Goal: Information Seeking & Learning: Find specific fact

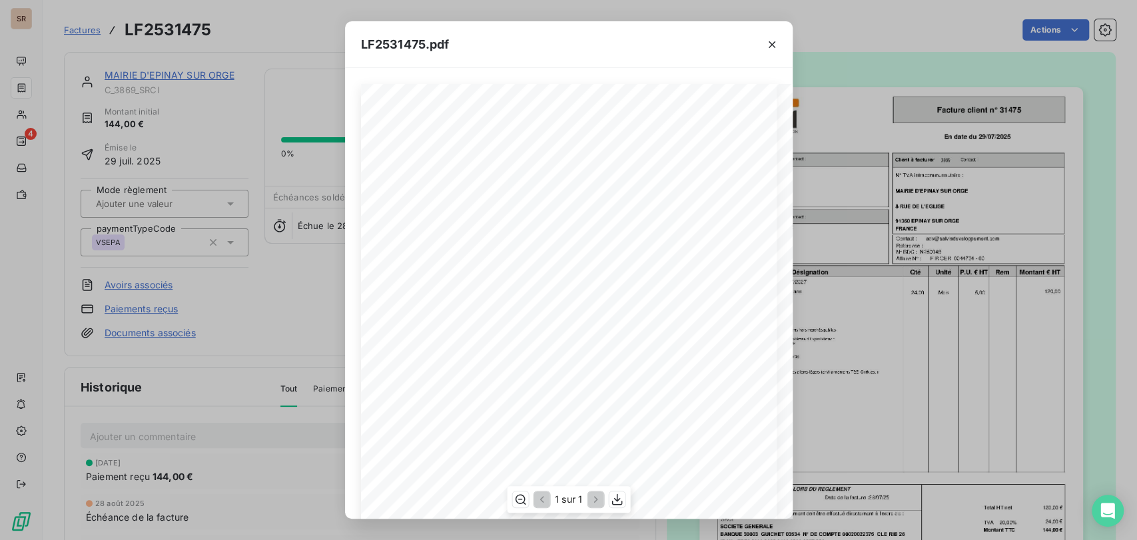
scroll to position [544, 123]
click at [771, 40] on icon "button" at bounding box center [771, 44] width 13 height 13
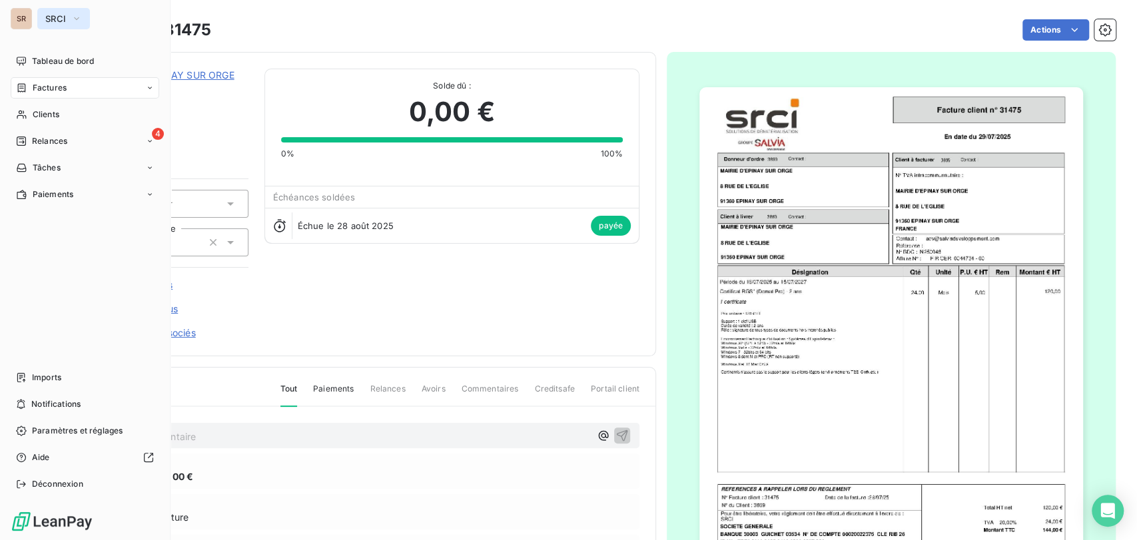
click at [79, 13] on icon "button" at bounding box center [76, 18] width 11 height 13
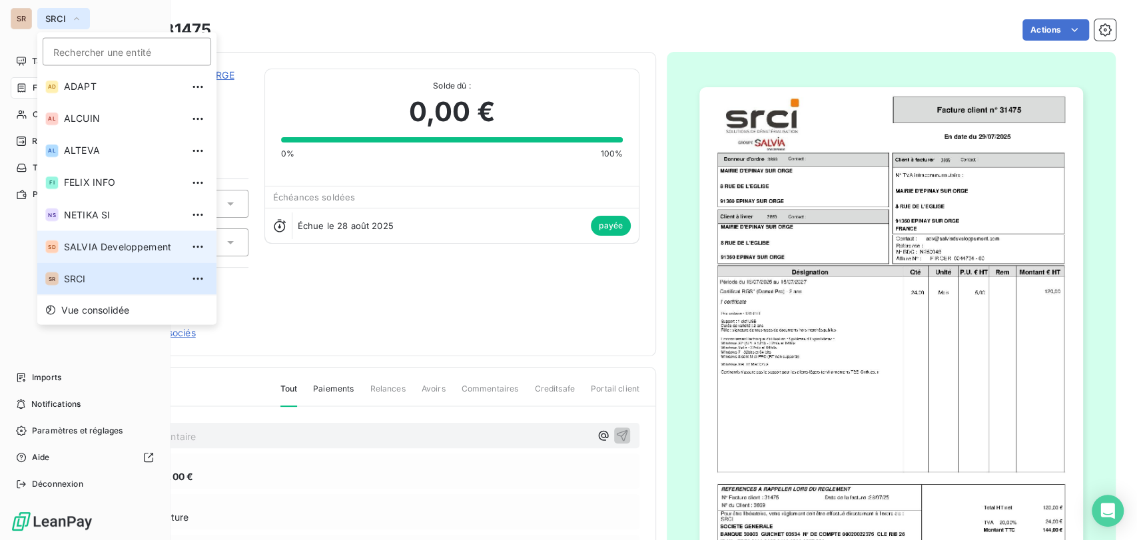
click at [79, 244] on span "SALVIA Developpement" at bounding box center [123, 246] width 118 height 13
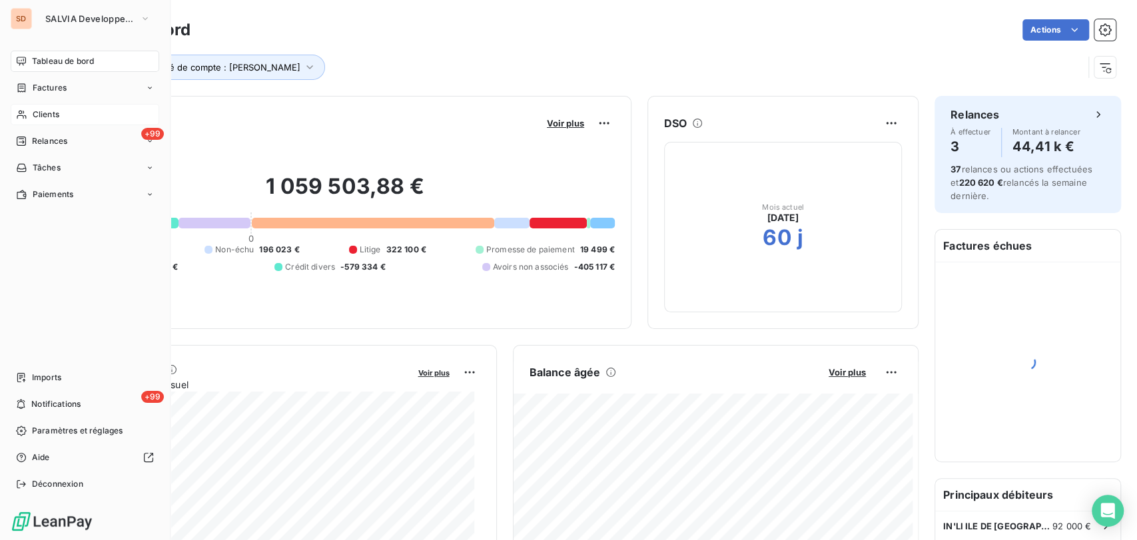
click at [46, 110] on span "Clients" at bounding box center [46, 115] width 27 height 12
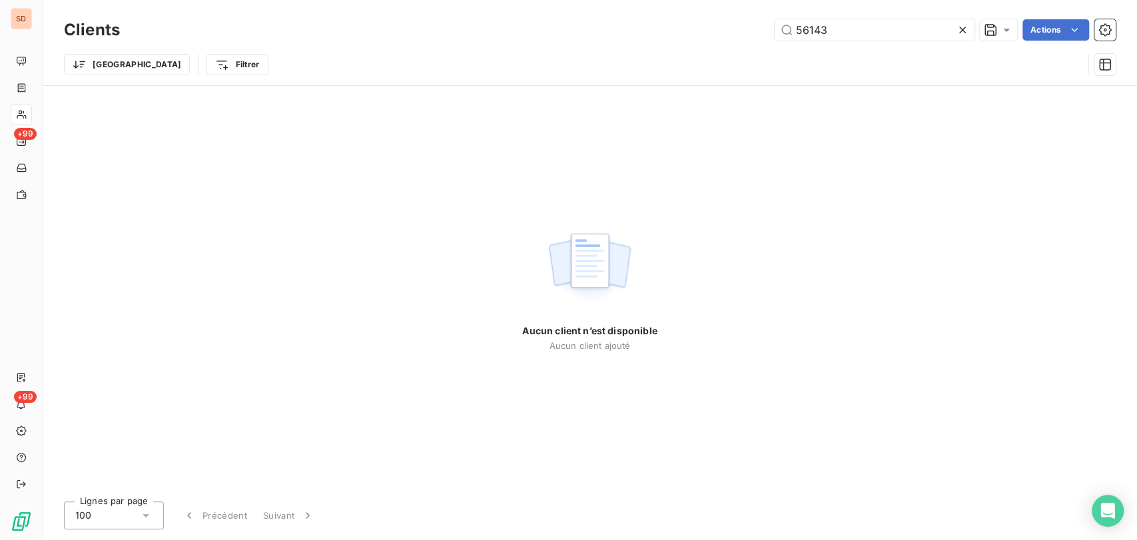
drag, startPoint x: 868, startPoint y: 31, endPoint x: 653, endPoint y: 35, distance: 215.1
click at [653, 35] on div "56143 Actions" at bounding box center [626, 29] width 980 height 21
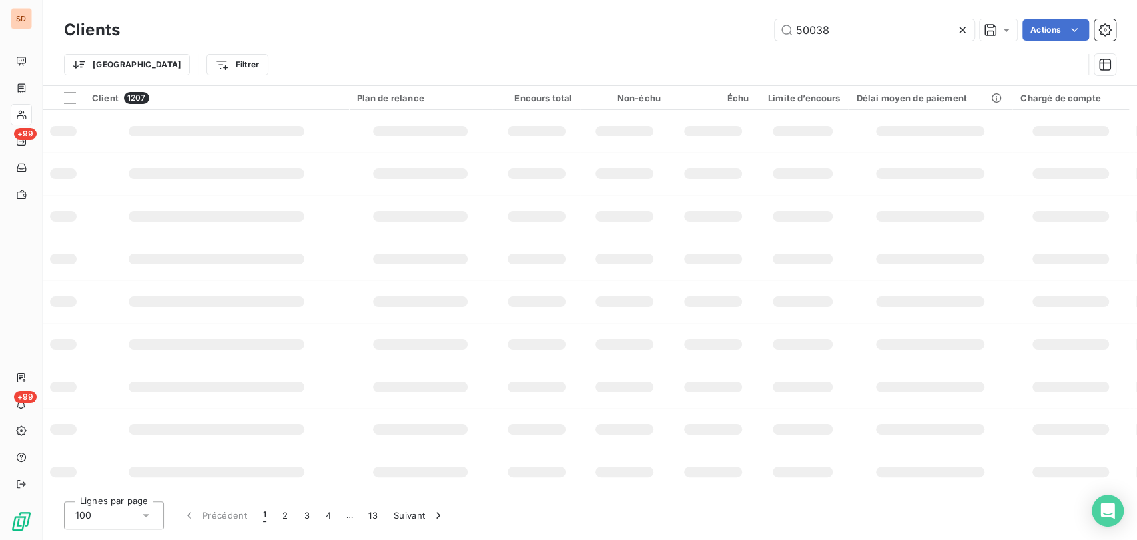
type input "50038"
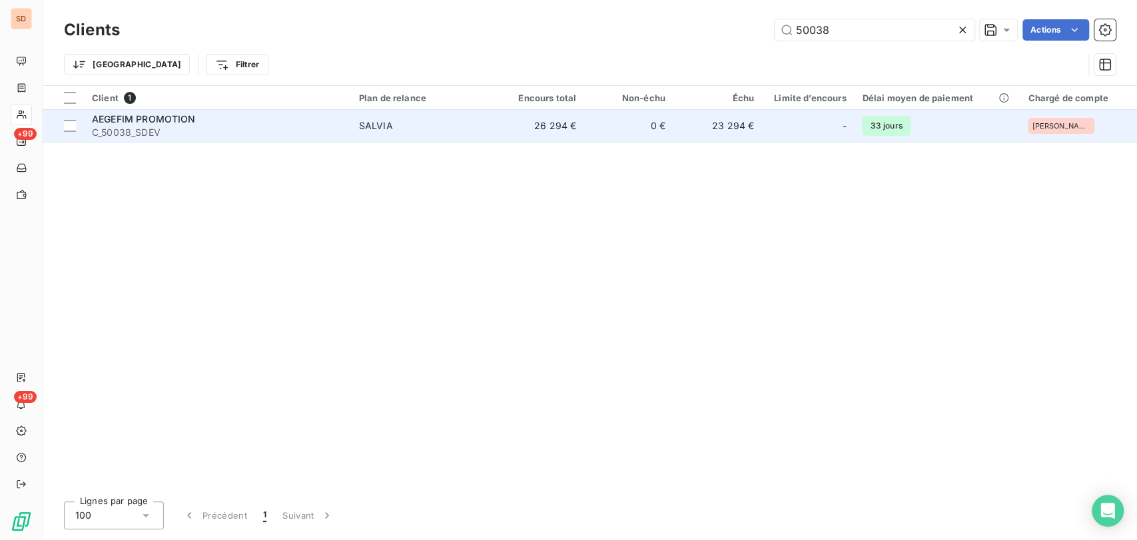
click at [117, 123] on span "AEGEFIM PROMOTION" at bounding box center [144, 118] width 104 height 11
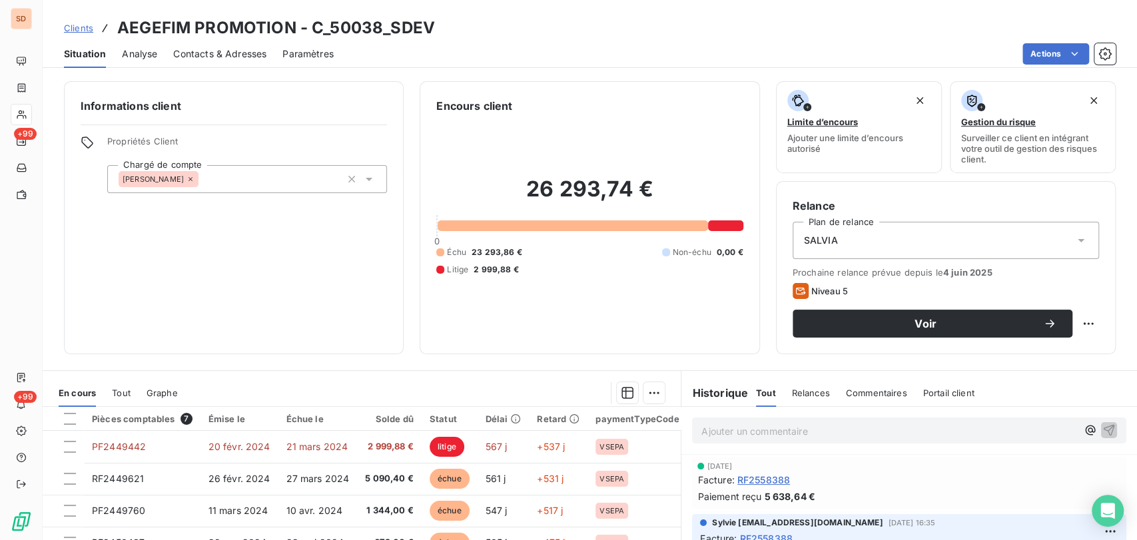
click at [226, 52] on span "Contacts & Adresses" at bounding box center [219, 53] width 93 height 13
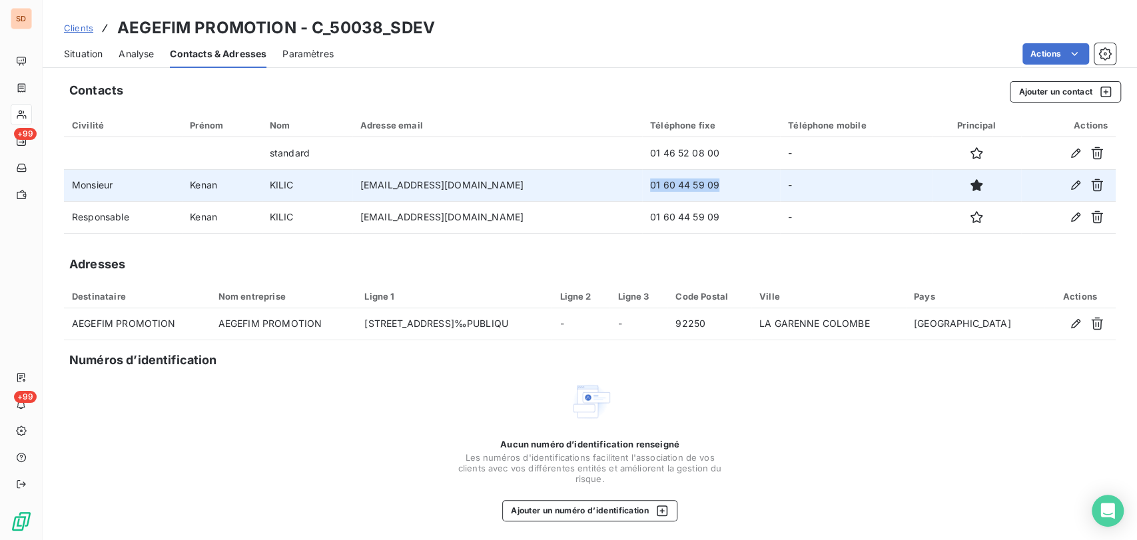
drag, startPoint x: 649, startPoint y: 188, endPoint x: 579, endPoint y: 182, distance: 70.1
click at [642, 184] on td "01 60 44 59 09" at bounding box center [711, 185] width 138 height 32
copy td "01 60 44 59 09"
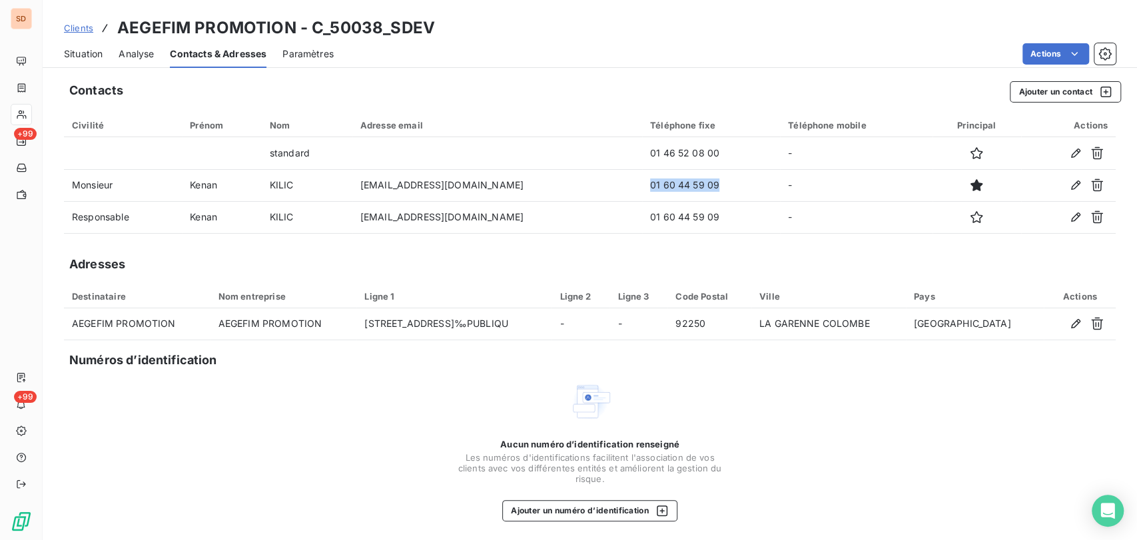
click at [80, 48] on span "Situation" at bounding box center [83, 53] width 39 height 13
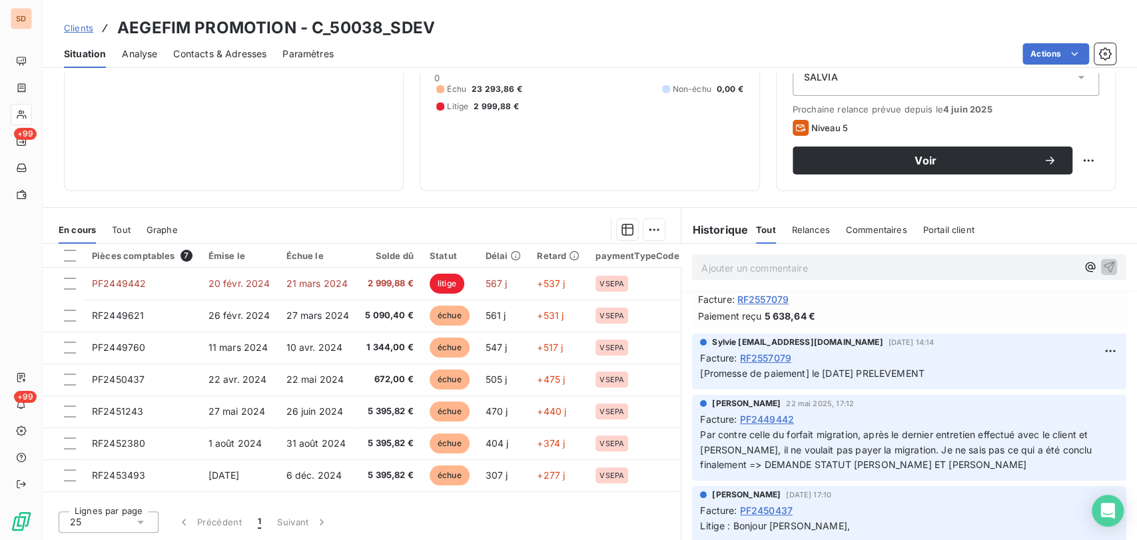
scroll to position [74, 0]
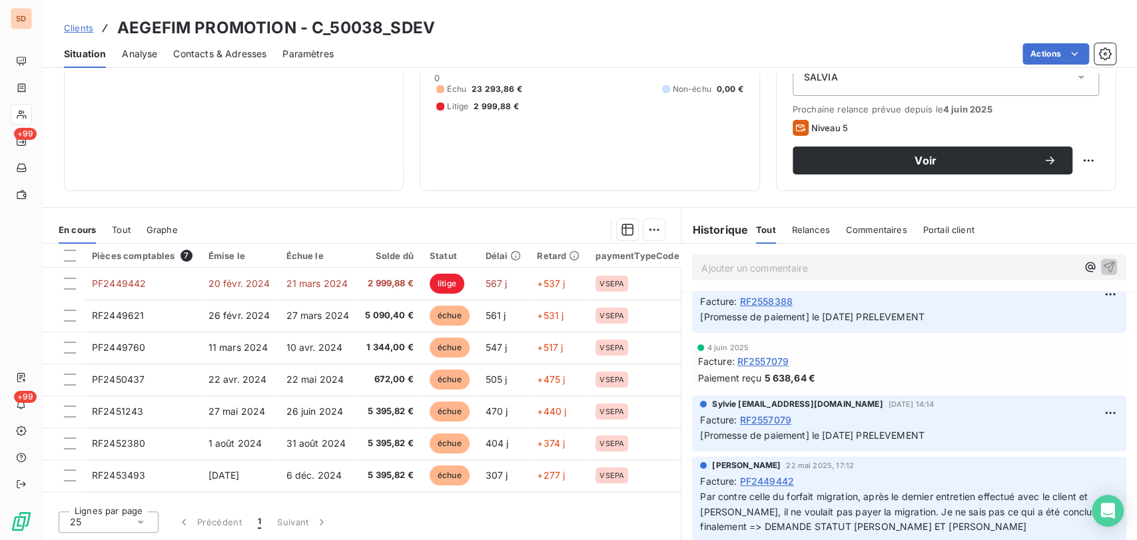
click at [145, 519] on icon at bounding box center [140, 521] width 13 height 13
click at [72, 475] on div at bounding box center [73, 472] width 13 height 13
click at [214, 57] on span "Contacts & Adresses" at bounding box center [219, 53] width 93 height 13
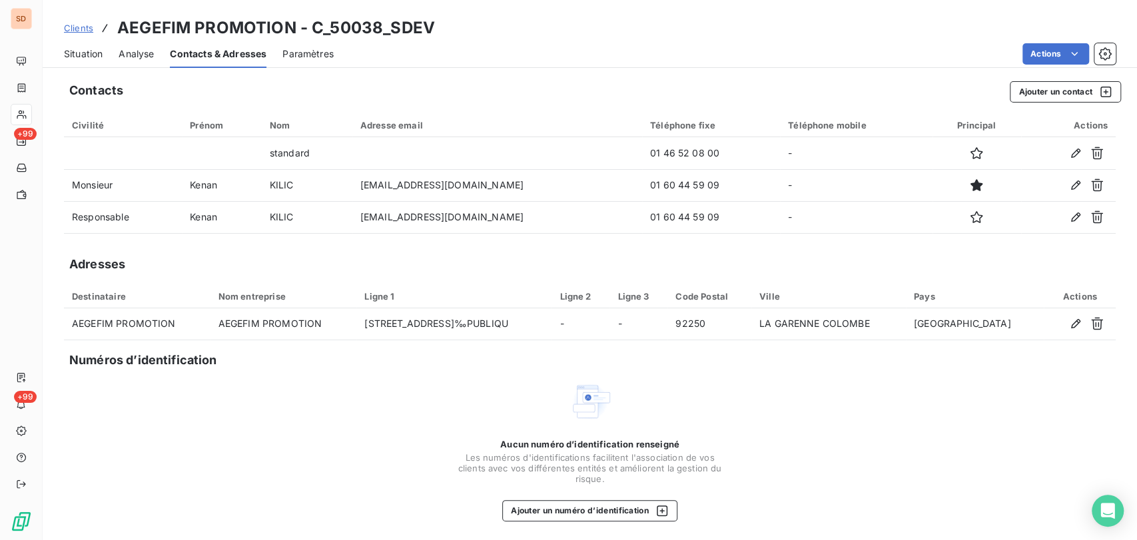
click at [83, 52] on span "Situation" at bounding box center [83, 53] width 39 height 13
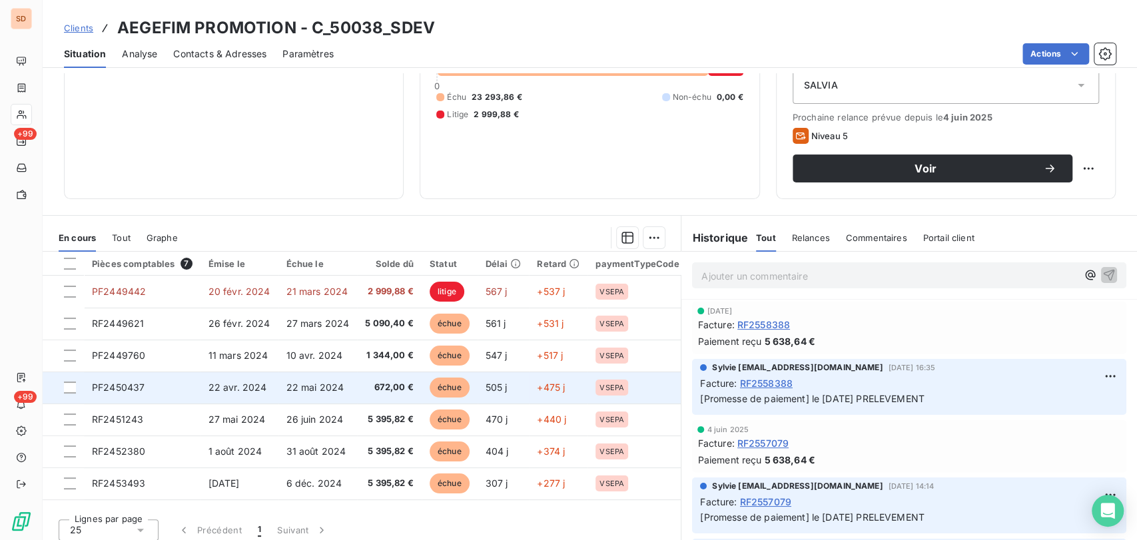
scroll to position [163, 0]
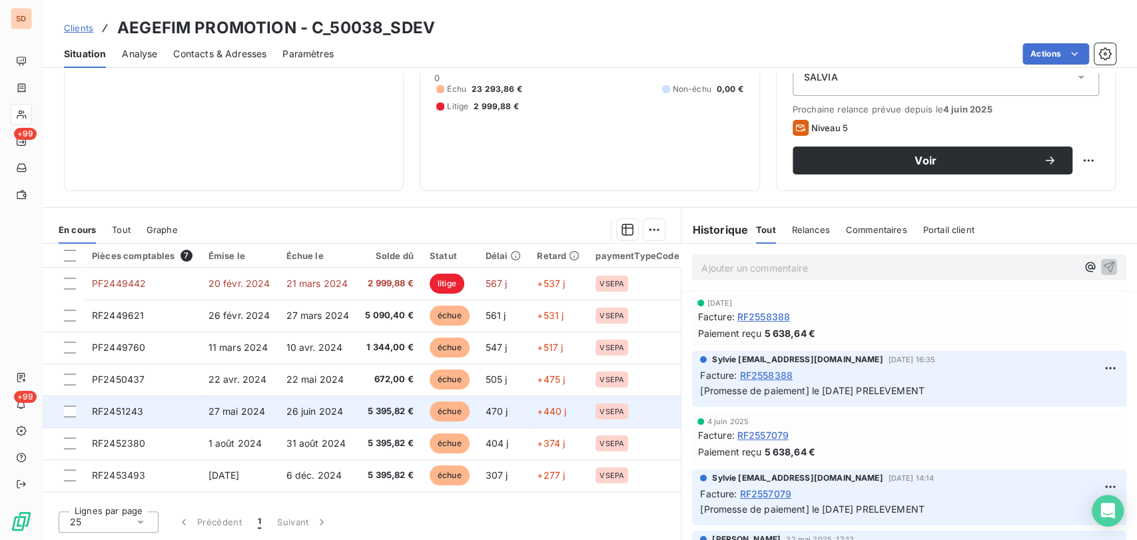
click at [145, 400] on td "RF2451243" at bounding box center [142, 412] width 117 height 32
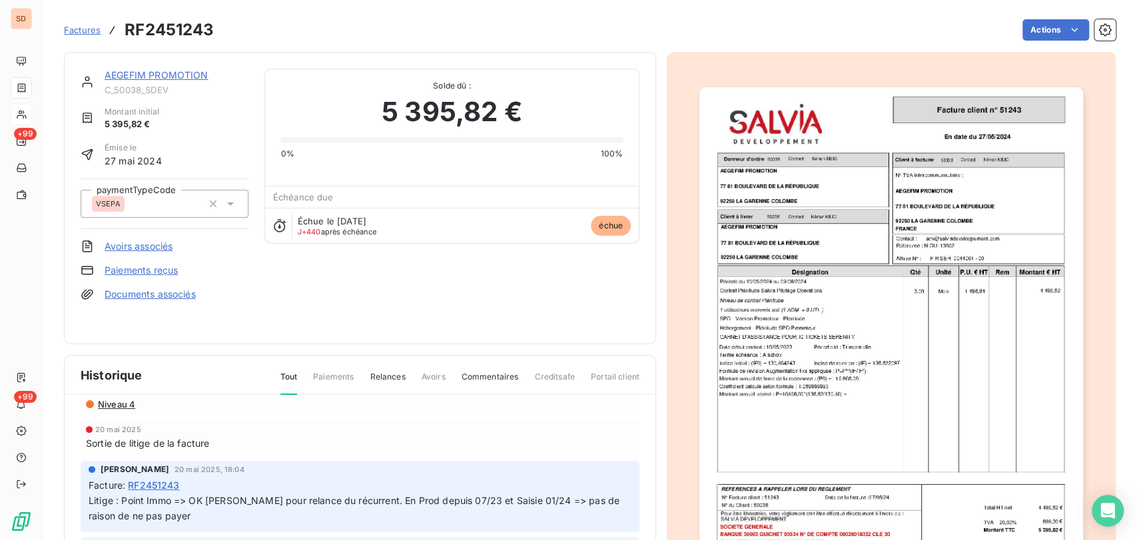
scroll to position [74, 0]
click at [145, 70] on link "AEGEFIM PROMOTION" at bounding box center [157, 74] width 104 height 11
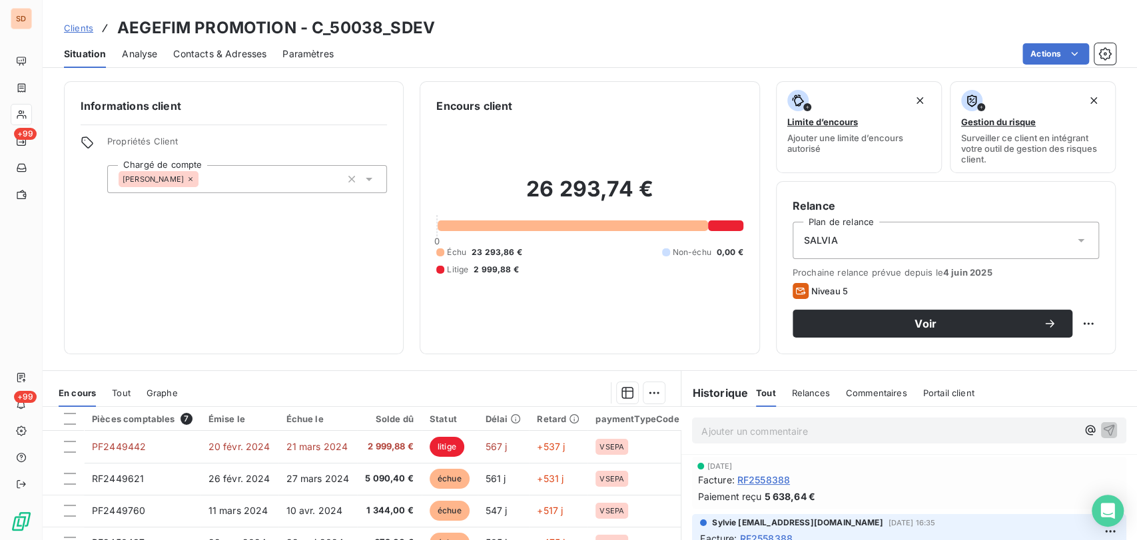
click at [761, 475] on span "RF2558388" at bounding box center [763, 480] width 53 height 14
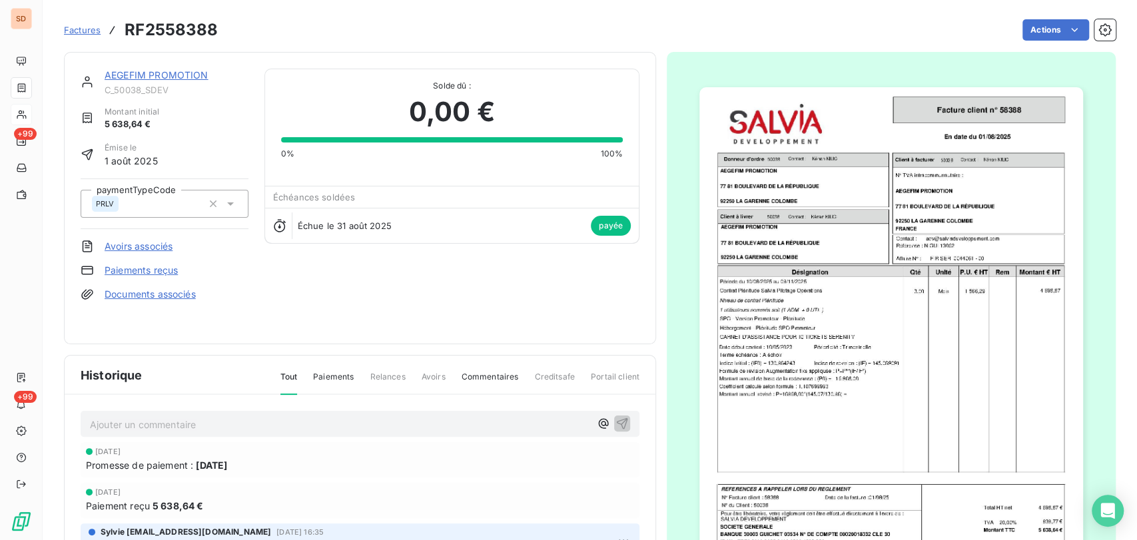
click at [855, 237] on img "button" at bounding box center [891, 358] width 384 height 542
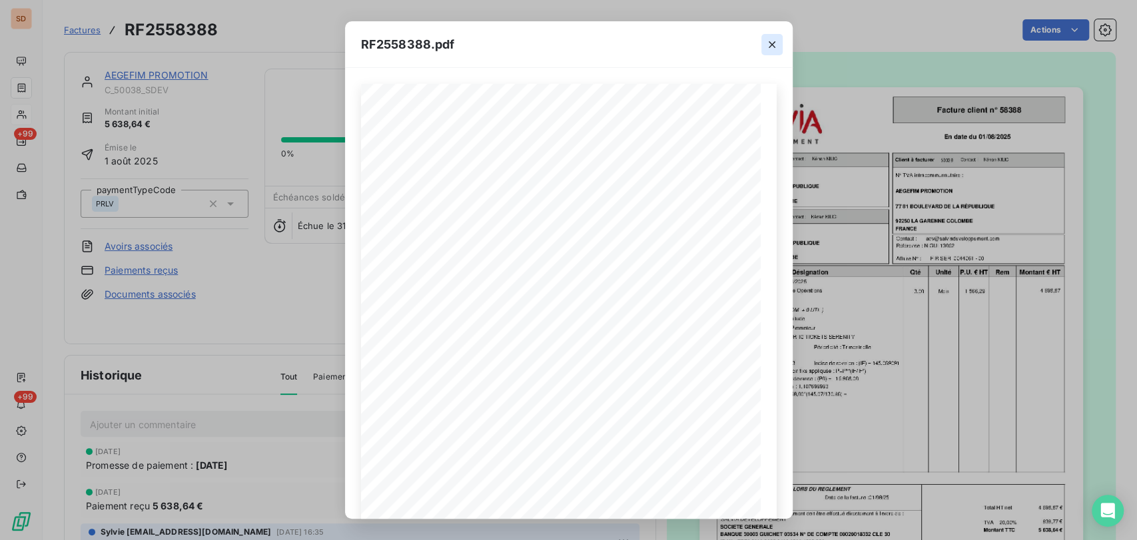
click at [771, 45] on icon "button" at bounding box center [772, 44] width 7 height 7
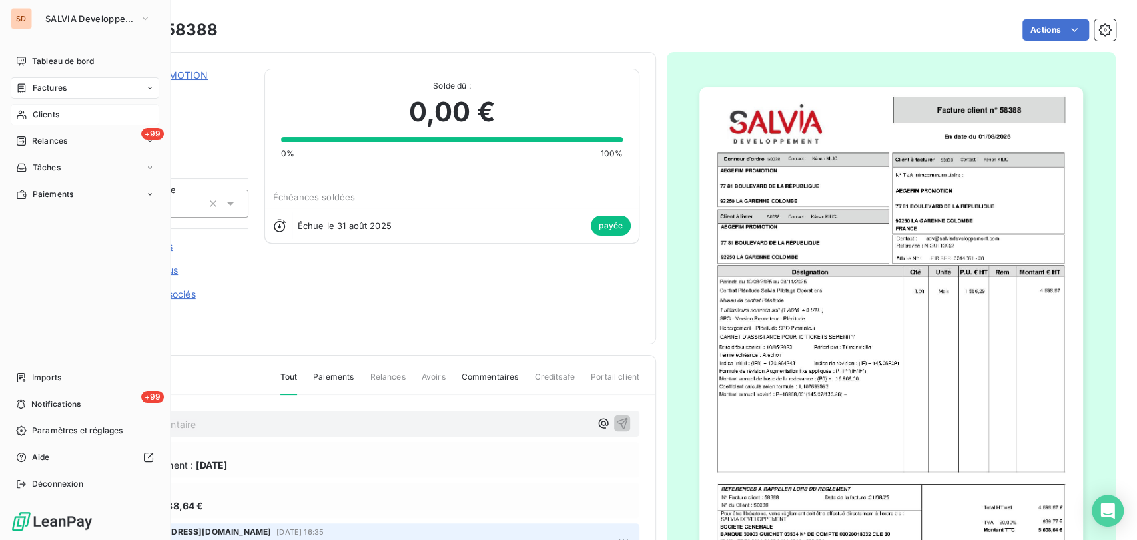
click at [34, 114] on span "Clients" at bounding box center [46, 115] width 27 height 12
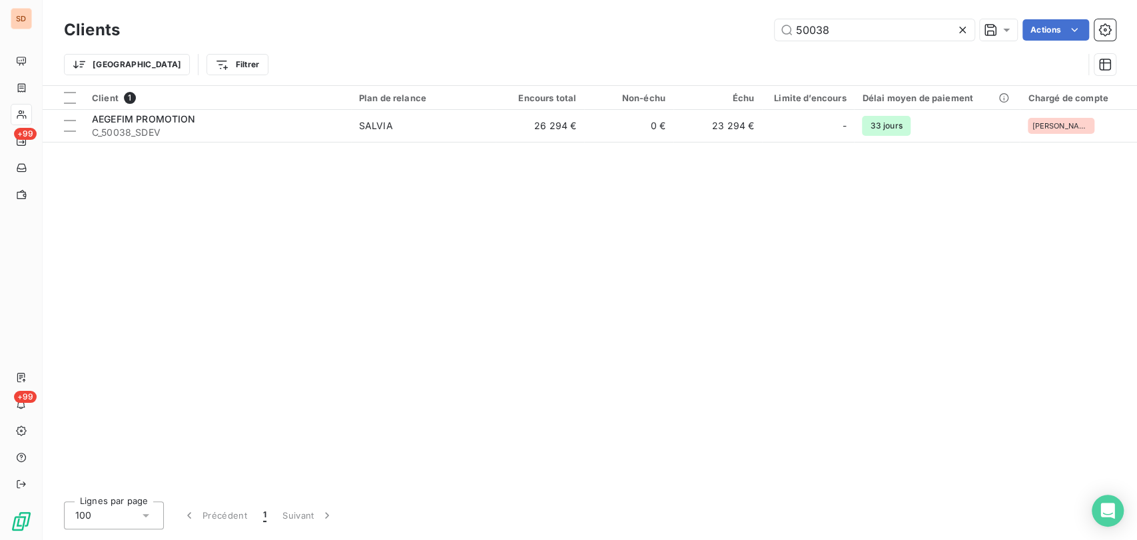
drag, startPoint x: 829, startPoint y: 28, endPoint x: 706, endPoint y: 31, distance: 123.2
click at [706, 31] on div "50038 Actions" at bounding box center [626, 29] width 980 height 21
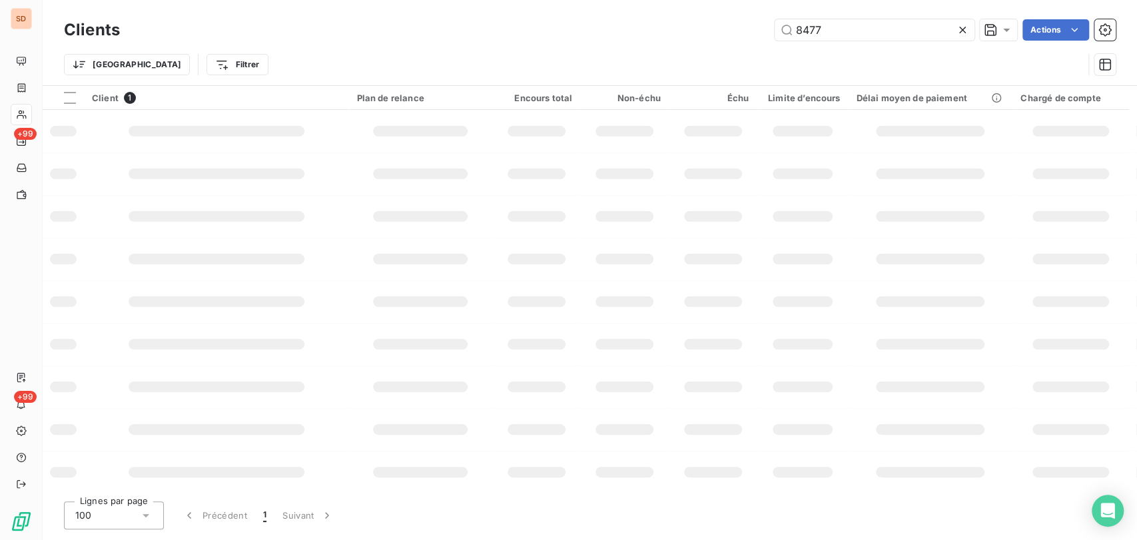
type input "8477"
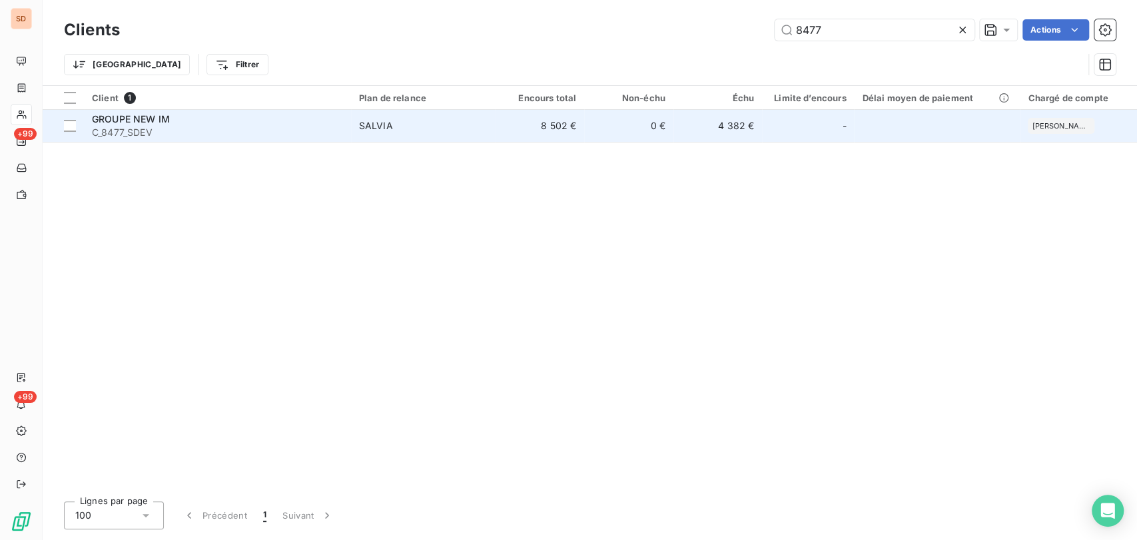
click at [149, 122] on span "GROUPE NEW IM" at bounding box center [131, 118] width 78 height 11
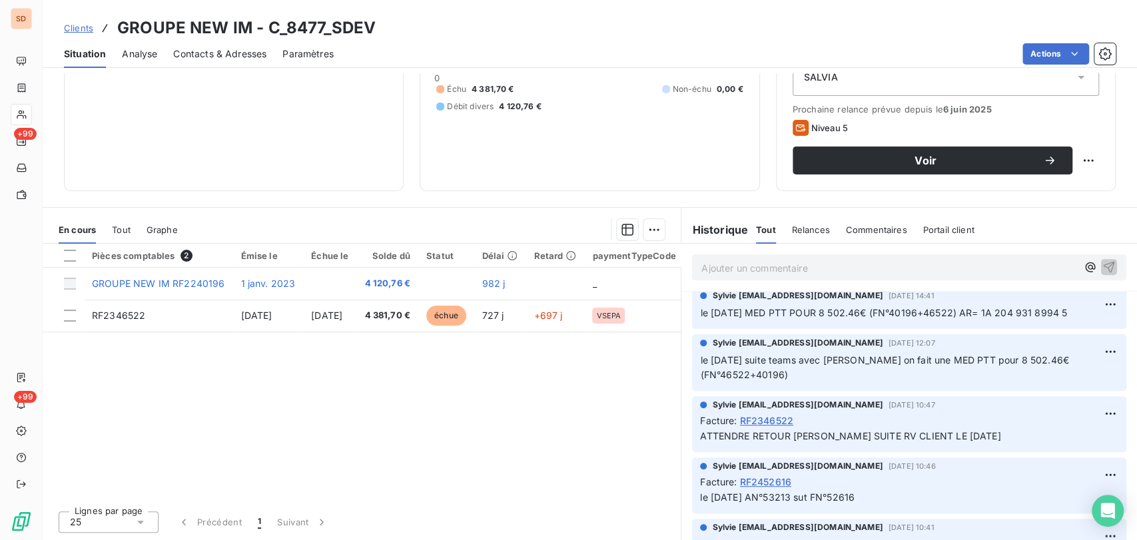
scroll to position [296, 0]
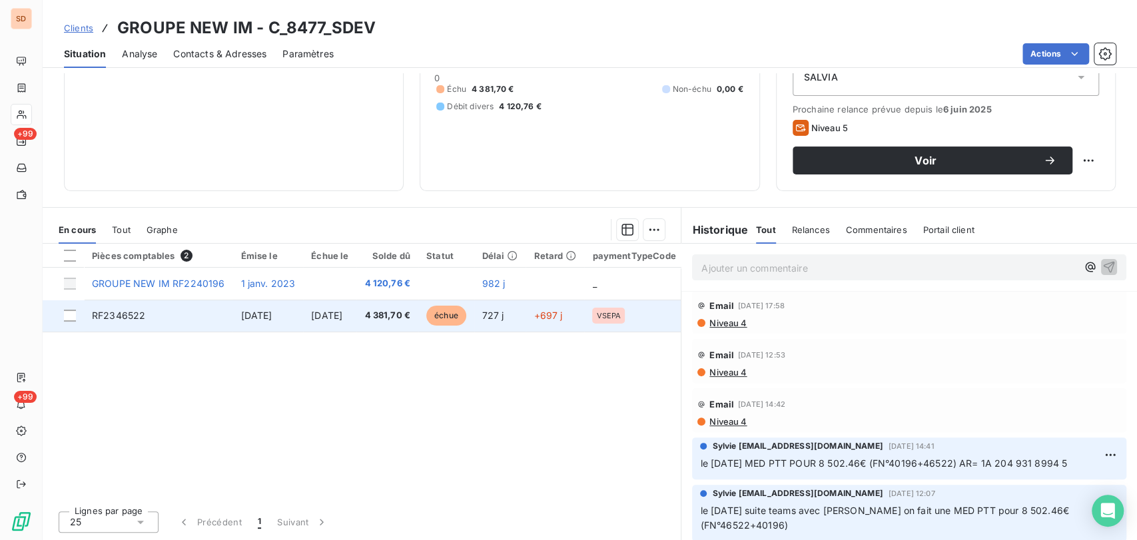
click at [128, 318] on span "RF2346522" at bounding box center [118, 315] width 53 height 11
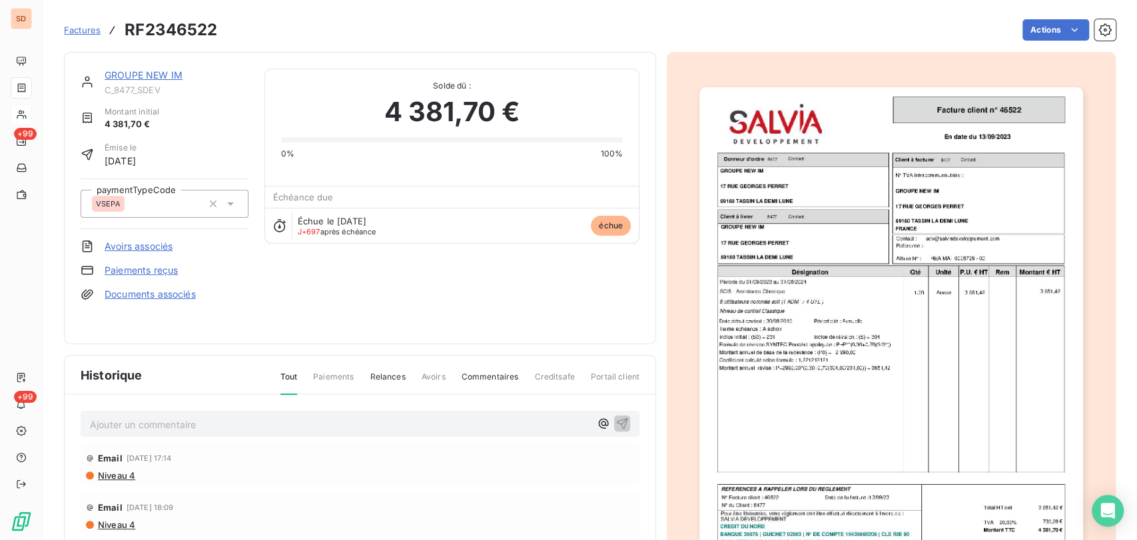
click at [823, 314] on img "button" at bounding box center [891, 358] width 384 height 542
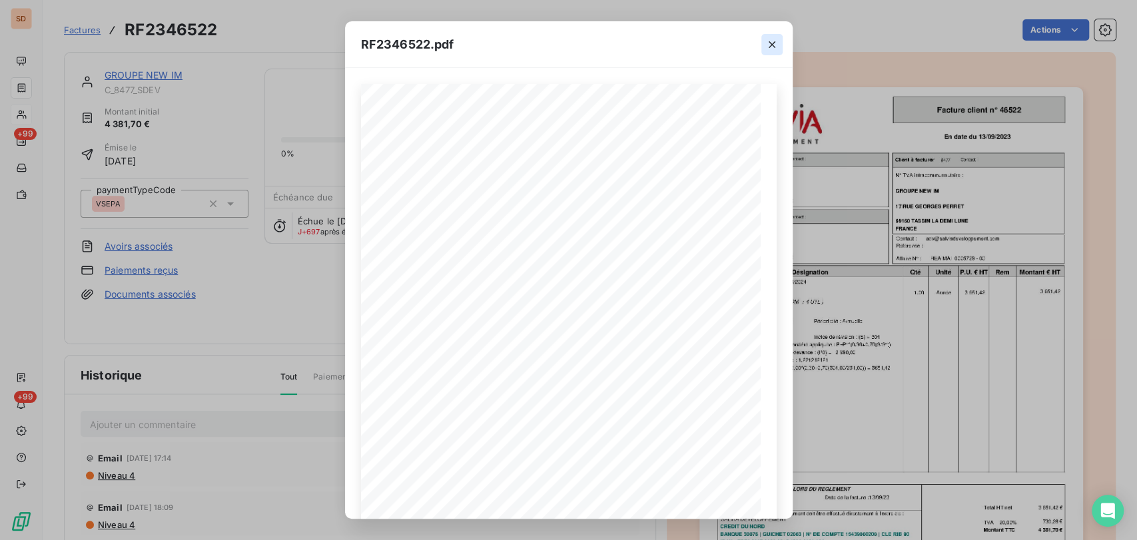
click at [773, 44] on icon "button" at bounding box center [771, 44] width 13 height 13
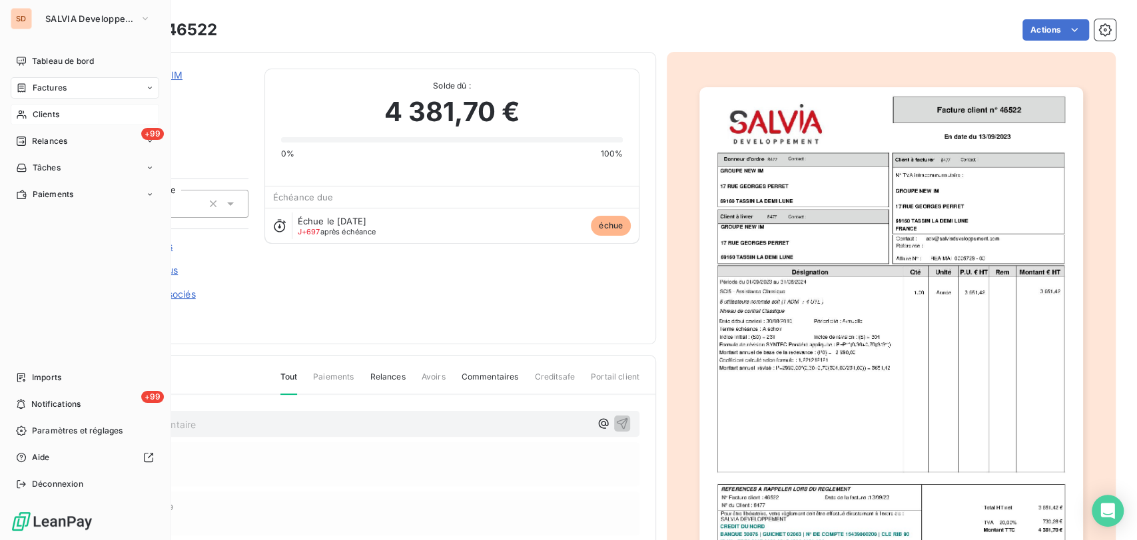
click at [36, 113] on span "Clients" at bounding box center [46, 115] width 27 height 12
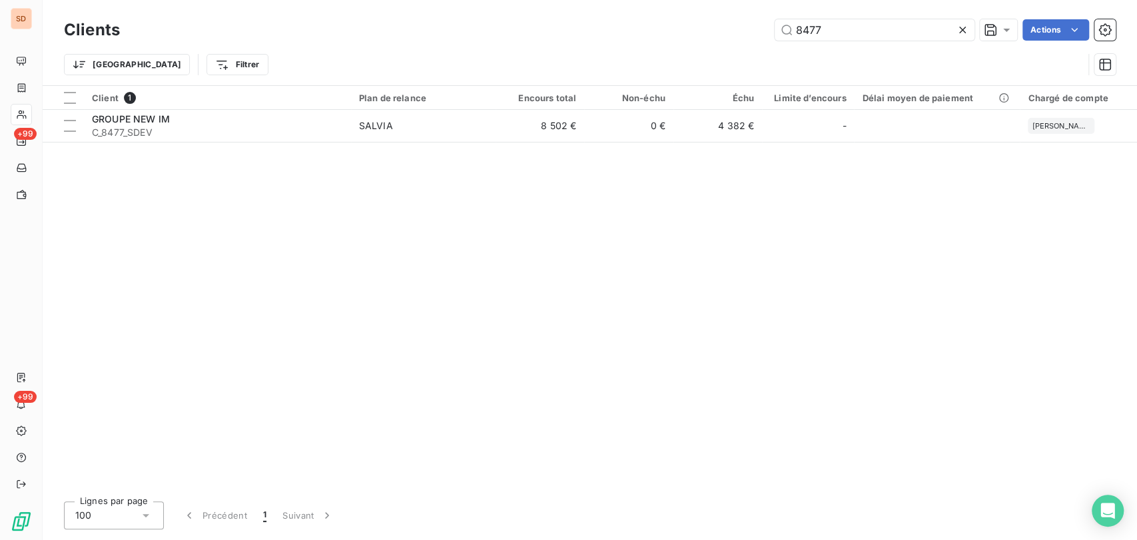
drag, startPoint x: 835, startPoint y: 31, endPoint x: 742, endPoint y: 39, distance: 93.5
click at [742, 39] on div "8477 Actions" at bounding box center [626, 29] width 980 height 21
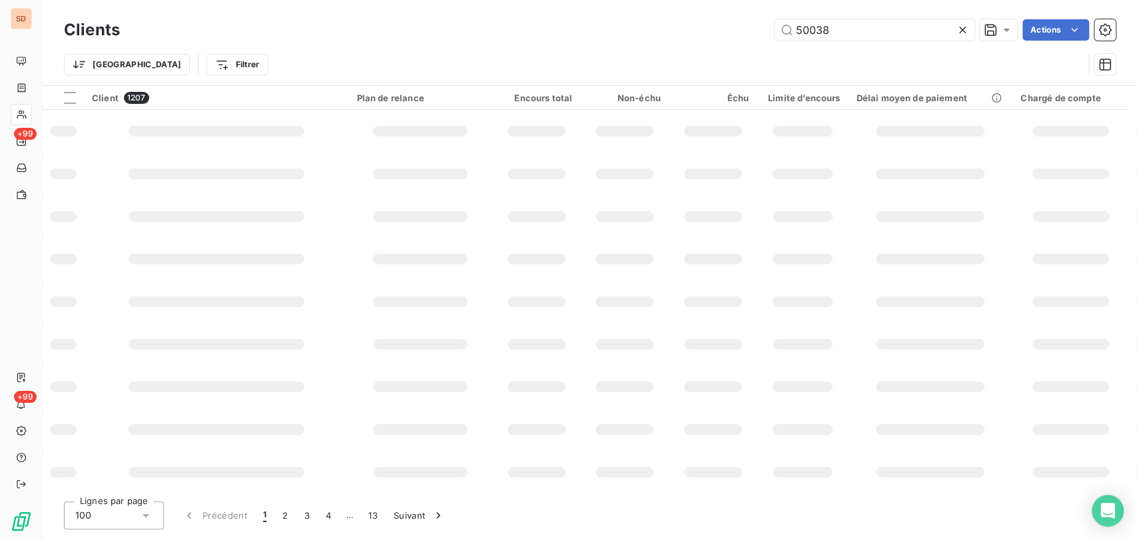
type input "50038"
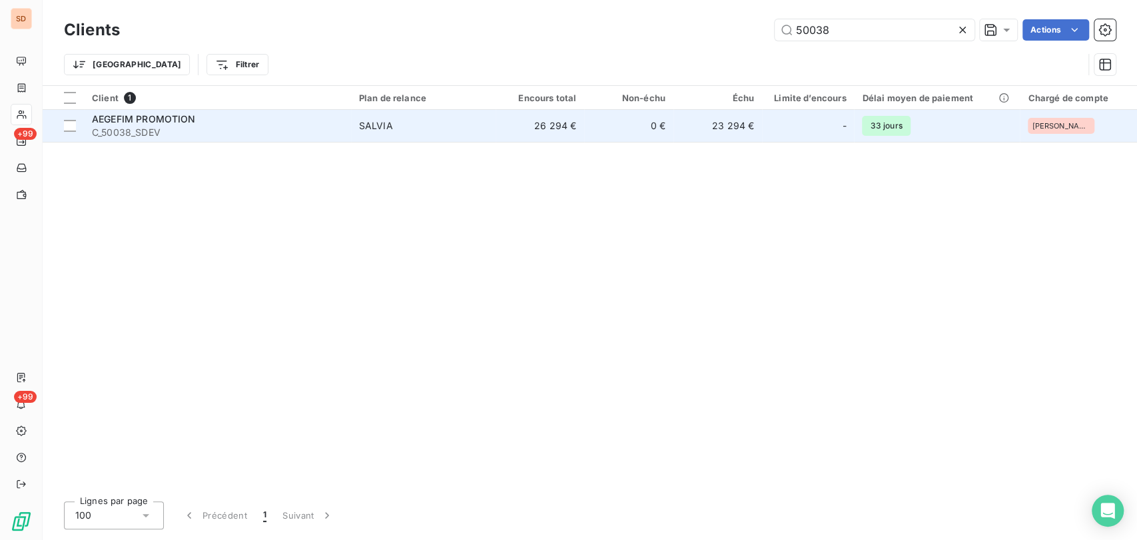
click at [108, 118] on span "AEGEFIM PROMOTION" at bounding box center [144, 118] width 104 height 11
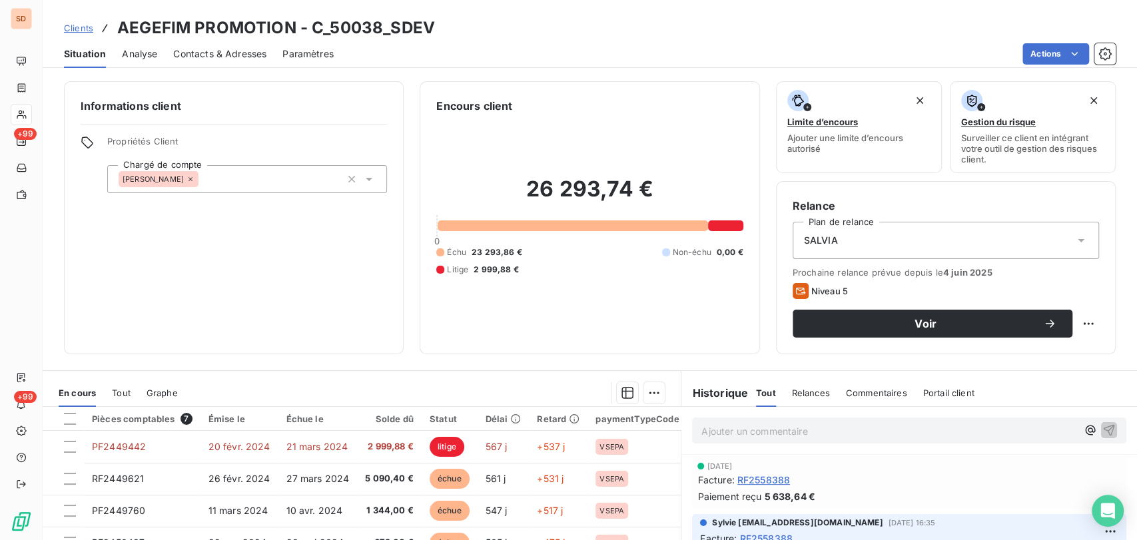
click at [364, 182] on icon at bounding box center [368, 178] width 13 height 13
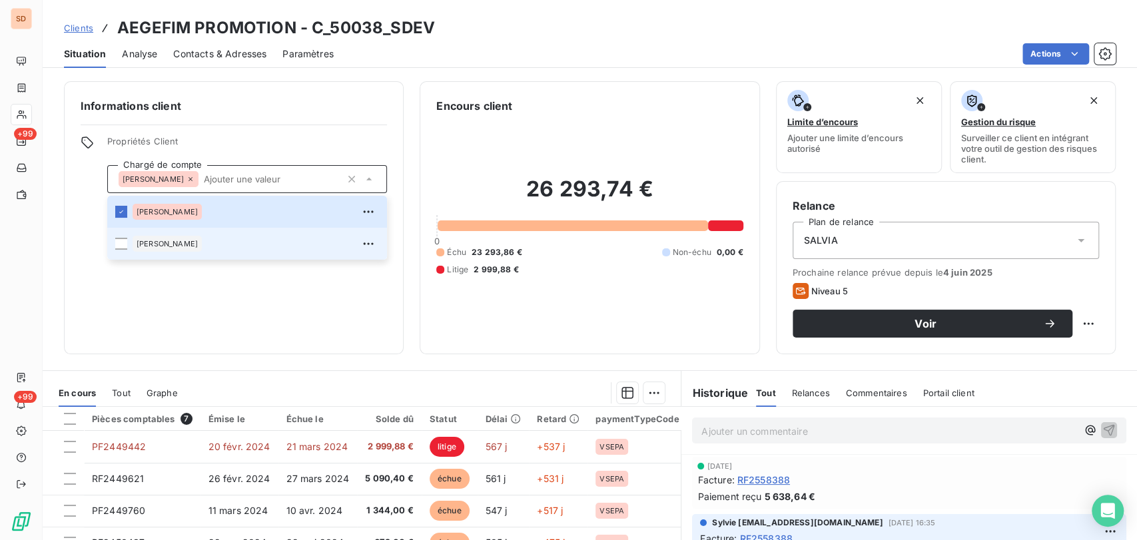
drag, startPoint x: 123, startPoint y: 243, endPoint x: 183, endPoint y: 247, distance: 60.7
click at [123, 242] on div at bounding box center [121, 244] width 12 height 12
click at [200, 49] on span "Contacts & Adresses" at bounding box center [219, 53] width 93 height 13
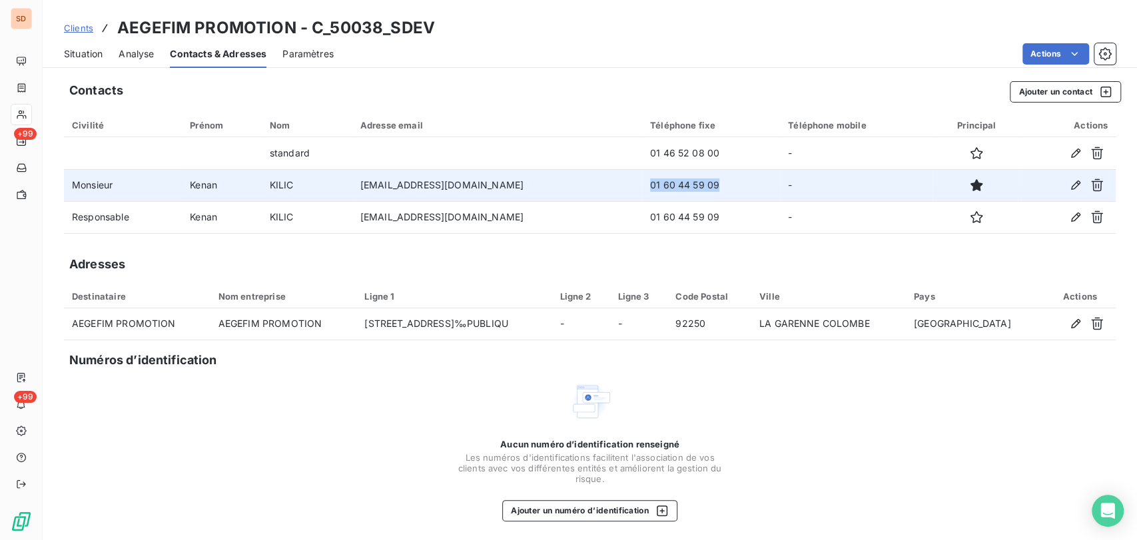
drag, startPoint x: 649, startPoint y: 189, endPoint x: 581, endPoint y: 190, distance: 68.6
click at [642, 190] on td "01 60 44 59 09" at bounding box center [711, 185] width 138 height 32
copy td "01 60 44 59 09"
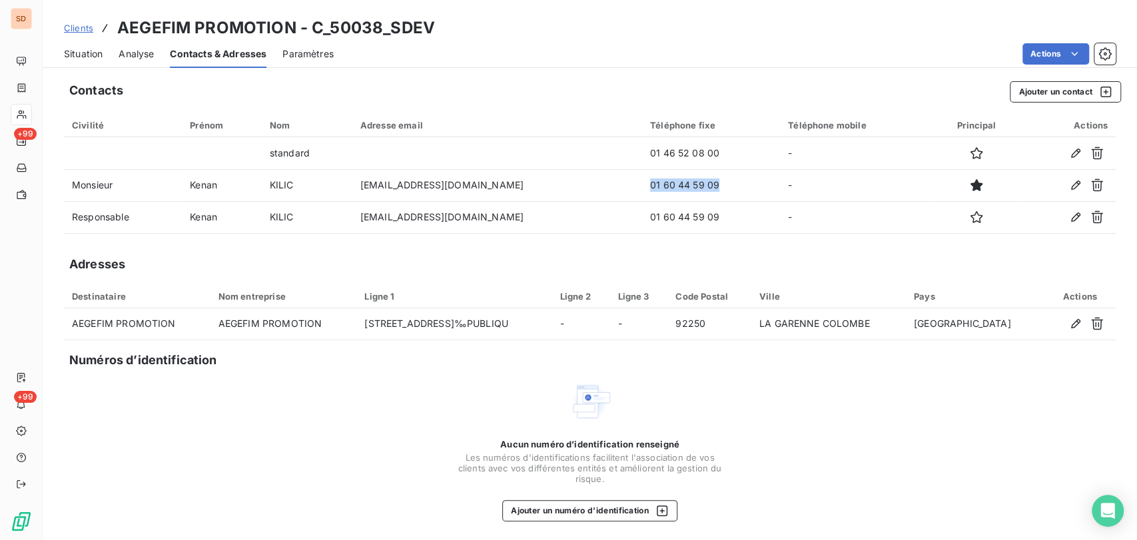
click at [76, 49] on span "Situation" at bounding box center [83, 53] width 39 height 13
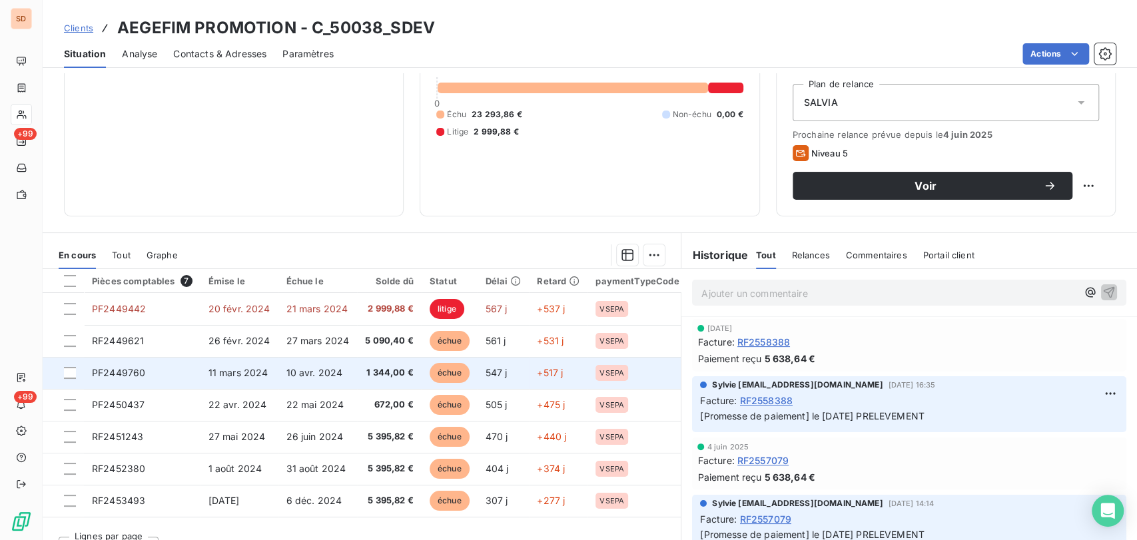
scroll to position [163, 0]
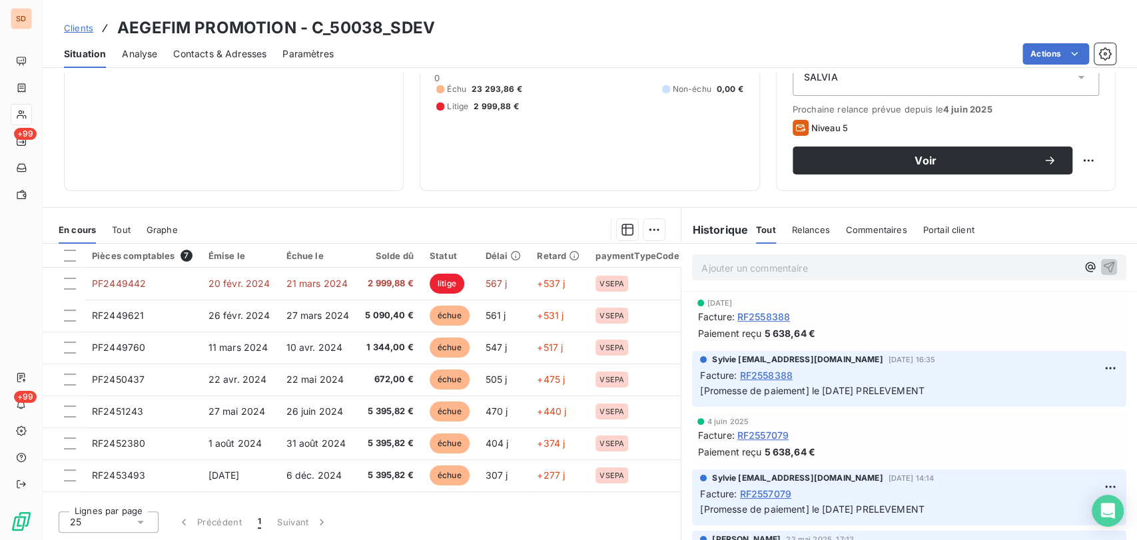
click at [773, 320] on span "RF2558388" at bounding box center [763, 317] width 53 height 14
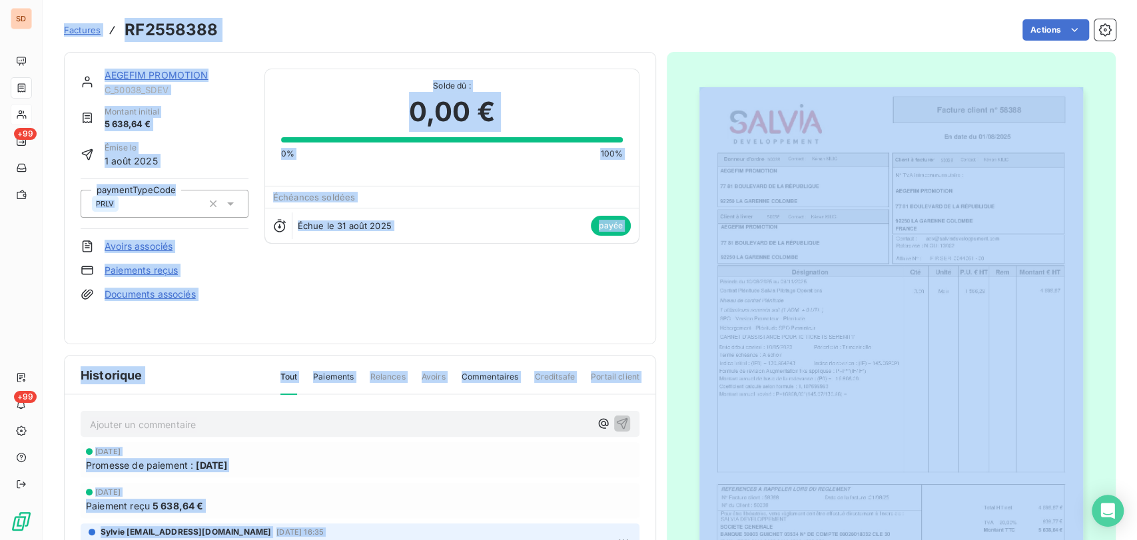
click at [826, 299] on img "button" at bounding box center [891, 358] width 384 height 542
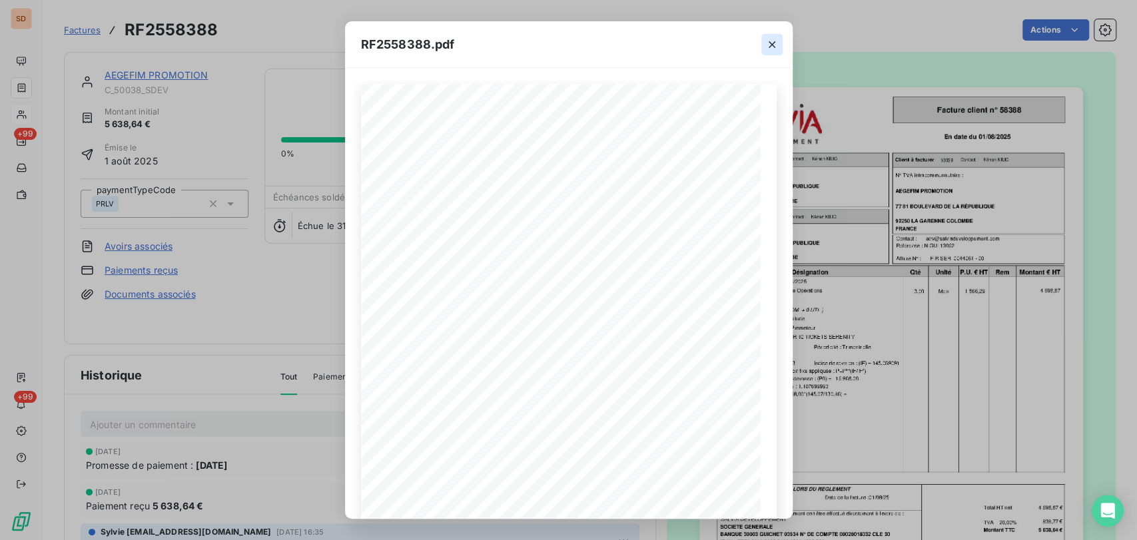
click at [767, 49] on icon "button" at bounding box center [771, 44] width 13 height 13
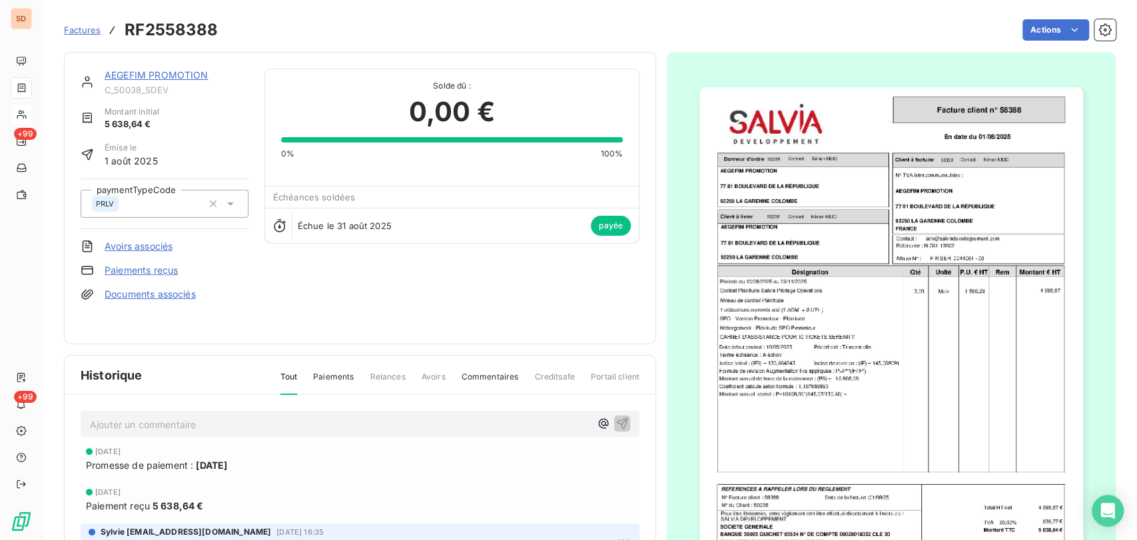
drag, startPoint x: 579, startPoint y: 260, endPoint x: 519, endPoint y: 271, distance: 61.7
click at [576, 260] on div "AEGEFIM PROMOTION C_50038_SDEV Montant initial 5 638,64 € Émise le [DATE] payme…" at bounding box center [360, 198] width 559 height 259
click at [139, 73] on link "AEGEFIM PROMOTION" at bounding box center [157, 74] width 104 height 11
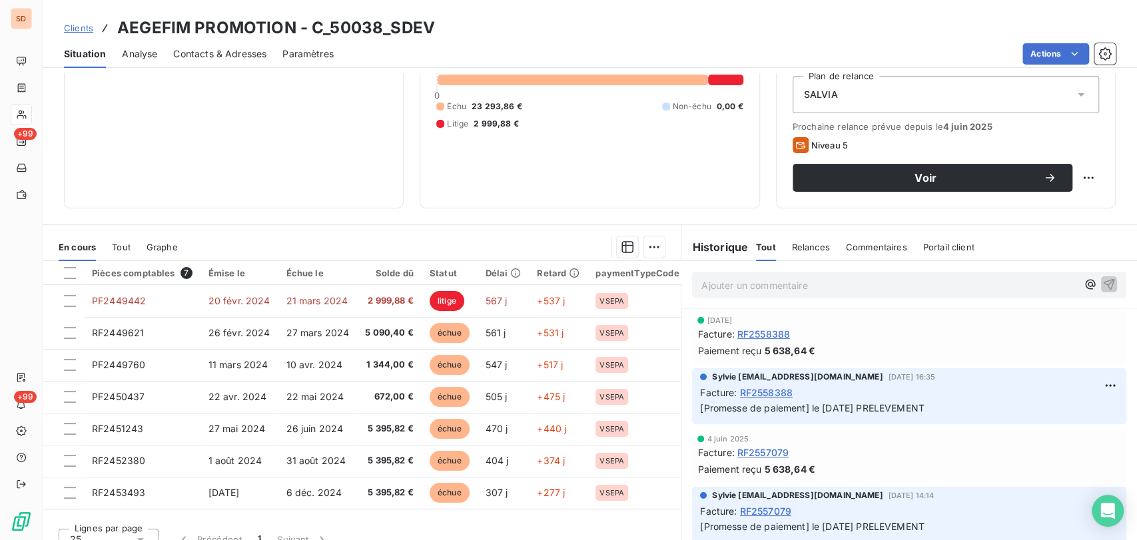
click at [765, 332] on span "RF2558388" at bounding box center [763, 334] width 53 height 14
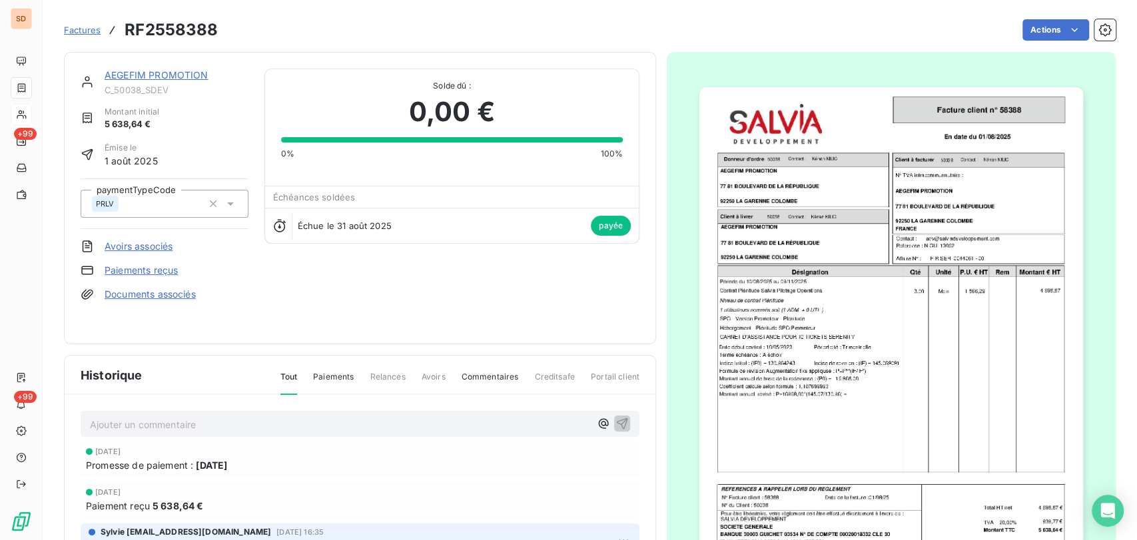
click at [112, 416] on p "Ajouter un commentaire ﻿" at bounding box center [340, 424] width 500 height 17
click at [90, 418] on span "le [DATE] REJET PRELEVEMENT" at bounding box center [162, 423] width 144 height 11
click at [107, 416] on p "le [DATE] REJET PRELEVEMENT" at bounding box center [340, 423] width 500 height 15
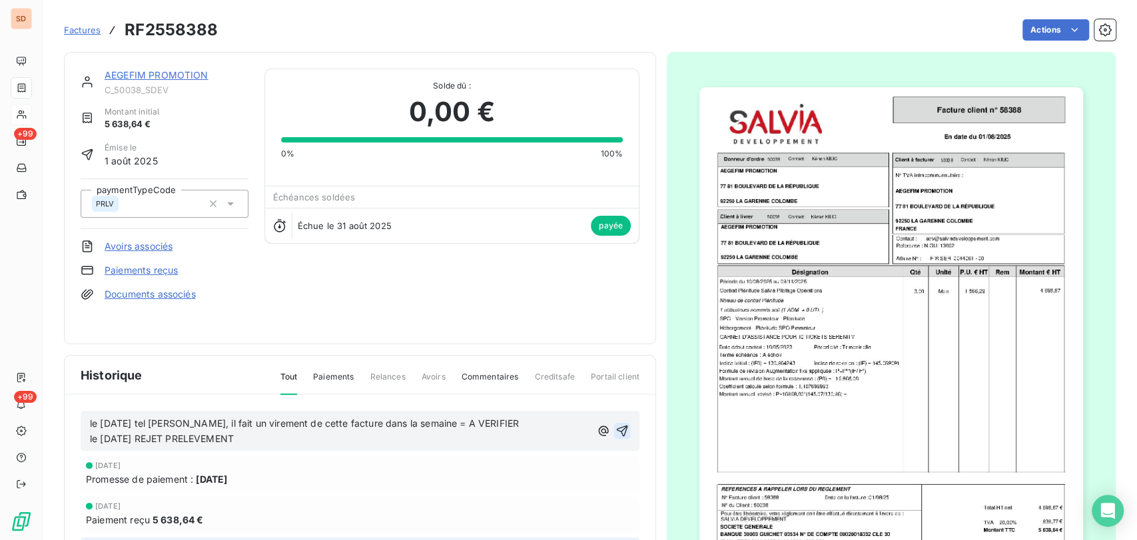
click at [617, 426] on icon "button" at bounding box center [622, 431] width 11 height 11
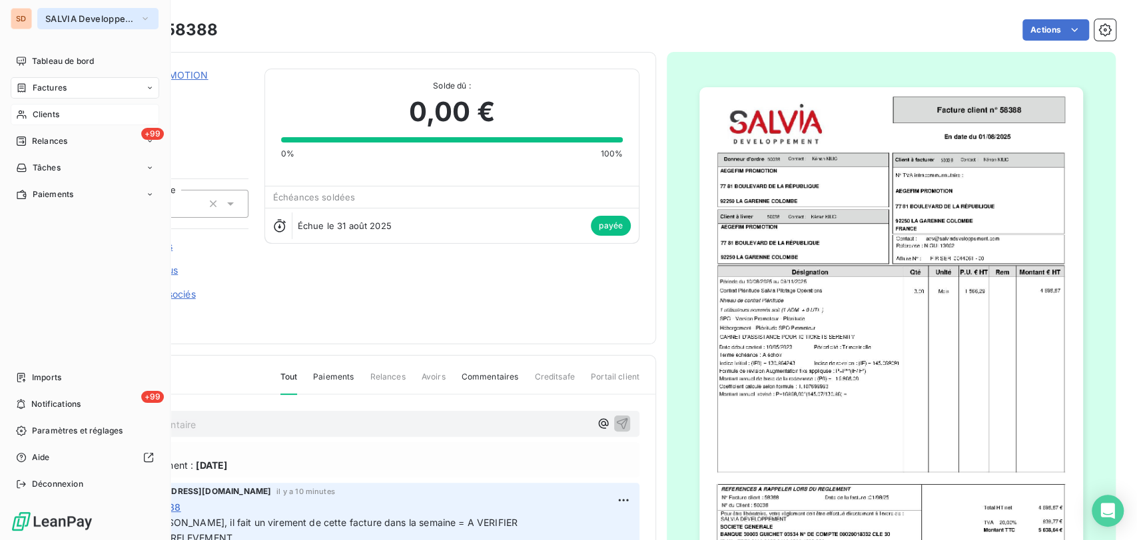
click at [144, 15] on icon "button" at bounding box center [145, 18] width 11 height 13
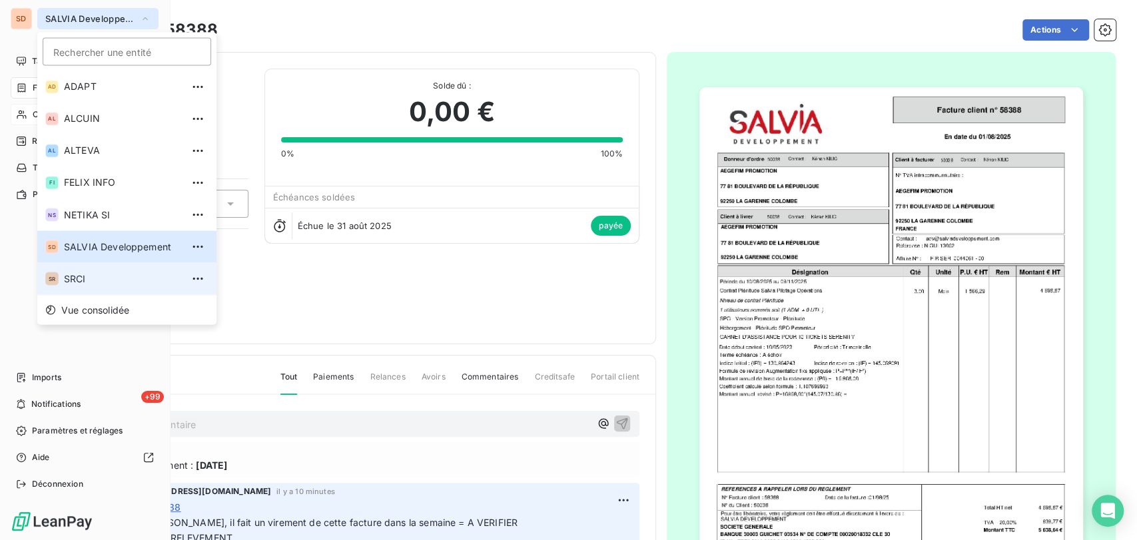
click at [72, 278] on span "SRCI" at bounding box center [123, 278] width 118 height 13
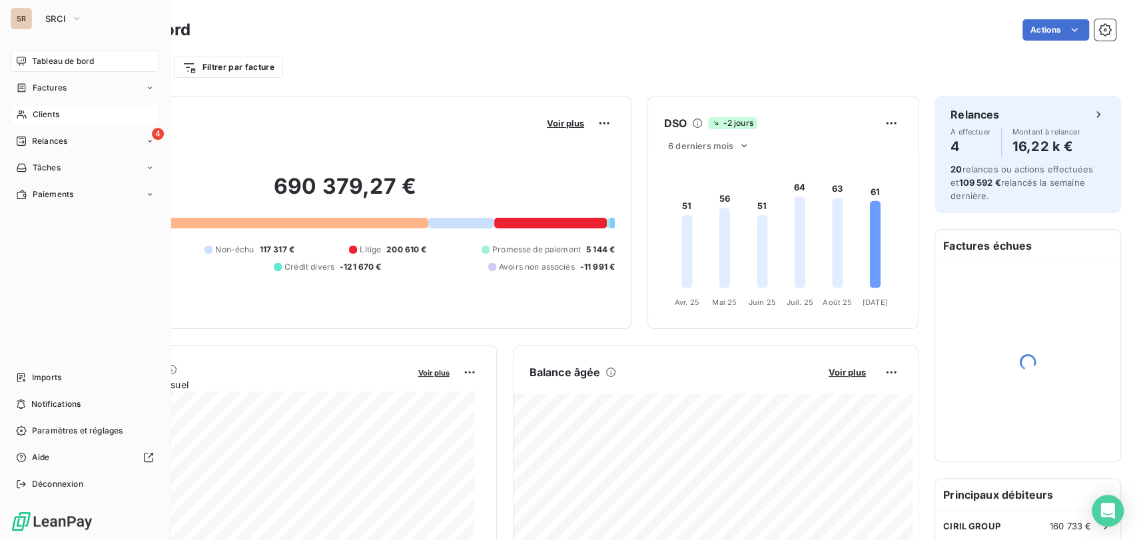
click at [51, 116] on span "Clients" at bounding box center [46, 115] width 27 height 12
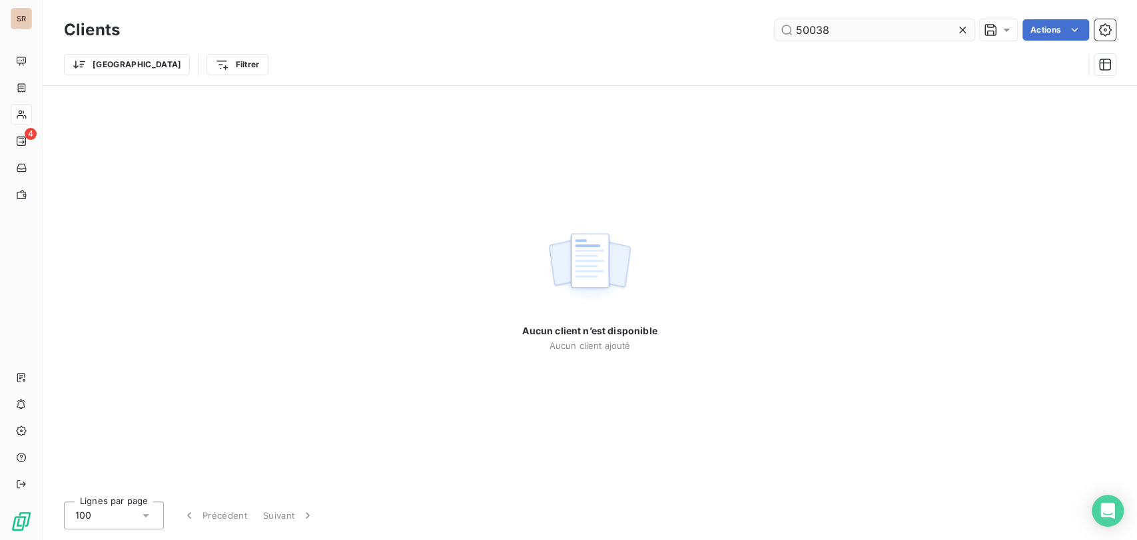
drag, startPoint x: 818, startPoint y: 33, endPoint x: 773, endPoint y: 31, distance: 46.0
click at [775, 34] on input "50038" at bounding box center [875, 29] width 200 height 21
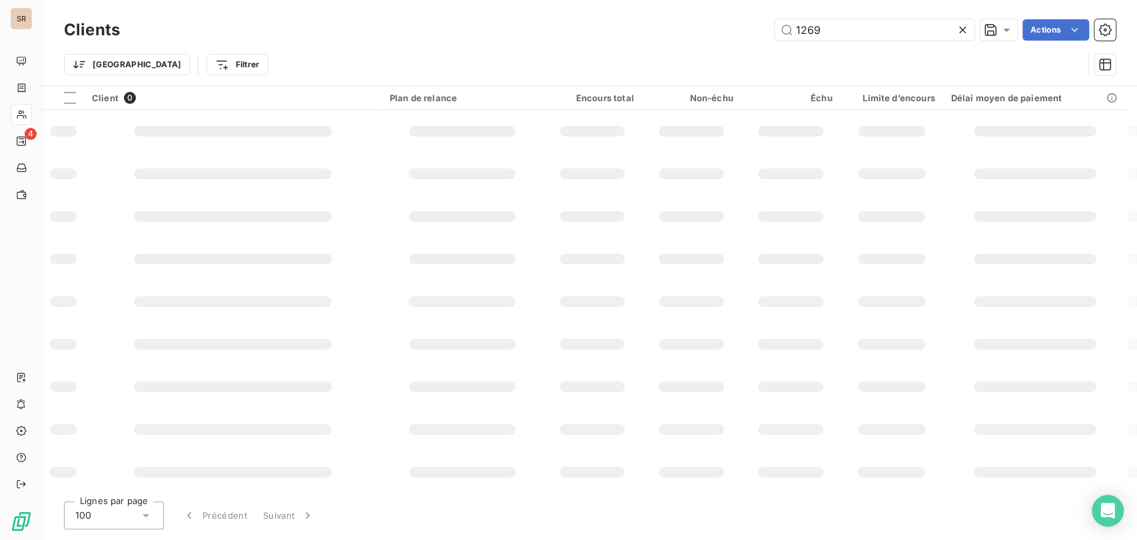
type input "1269"
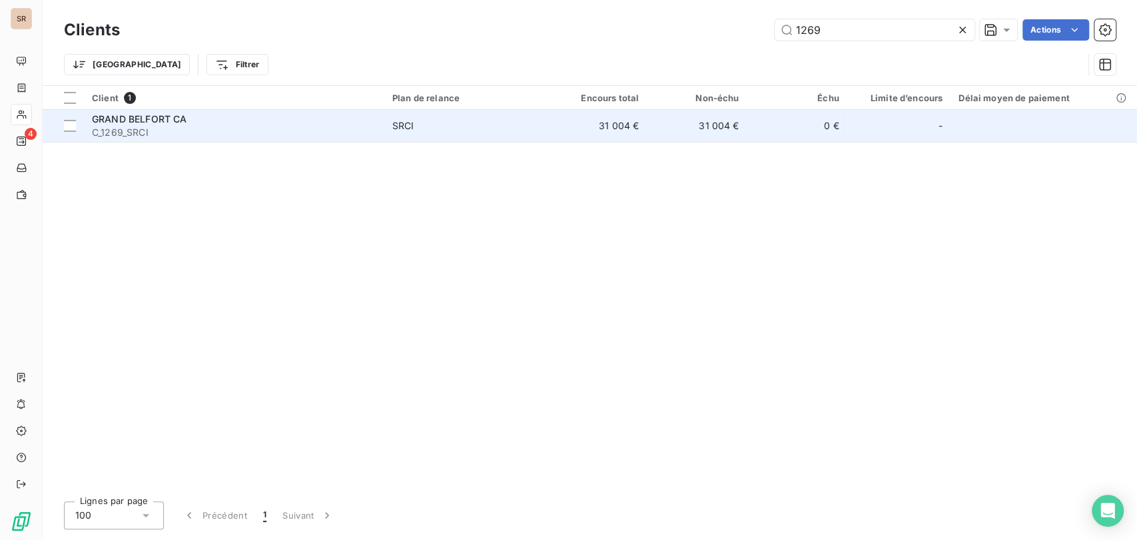
click at [127, 115] on span "GRAND BELFORT CA" at bounding box center [139, 118] width 95 height 11
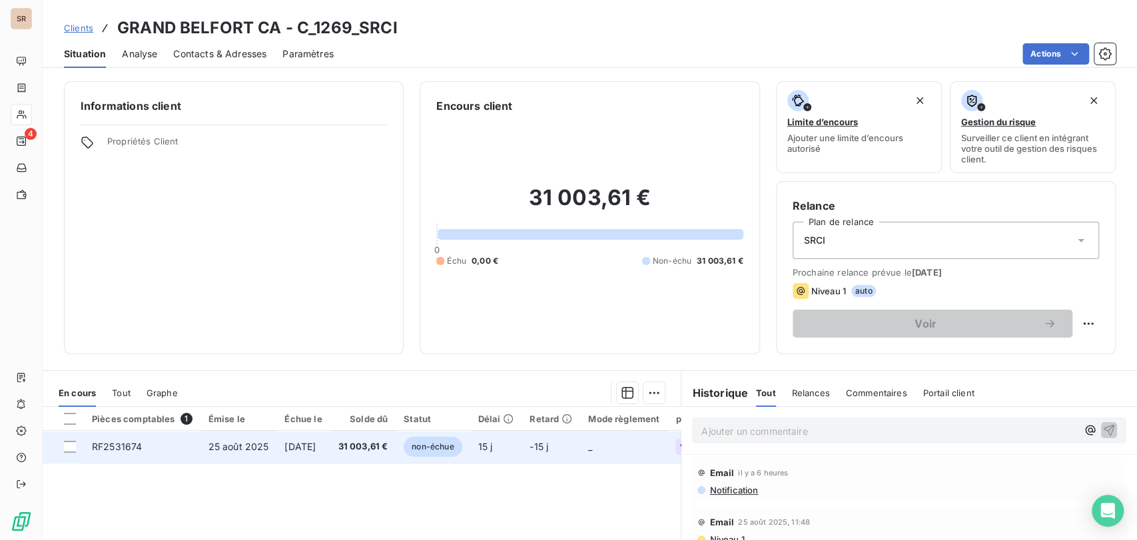
click at [115, 448] on span "RF2531674" at bounding box center [117, 446] width 50 height 11
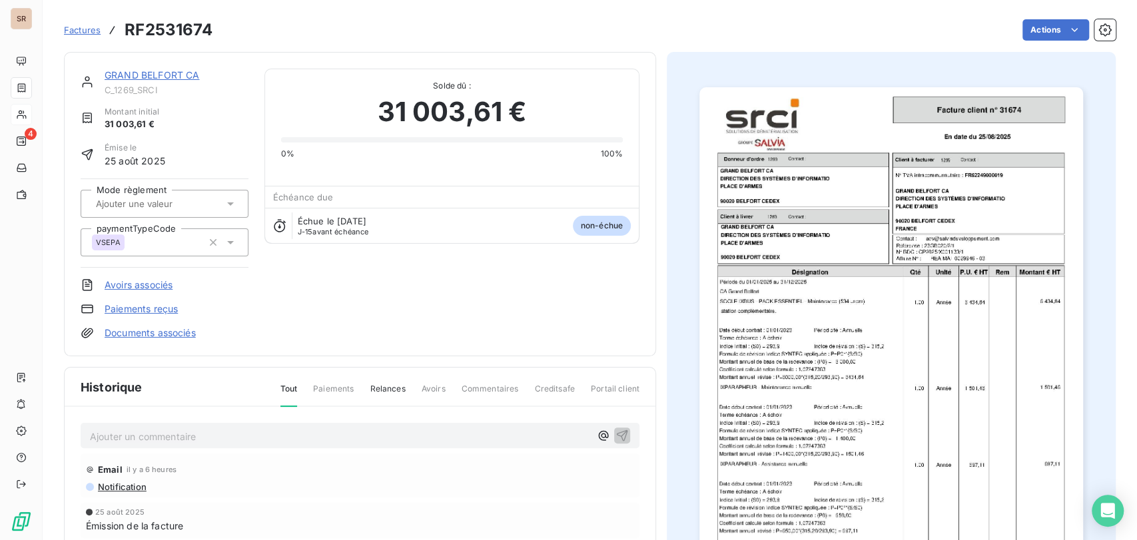
click at [174, 444] on p "Ajouter un commentaire ﻿" at bounding box center [340, 436] width 500 height 17
click at [262, 437] on p "le [DATE] @ de mme chognard =" at bounding box center [340, 435] width 500 height 15
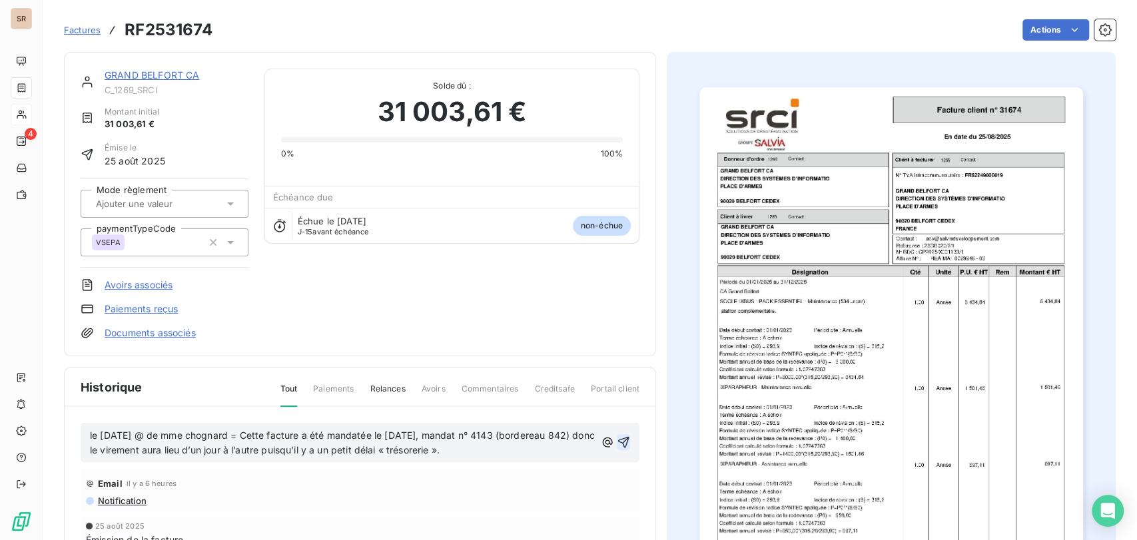
click at [617, 440] on icon "button" at bounding box center [623, 442] width 13 height 13
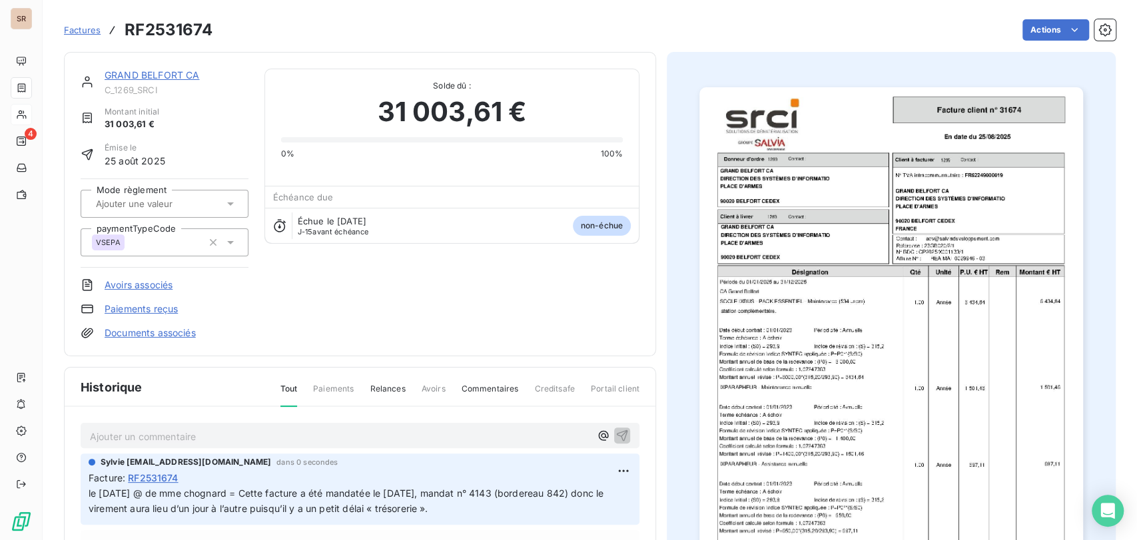
click at [144, 73] on link "GRAND BELFORT CA" at bounding box center [152, 74] width 95 height 11
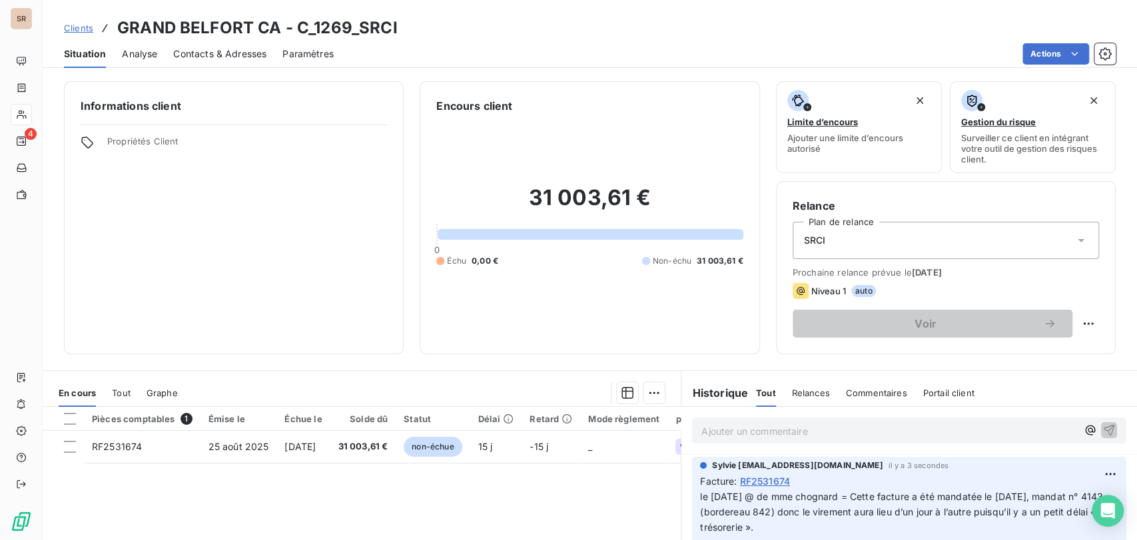
click at [224, 57] on span "Contacts & Adresses" at bounding box center [219, 53] width 93 height 13
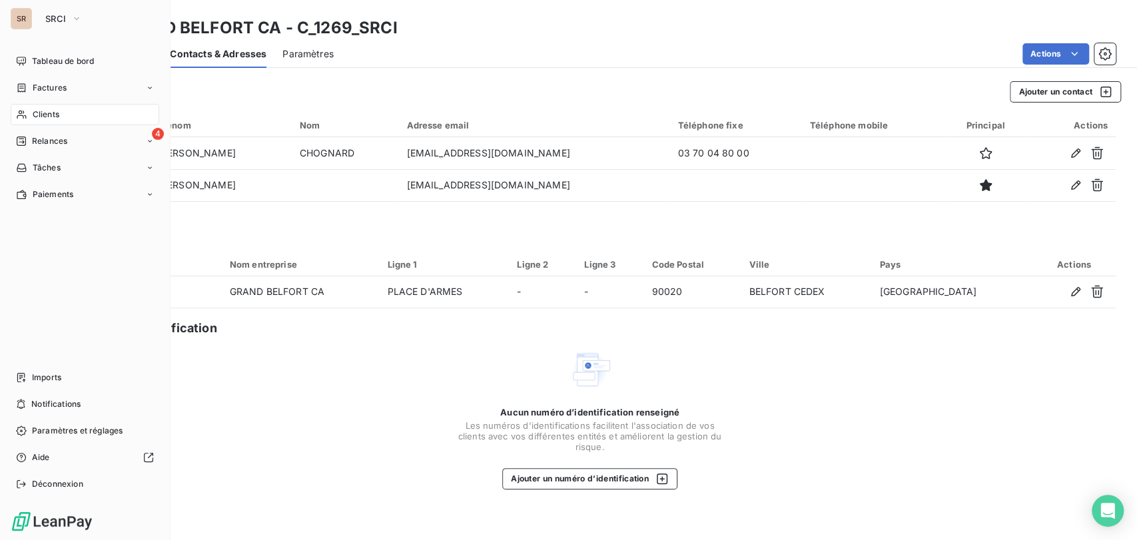
click at [37, 115] on span "Clients" at bounding box center [46, 115] width 27 height 12
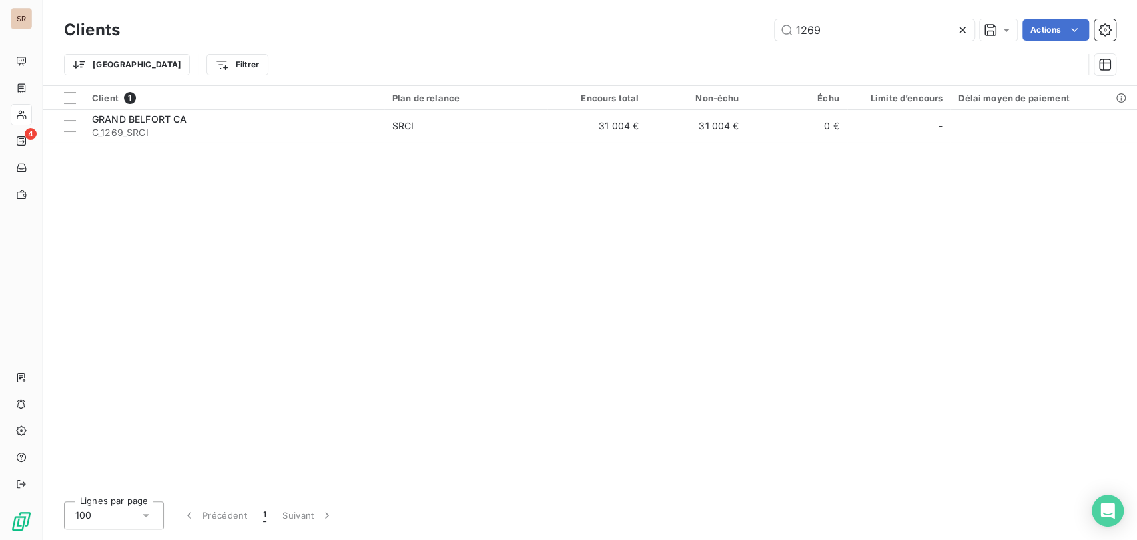
drag, startPoint x: 838, startPoint y: 29, endPoint x: 752, endPoint y: 22, distance: 86.2
click at [753, 25] on div "1269 Actions" at bounding box center [626, 29] width 980 height 21
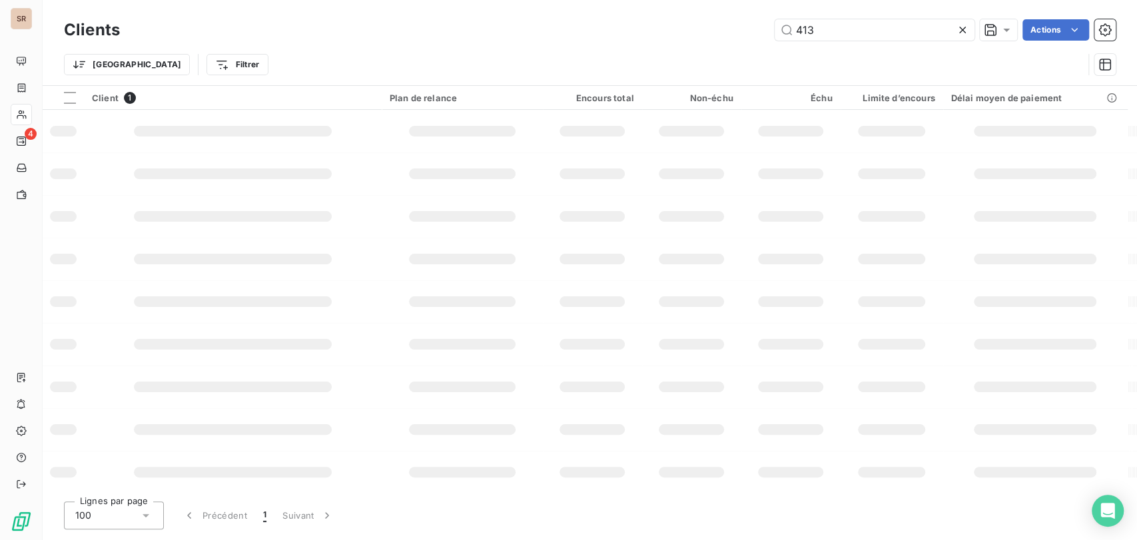
type input "413"
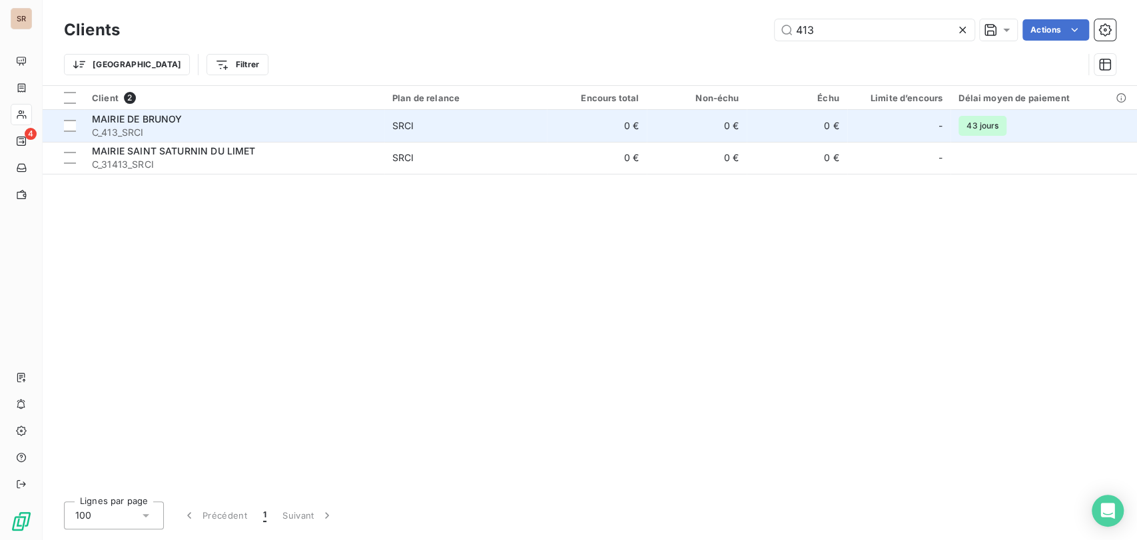
click at [141, 124] on div "MAIRIE DE BRUNOY" at bounding box center [234, 119] width 284 height 13
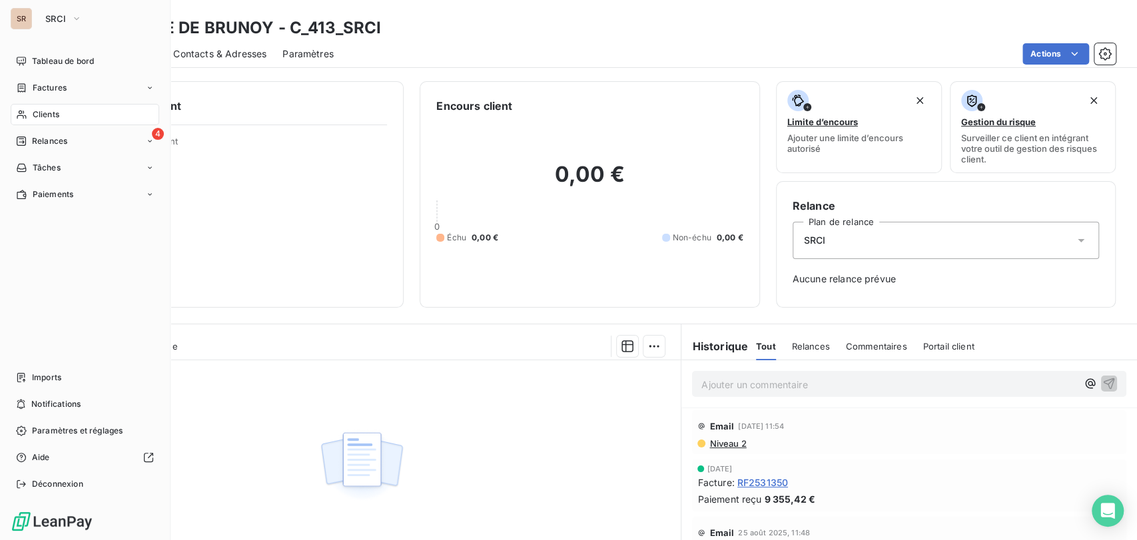
click at [45, 113] on span "Clients" at bounding box center [46, 115] width 27 height 12
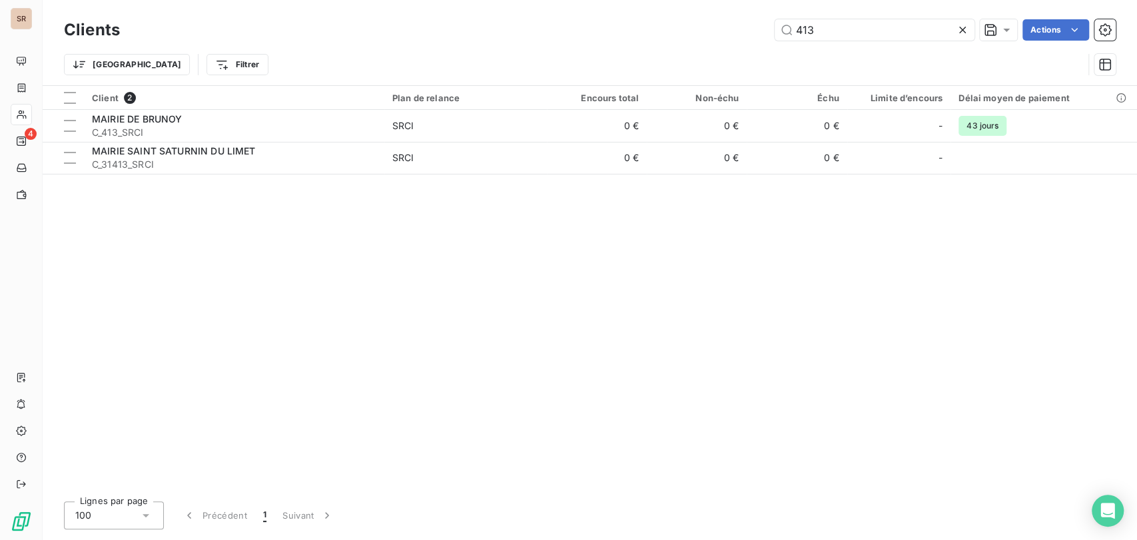
drag, startPoint x: 824, startPoint y: 26, endPoint x: 748, endPoint y: 23, distance: 76.7
click at [748, 26] on div "413 Actions" at bounding box center [626, 29] width 980 height 21
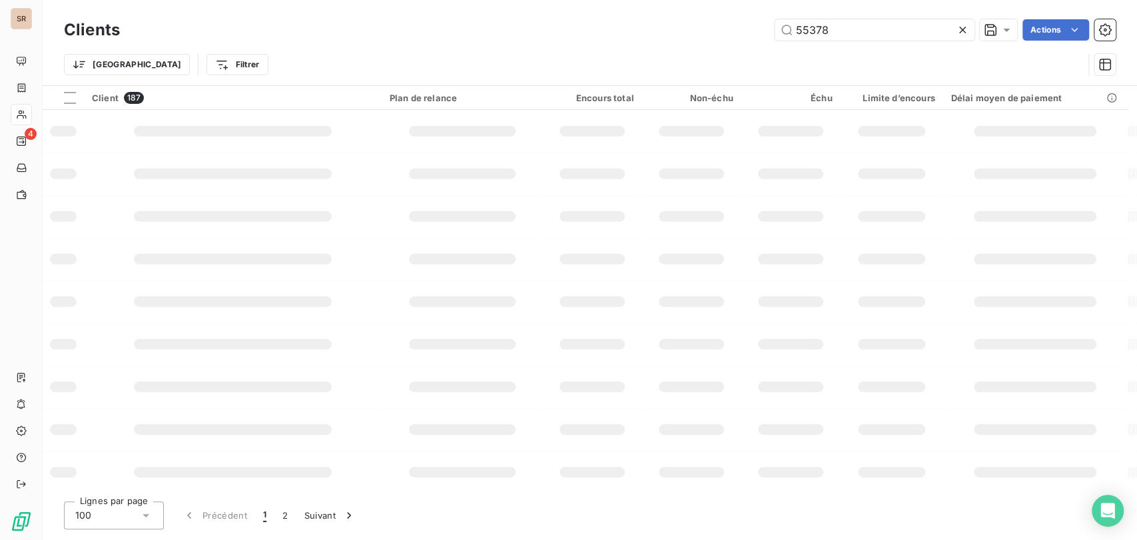
type input "55378"
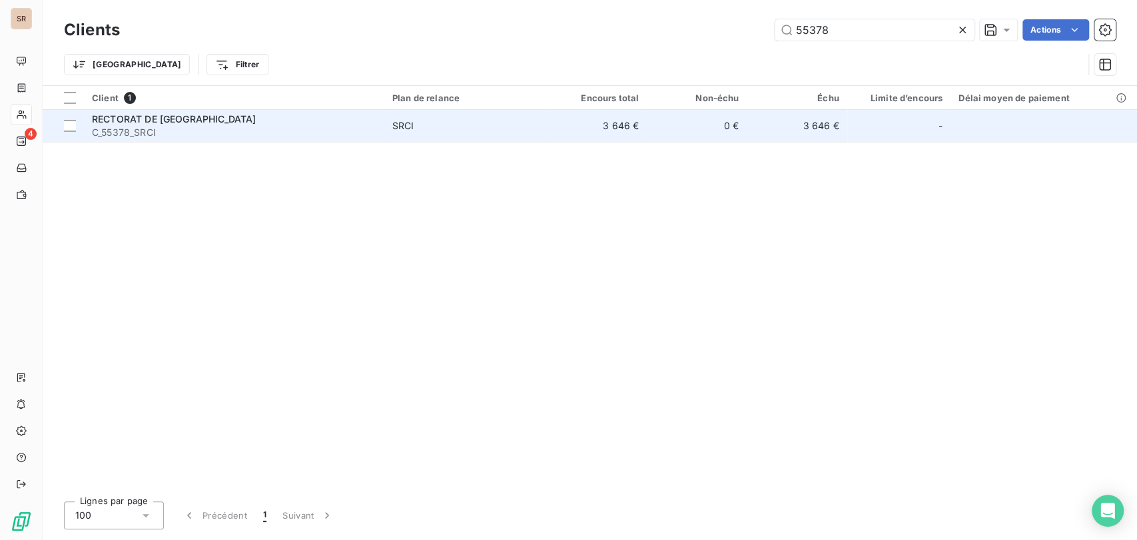
click at [128, 122] on span "RECTORAT DE [GEOGRAPHIC_DATA]" at bounding box center [174, 118] width 164 height 11
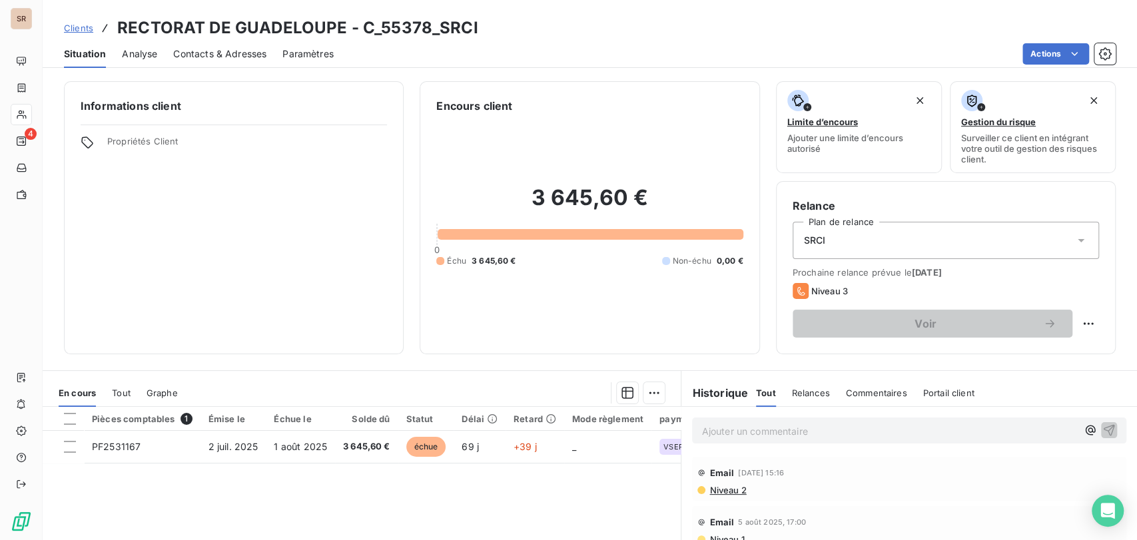
click at [231, 59] on span "Contacts & Adresses" at bounding box center [219, 53] width 93 height 13
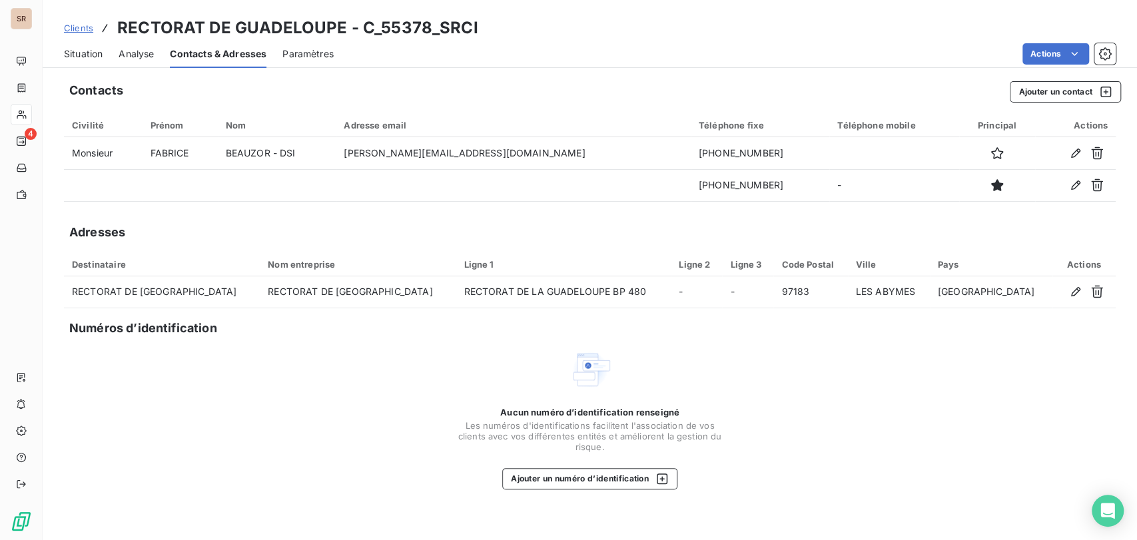
click at [90, 46] on div "Situation" at bounding box center [83, 54] width 39 height 28
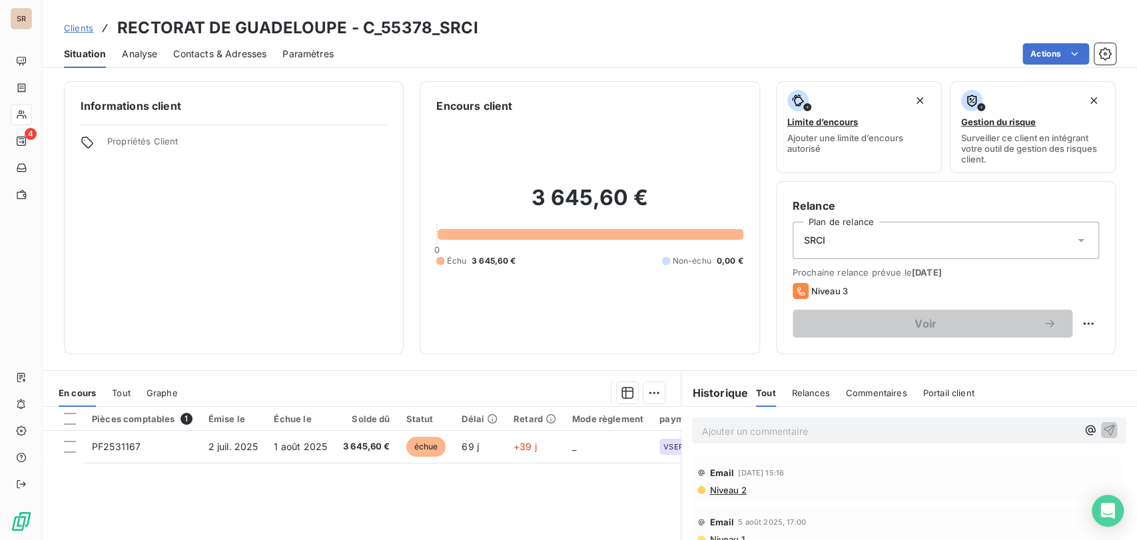
click at [227, 47] on span "Contacts & Adresses" at bounding box center [219, 53] width 93 height 13
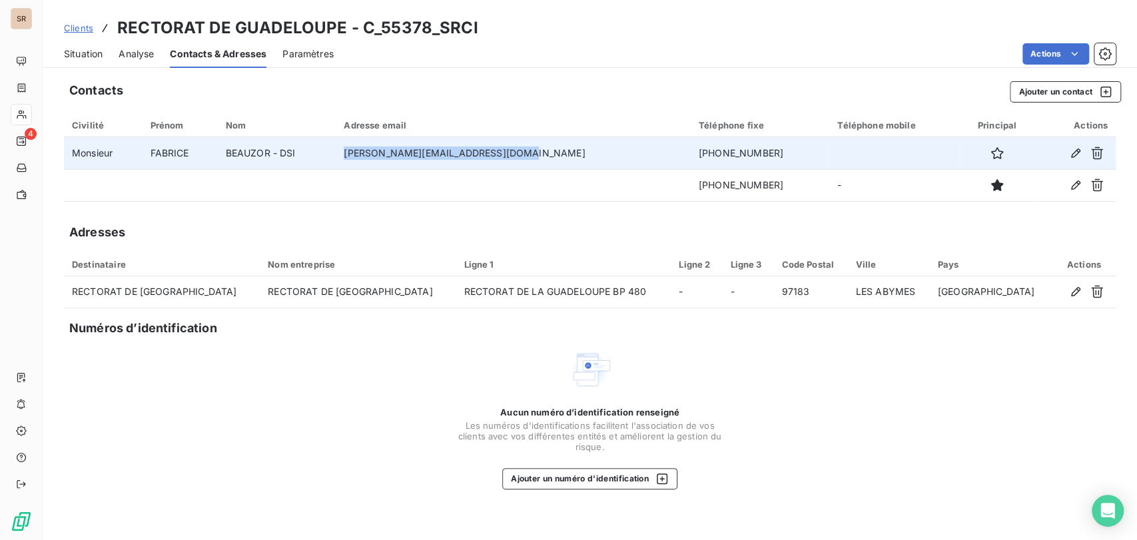
drag, startPoint x: 553, startPoint y: 155, endPoint x: 382, endPoint y: 145, distance: 171.4
click at [382, 145] on td "[PERSON_NAME][EMAIL_ADDRESS][DOMAIN_NAME]" at bounding box center [513, 153] width 354 height 32
copy td "[PERSON_NAME][EMAIL_ADDRESS][DOMAIN_NAME]"
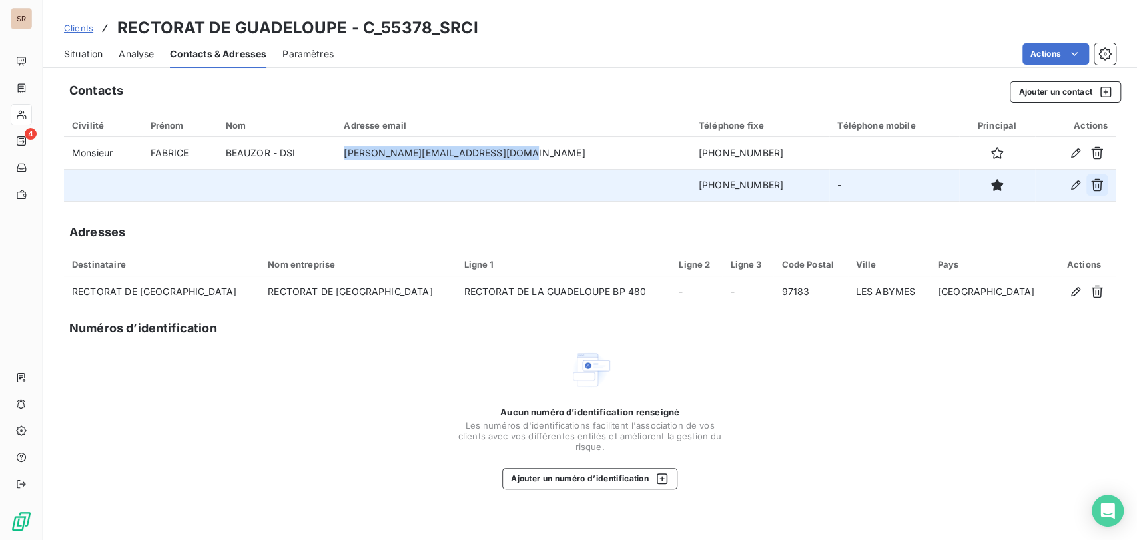
click at [1098, 188] on icon "button" at bounding box center [1096, 184] width 13 height 13
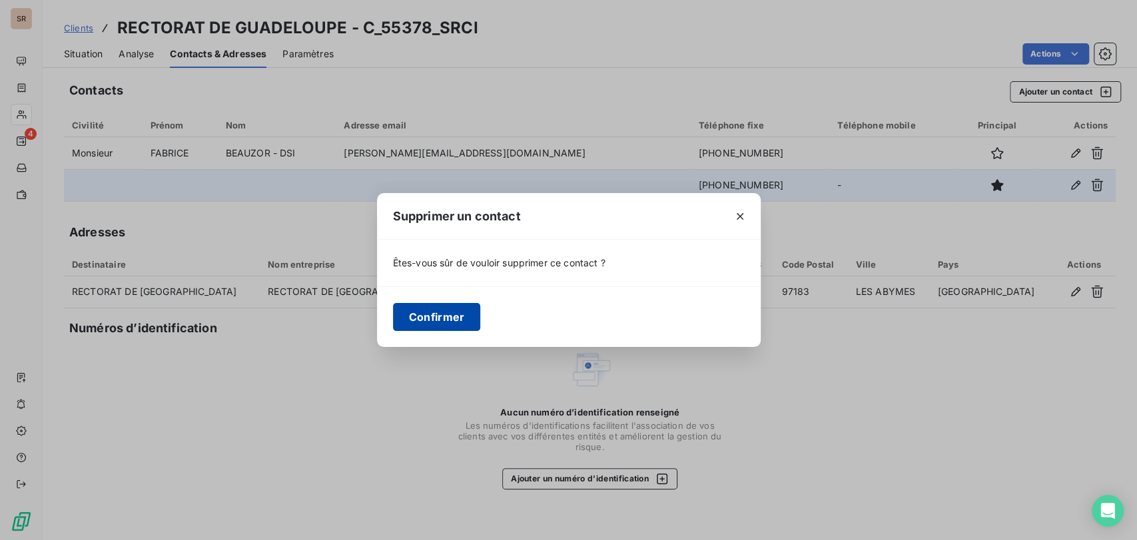
click at [456, 314] on button "Confirmer" at bounding box center [437, 317] width 88 height 28
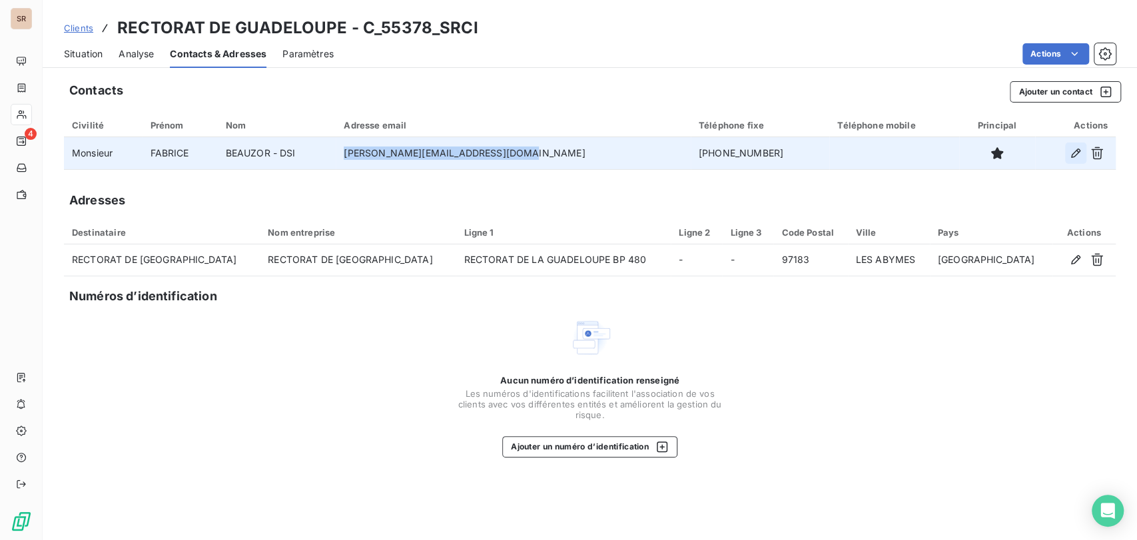
click at [1082, 155] on button "button" at bounding box center [1075, 153] width 21 height 21
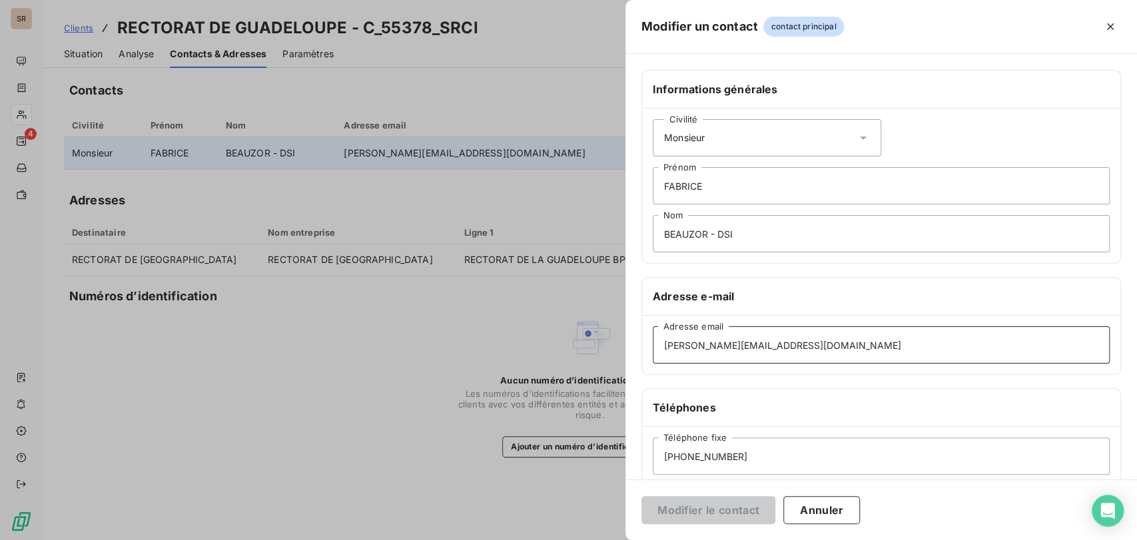
drag, startPoint x: 835, startPoint y: 348, endPoint x: 617, endPoint y: 342, distance: 218.5
click at [617, 539] on div "Modifier un contact contact principal Informations générales Civilité Monsieur …" at bounding box center [568, 540] width 1137 height 0
paste input "abrice.beauzor"
type input "[EMAIL_ADDRESS][DOMAIN_NAME]"
click at [693, 503] on button "Modifier le contact" at bounding box center [708, 510] width 134 height 28
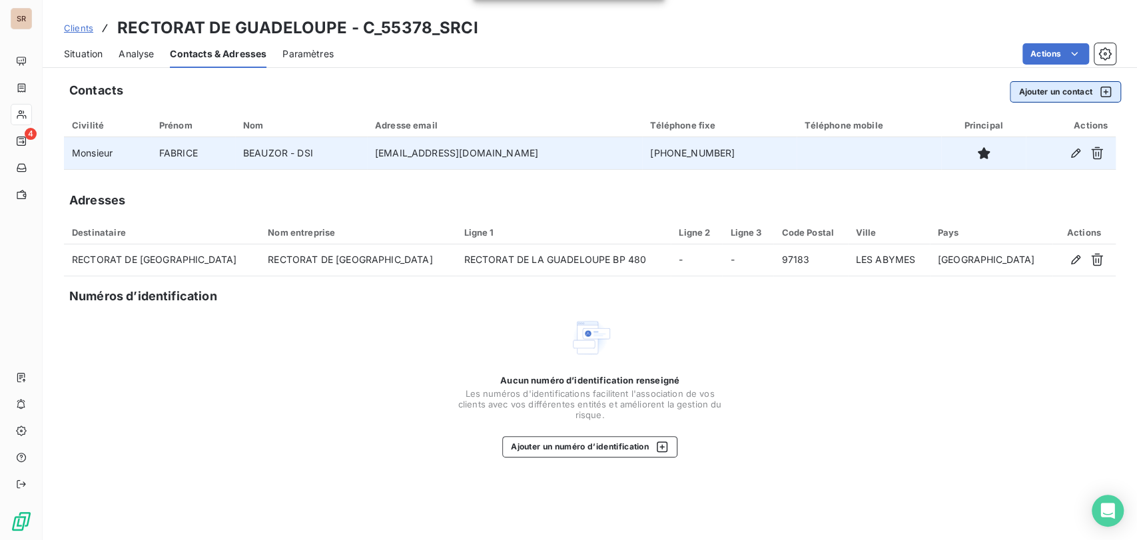
click at [1050, 89] on button "Ajouter un contact" at bounding box center [1065, 91] width 111 height 21
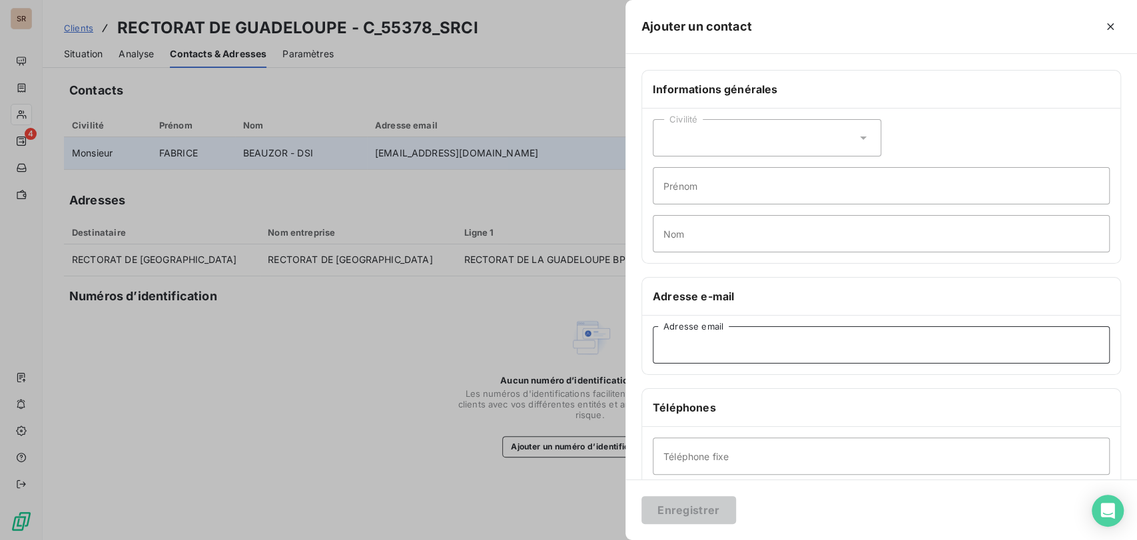
click at [685, 344] on input "Adresse email" at bounding box center [881, 344] width 457 height 37
paste input "[PERSON_NAME][EMAIL_ADDRESS][DOMAIN_NAME]"
type input "[PERSON_NAME][EMAIL_ADDRESS][DOMAIN_NAME]"
click at [682, 507] on button "Enregistrer" at bounding box center [688, 510] width 95 height 28
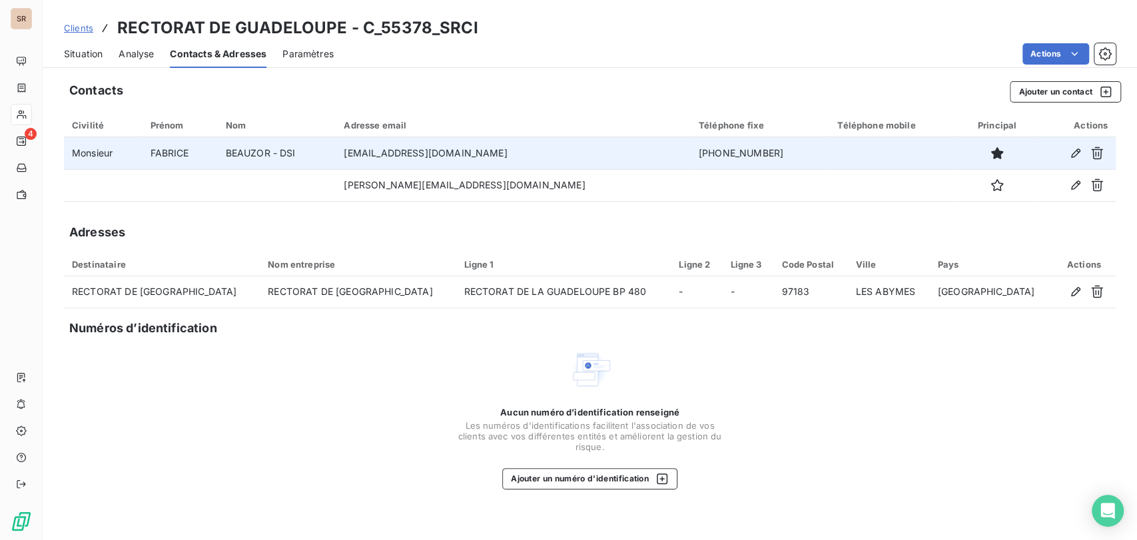
click at [87, 49] on span "Situation" at bounding box center [83, 53] width 39 height 13
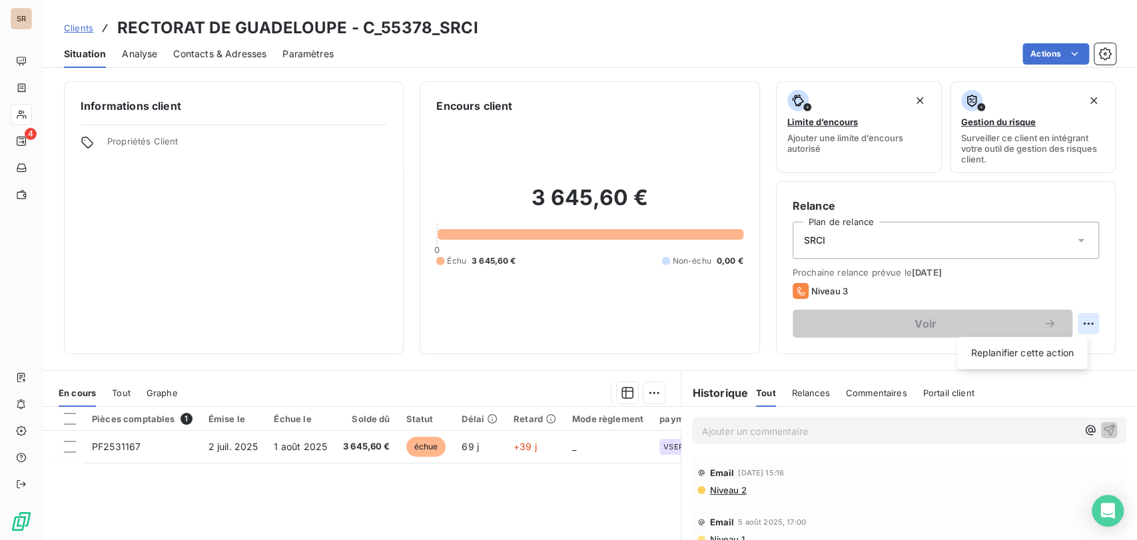
click at [1081, 328] on html "SR 4 Clients RECTORAT DE GUADELOUPE - C_55378_SRCI Situation Analyse Contacts &…" at bounding box center [568, 270] width 1137 height 540
click at [993, 348] on div "Replanifier cette action" at bounding box center [1021, 352] width 119 height 21
select select "8"
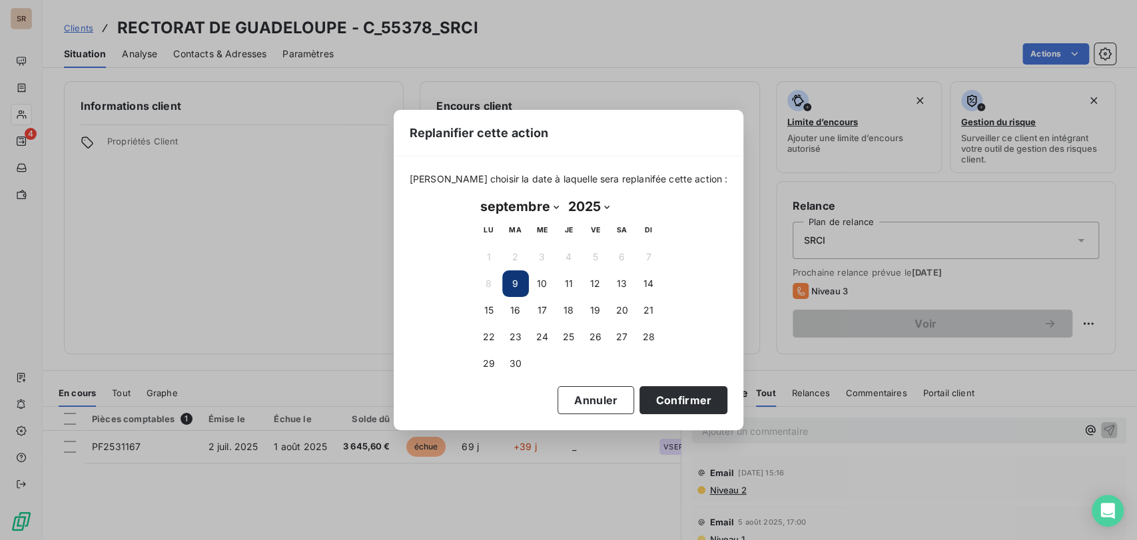
click at [741, 151] on div "Replanifier cette action [PERSON_NAME] choisir la date à laquelle sera replanif…" at bounding box center [568, 270] width 1137 height 540
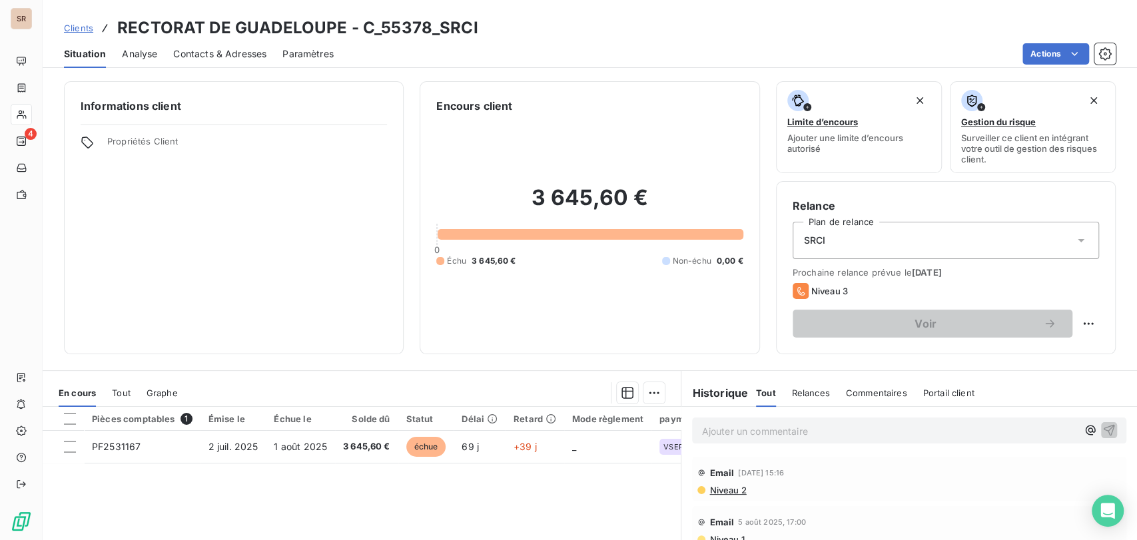
click at [242, 49] on span "Contacts & Adresses" at bounding box center [219, 53] width 93 height 13
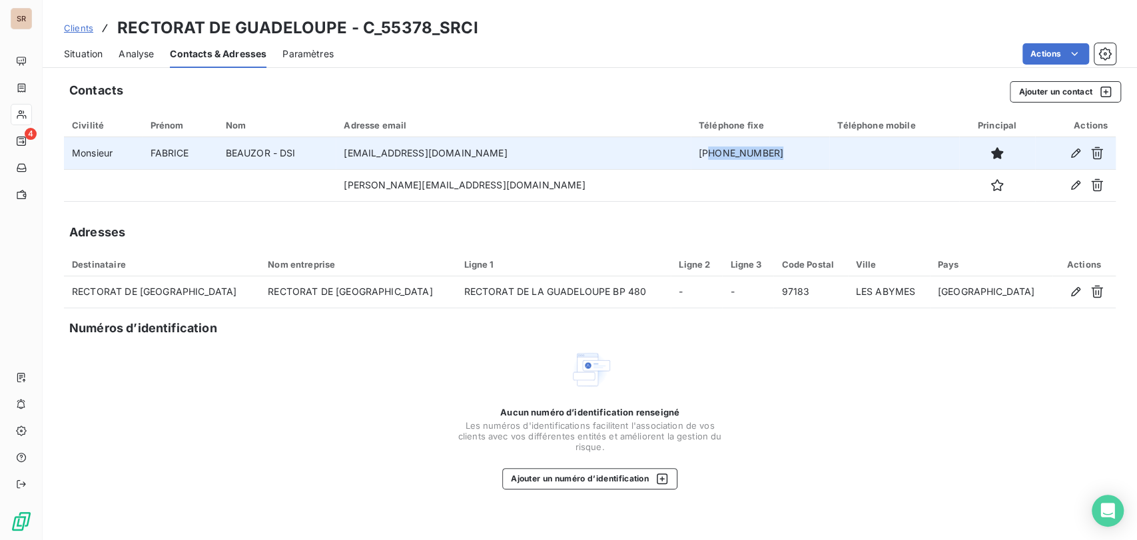
drag, startPoint x: 734, startPoint y: 152, endPoint x: 667, endPoint y: 153, distance: 67.3
click at [691, 153] on td "[PHONE_NUMBER]" at bounding box center [760, 153] width 139 height 32
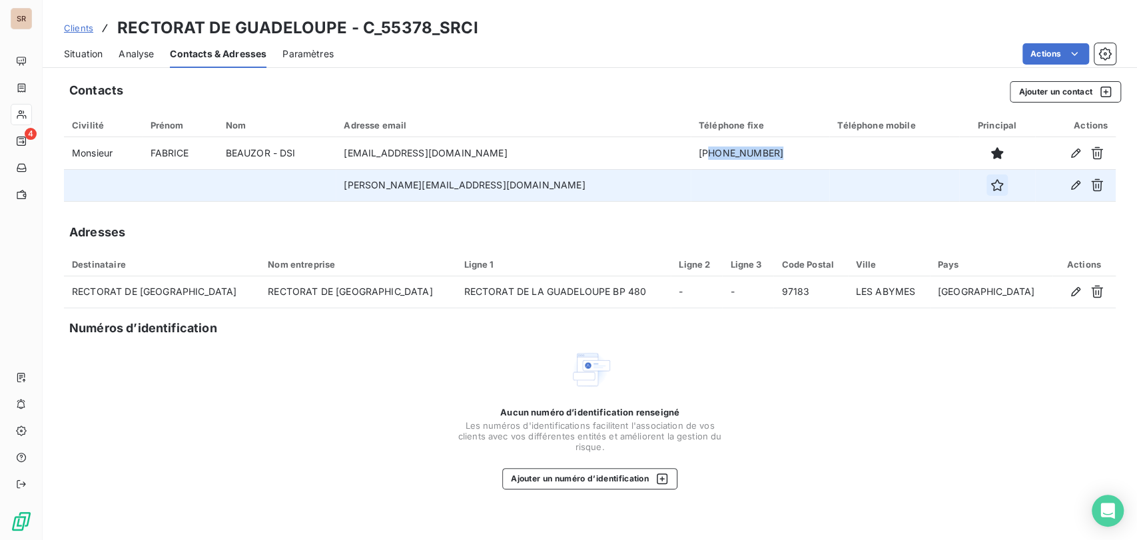
click at [986, 194] on button "button" at bounding box center [996, 184] width 21 height 21
click at [991, 187] on icon "button" at bounding box center [997, 185] width 12 height 12
click at [71, 52] on span "Situation" at bounding box center [83, 53] width 39 height 13
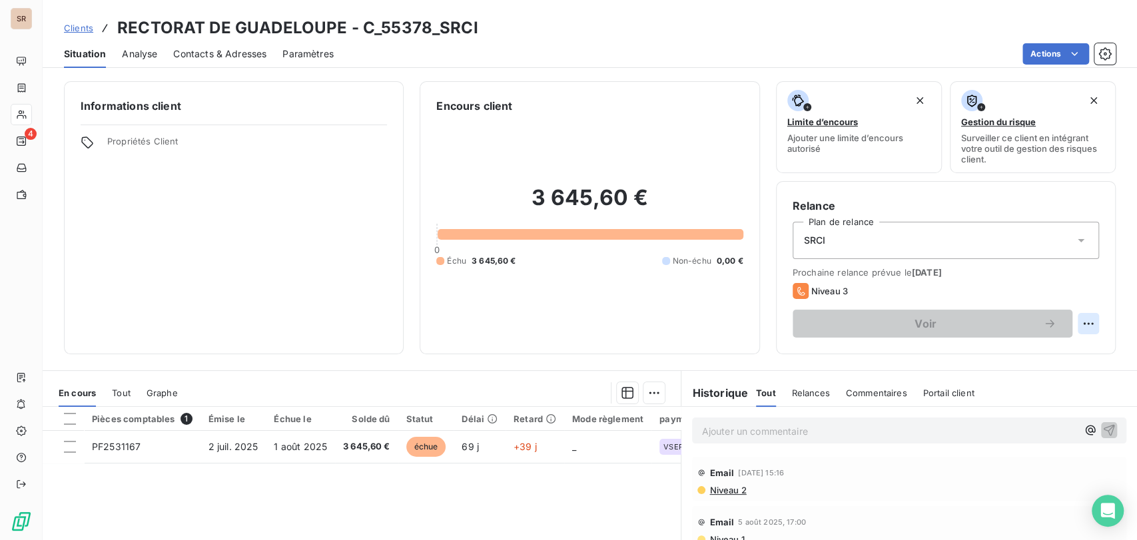
click at [1072, 328] on html "SR 4 Clients RECTORAT DE GUADELOUPE - C_55378_SRCI Situation Analyse Contacts &…" at bounding box center [568, 270] width 1137 height 540
click at [996, 354] on div "Replanifier cette action" at bounding box center [1021, 352] width 119 height 21
select select "8"
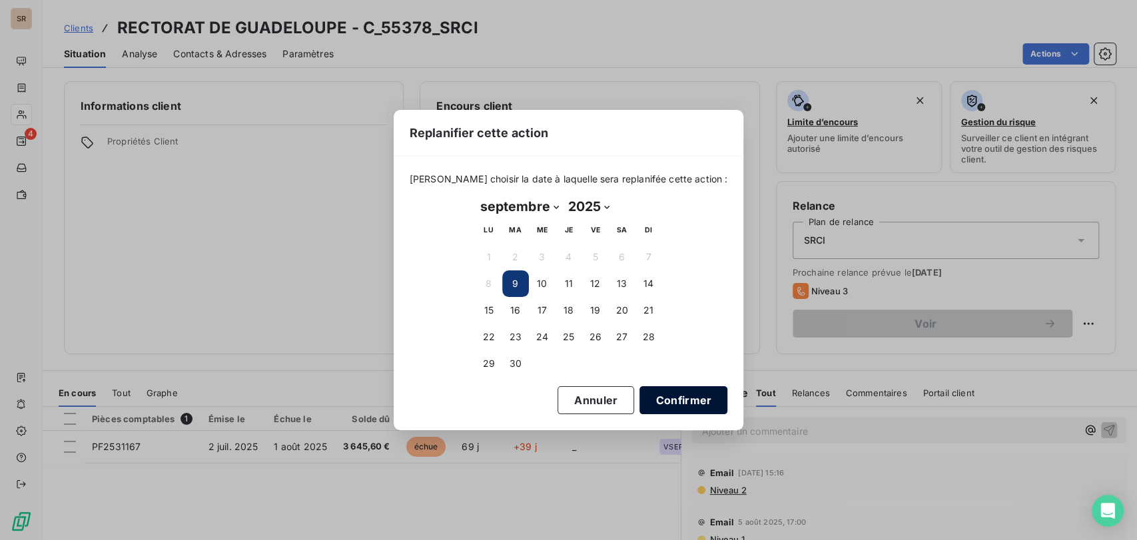
click at [645, 398] on button "Confirmer" at bounding box center [683, 400] width 88 height 28
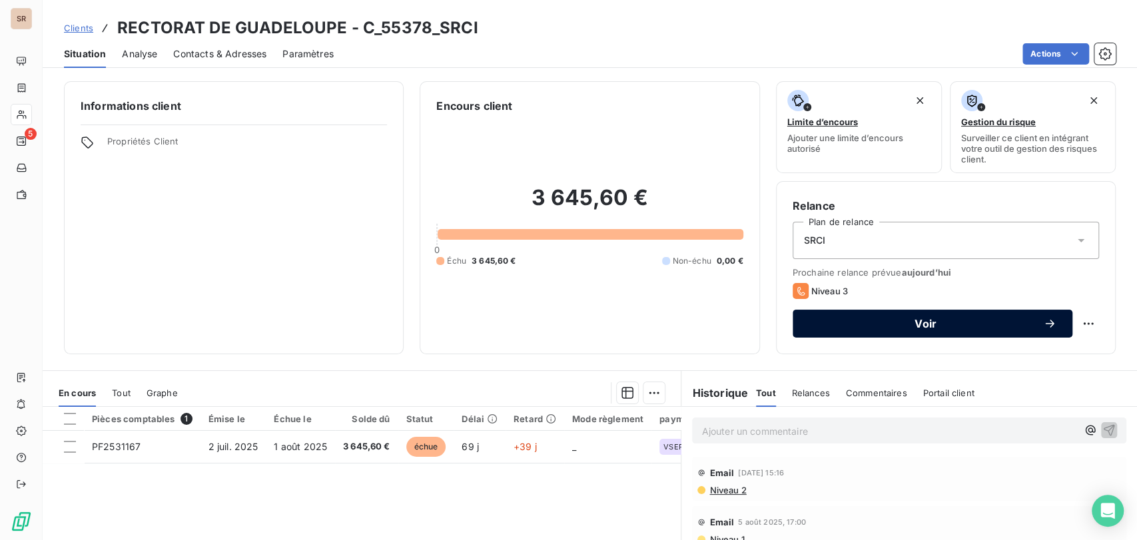
click at [824, 325] on span "Voir" at bounding box center [925, 323] width 234 height 11
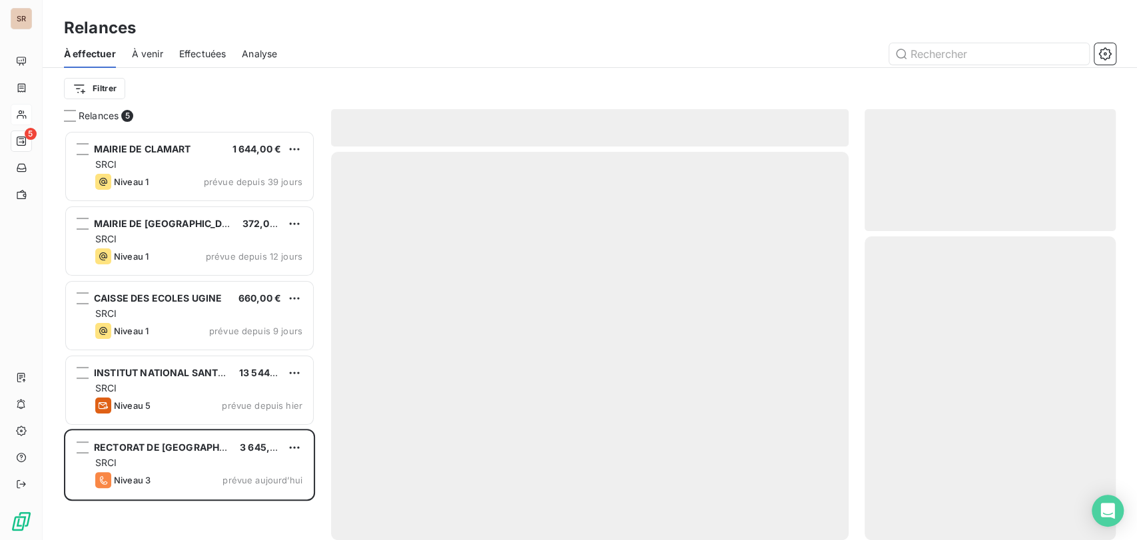
scroll to position [398, 240]
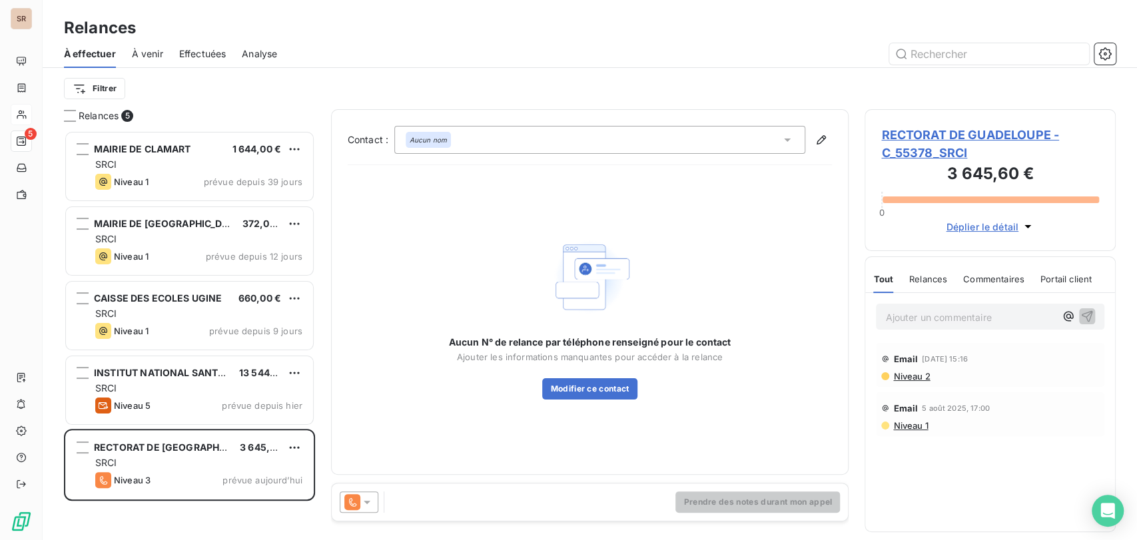
click at [369, 510] on div at bounding box center [359, 501] width 39 height 21
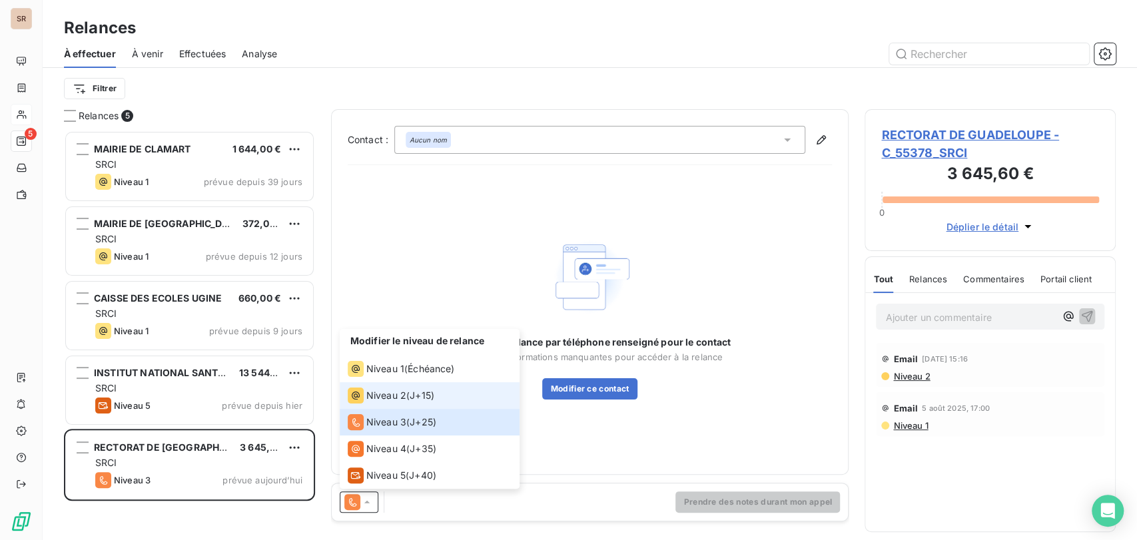
click at [380, 400] on span "Niveau 2" at bounding box center [386, 395] width 40 height 13
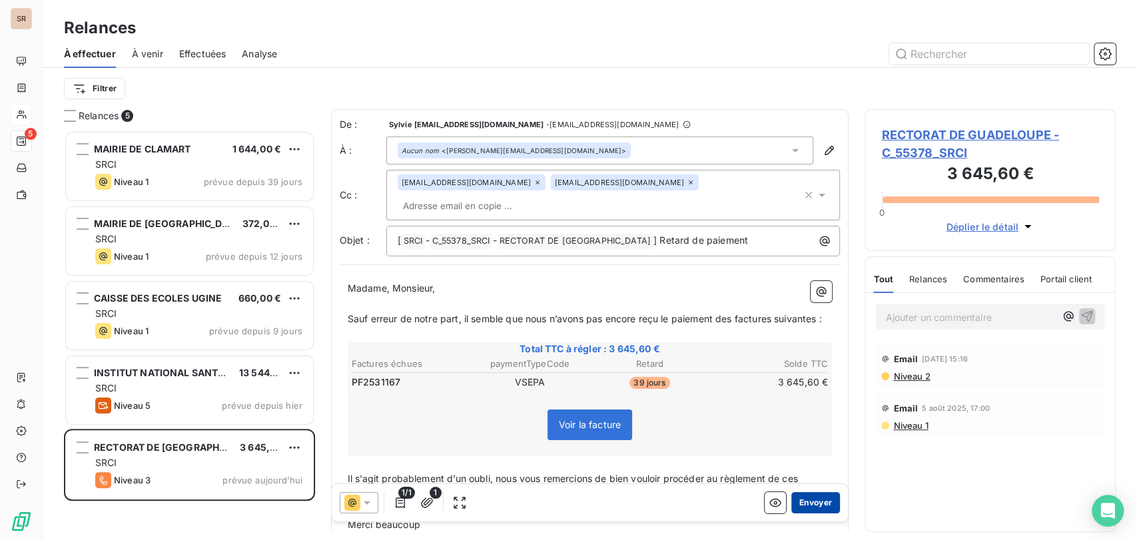
click at [802, 503] on button "Envoyer" at bounding box center [815, 501] width 49 height 21
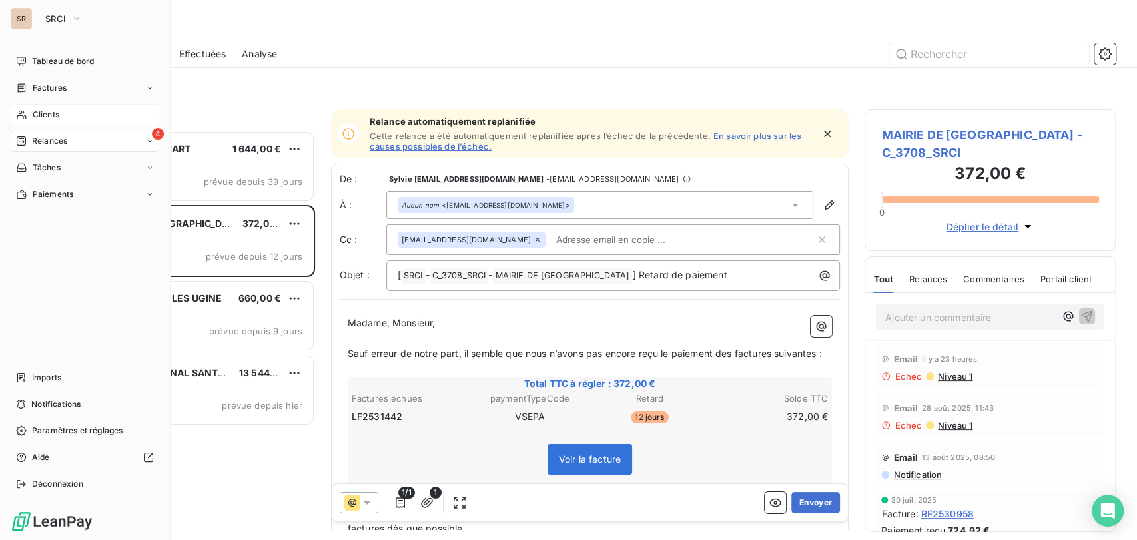
click at [53, 109] on span "Clients" at bounding box center [46, 115] width 27 height 12
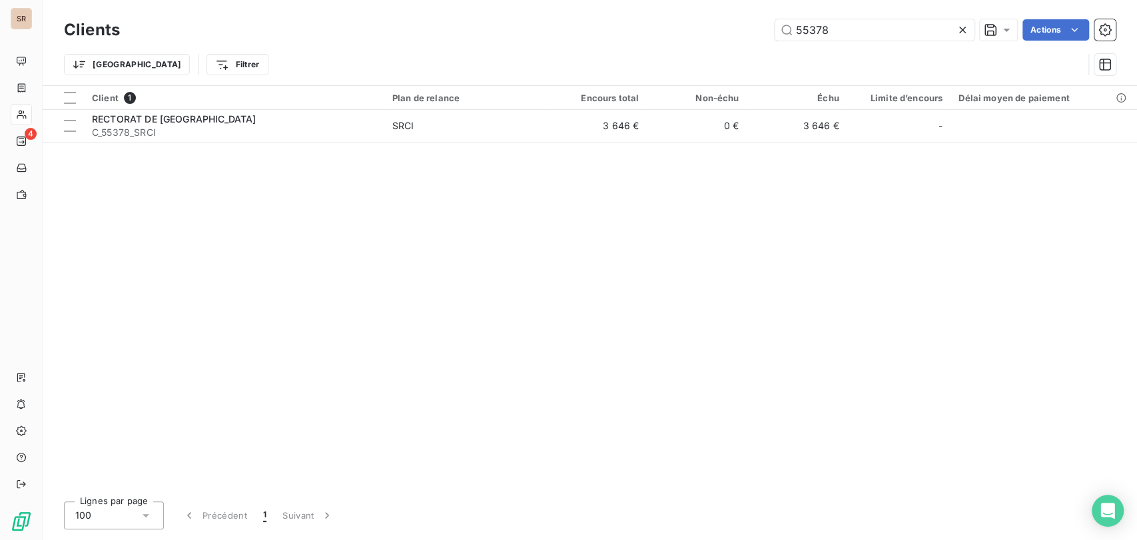
drag, startPoint x: 858, startPoint y: 19, endPoint x: 753, endPoint y: 32, distance: 106.7
click at [753, 32] on div "55378 Actions" at bounding box center [626, 29] width 980 height 21
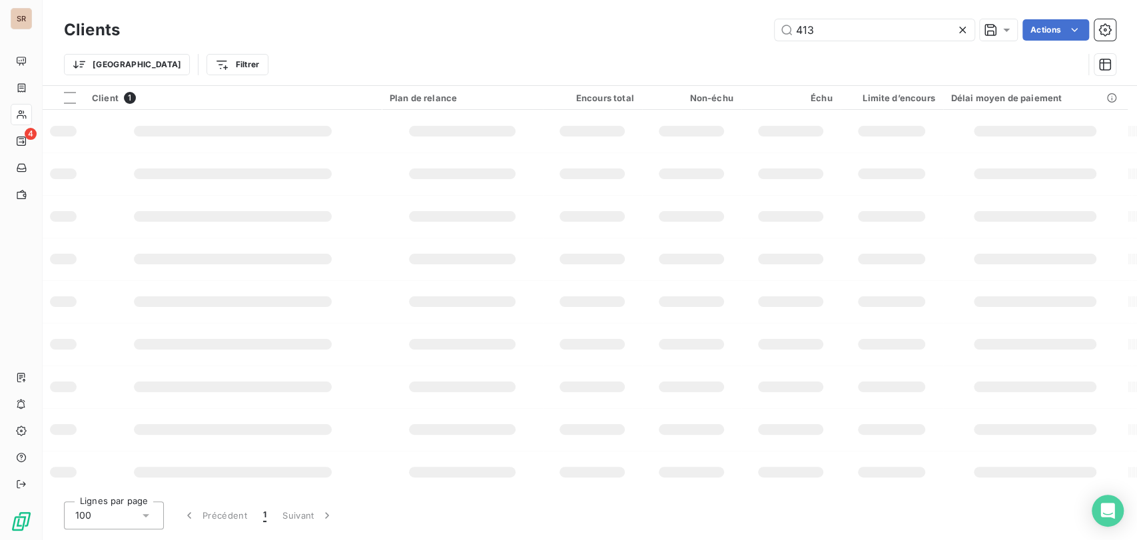
type input "413"
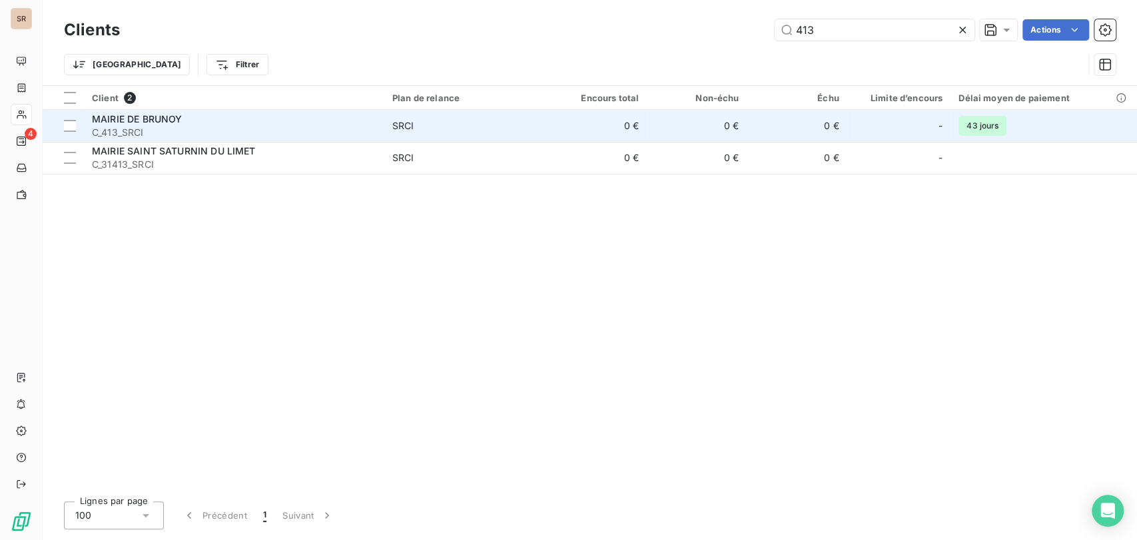
click at [121, 119] on span "MAIRIE DE BRUNOY" at bounding box center [137, 118] width 90 height 11
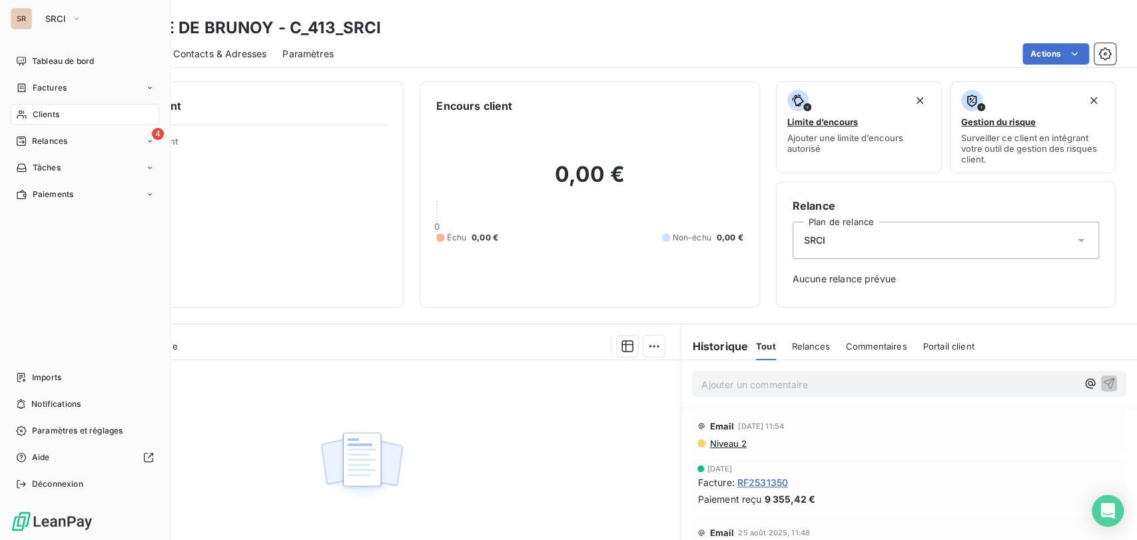
click at [41, 115] on span "Clients" at bounding box center [46, 115] width 27 height 12
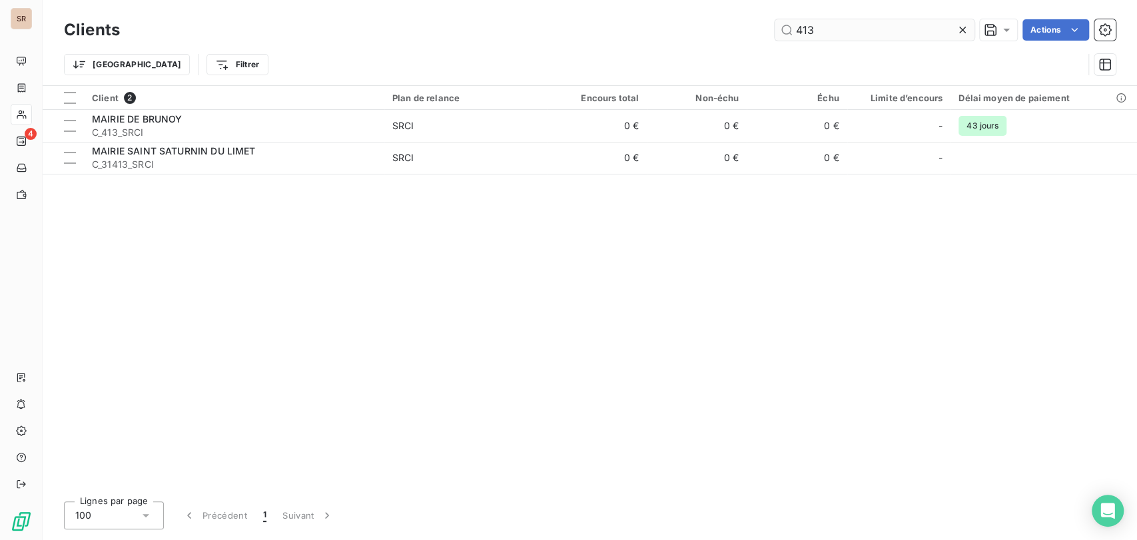
drag, startPoint x: 816, startPoint y: 30, endPoint x: 775, endPoint y: 31, distance: 40.6
click at [776, 31] on input "413" at bounding box center [875, 29] width 200 height 21
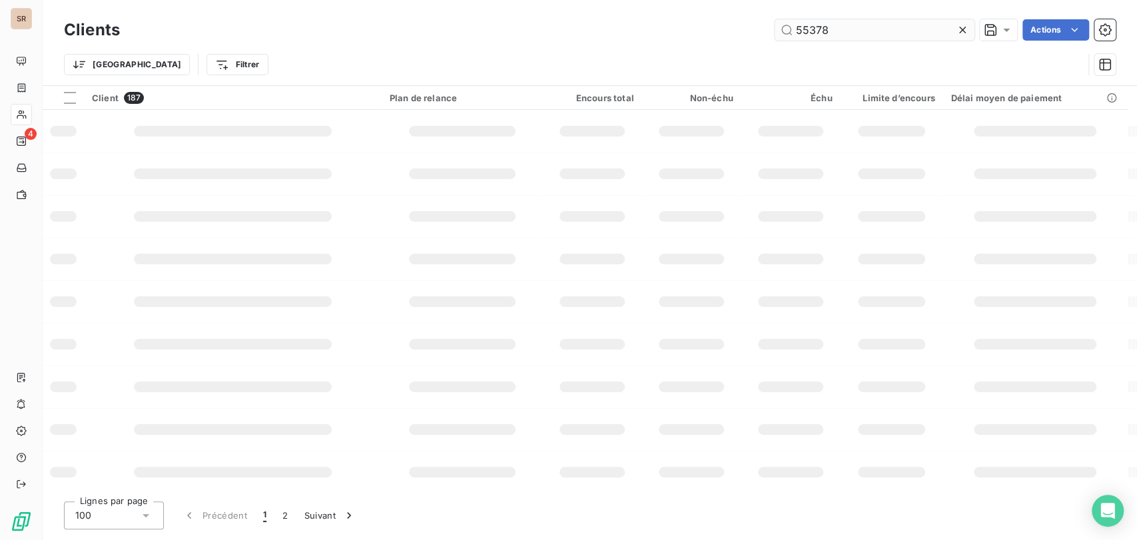
type input "55378"
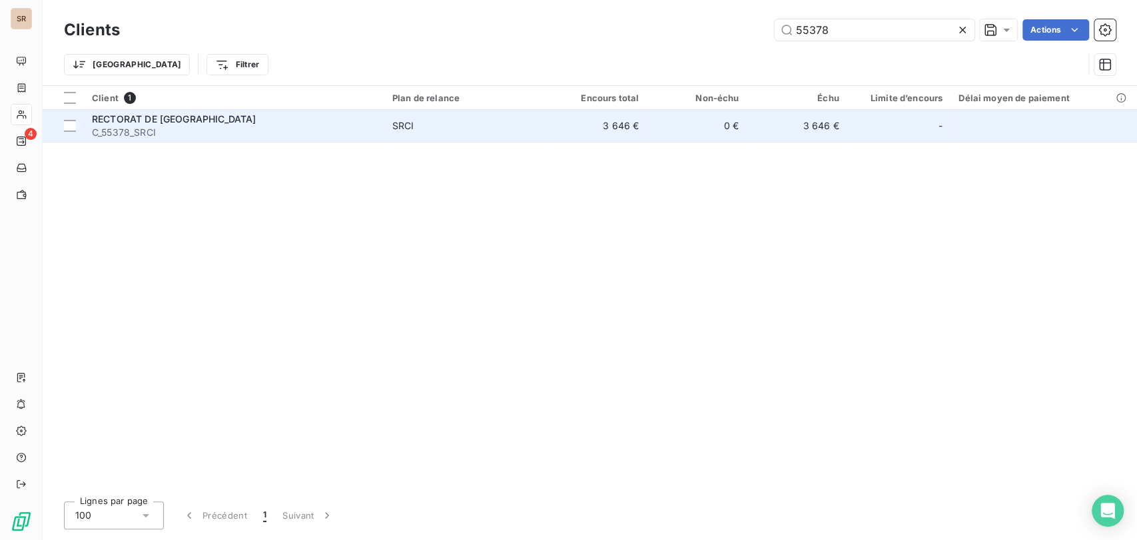
click at [154, 118] on span "RECTORAT DE [GEOGRAPHIC_DATA]" at bounding box center [174, 118] width 164 height 11
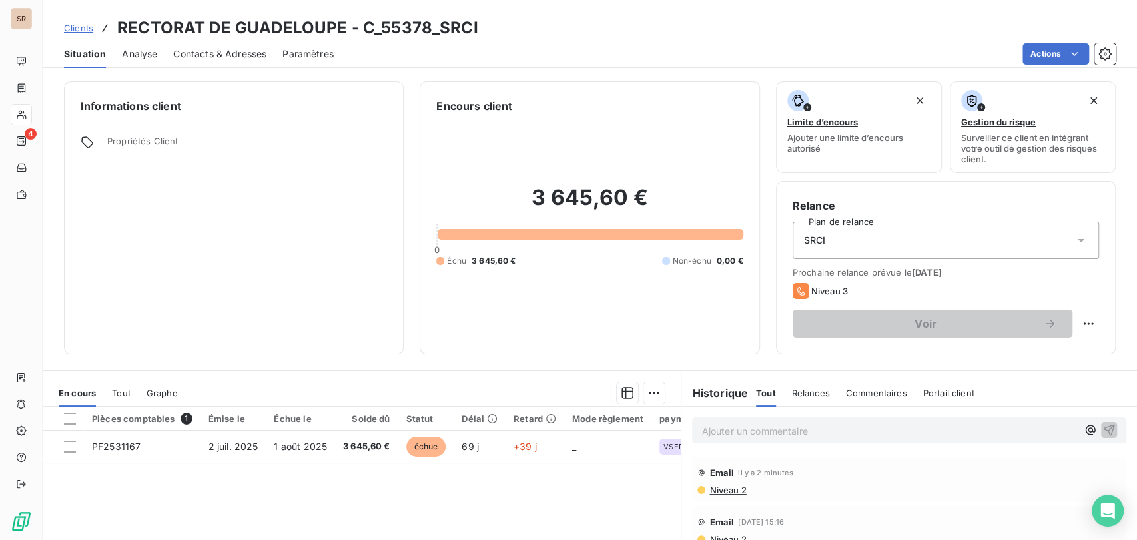
click at [204, 57] on span "Contacts & Adresses" at bounding box center [219, 53] width 93 height 13
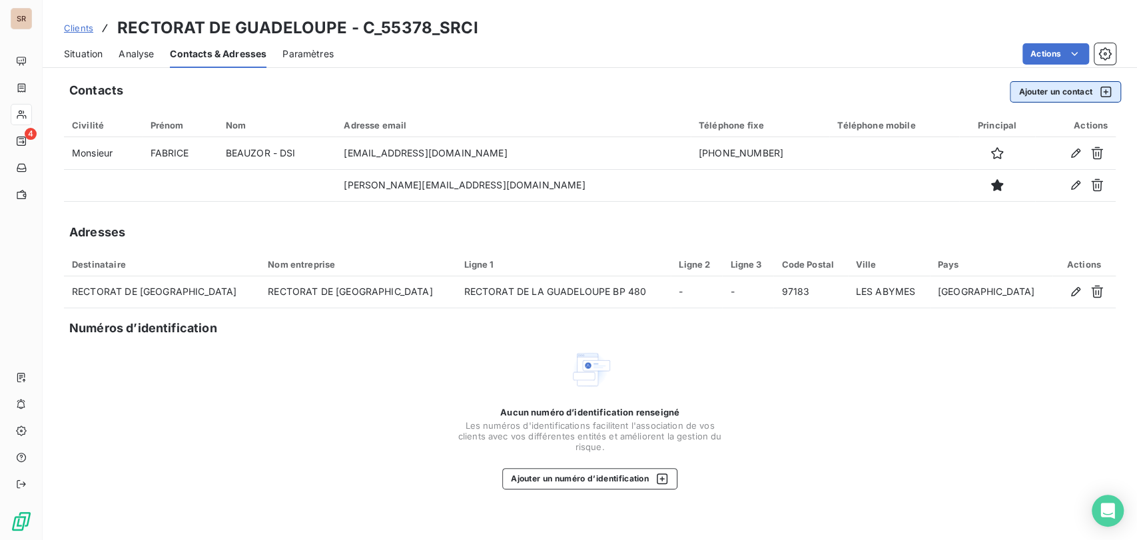
click at [1052, 84] on button "Ajouter un contact" at bounding box center [1065, 91] width 111 height 21
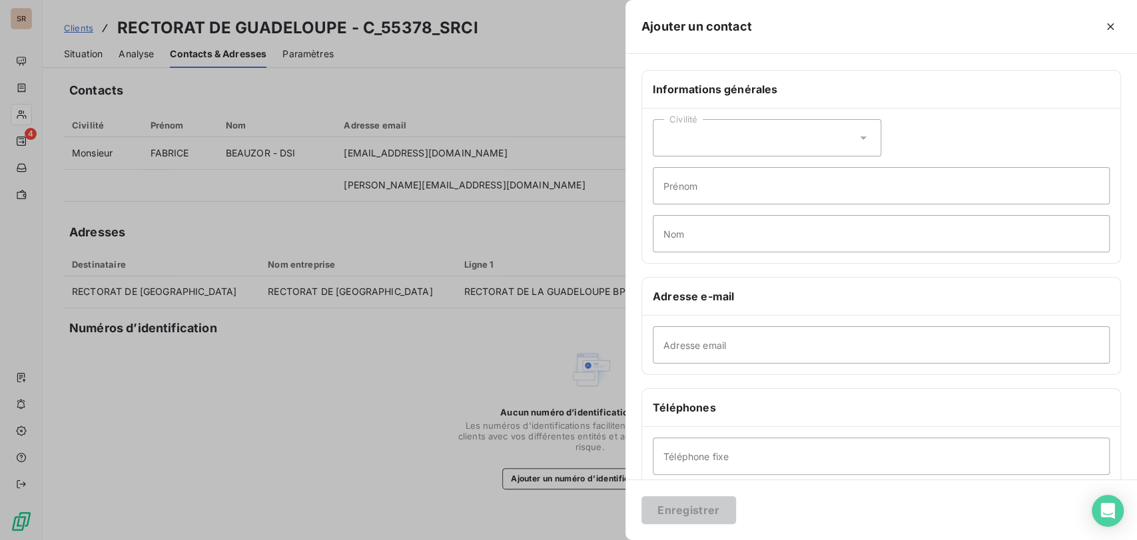
click at [859, 138] on icon at bounding box center [862, 137] width 13 height 13
click at [663, 194] on input "radio" at bounding box center [667, 194] width 13 height 13
click at [683, 188] on input "Prénom" at bounding box center [881, 185] width 457 height 37
type input "[PERSON_NAME]"
click at [680, 235] on input "Nom" at bounding box center [881, 233] width 457 height 37
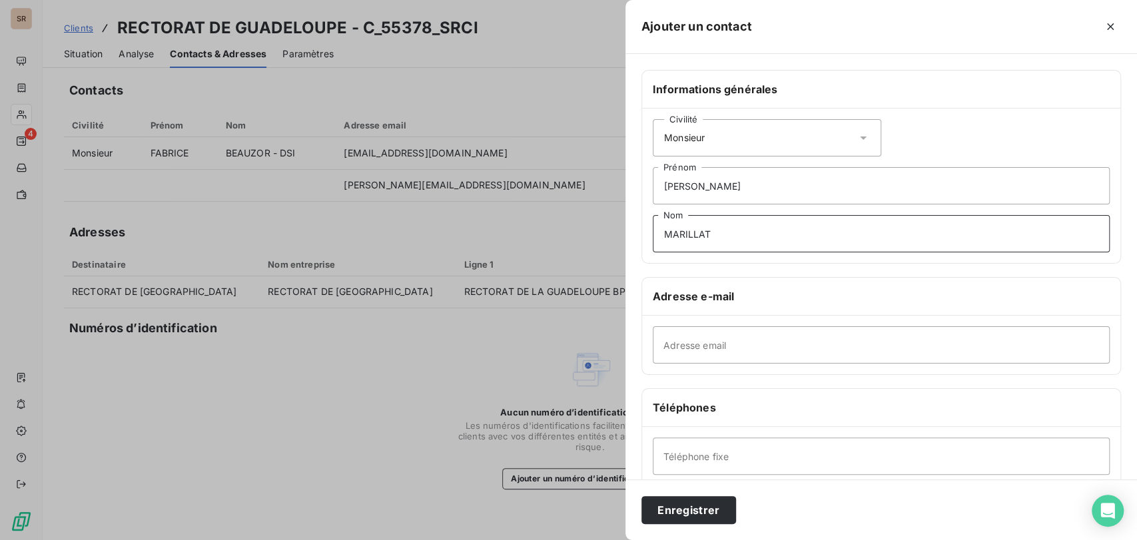
type input "MARILLAT"
click at [677, 350] on input "Adresse email" at bounding box center [881, 344] width 457 height 37
type input "[PERSON_NAME][EMAIL_ADDRESS][DOMAIN_NAME]"
click at [709, 512] on button "Enregistrer" at bounding box center [688, 510] width 95 height 28
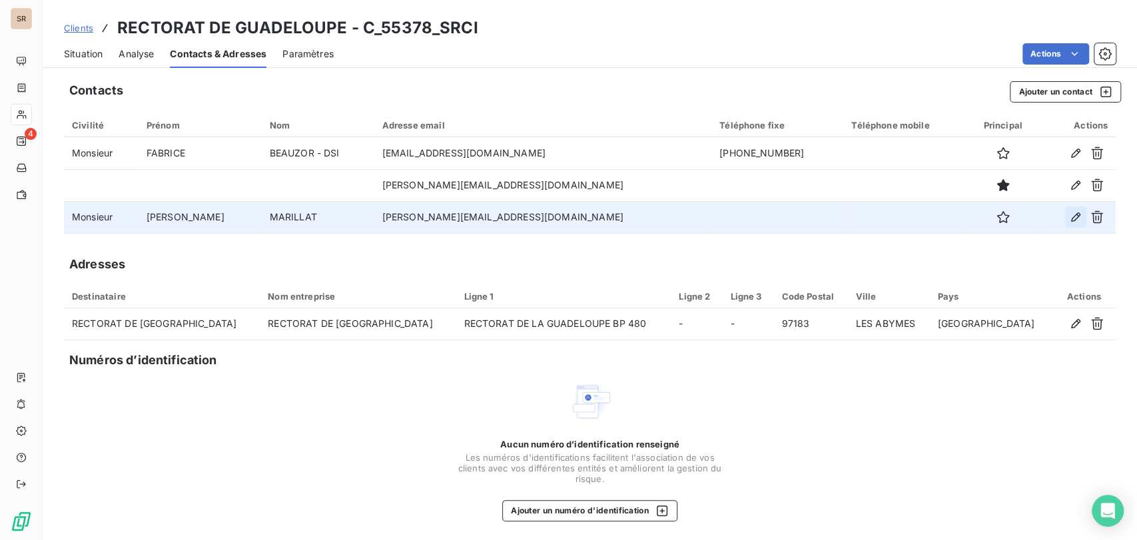
click at [1071, 221] on icon "button" at bounding box center [1075, 216] width 9 height 9
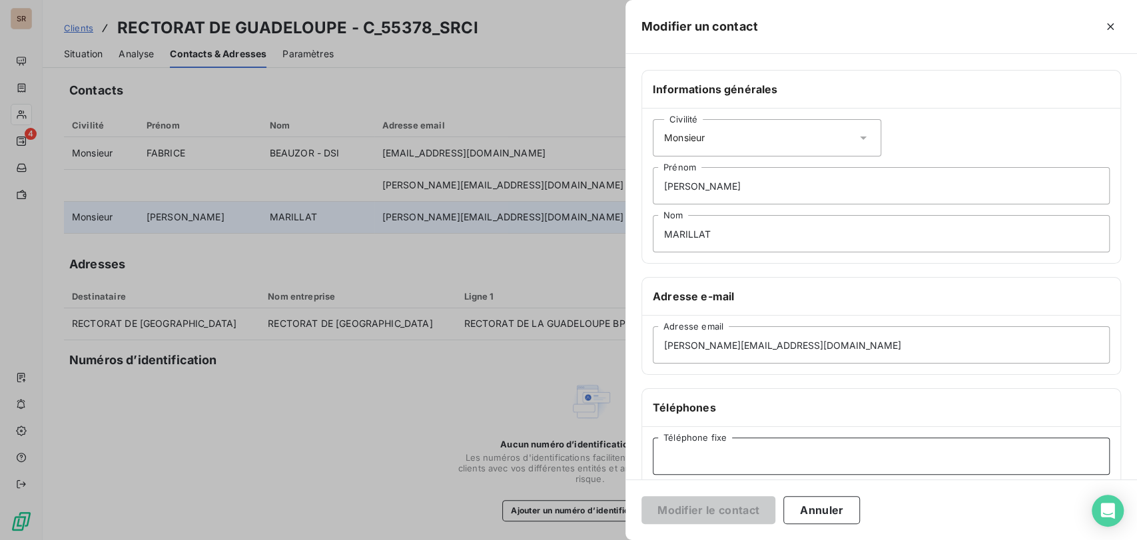
drag, startPoint x: 677, startPoint y: 456, endPoint x: 679, endPoint y: 448, distance: 8.4
click at [679, 454] on input "Téléphone fixe" at bounding box center [881, 456] width 457 height 37
type input "0590 478259"
click at [717, 502] on button "Modifier le contact" at bounding box center [708, 510] width 134 height 28
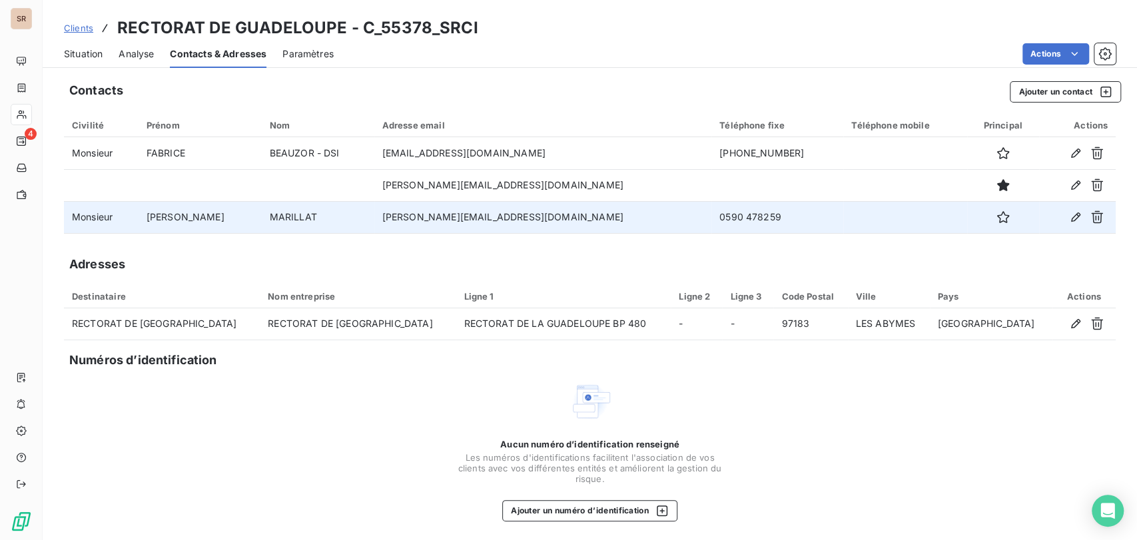
click at [85, 53] on span "Situation" at bounding box center [83, 53] width 39 height 13
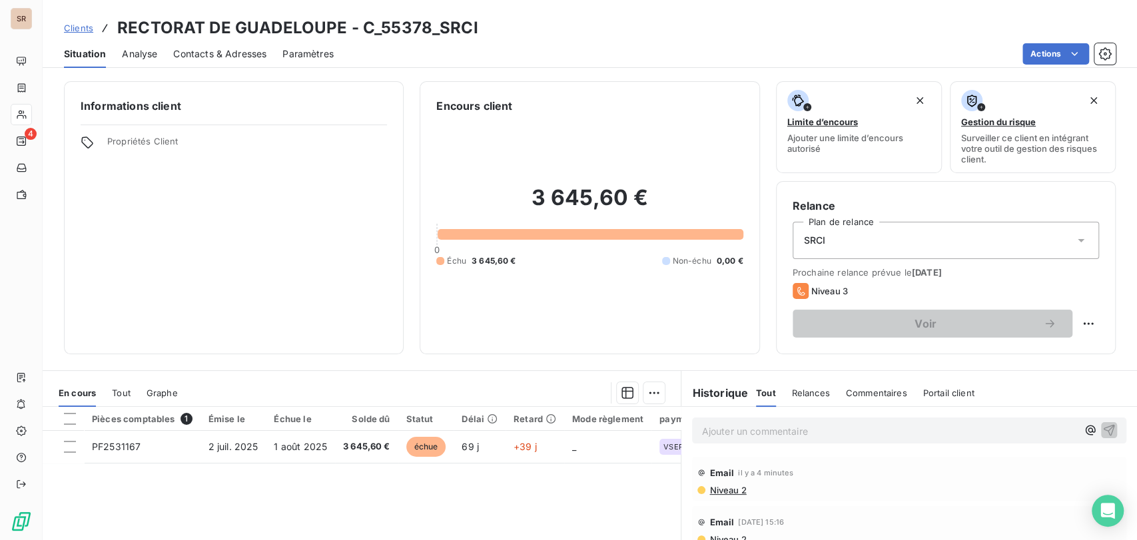
click at [198, 50] on span "Contacts & Adresses" at bounding box center [219, 53] width 93 height 13
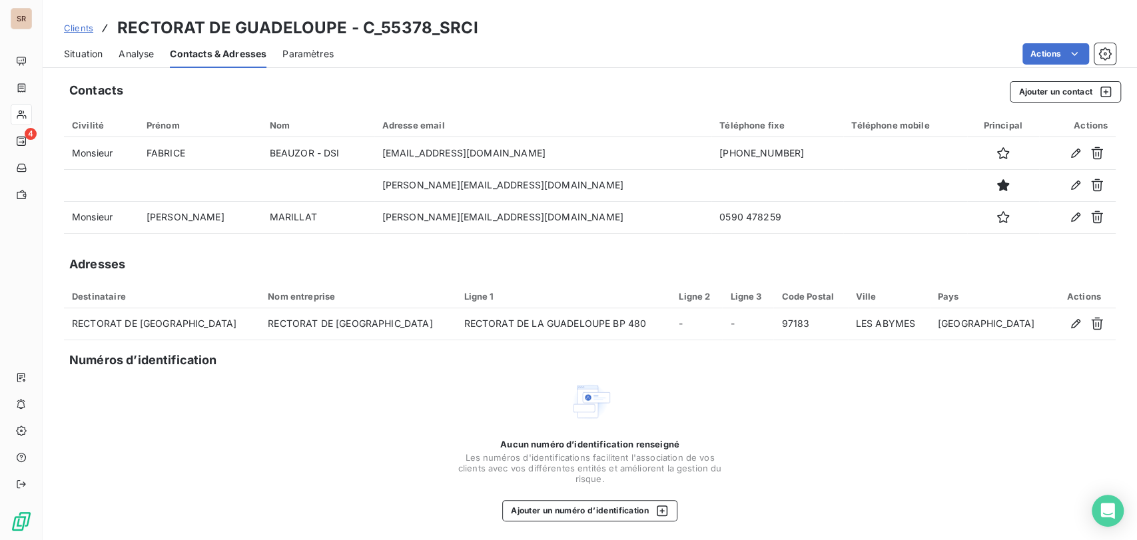
click at [86, 48] on span "Situation" at bounding box center [83, 53] width 39 height 13
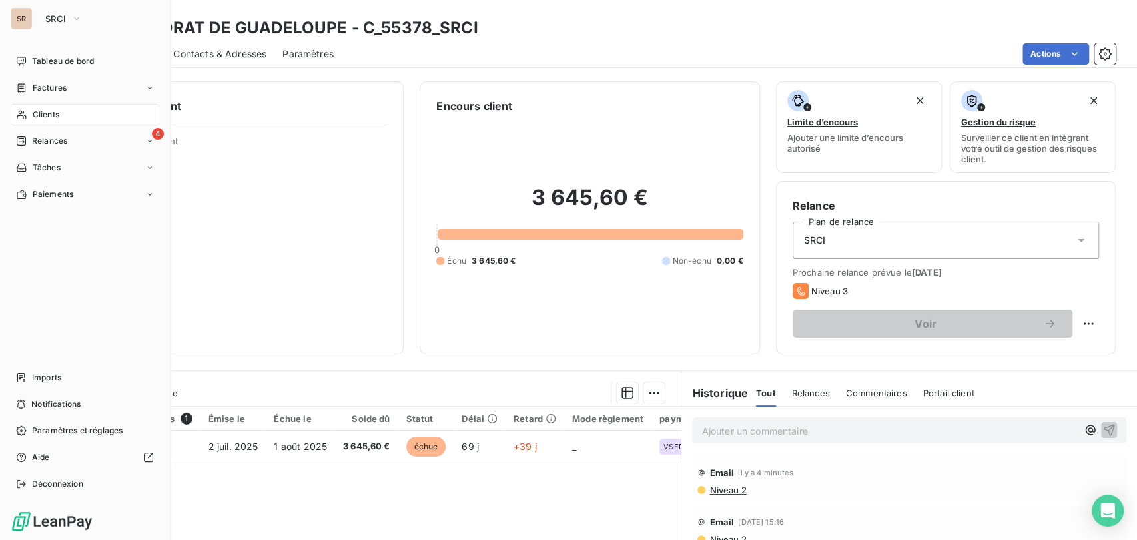
click at [33, 113] on span "Clients" at bounding box center [46, 115] width 27 height 12
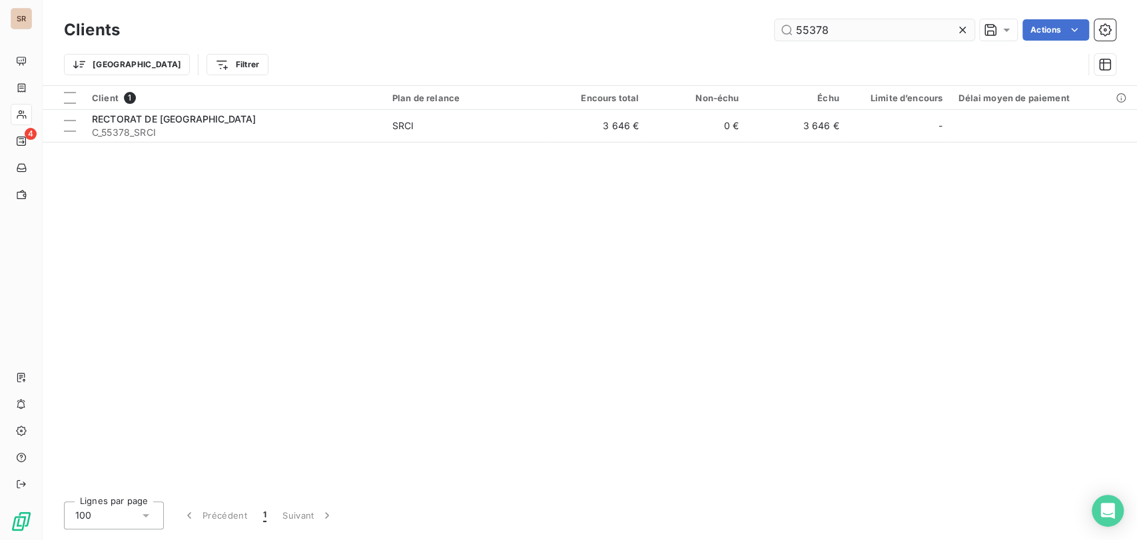
drag, startPoint x: 835, startPoint y: 32, endPoint x: 791, endPoint y: 25, distance: 44.6
click at [791, 25] on input "55378" at bounding box center [875, 29] width 200 height 21
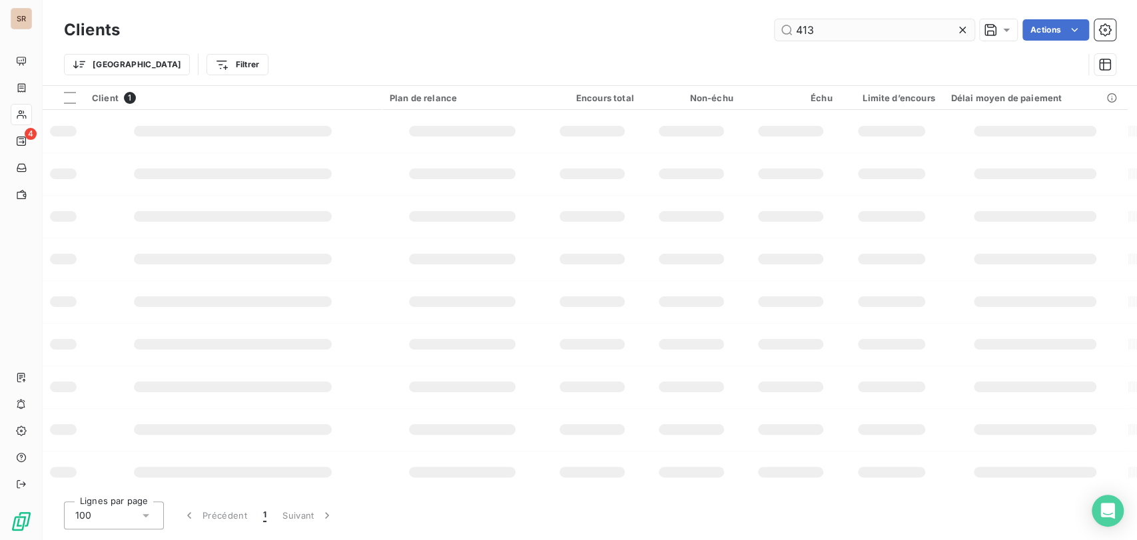
type input "413"
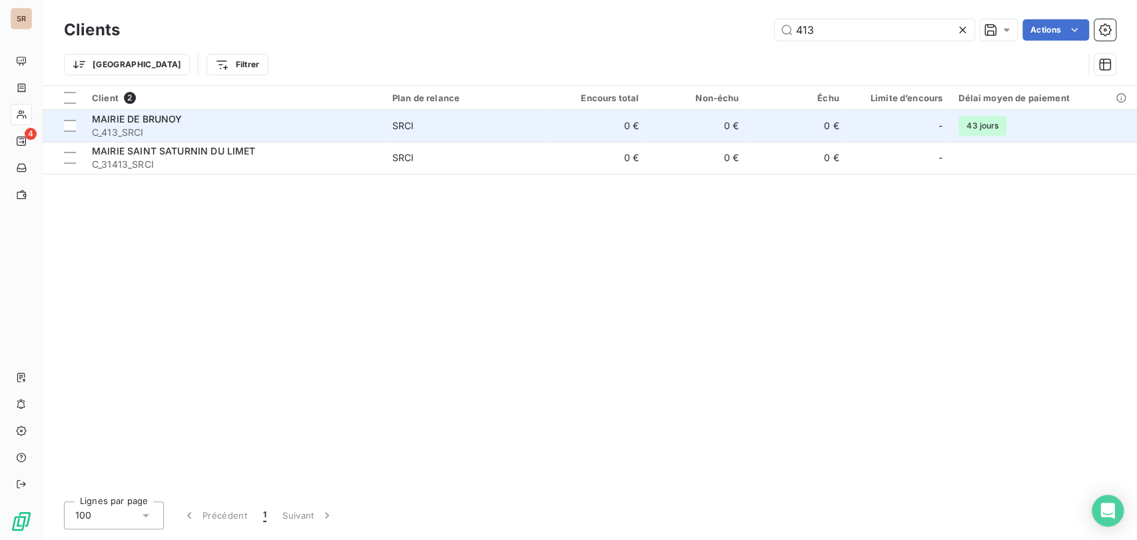
click at [118, 115] on span "MAIRIE DE BRUNOY" at bounding box center [137, 118] width 90 height 11
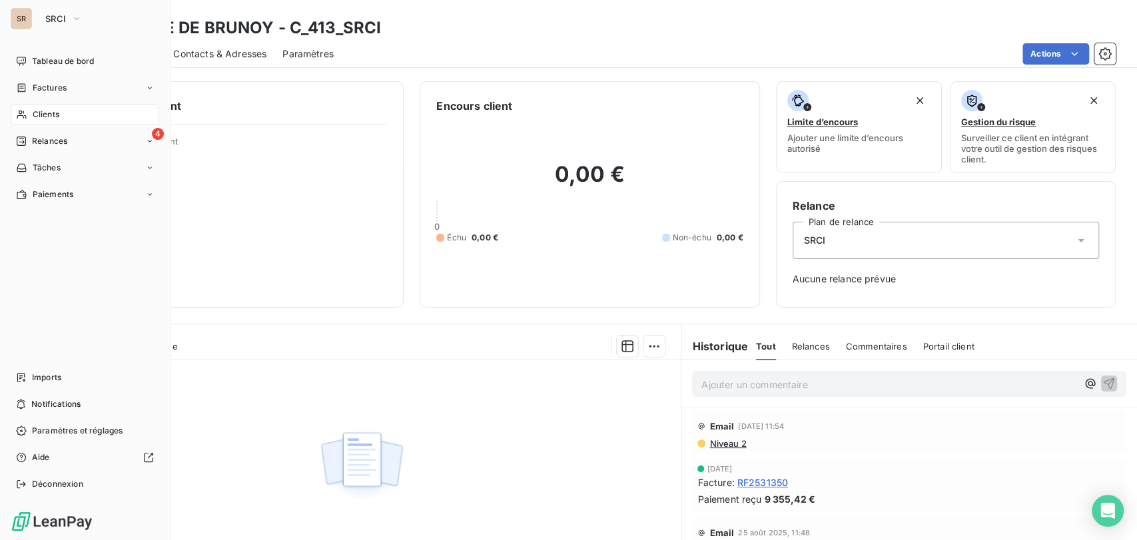
click at [28, 119] on div "Clients" at bounding box center [85, 114] width 149 height 21
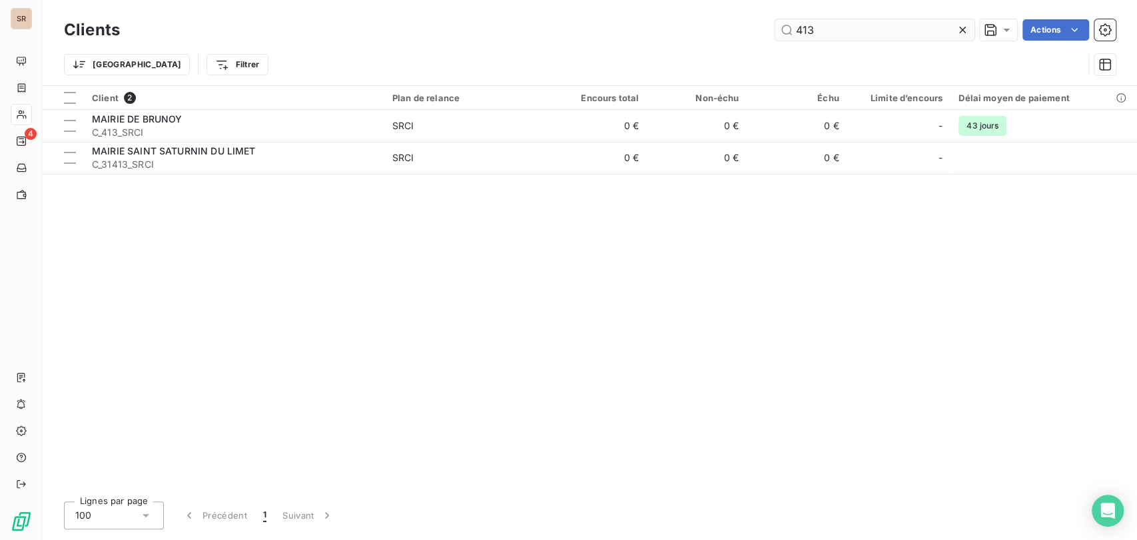
drag, startPoint x: 814, startPoint y: 31, endPoint x: 781, endPoint y: 23, distance: 33.6
click at [783, 31] on input "413" at bounding box center [875, 29] width 200 height 21
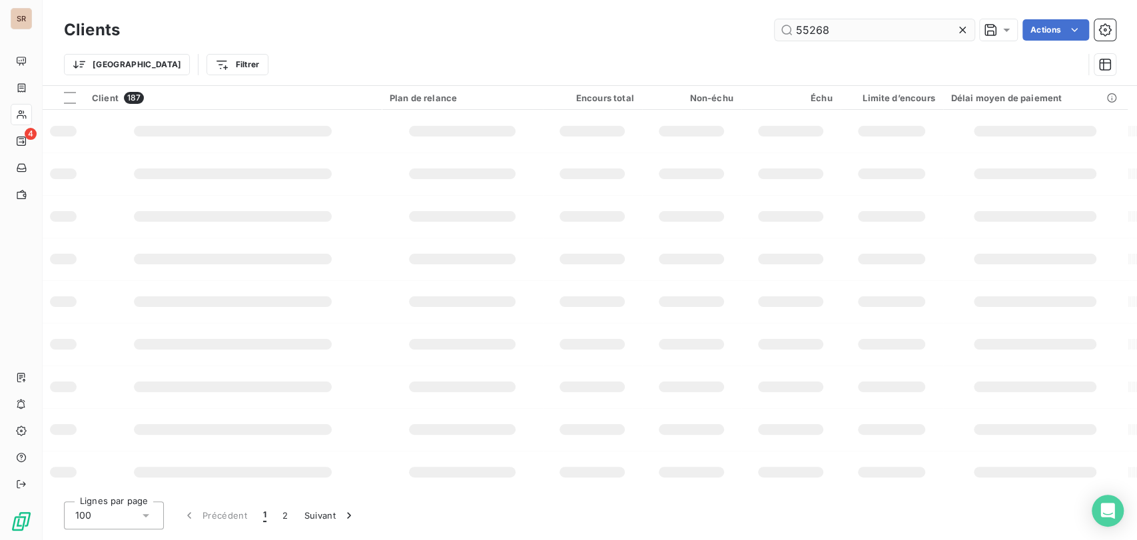
type input "55268"
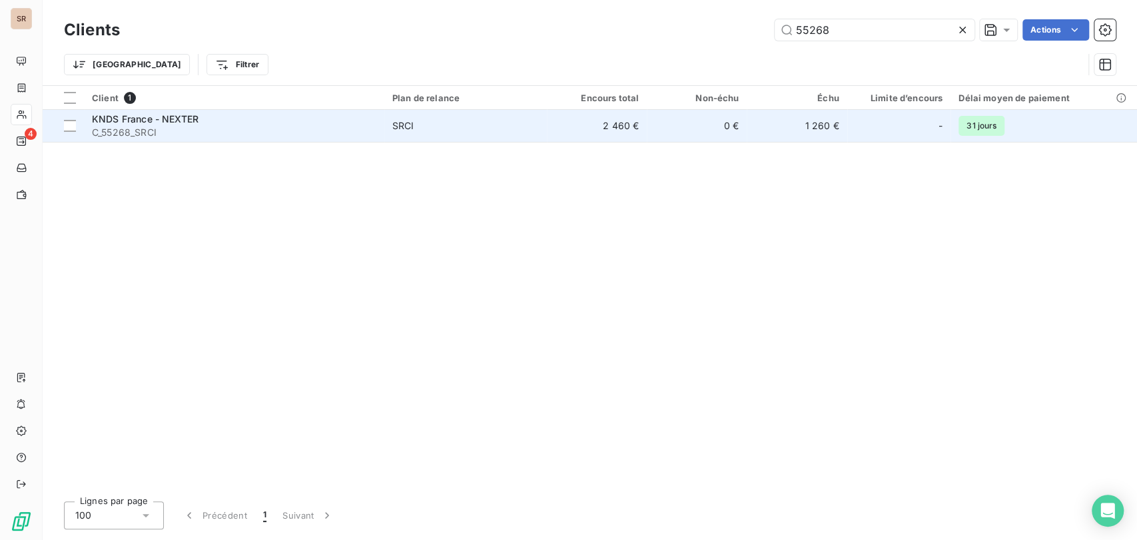
click at [151, 120] on span "KNDS France - NEXTER" at bounding box center [145, 118] width 107 height 11
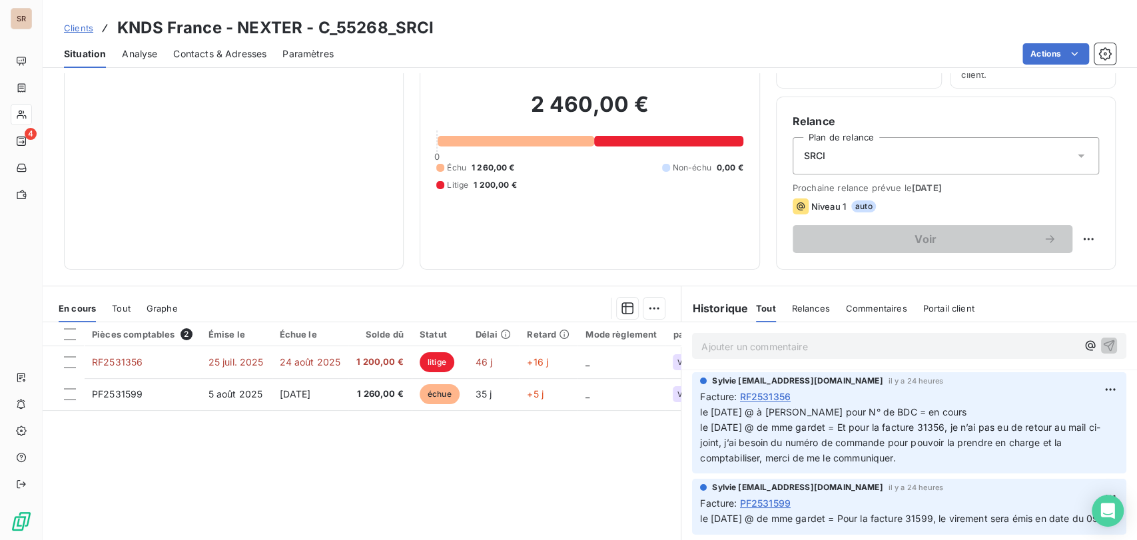
scroll to position [87, 0]
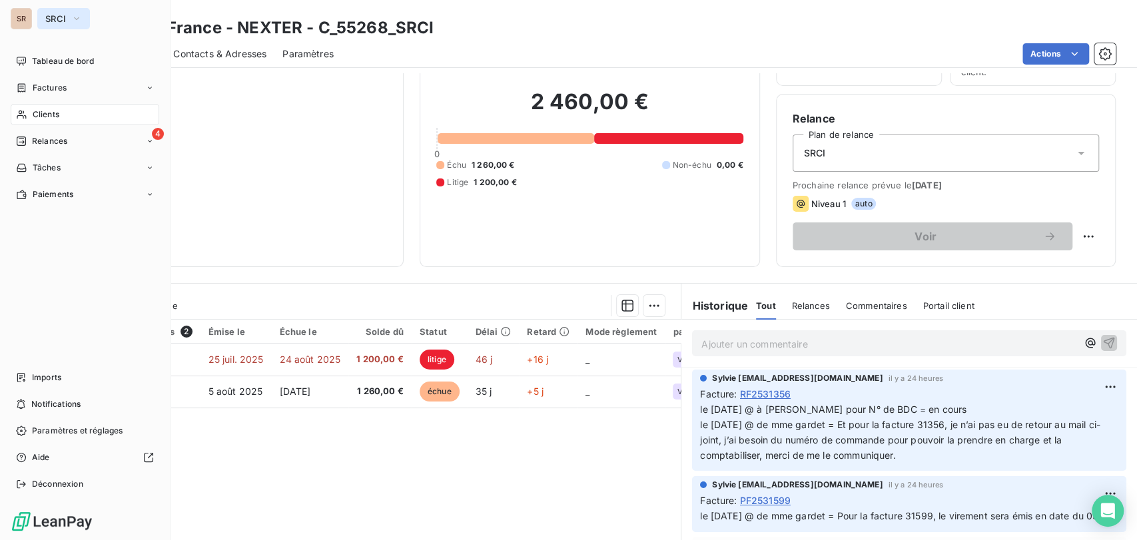
click at [74, 19] on icon "button" at bounding box center [76, 18] width 11 height 13
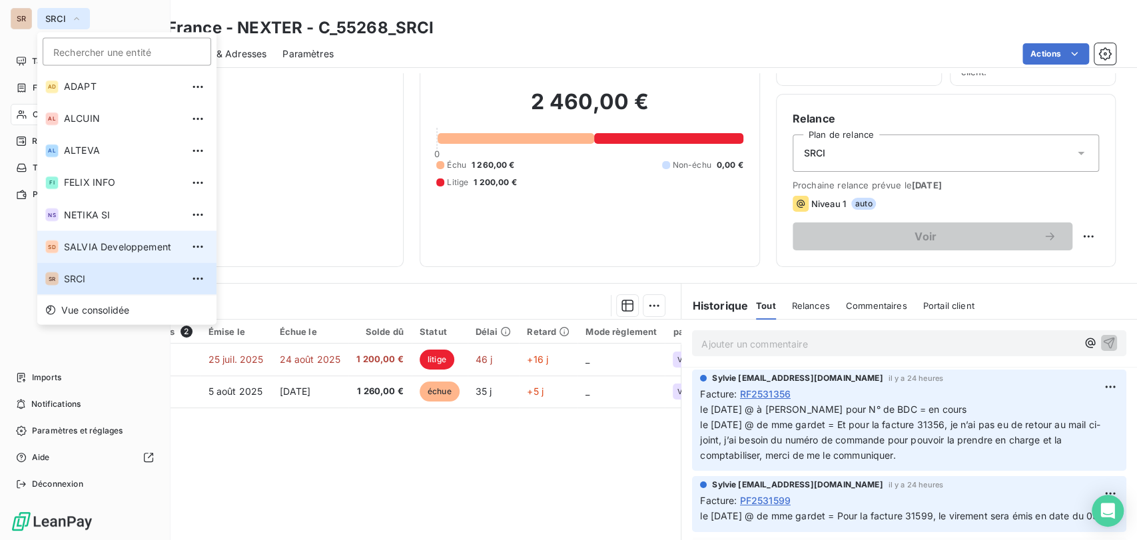
click at [85, 242] on span "SALVIA Developpement" at bounding box center [123, 246] width 118 height 13
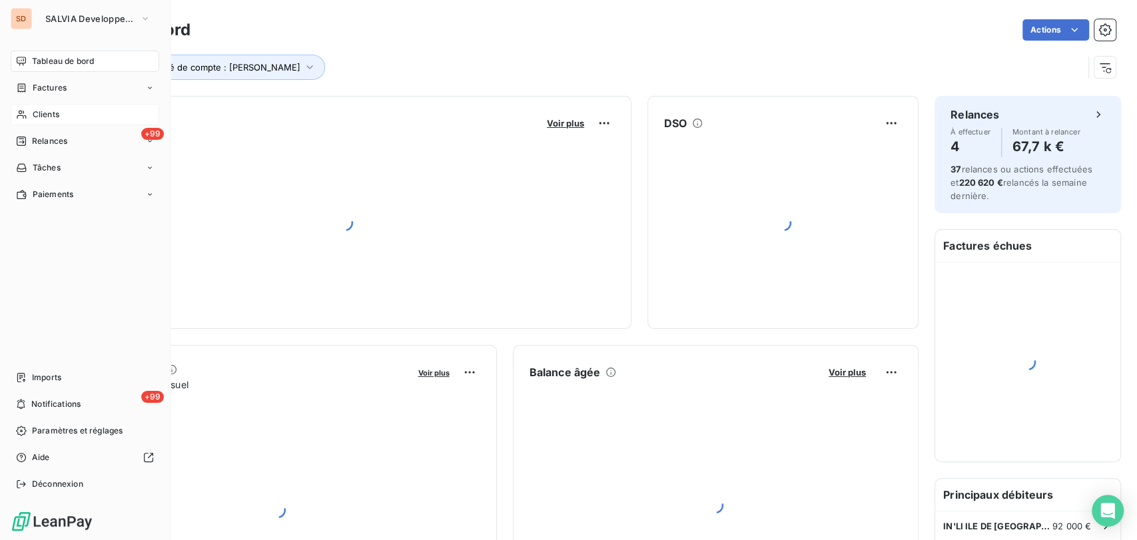
click at [48, 113] on span "Clients" at bounding box center [46, 115] width 27 height 12
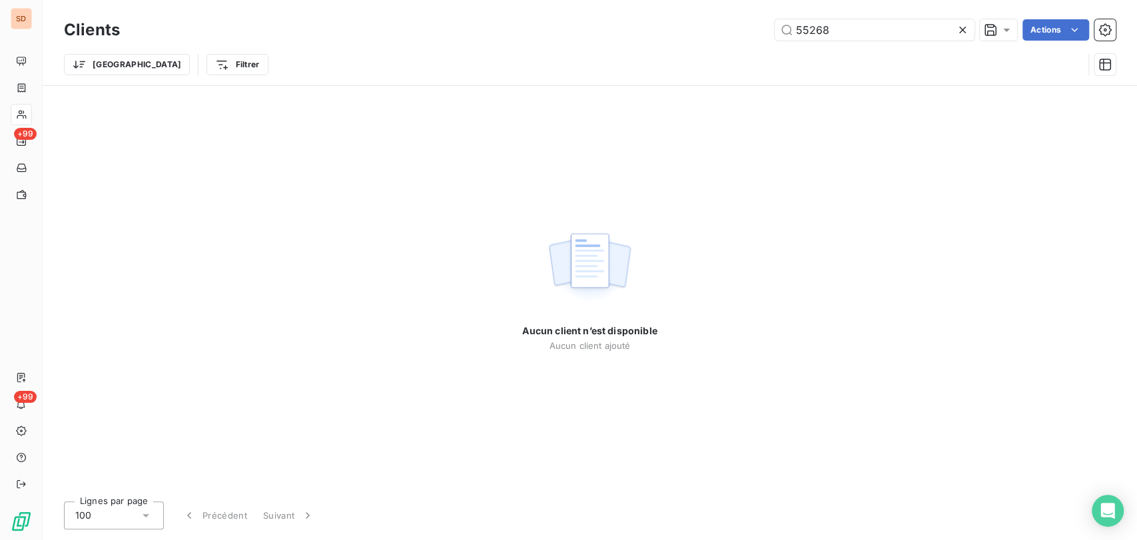
drag, startPoint x: 842, startPoint y: 31, endPoint x: 693, endPoint y: 35, distance: 148.6
click at [694, 35] on div "55268 Actions" at bounding box center [626, 29] width 980 height 21
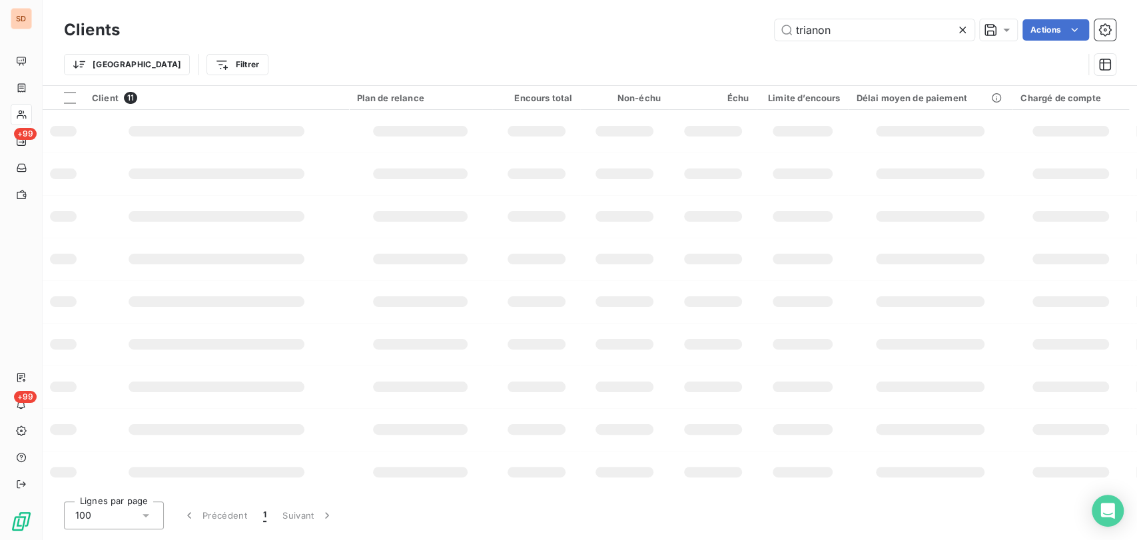
type input "trianon"
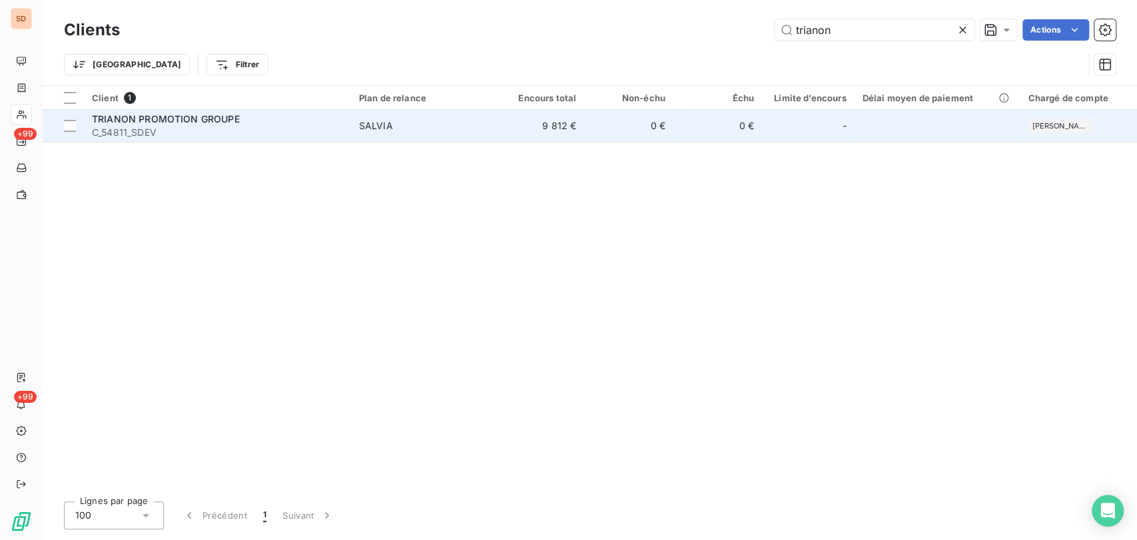
click at [164, 119] on span "TRIANON PROMOTION GROUPE" at bounding box center [166, 118] width 148 height 11
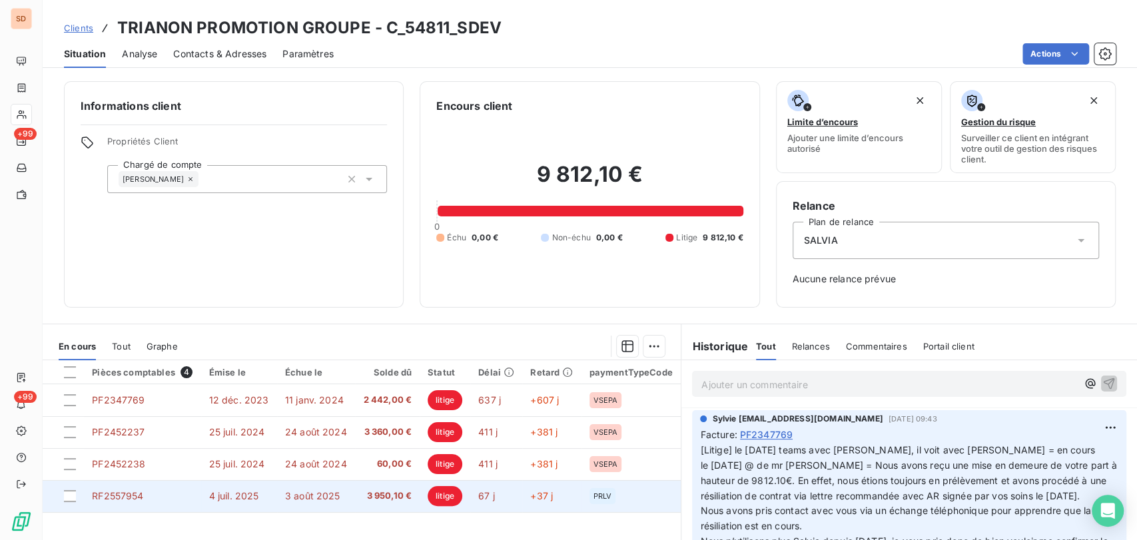
click at [125, 493] on span "RF2557954" at bounding box center [117, 495] width 51 height 11
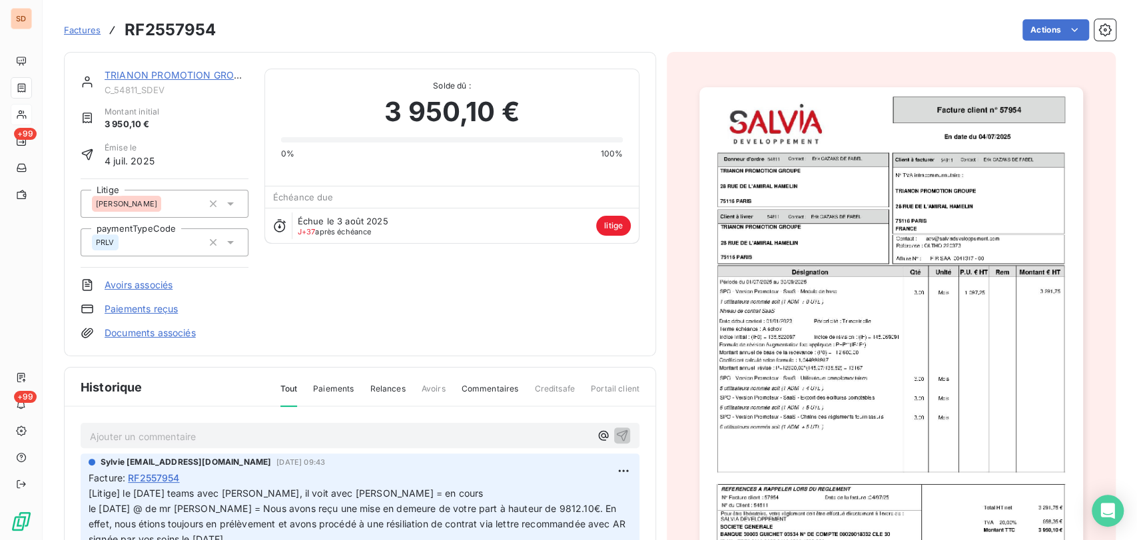
click at [814, 302] on img "button" at bounding box center [891, 358] width 384 height 542
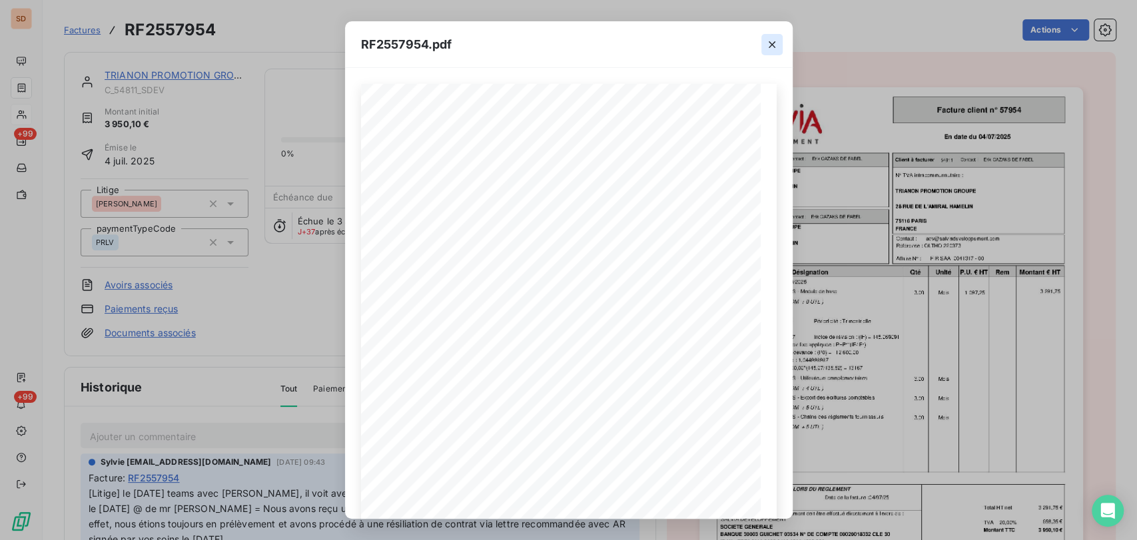
click at [771, 45] on icon "button" at bounding box center [771, 44] width 13 height 13
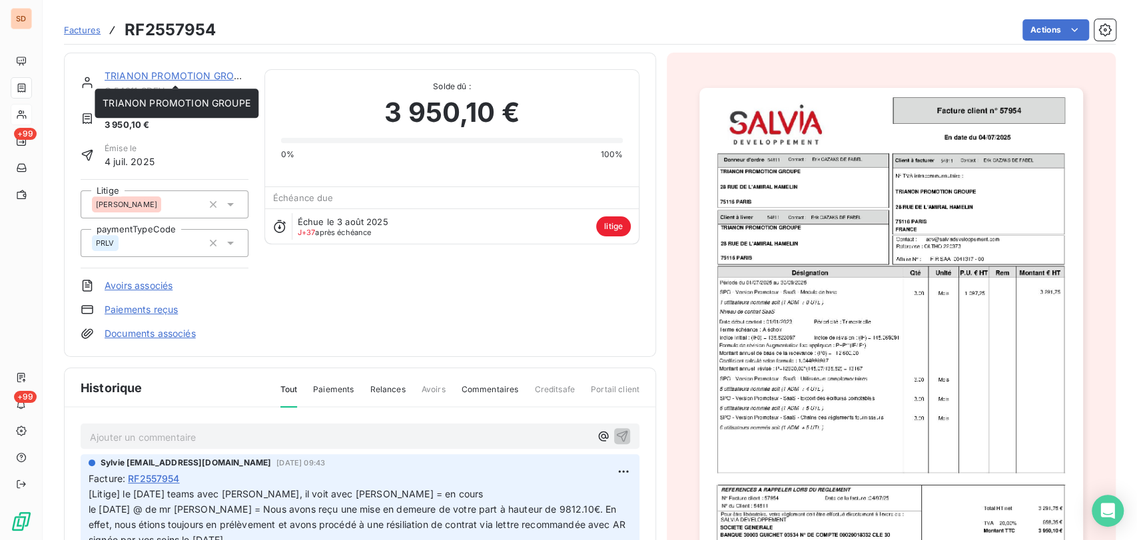
click at [178, 75] on link "TRIANON PROMOTION GROUPE" at bounding box center [179, 75] width 148 height 11
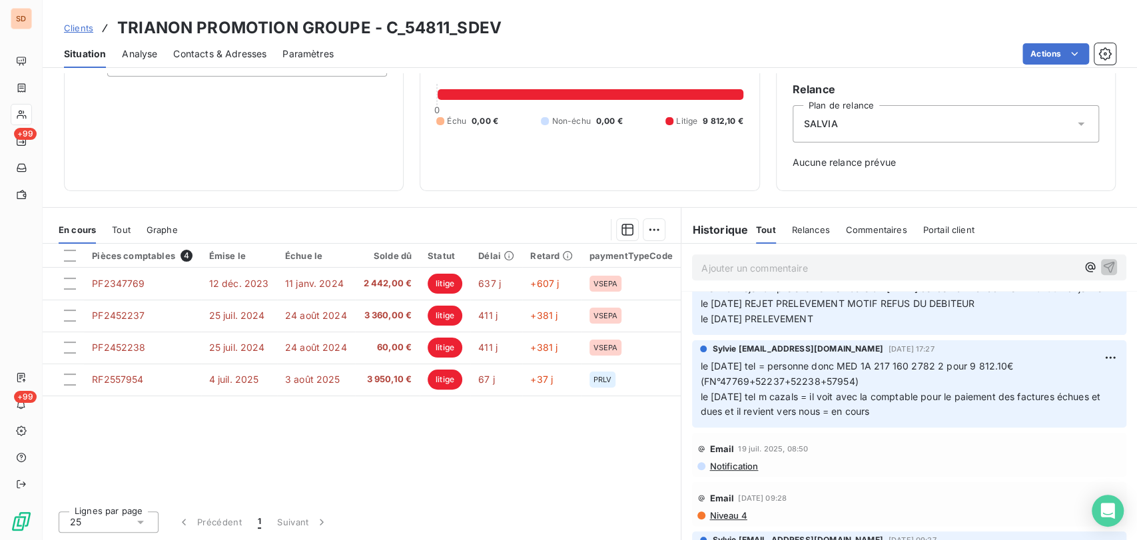
scroll to position [814, 0]
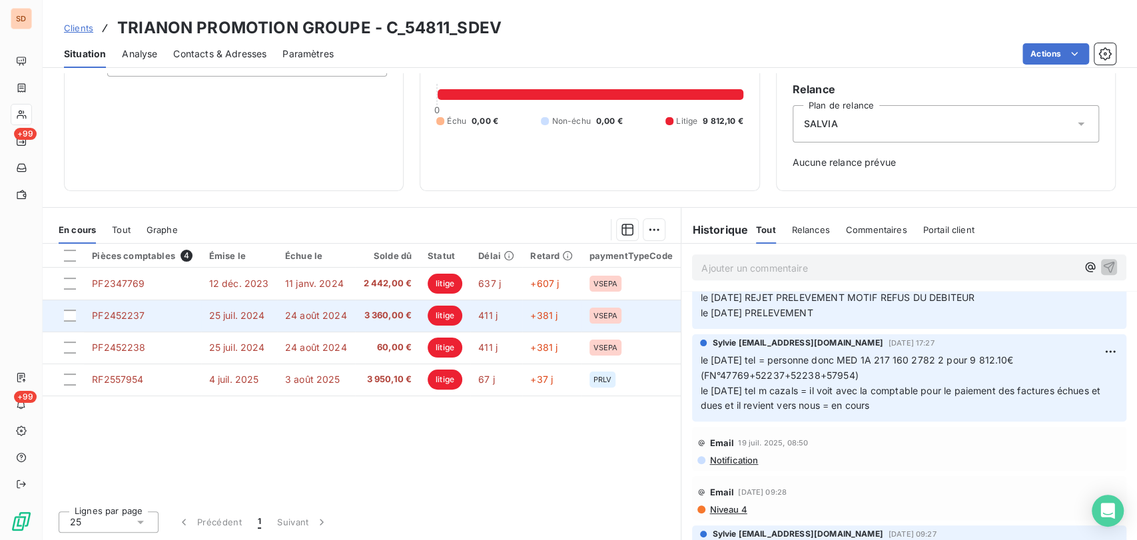
click at [143, 316] on span "PF2452237" at bounding box center [118, 315] width 53 height 11
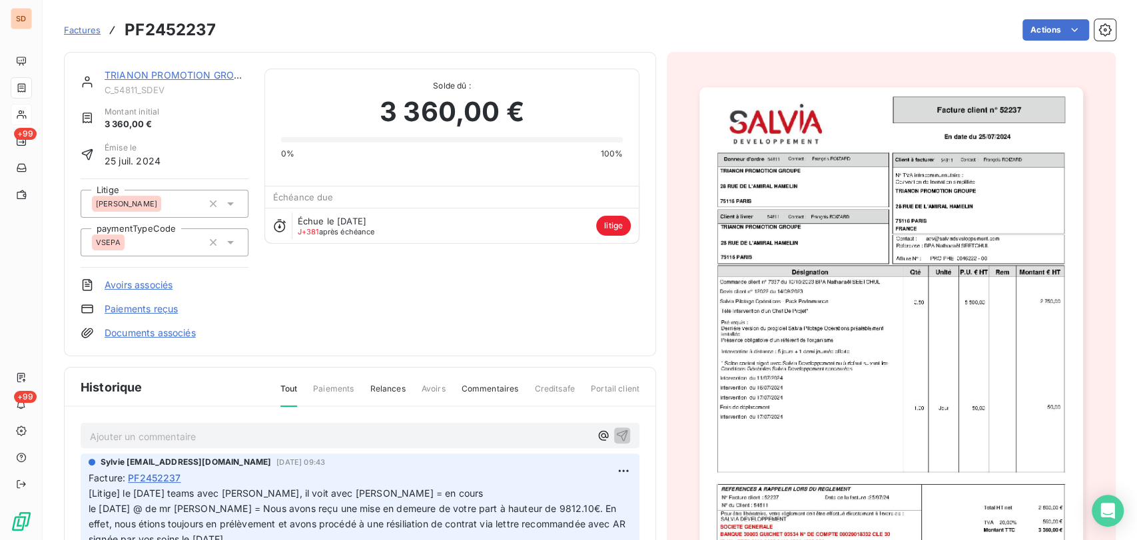
click at [763, 245] on img "button" at bounding box center [891, 358] width 384 height 542
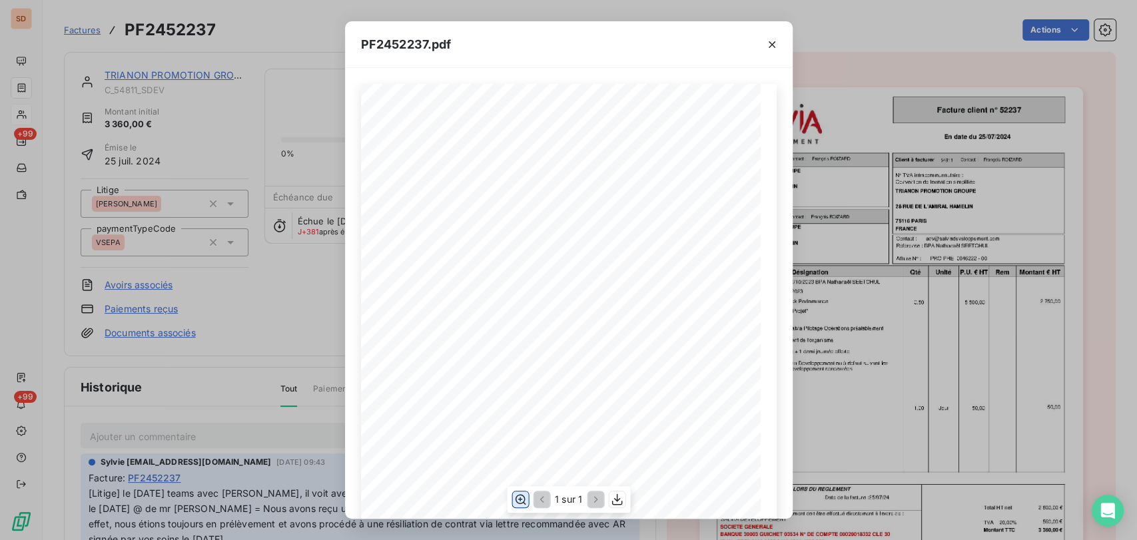
click at [519, 497] on icon "button" at bounding box center [520, 500] width 11 height 10
click at [775, 44] on icon "button" at bounding box center [771, 44] width 13 height 13
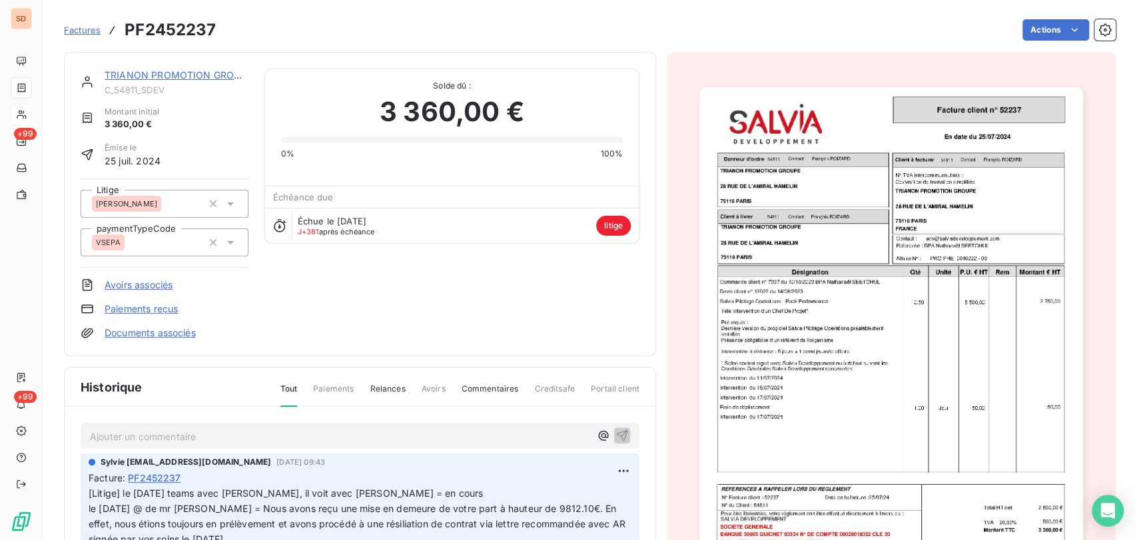
click at [441, 302] on div "TRIANON PROMOTION GROUPE C_54811_SDEV Montant initial 3 360,00 € Émise le [DATE…" at bounding box center [360, 204] width 559 height 271
click at [166, 74] on link "TRIANON PROMOTION GROUPE" at bounding box center [179, 74] width 148 height 11
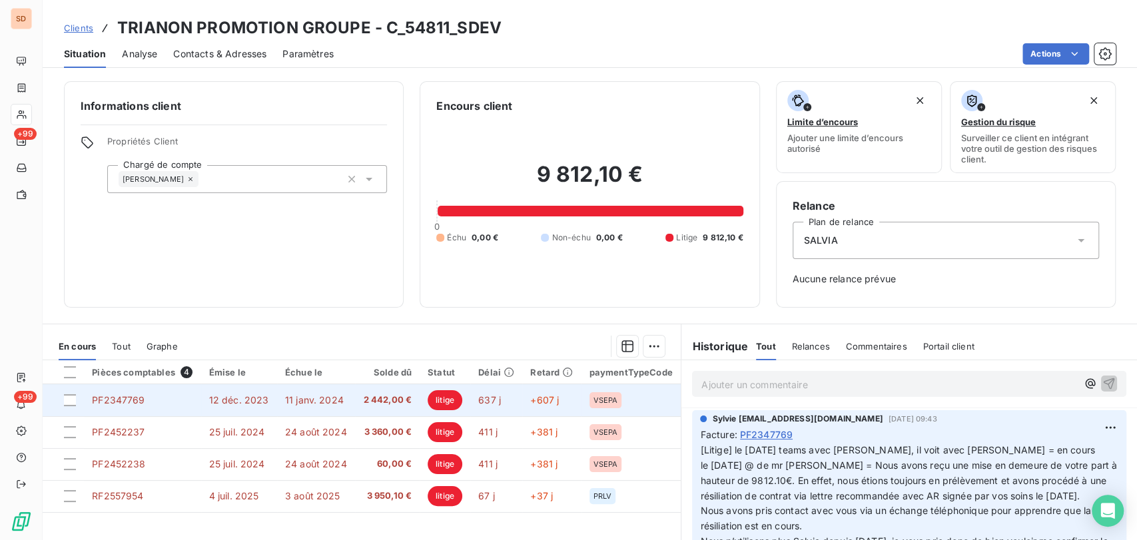
click at [130, 402] on span "PF2347769" at bounding box center [118, 399] width 53 height 11
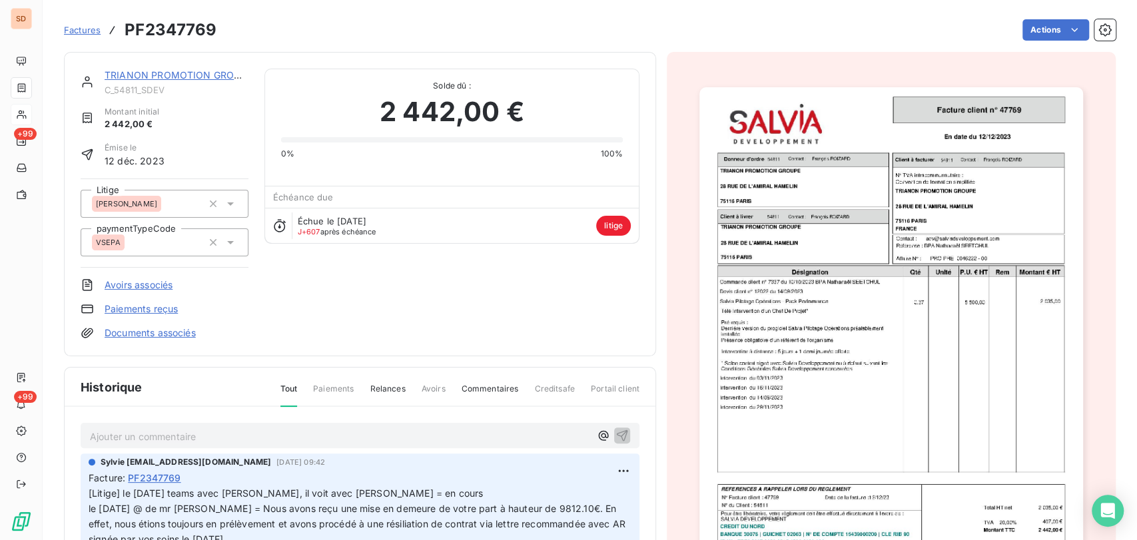
click at [814, 338] on img "button" at bounding box center [891, 358] width 384 height 542
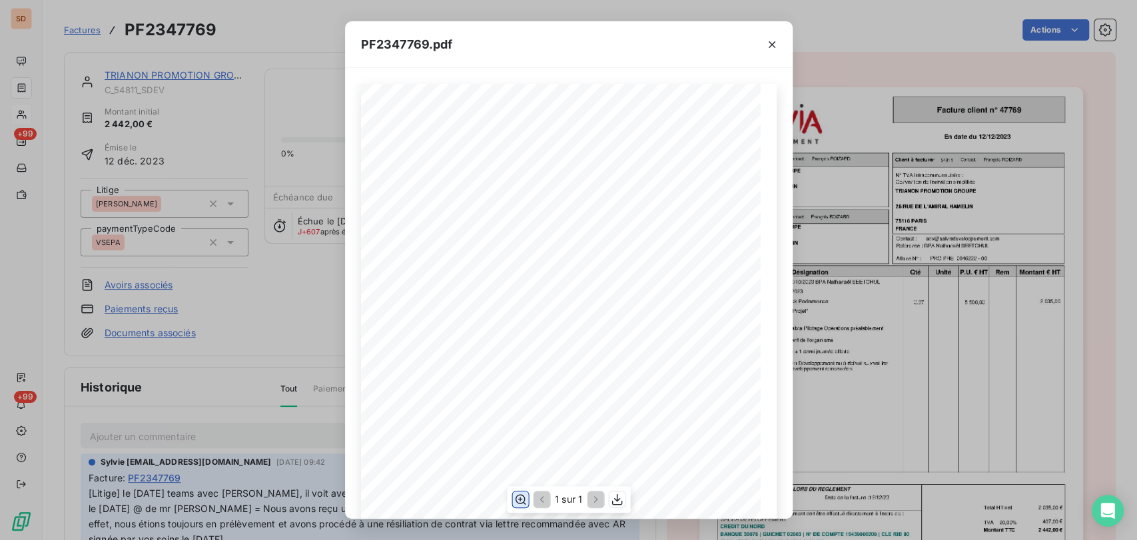
click at [523, 499] on icon "button" at bounding box center [520, 500] width 11 height 10
click at [771, 47] on icon "button" at bounding box center [771, 44] width 13 height 13
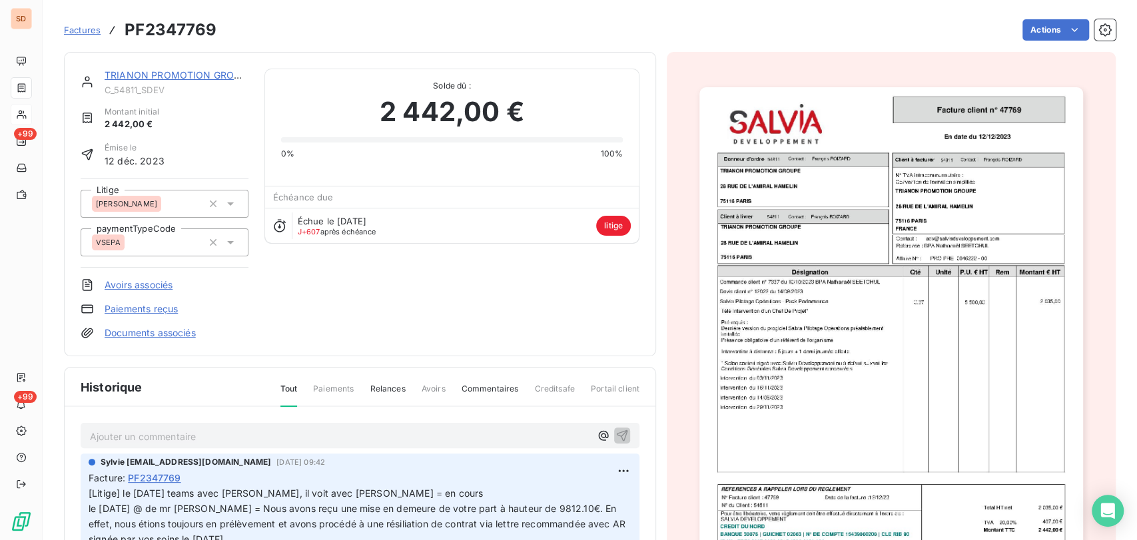
click at [144, 71] on link "TRIANON PROMOTION GROUPE" at bounding box center [179, 74] width 148 height 11
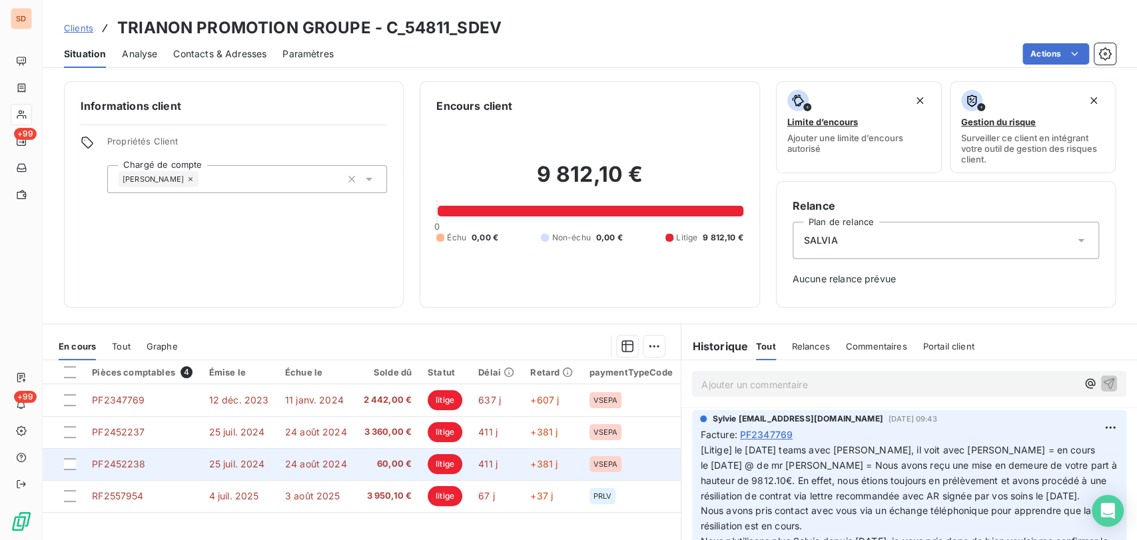
click at [128, 463] on span "PF2452238" at bounding box center [118, 463] width 53 height 11
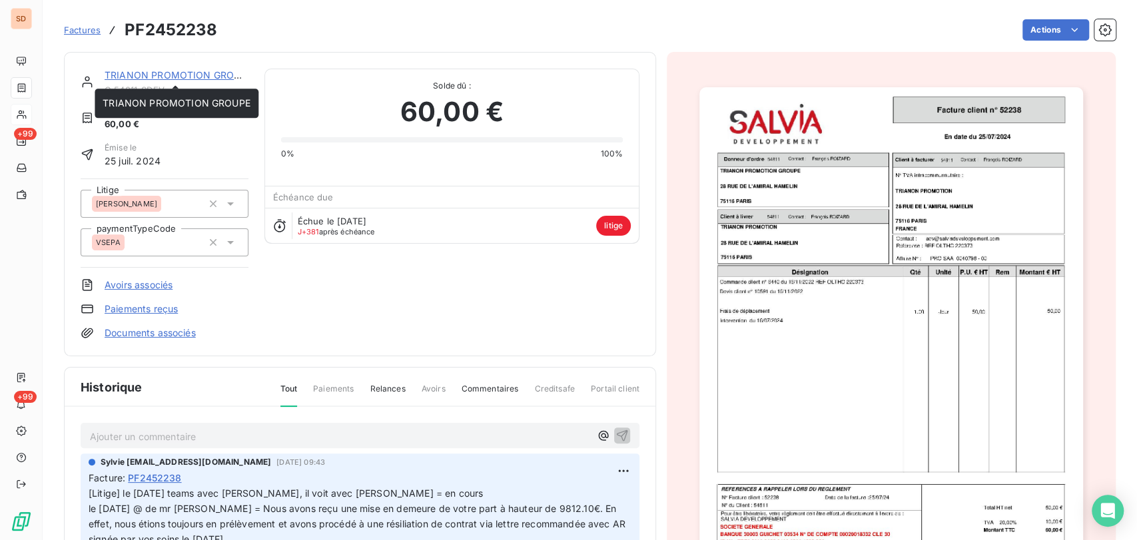
click at [137, 73] on link "TRIANON PROMOTION GROUPE" at bounding box center [179, 74] width 148 height 11
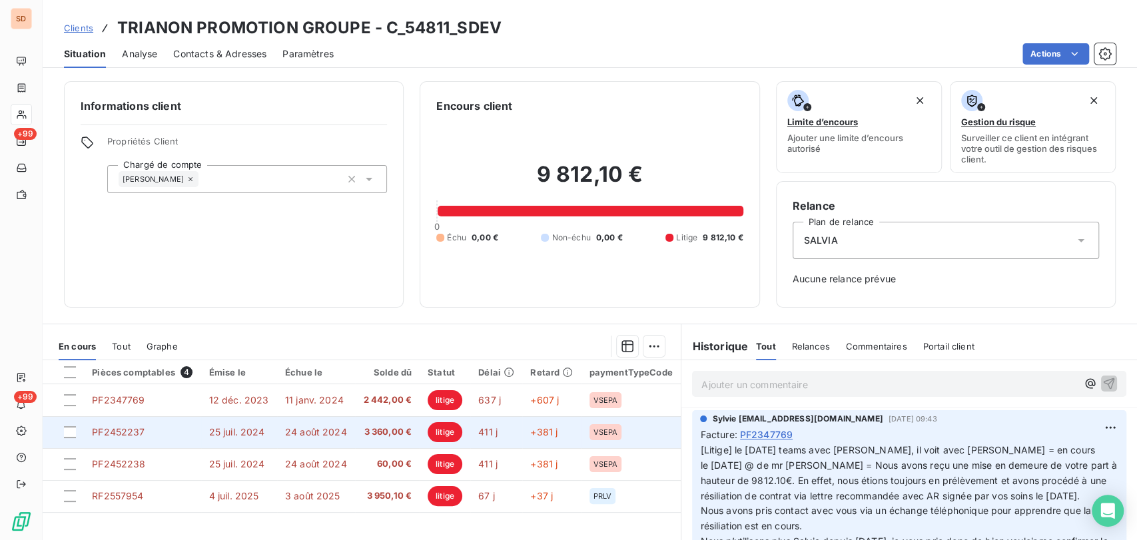
click at [118, 427] on span "PF2452237" at bounding box center [118, 431] width 53 height 11
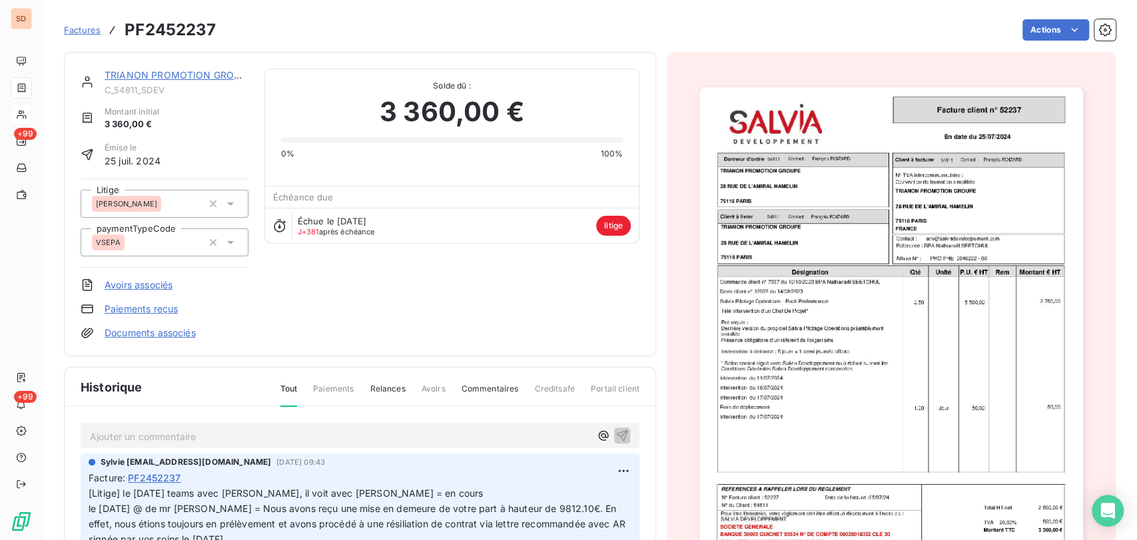
click at [782, 330] on img "button" at bounding box center [891, 358] width 384 height 542
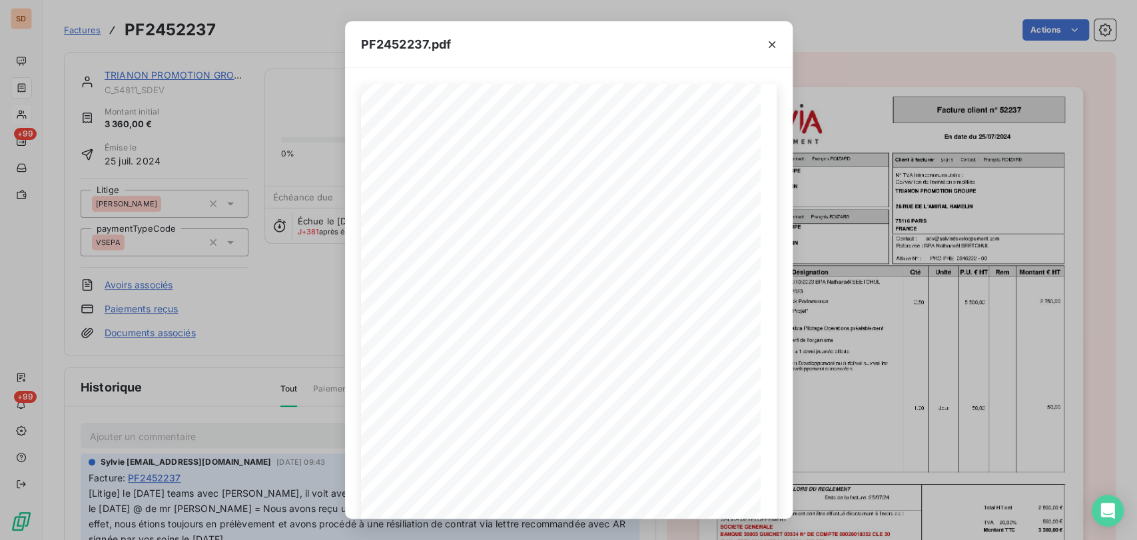
click at [184, 67] on div "PF2452237.pdf PRO PRE 0046222 - 00 [DATE] En date du Client à livrer Donneur d'…" at bounding box center [568, 270] width 1137 height 540
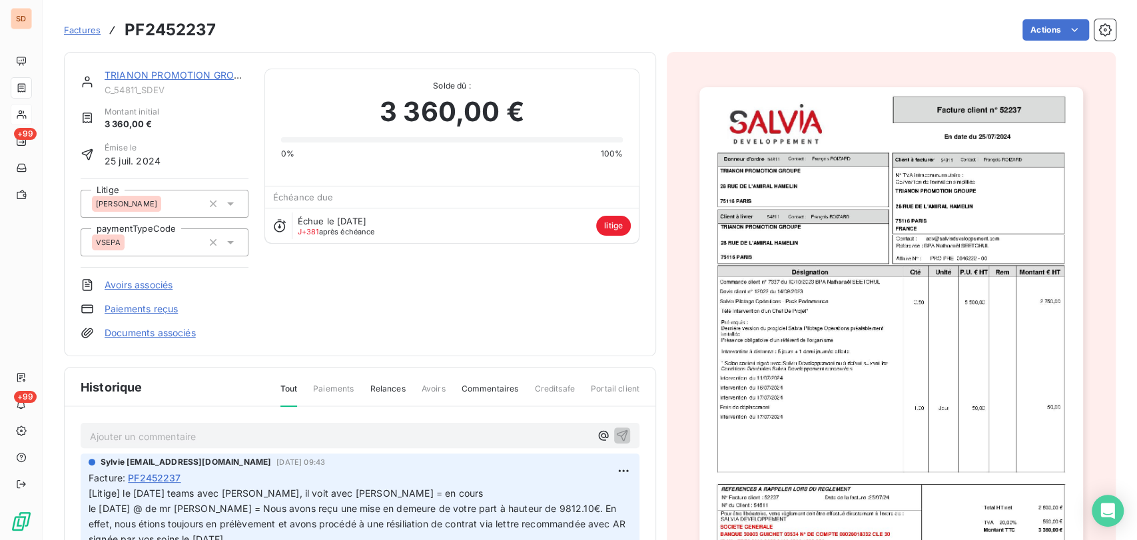
click at [144, 71] on link "TRIANON PROMOTION GROUPE" at bounding box center [179, 74] width 148 height 11
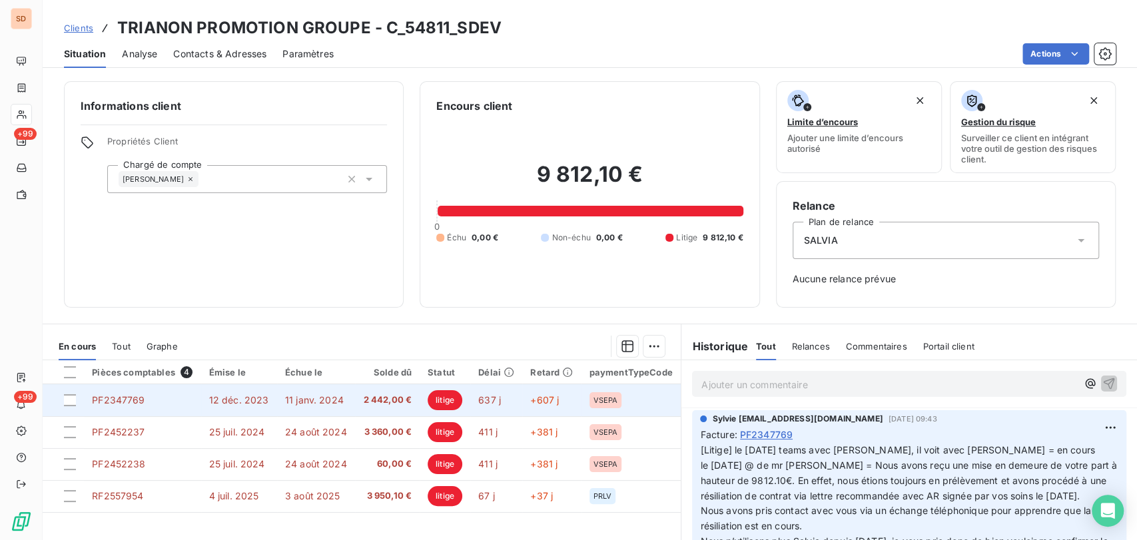
click at [141, 406] on td "PF2347769" at bounding box center [142, 400] width 117 height 32
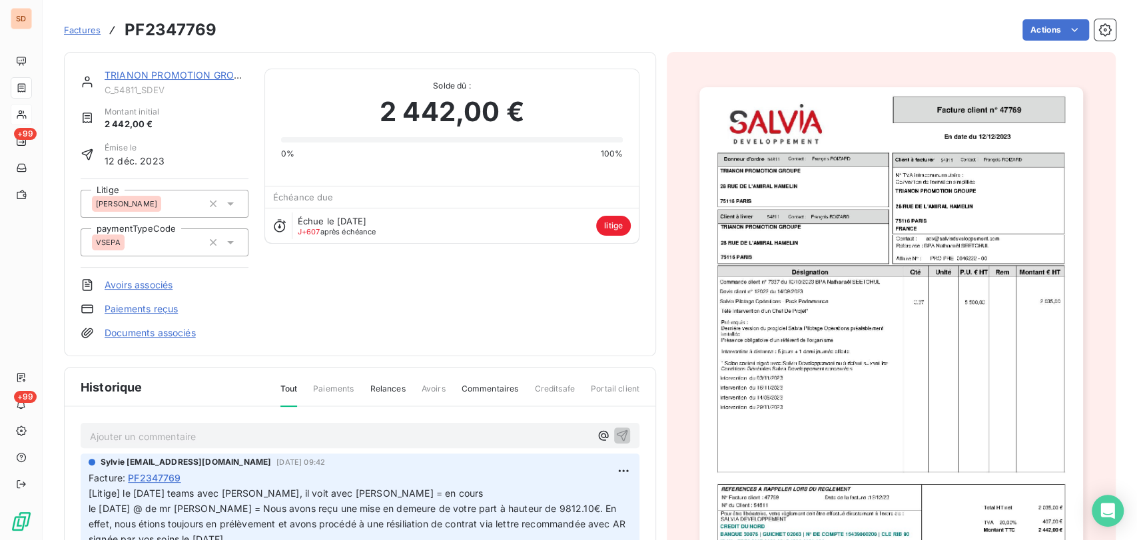
click at [182, 76] on link "TRIANON PROMOTION GROUPE" at bounding box center [179, 74] width 148 height 11
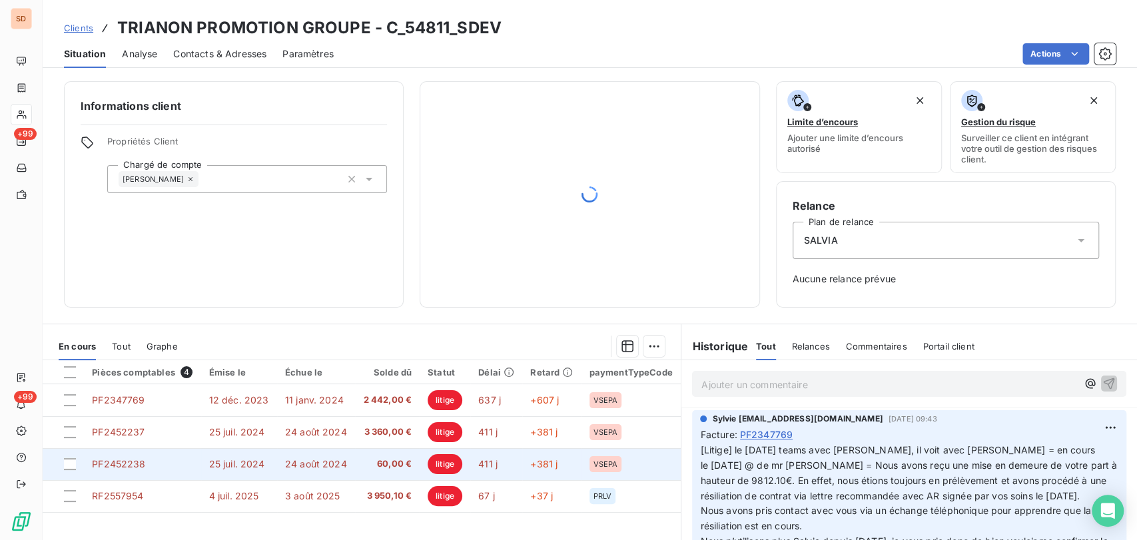
click at [121, 459] on span "PF2452238" at bounding box center [118, 463] width 53 height 11
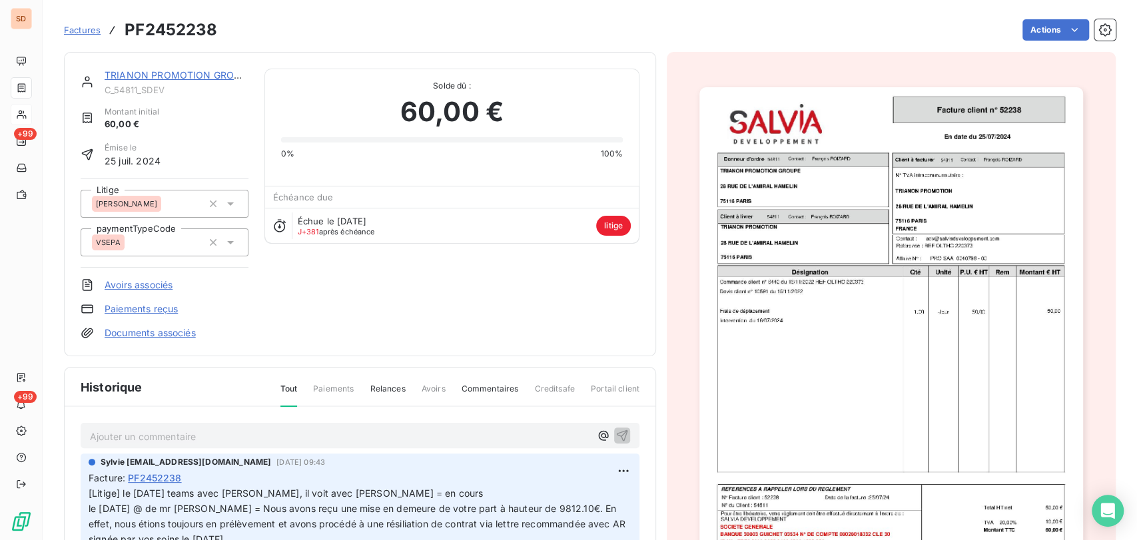
click at [820, 312] on img "button" at bounding box center [891, 358] width 384 height 542
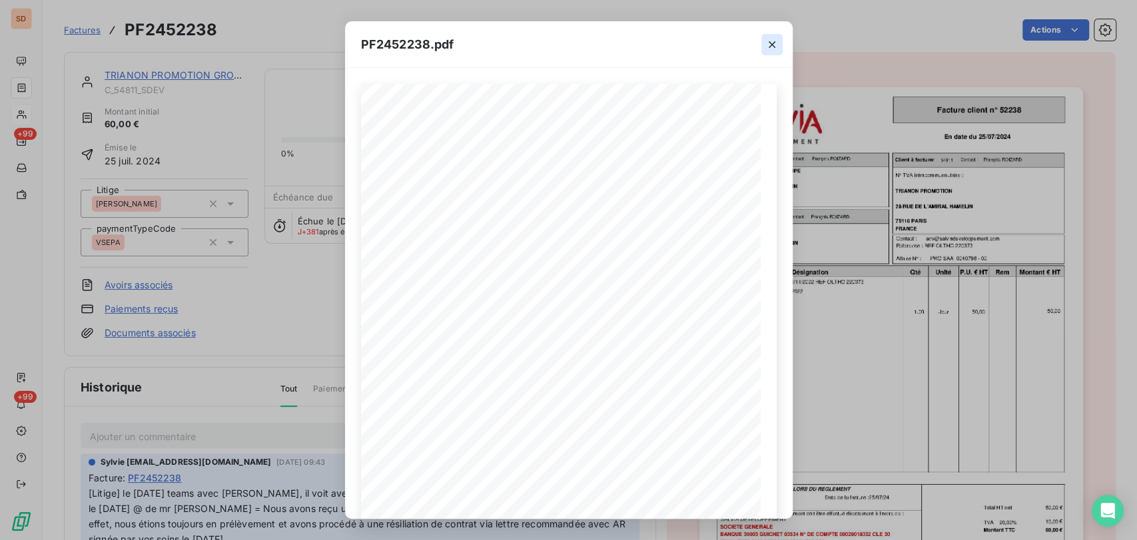
click at [773, 45] on icon "button" at bounding box center [771, 44] width 13 height 13
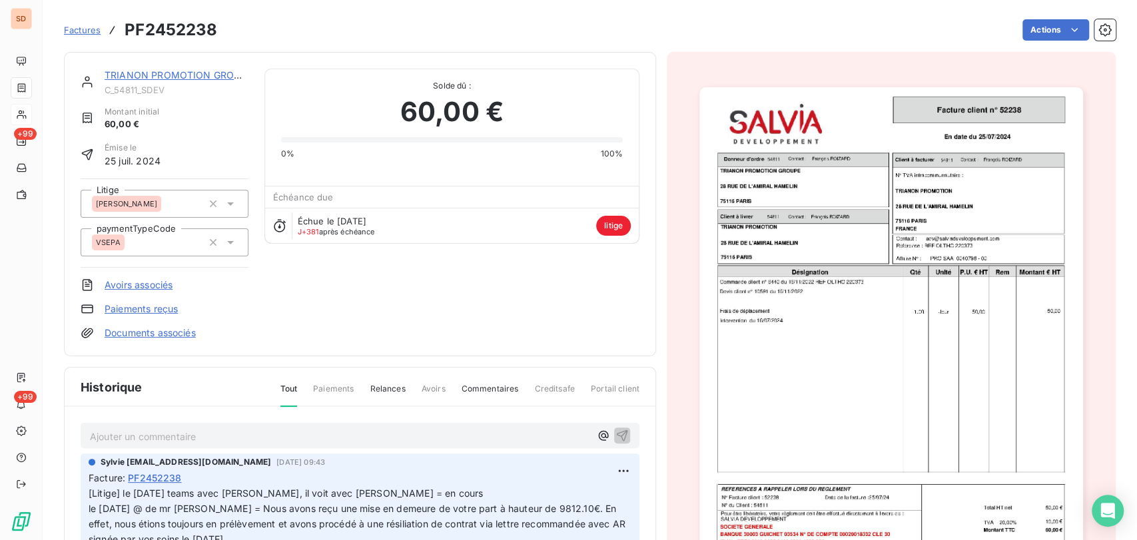
click at [124, 81] on div "TRIANON PROMOTION GROUPE" at bounding box center [177, 75] width 144 height 13
click at [135, 75] on link "TRIANON PROMOTION GROUPE" at bounding box center [179, 74] width 148 height 11
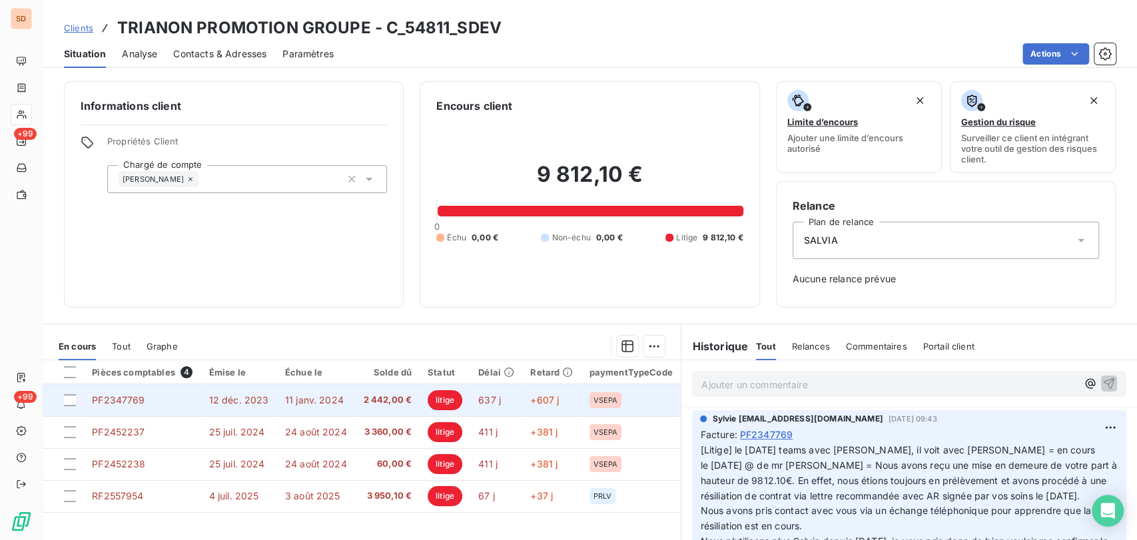
click at [117, 398] on span "PF2347769" at bounding box center [118, 399] width 53 height 11
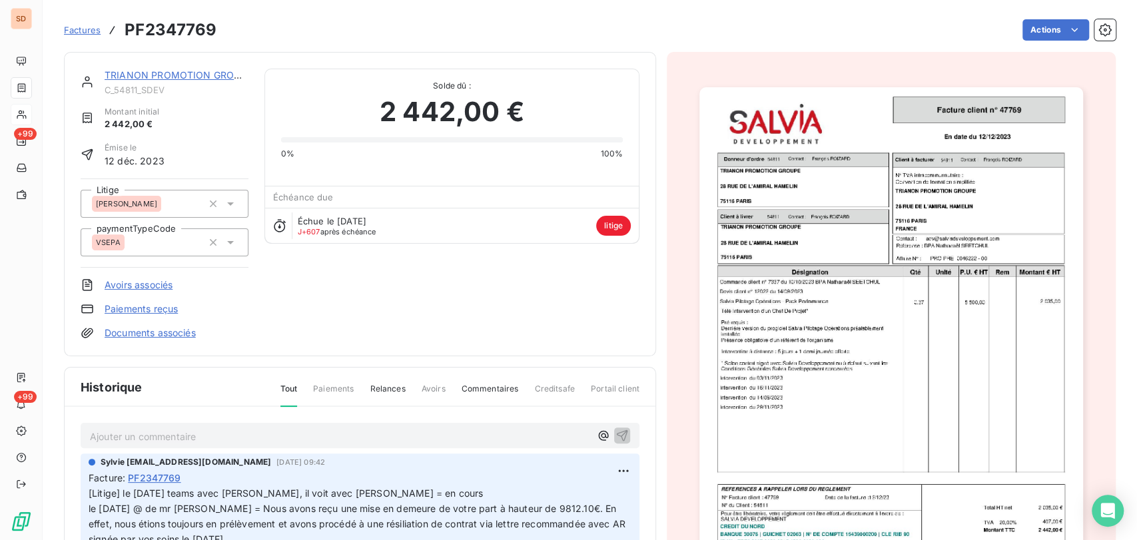
click at [771, 288] on img "button" at bounding box center [891, 358] width 384 height 542
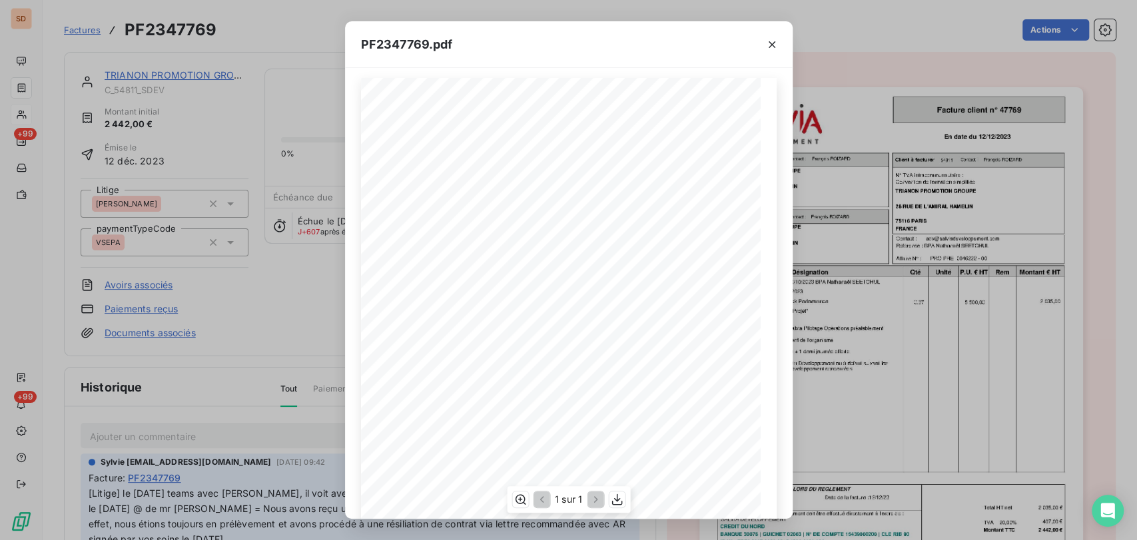
scroll to position [5, 0]
click at [767, 45] on icon "button" at bounding box center [771, 44] width 13 height 13
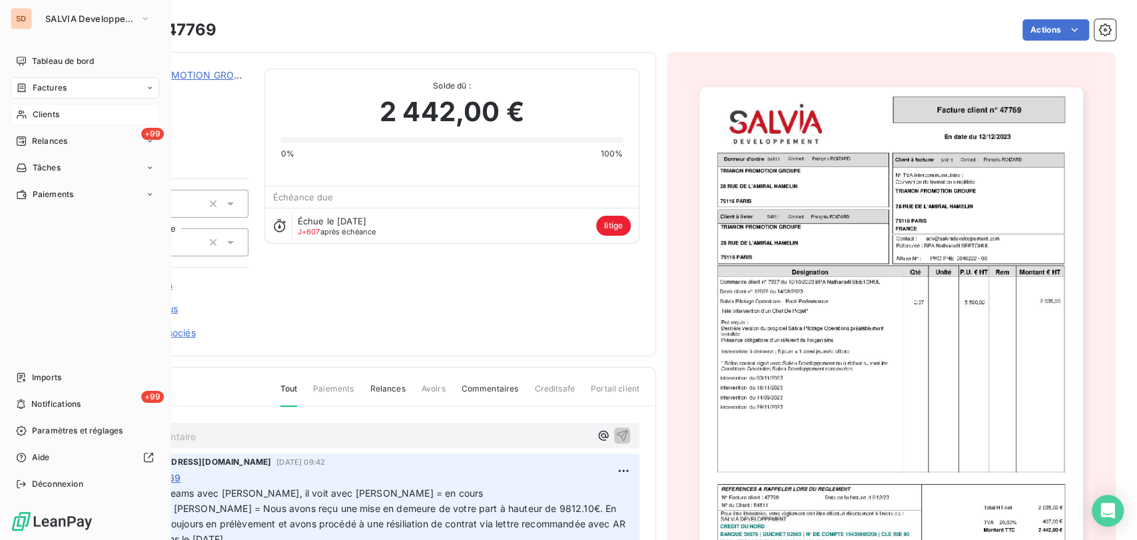
click at [31, 113] on div "Clients" at bounding box center [85, 114] width 149 height 21
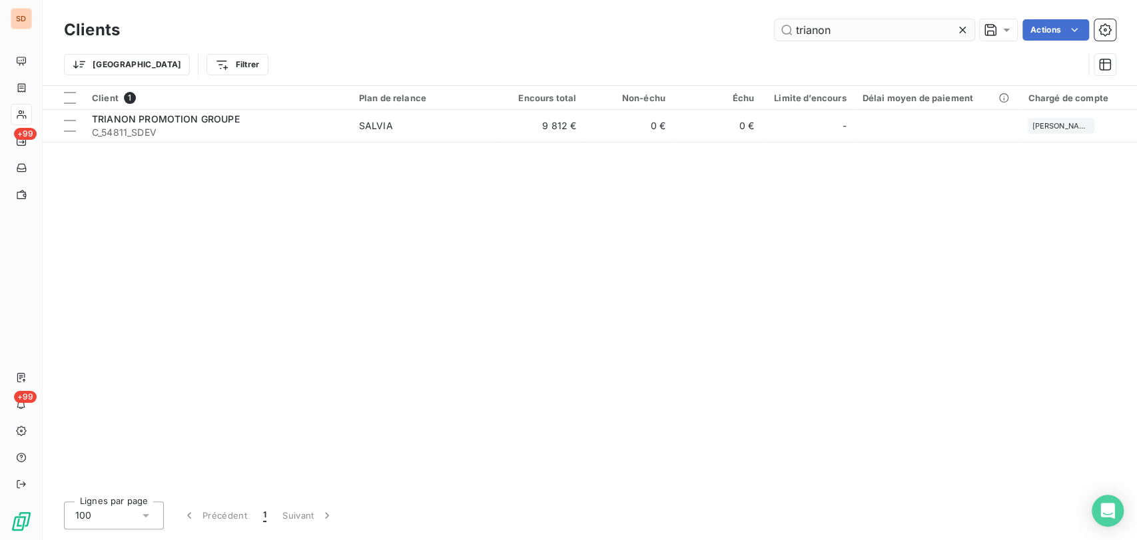
drag, startPoint x: 843, startPoint y: 31, endPoint x: 783, endPoint y: 23, distance: 61.1
click at [784, 26] on input "trianon" at bounding box center [875, 29] width 200 height 21
type input "8477"
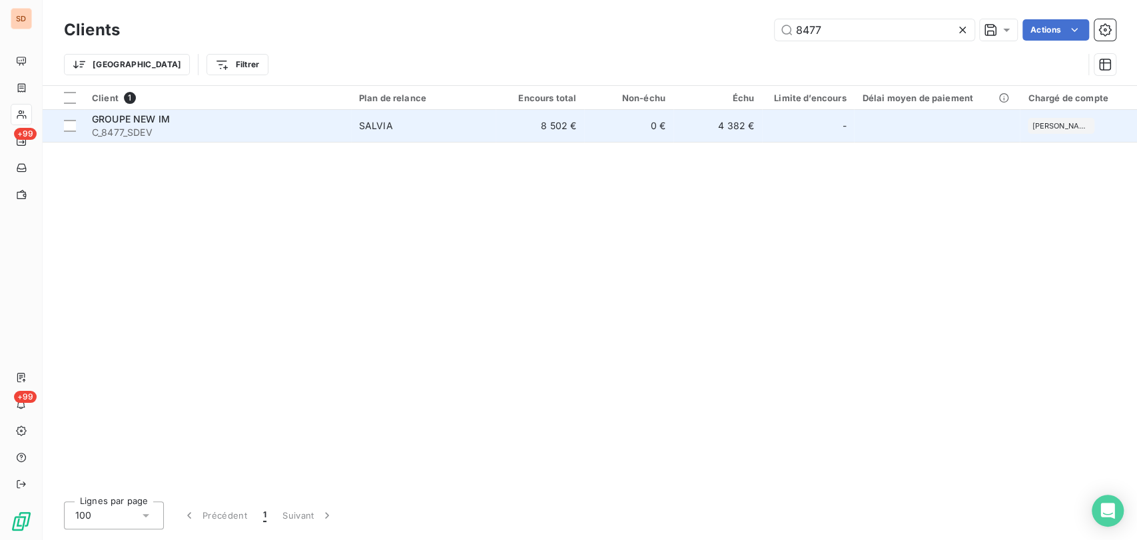
click at [123, 123] on span "GROUPE NEW IM" at bounding box center [131, 118] width 78 height 11
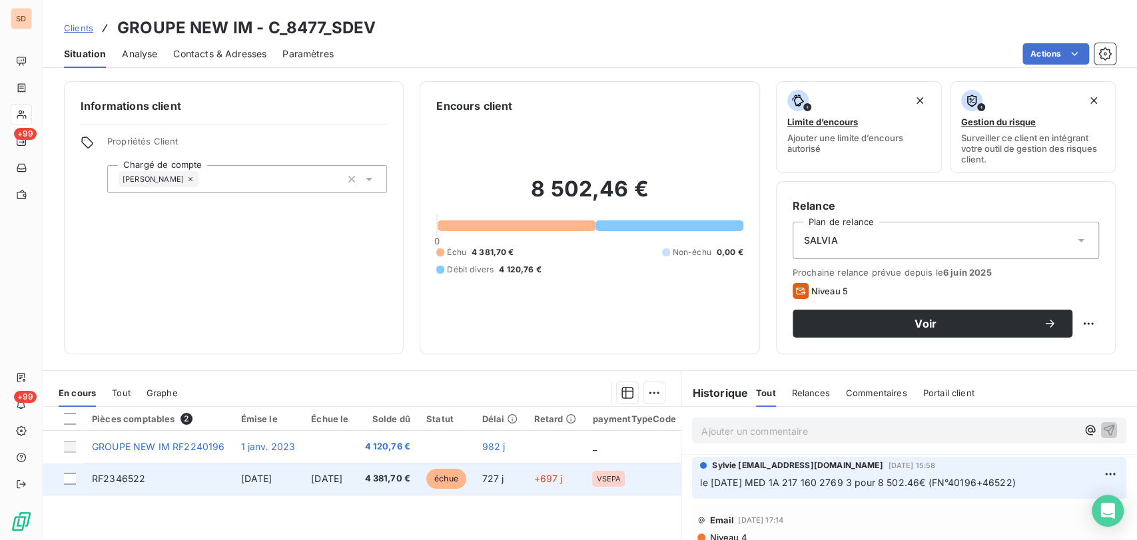
click at [145, 479] on td "RF2346522" at bounding box center [158, 479] width 149 height 32
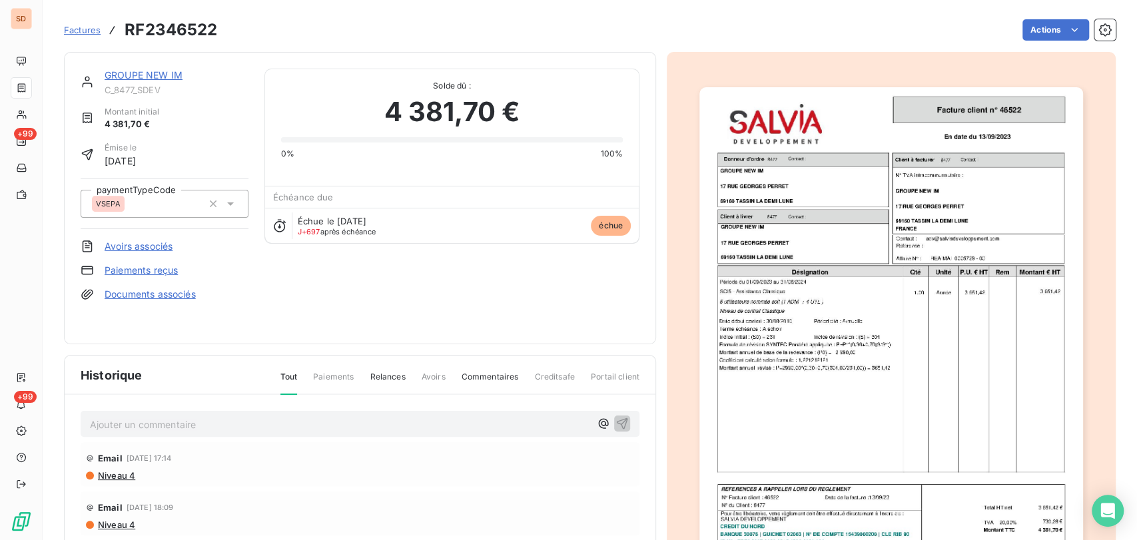
click at [147, 77] on link "GROUPE NEW IM" at bounding box center [144, 74] width 78 height 11
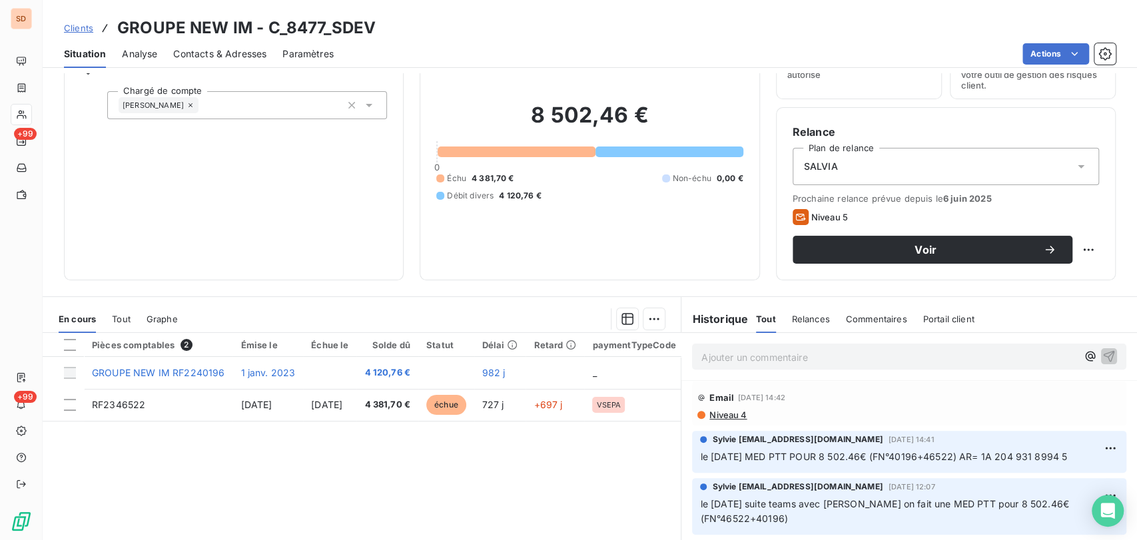
scroll to position [370, 0]
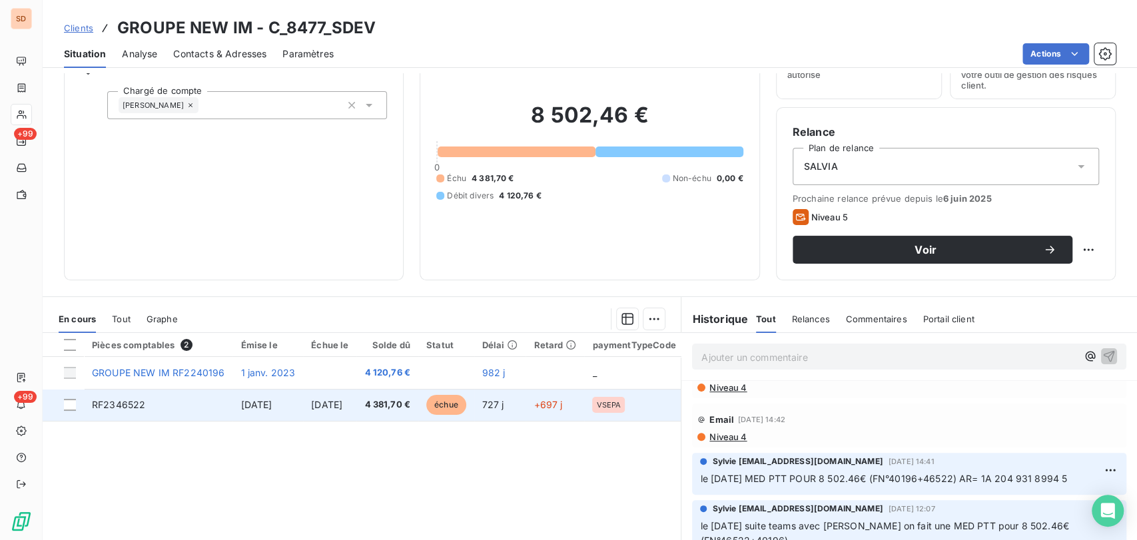
click at [112, 406] on span "RF2346522" at bounding box center [118, 404] width 53 height 11
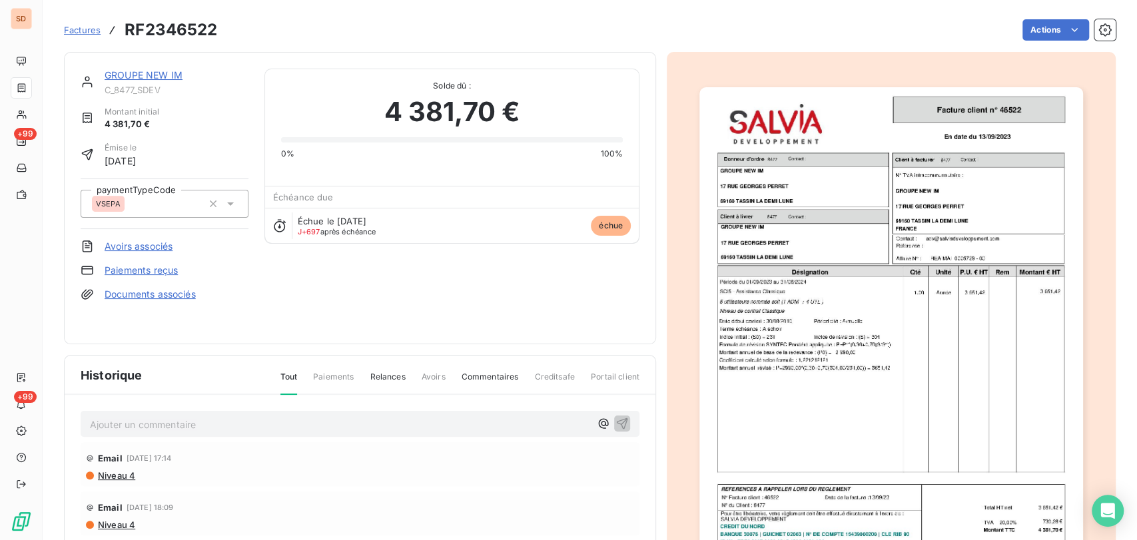
click at [162, 289] on link "Documents associés" at bounding box center [150, 294] width 91 height 13
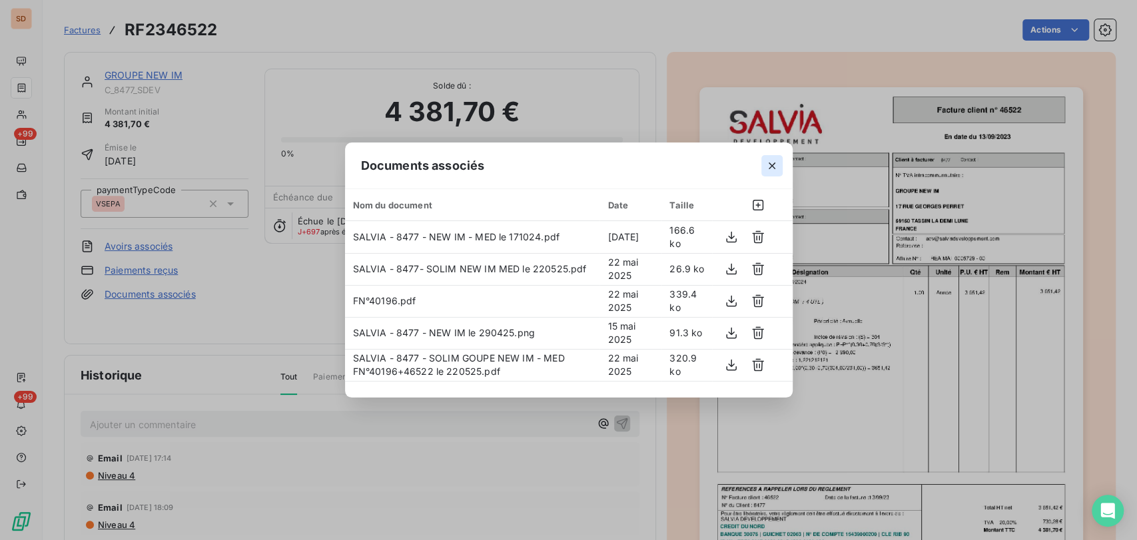
click at [773, 162] on icon "button" at bounding box center [771, 165] width 13 height 13
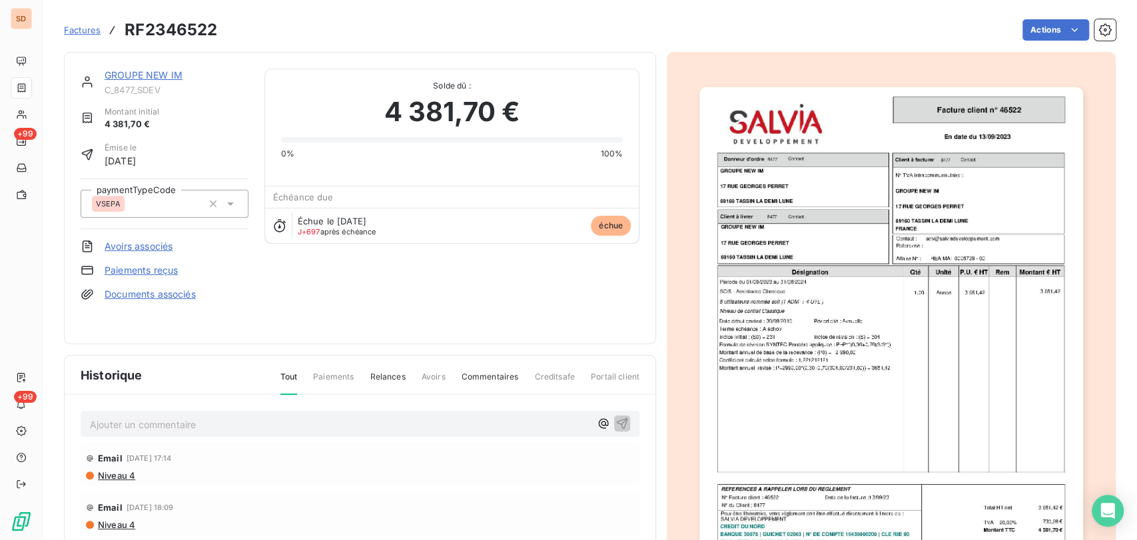
click at [155, 77] on link "GROUPE NEW IM" at bounding box center [144, 74] width 78 height 11
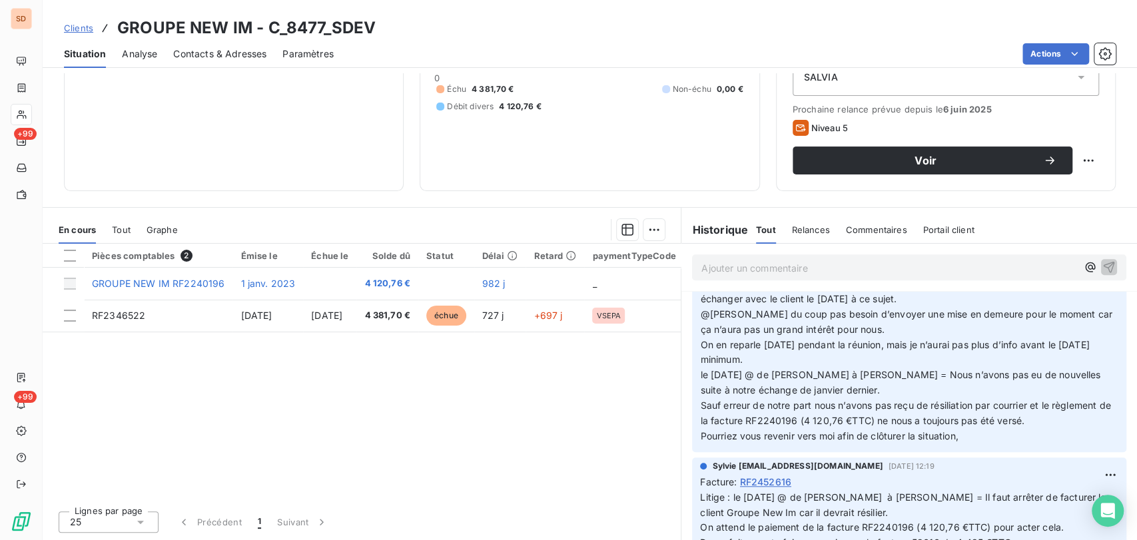
scroll to position [740, 0]
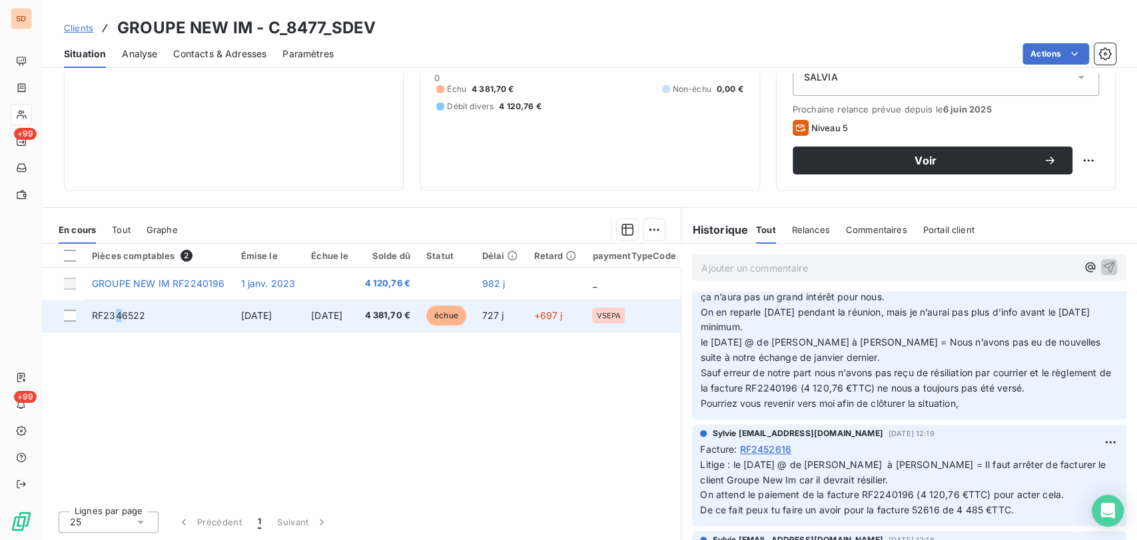
click at [117, 312] on span "RF2346522" at bounding box center [118, 315] width 53 height 11
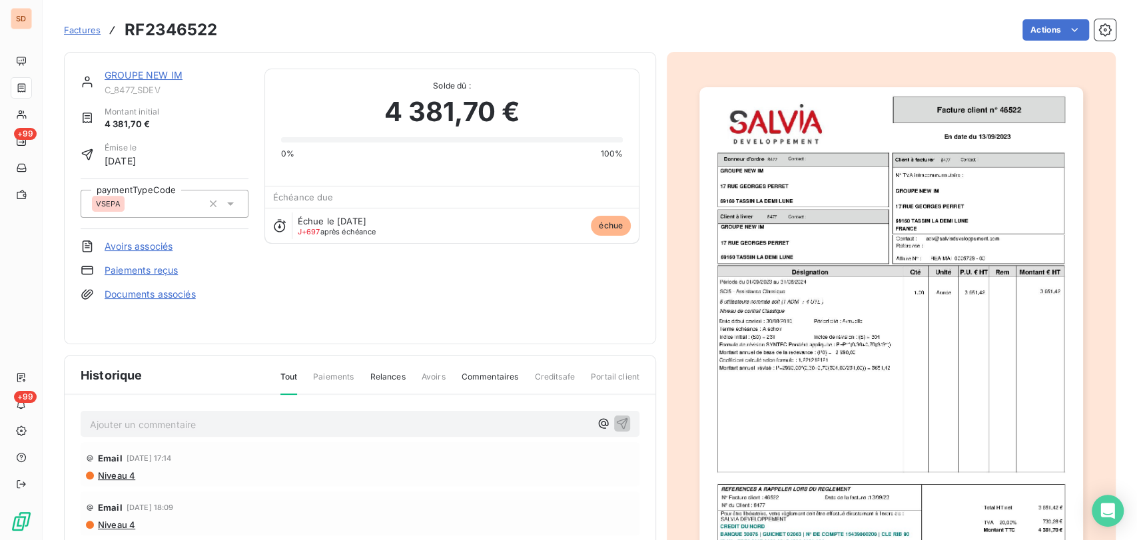
click at [772, 318] on img "button" at bounding box center [891, 358] width 384 height 542
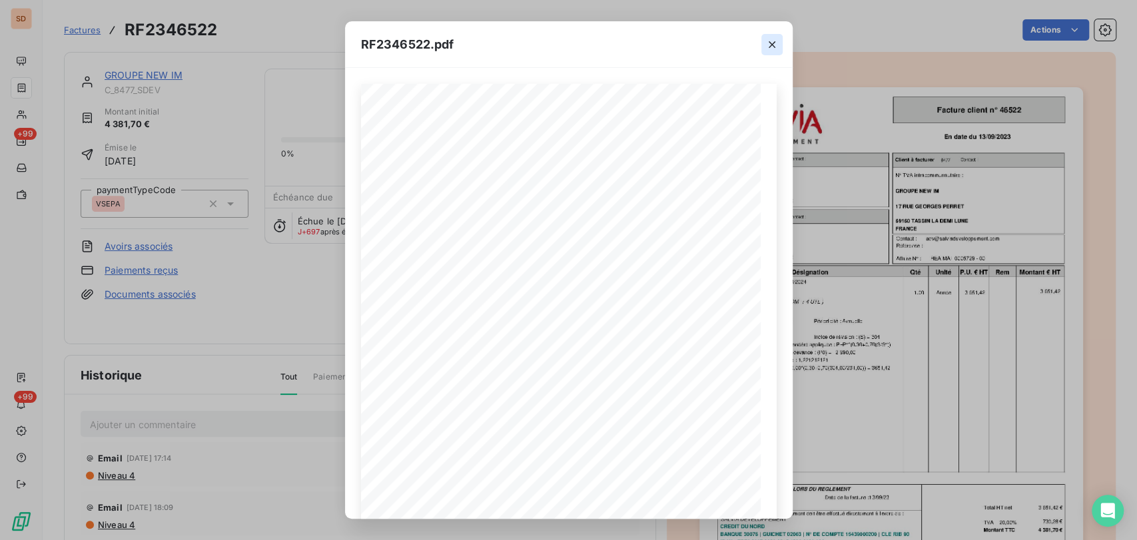
click at [768, 39] on icon "button" at bounding box center [771, 44] width 13 height 13
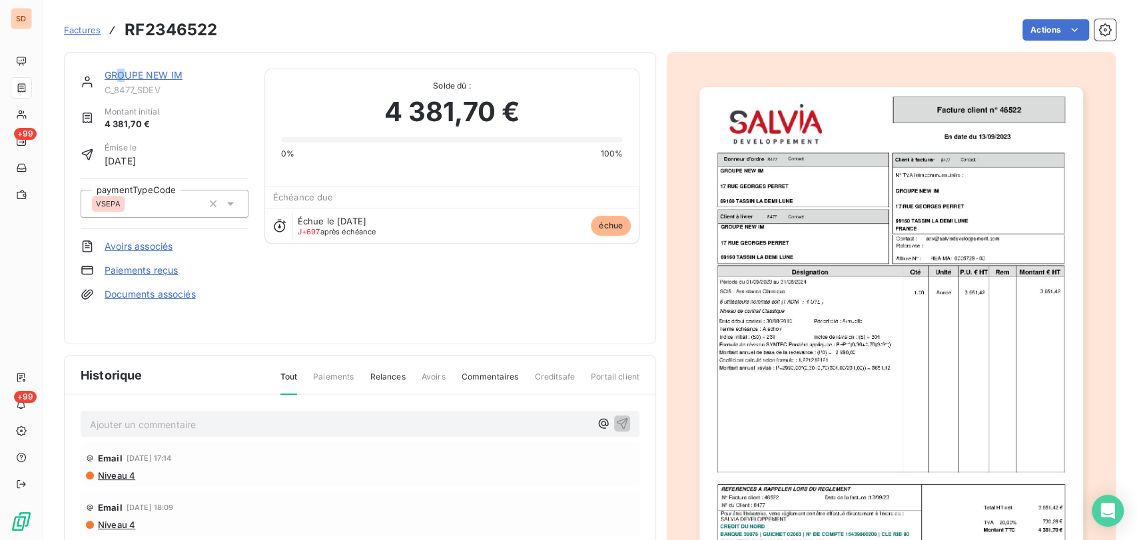
click at [122, 70] on link "GROUPE NEW IM" at bounding box center [144, 74] width 78 height 11
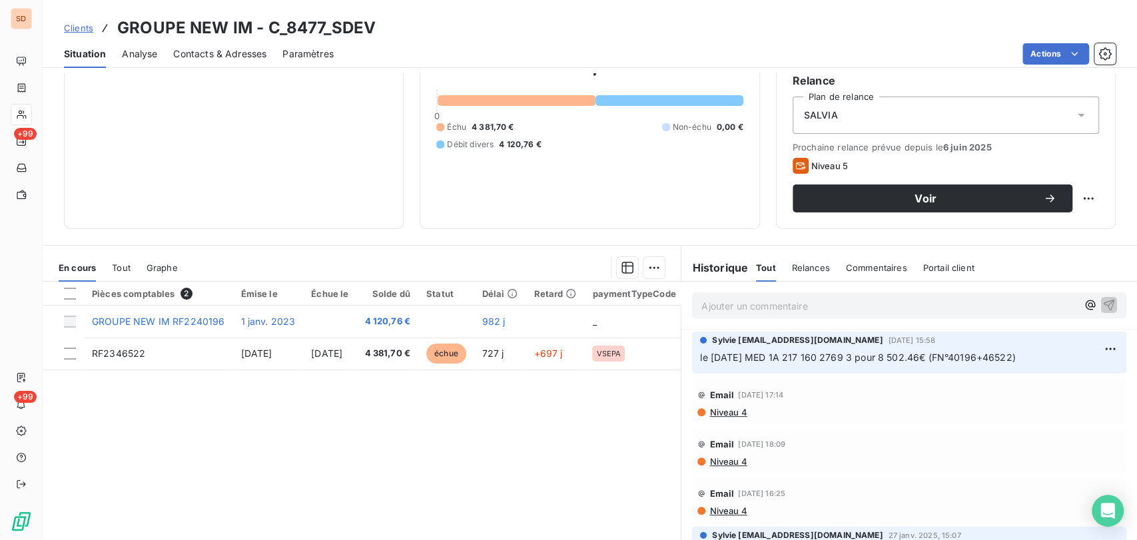
scroll to position [89, 0]
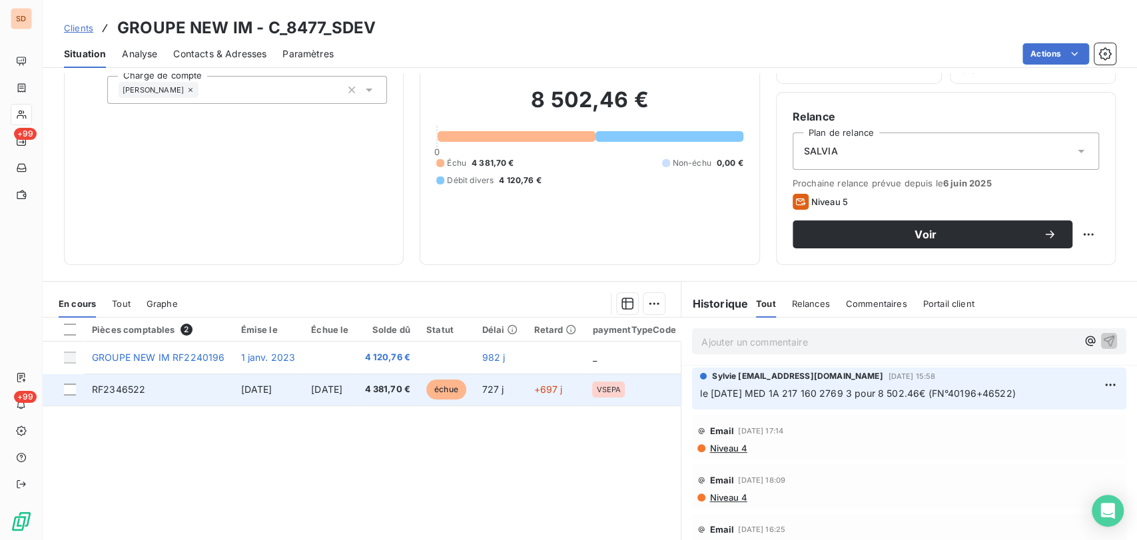
click at [118, 390] on span "RF2346522" at bounding box center [118, 389] width 53 height 11
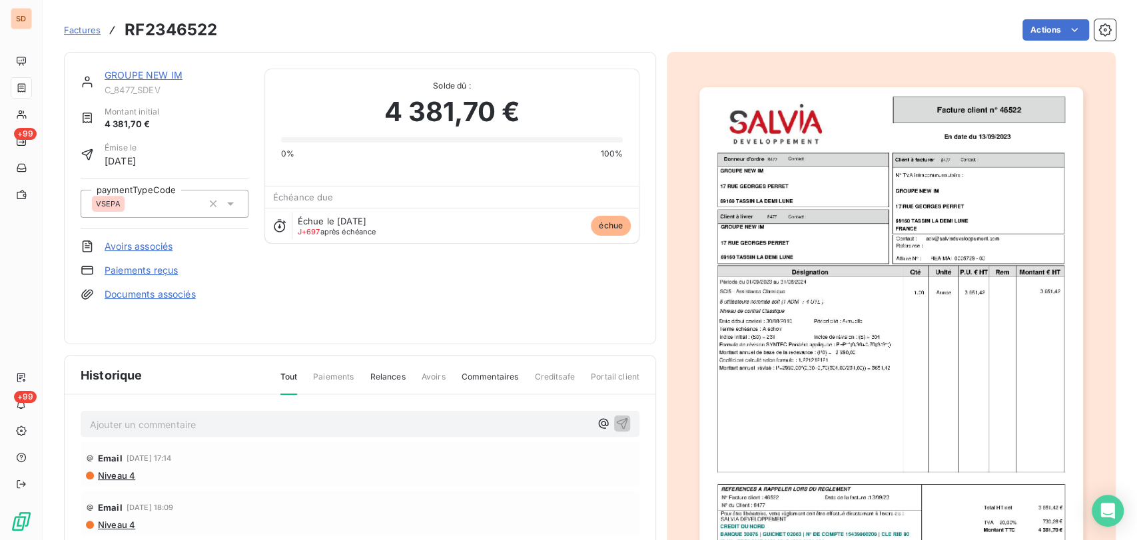
click at [152, 295] on link "Documents associés" at bounding box center [150, 294] width 91 height 13
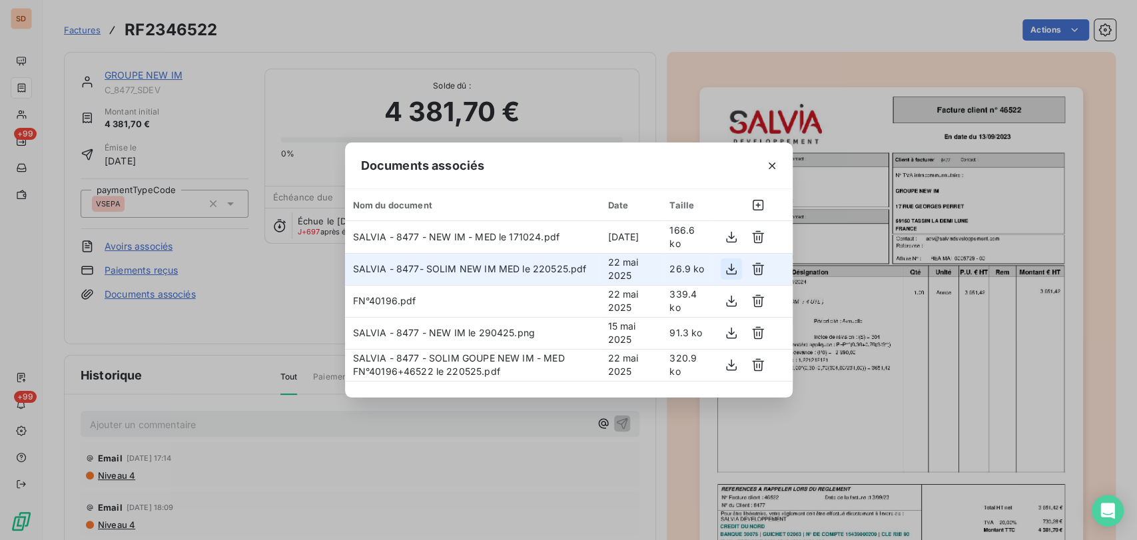
click at [728, 273] on icon "button" at bounding box center [731, 269] width 11 height 11
click at [138, 75] on div "Documents associés Nom du document Date Taille SALVIA - 8477 - NEW IM - MED le …" at bounding box center [568, 270] width 1137 height 540
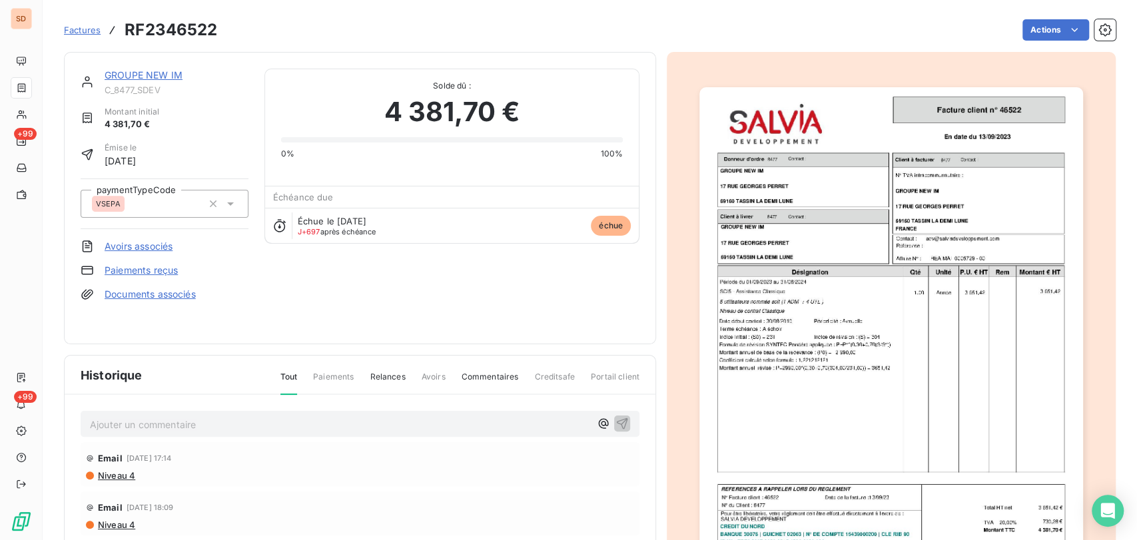
click at [138, 75] on link "GROUPE NEW IM" at bounding box center [144, 74] width 78 height 11
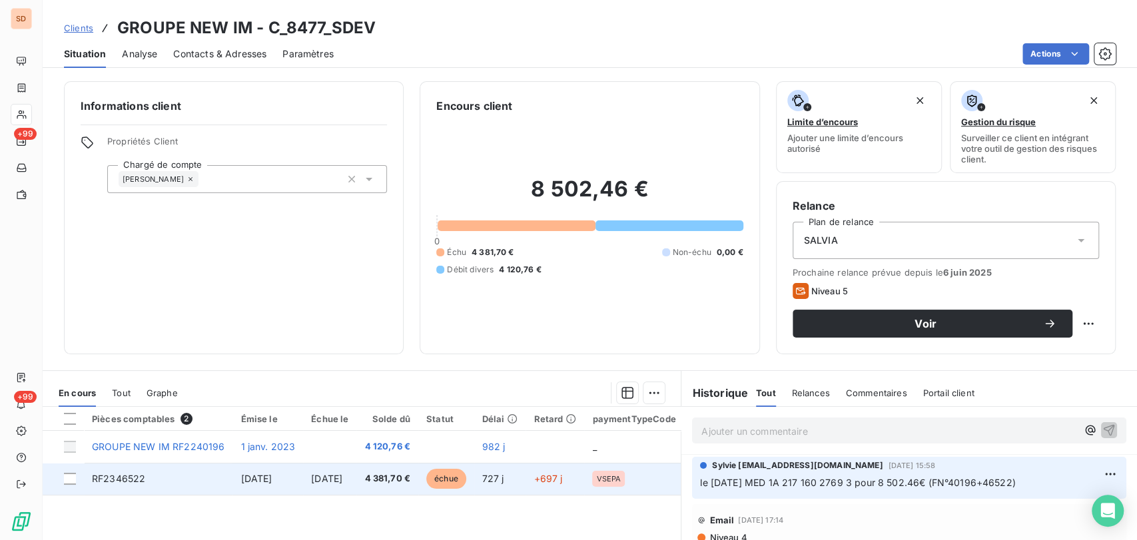
click at [132, 479] on span "RF2346522" at bounding box center [118, 478] width 53 height 11
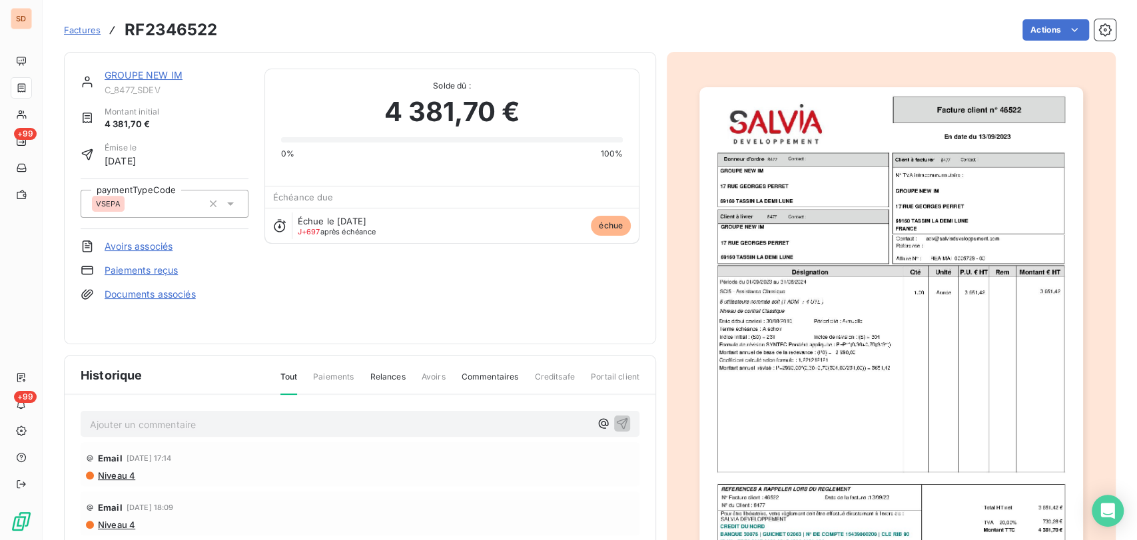
click at [144, 290] on link "Documents associés" at bounding box center [150, 294] width 91 height 13
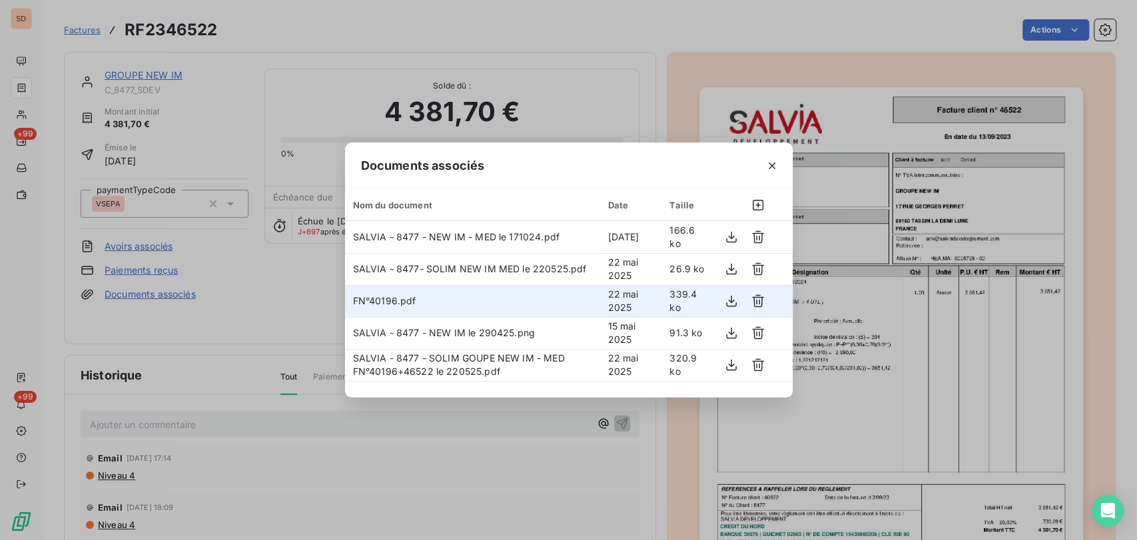
click at [364, 305] on span "FN°40196.pdf" at bounding box center [384, 300] width 63 height 11
click at [725, 306] on button "button" at bounding box center [731, 300] width 21 height 21
drag, startPoint x: 176, startPoint y: 115, endPoint x: 174, endPoint y: 107, distance: 8.2
click at [178, 114] on div "Documents associés Nom du document Date Taille SALVIA - 8477 - NEW IM - MED le …" at bounding box center [568, 270] width 1137 height 540
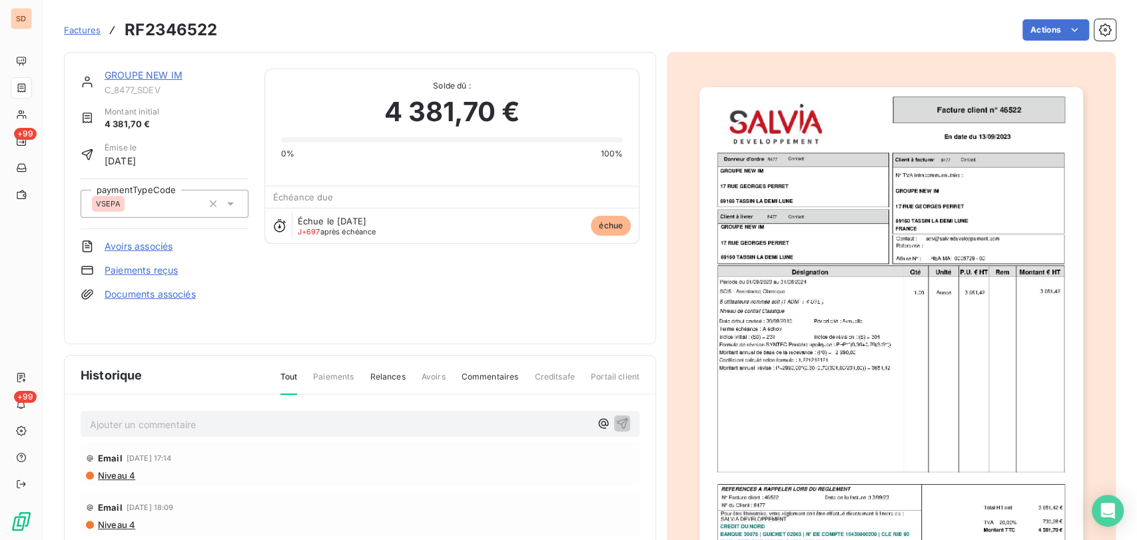
click at [152, 69] on div "GROUPE NEW IM C_8477_SDEV Montant initial 4 381,70 € Émise le [DATE] paymentTyp…" at bounding box center [360, 198] width 592 height 292
click at [152, 73] on link "GROUPE NEW IM" at bounding box center [144, 74] width 78 height 11
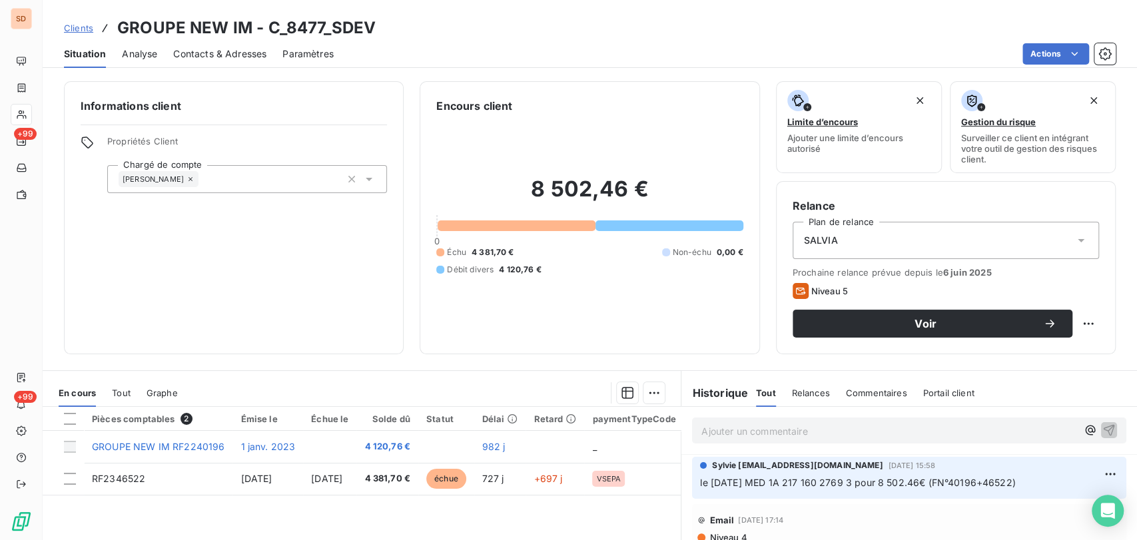
click at [189, 53] on span "Contacts & Adresses" at bounding box center [219, 53] width 93 height 13
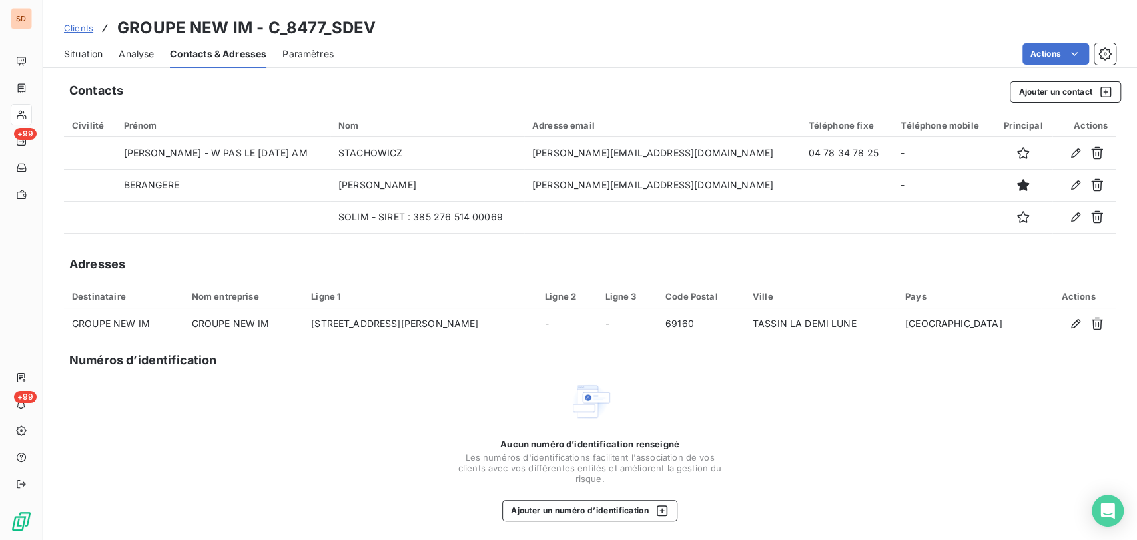
click at [87, 50] on span "Situation" at bounding box center [83, 53] width 39 height 13
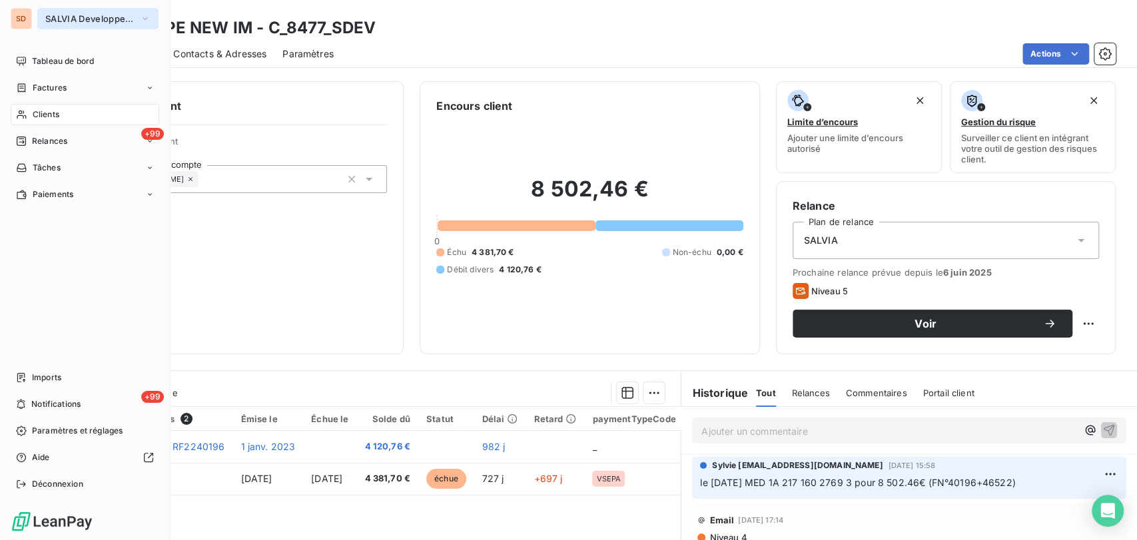
click at [144, 19] on icon "button" at bounding box center [145, 18] width 11 height 13
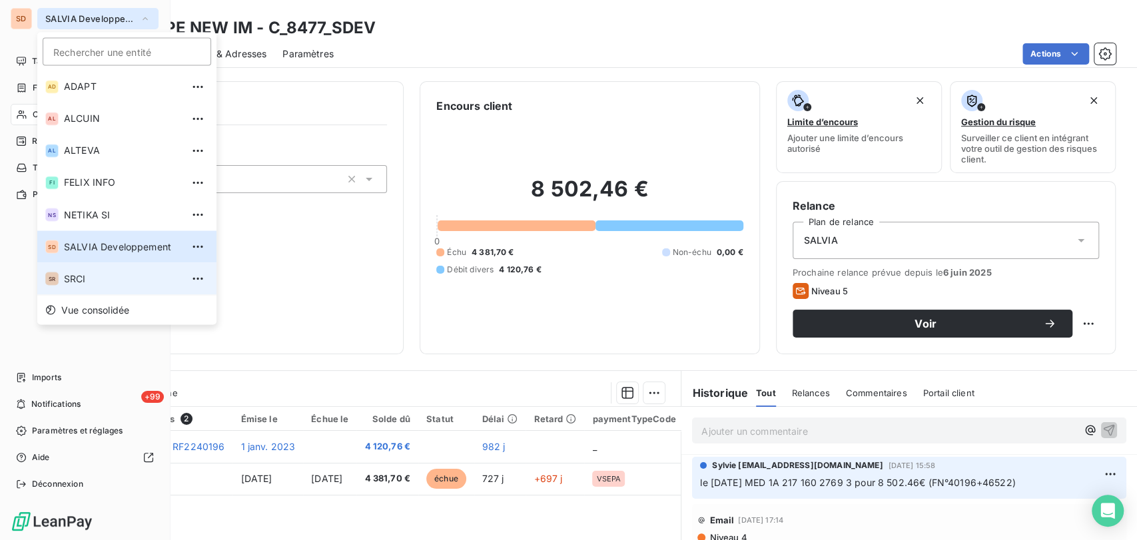
click at [75, 276] on span "SRCI" at bounding box center [123, 278] width 118 height 13
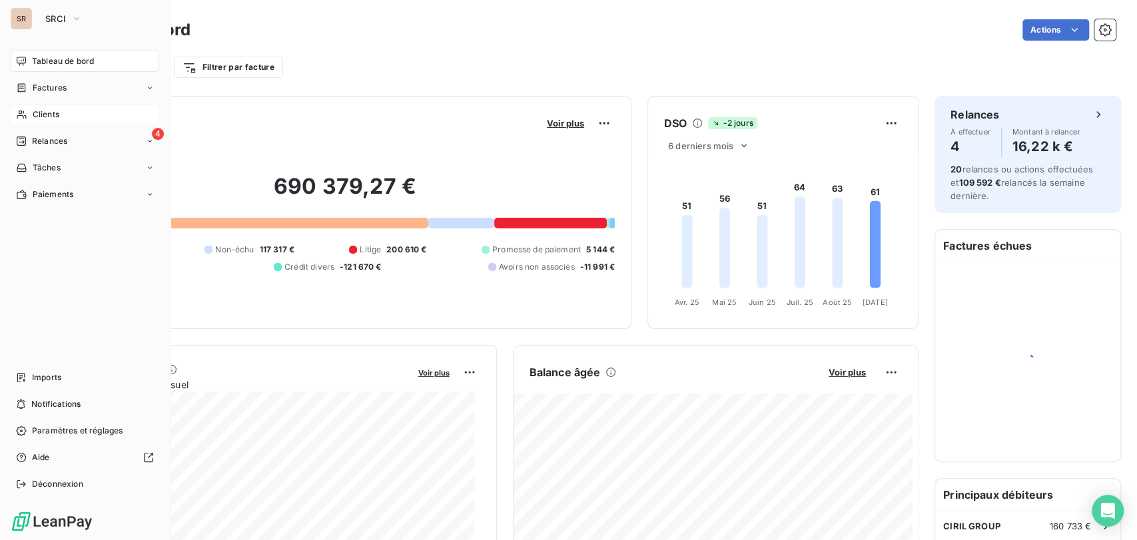
click at [28, 116] on div "Clients" at bounding box center [85, 114] width 149 height 21
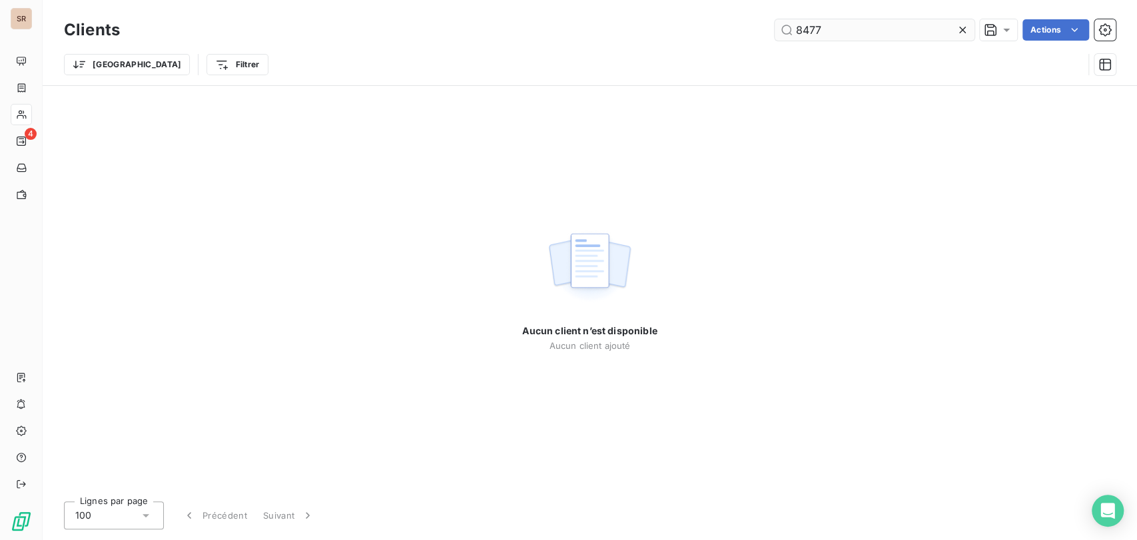
drag, startPoint x: 796, startPoint y: 25, endPoint x: 786, endPoint y: 25, distance: 10.7
click at [787, 27] on input "8477" at bounding box center [875, 29] width 200 height 21
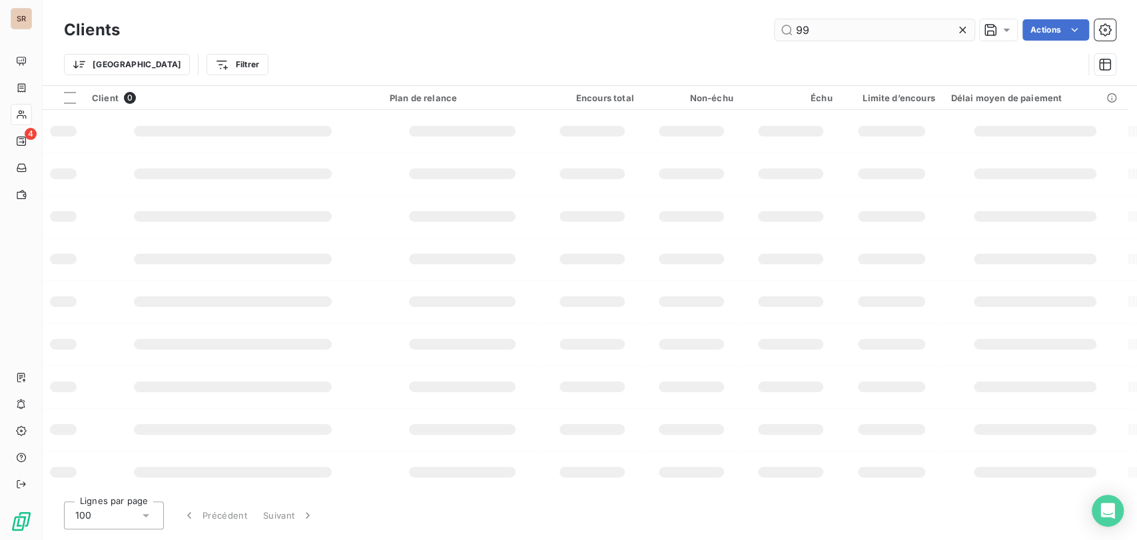
type input "99"
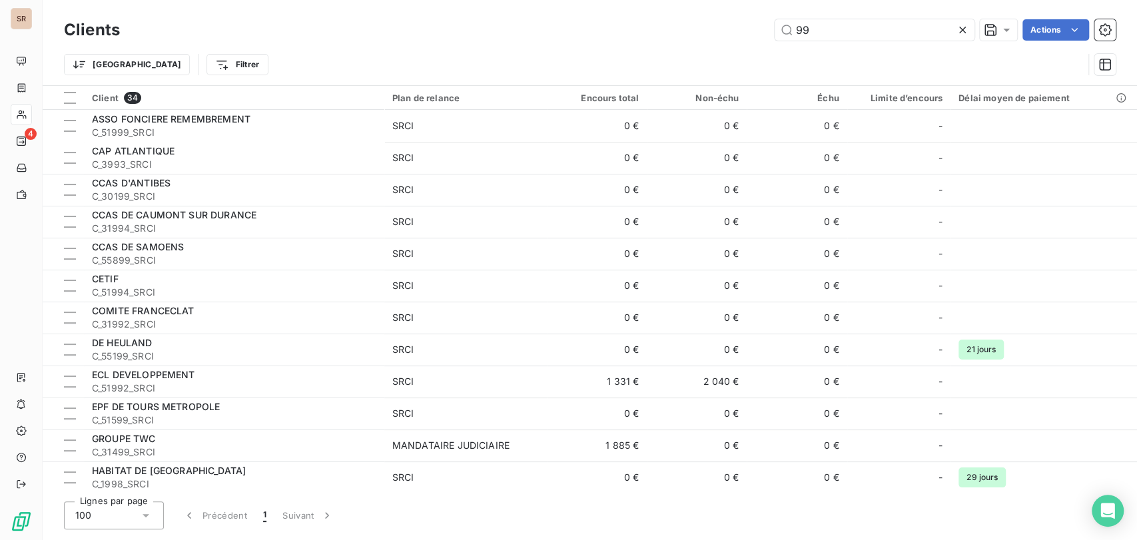
drag, startPoint x: 834, startPoint y: 20, endPoint x: 761, endPoint y: 29, distance: 73.8
click at [761, 29] on div "99 Actions" at bounding box center [626, 29] width 980 height 21
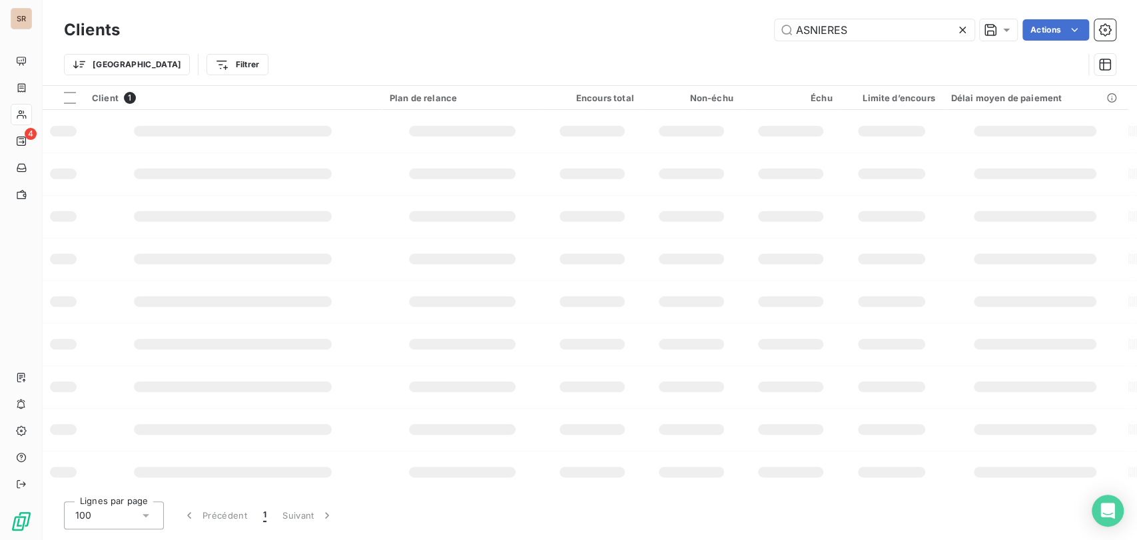
type input "ASNIERES"
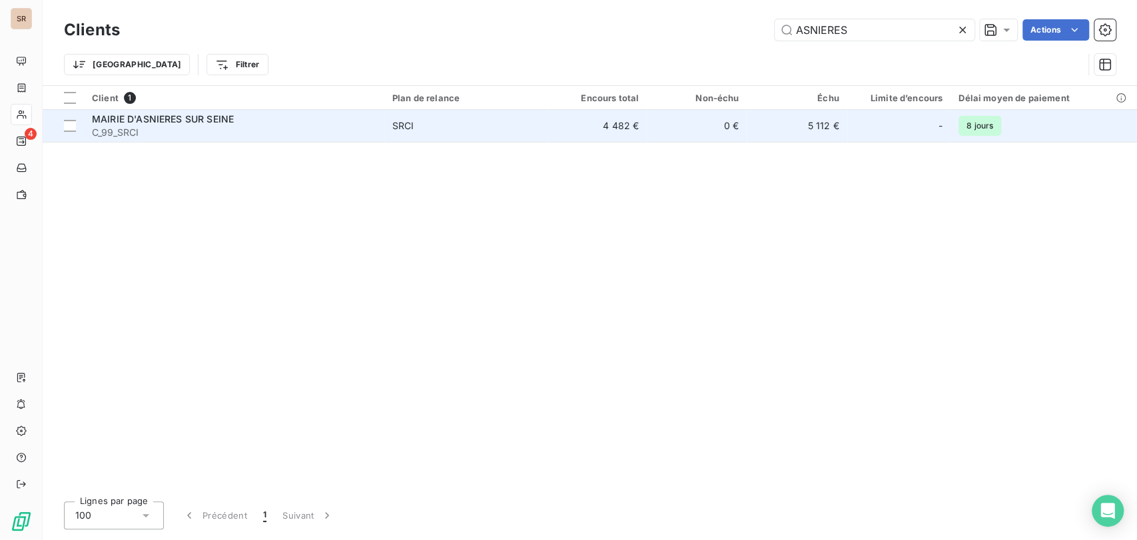
click at [128, 119] on span "MAIRIE D'ASNIERES SUR SEINE" at bounding box center [163, 118] width 142 height 11
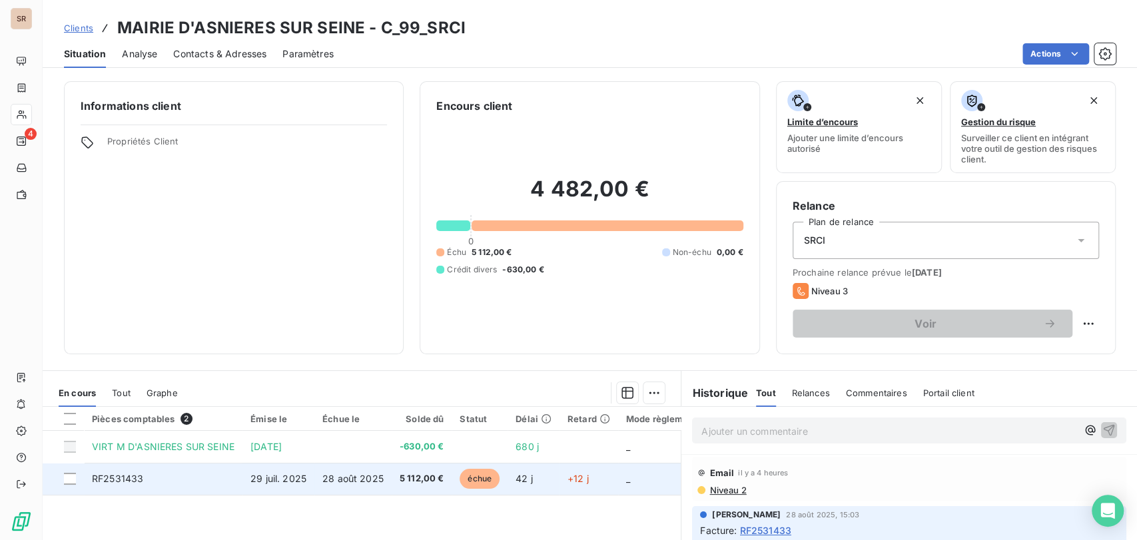
click at [120, 475] on span "RF2531433" at bounding box center [117, 478] width 51 height 11
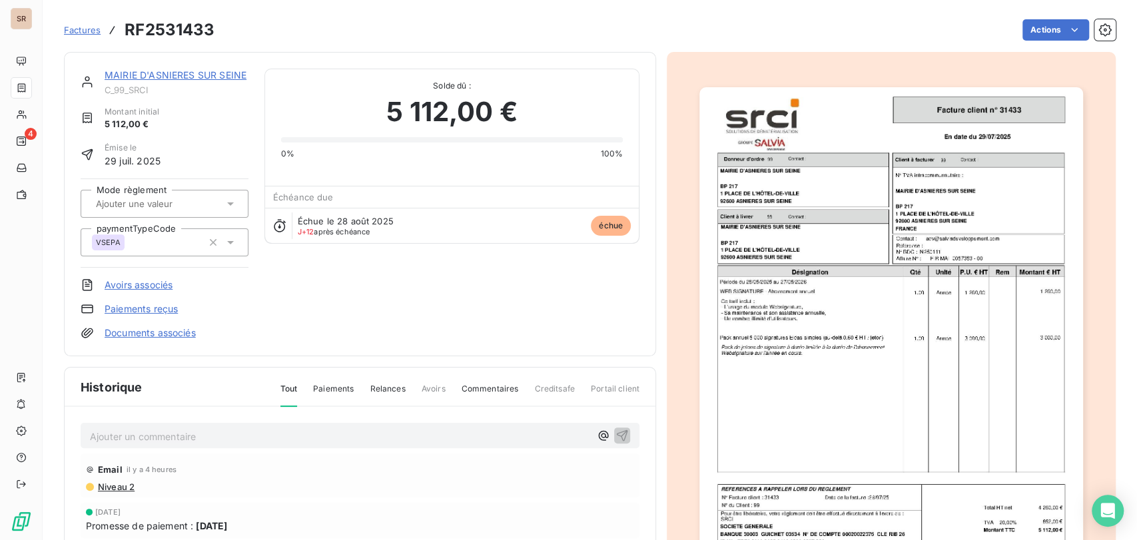
click at [116, 438] on p "Ajouter un commentaire ﻿" at bounding box center [340, 436] width 500 height 17
click at [259, 438] on p "le [DATE] @ de mme justes =" at bounding box center [340, 435] width 500 height 15
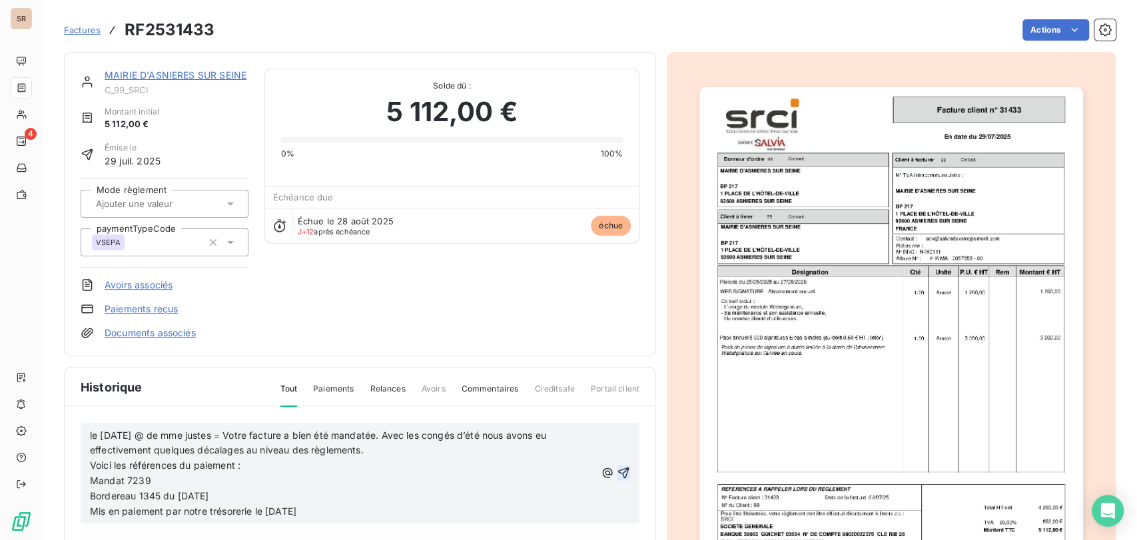
click at [617, 472] on icon "button" at bounding box center [623, 472] width 13 height 13
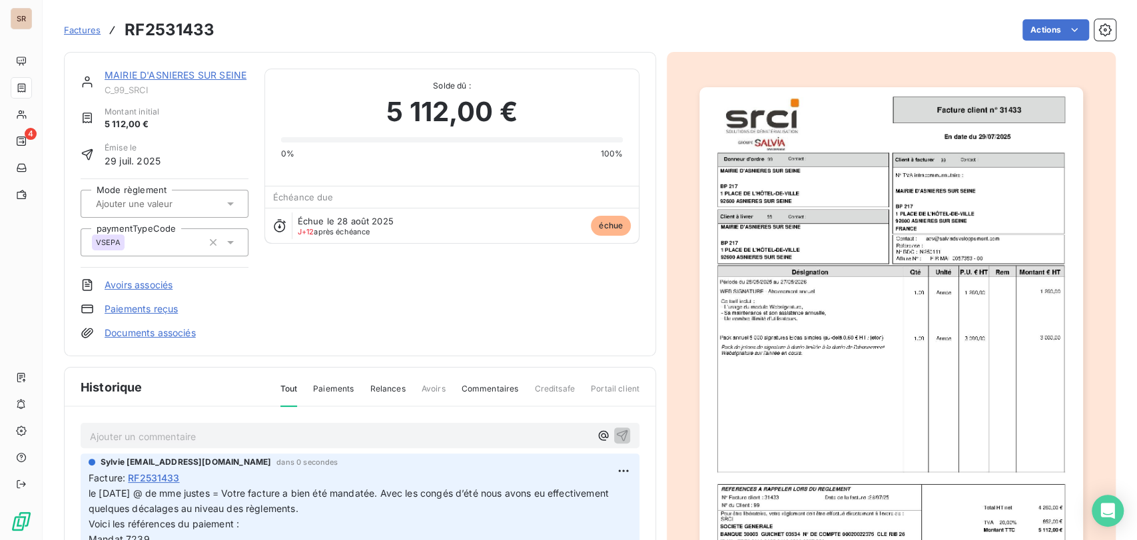
click at [157, 79] on link "MAIRIE D'ASNIERES SUR SEINE" at bounding box center [176, 74] width 142 height 11
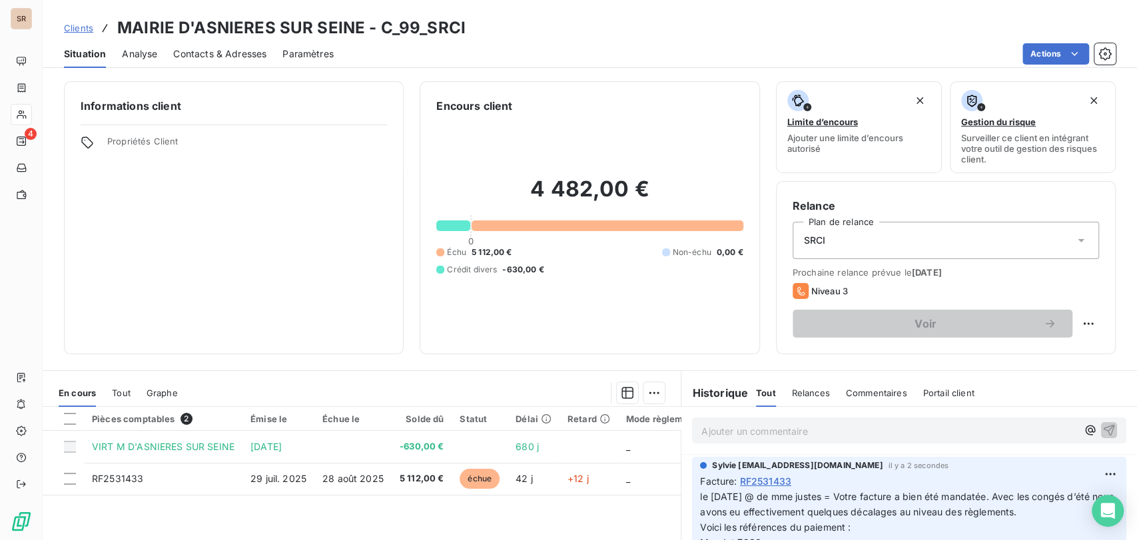
click at [229, 57] on span "Contacts & Adresses" at bounding box center [219, 53] width 93 height 13
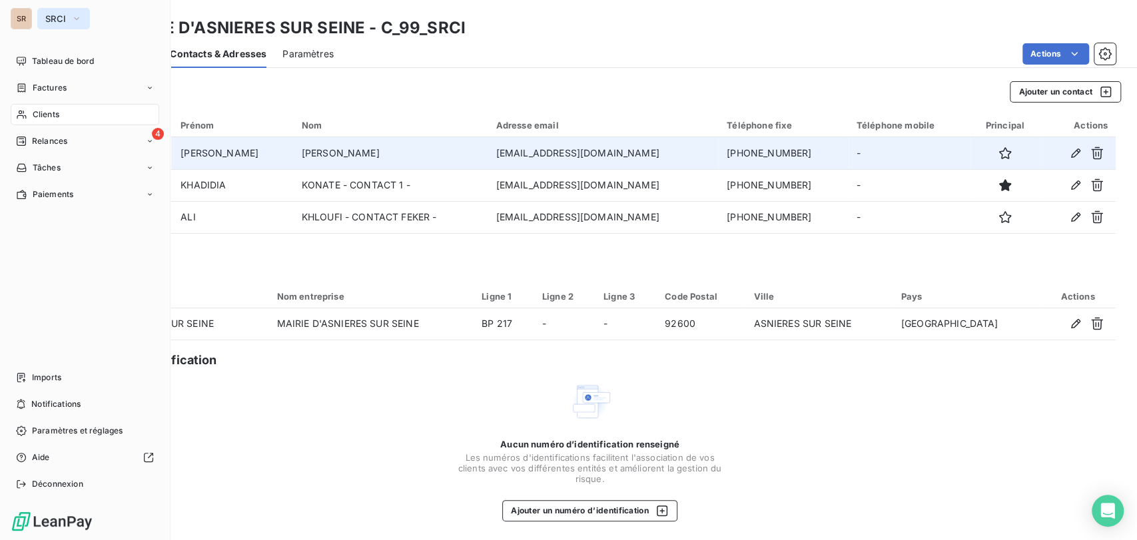
click at [83, 17] on button "SRCI" at bounding box center [63, 18] width 53 height 21
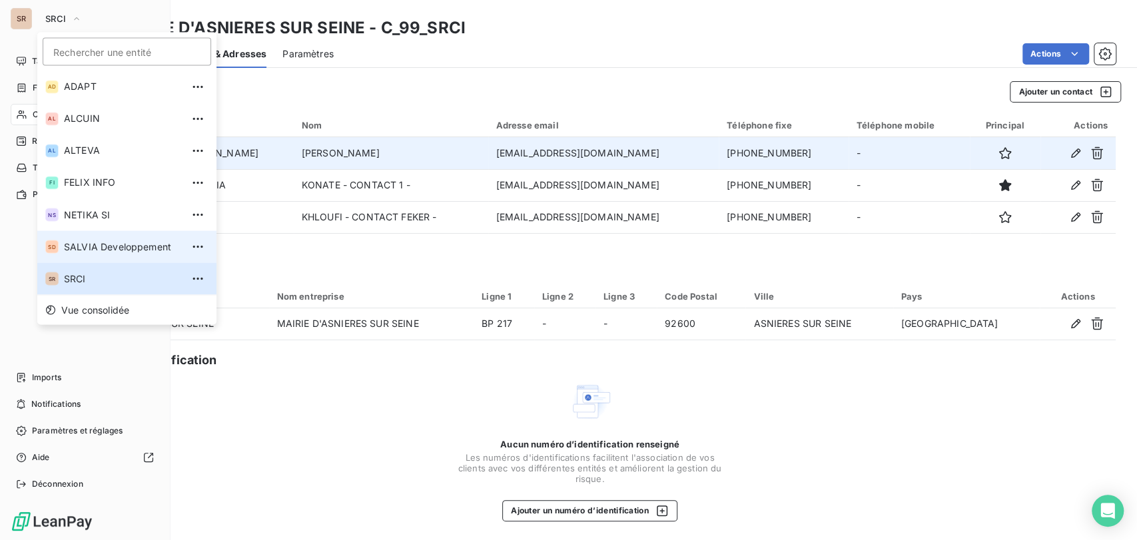
click at [77, 245] on span "SALVIA Developpement" at bounding box center [123, 246] width 118 height 13
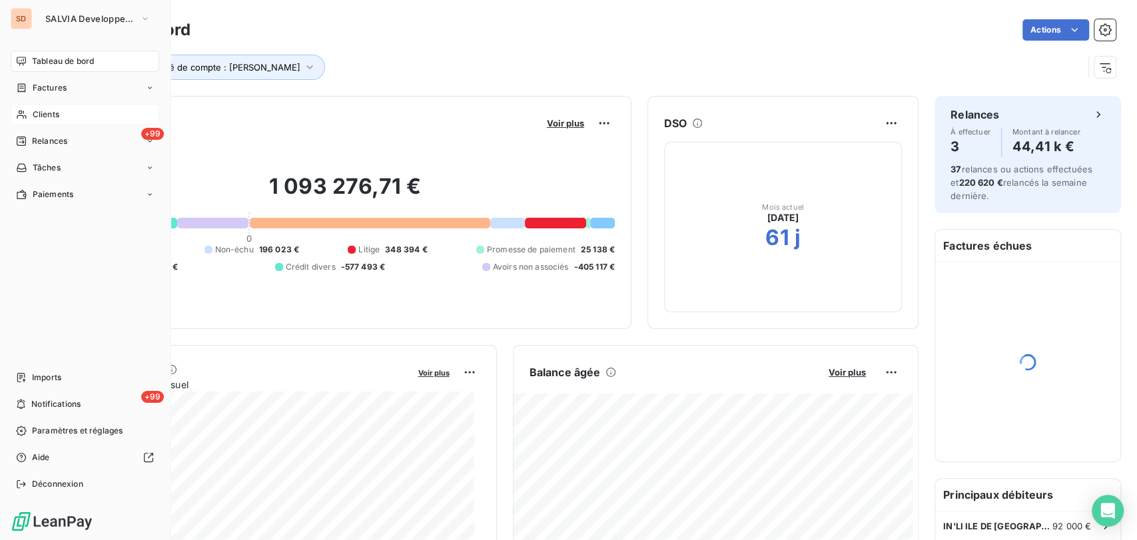
click at [48, 109] on span "Clients" at bounding box center [46, 115] width 27 height 12
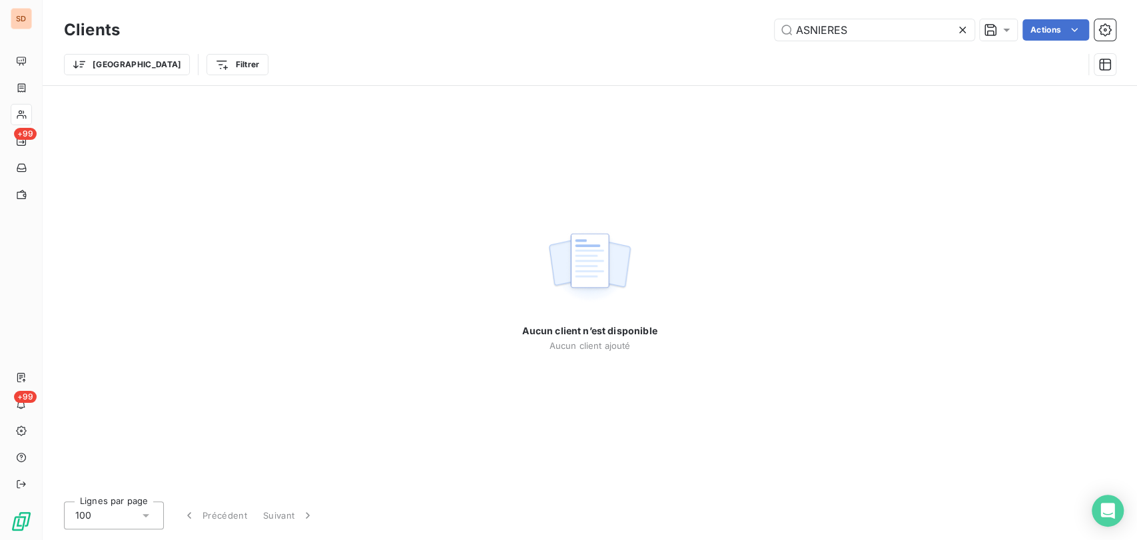
drag, startPoint x: 847, startPoint y: 31, endPoint x: 764, endPoint y: 29, distance: 83.3
click at [775, 29] on input "ASNIERES" at bounding box center [875, 29] width 200 height 21
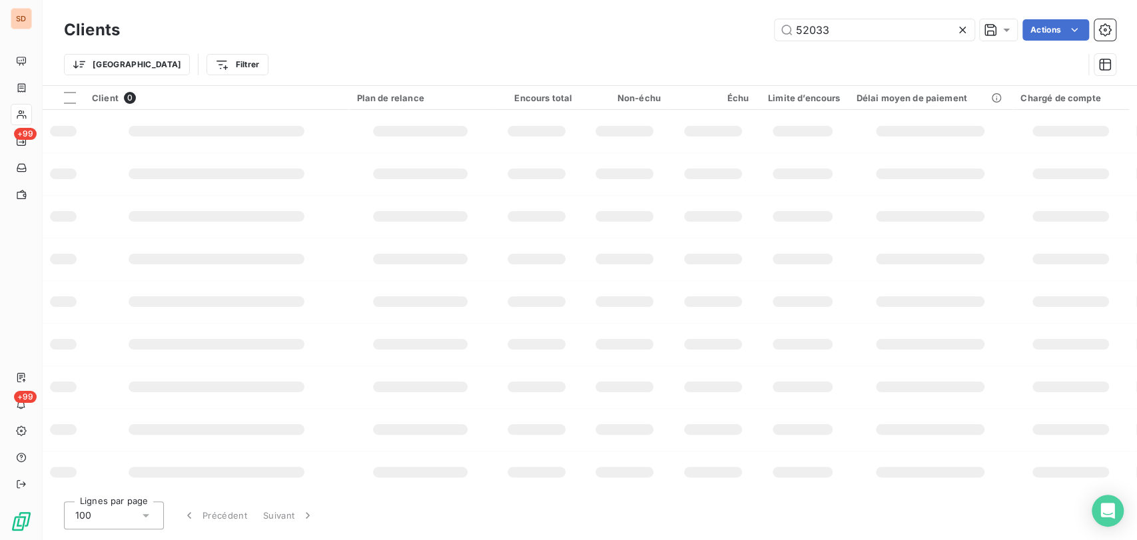
type input "52033"
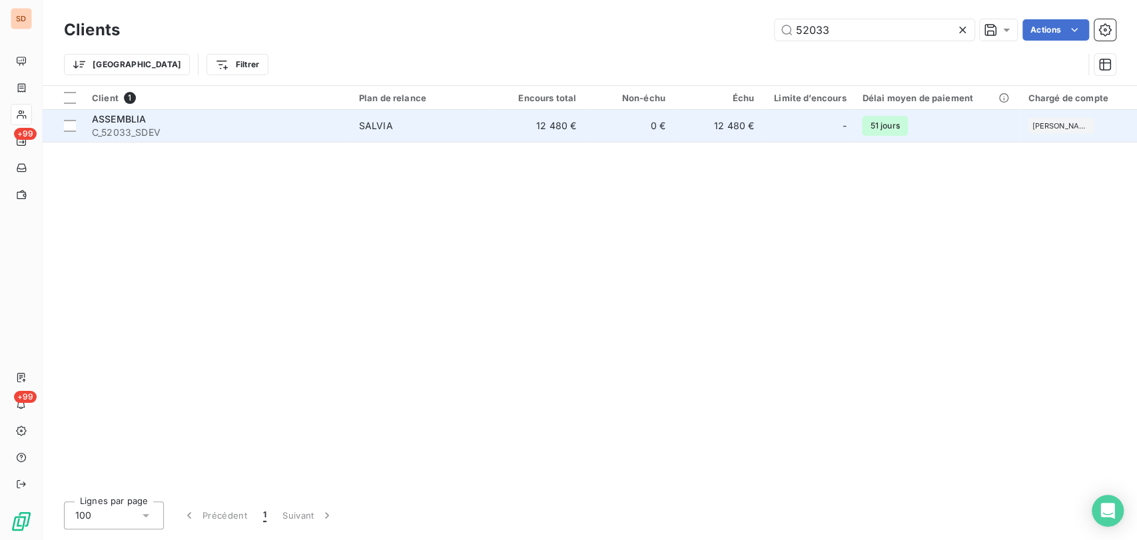
click at [119, 121] on span "ASSEMBLIA" at bounding box center [119, 118] width 54 height 11
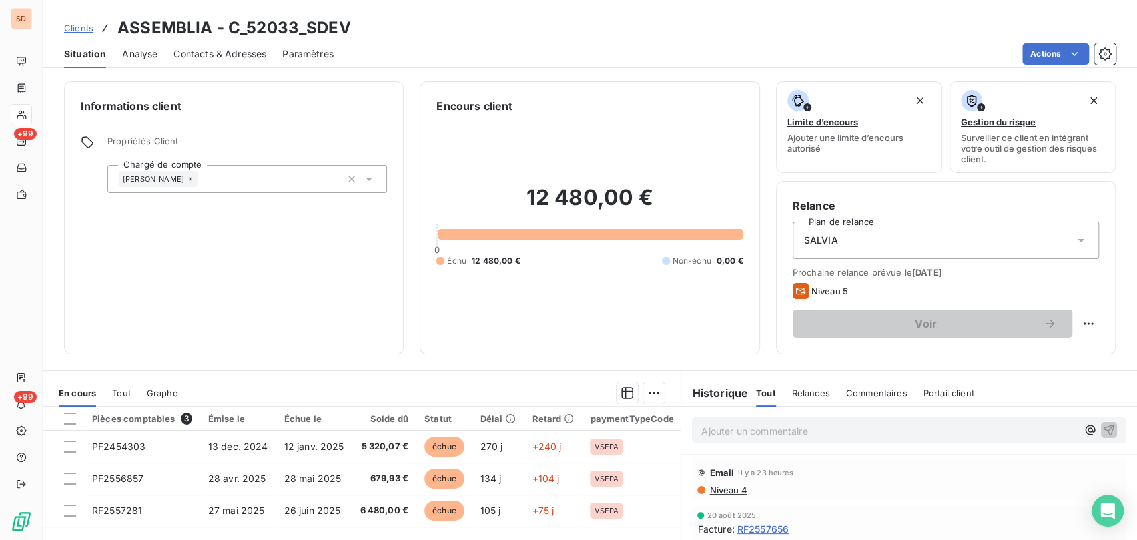
click at [197, 52] on span "Contacts & Adresses" at bounding box center [219, 53] width 93 height 13
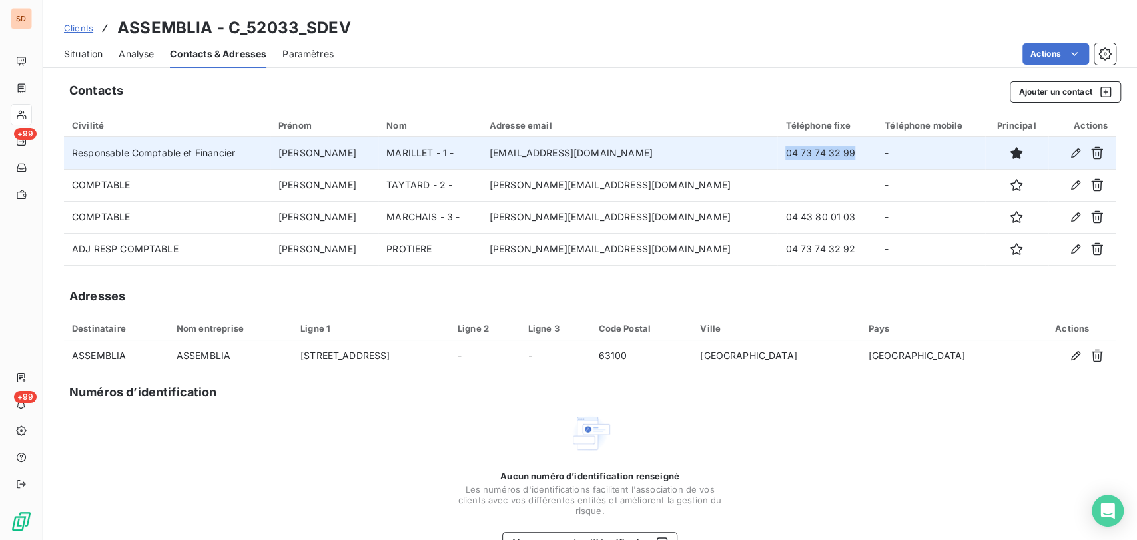
drag, startPoint x: 791, startPoint y: 151, endPoint x: 697, endPoint y: 151, distance: 93.9
click at [697, 151] on tr "Responsable Comptable et Financier [PERSON_NAME] - 1 - [PERSON_NAME][EMAIL_ADDR…" at bounding box center [590, 153] width 1052 height 32
copy tr "04 73 74 32 99"
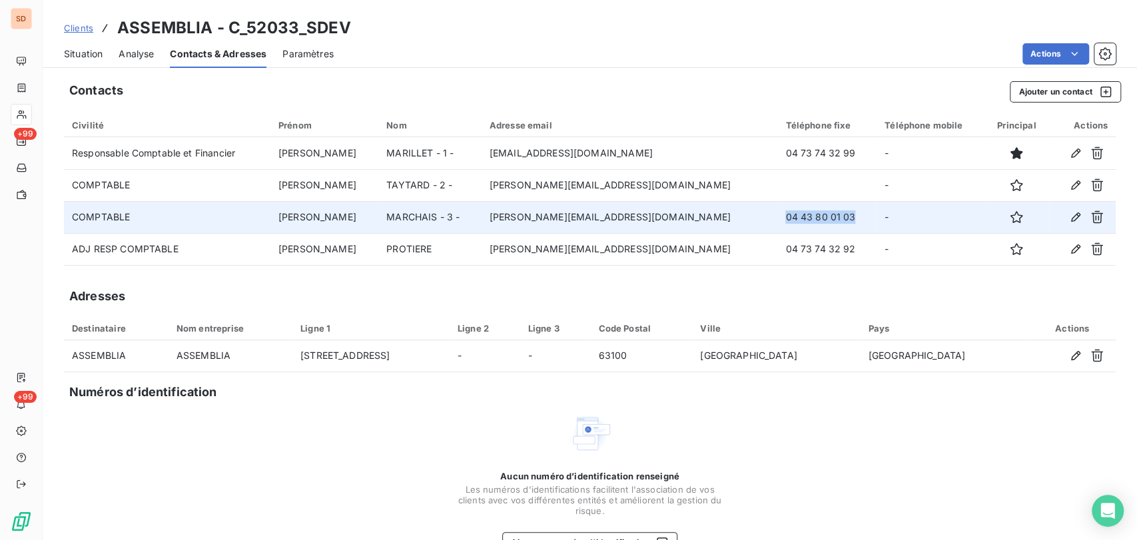
drag, startPoint x: 793, startPoint y: 214, endPoint x: 722, endPoint y: 214, distance: 71.3
click at [777, 214] on td "04 43 80 01 03" at bounding box center [826, 217] width 99 height 32
copy td "04 43 80 01 03"
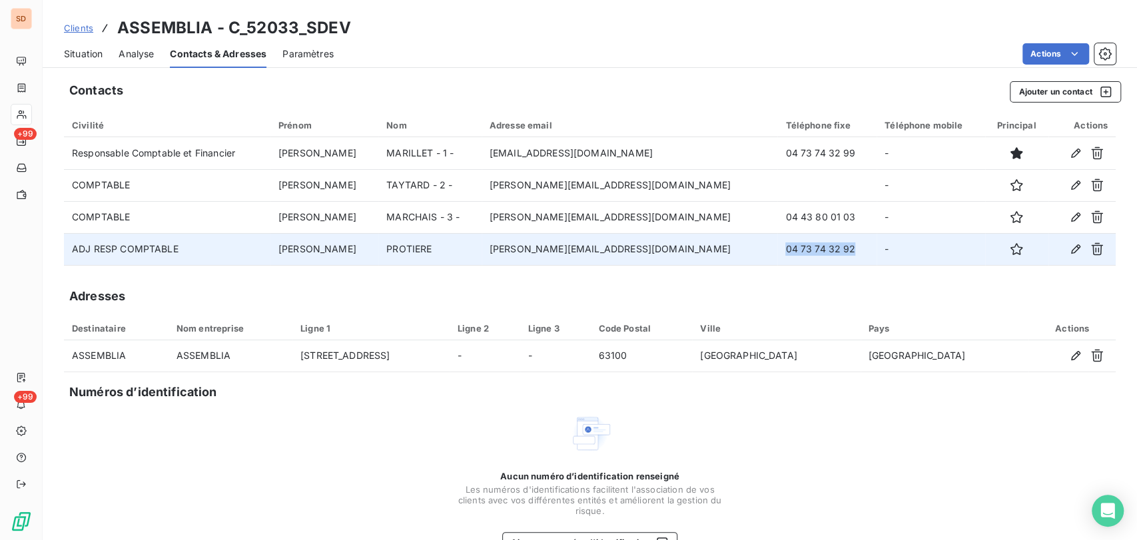
drag, startPoint x: 798, startPoint y: 251, endPoint x: 720, endPoint y: 251, distance: 77.9
click at [777, 251] on td "04 73 74 32 92" at bounding box center [826, 249] width 99 height 32
copy td "04 73 74 32 92"
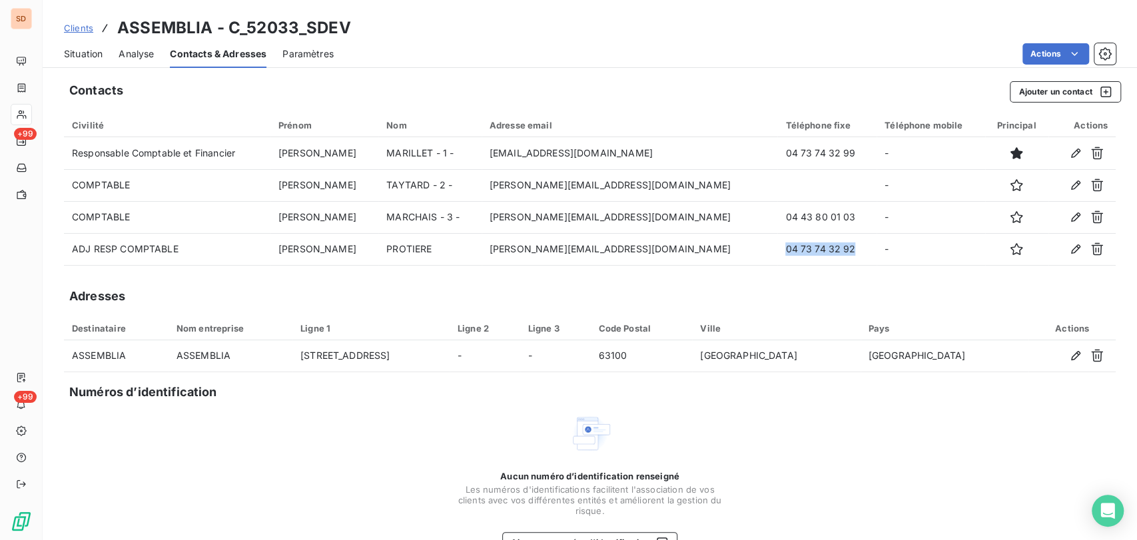
drag, startPoint x: 81, startPoint y: 49, endPoint x: 87, endPoint y: 57, distance: 9.6
click at [81, 49] on span "Situation" at bounding box center [83, 53] width 39 height 13
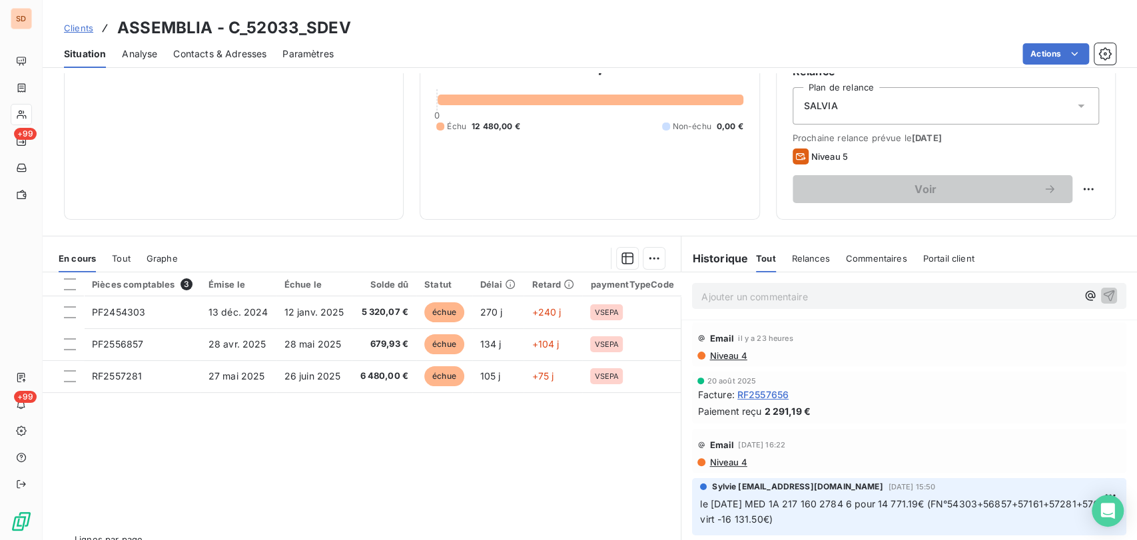
scroll to position [137, 0]
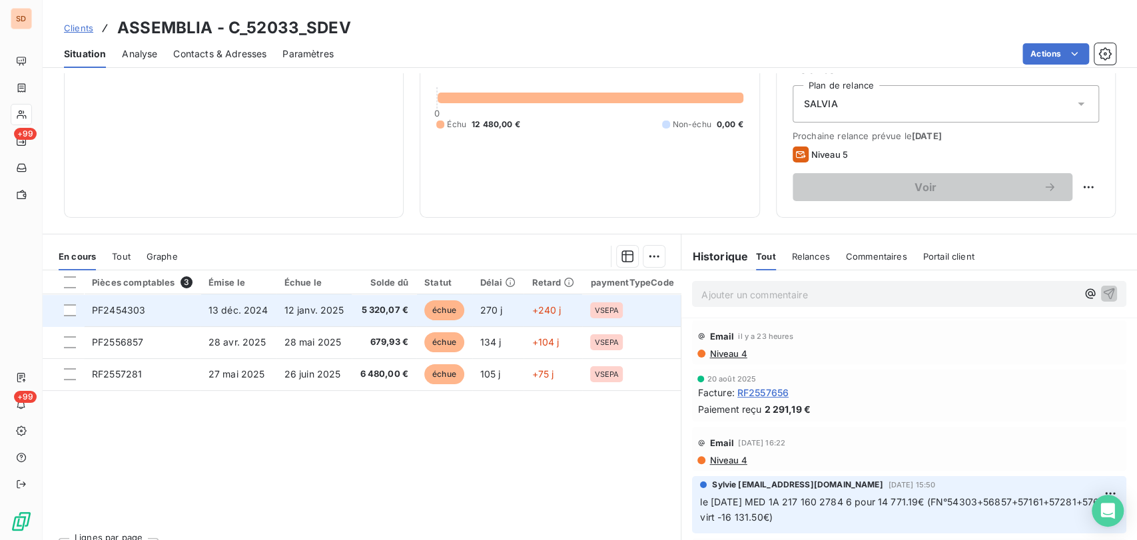
click at [124, 306] on span "PF2454303" at bounding box center [118, 309] width 53 height 11
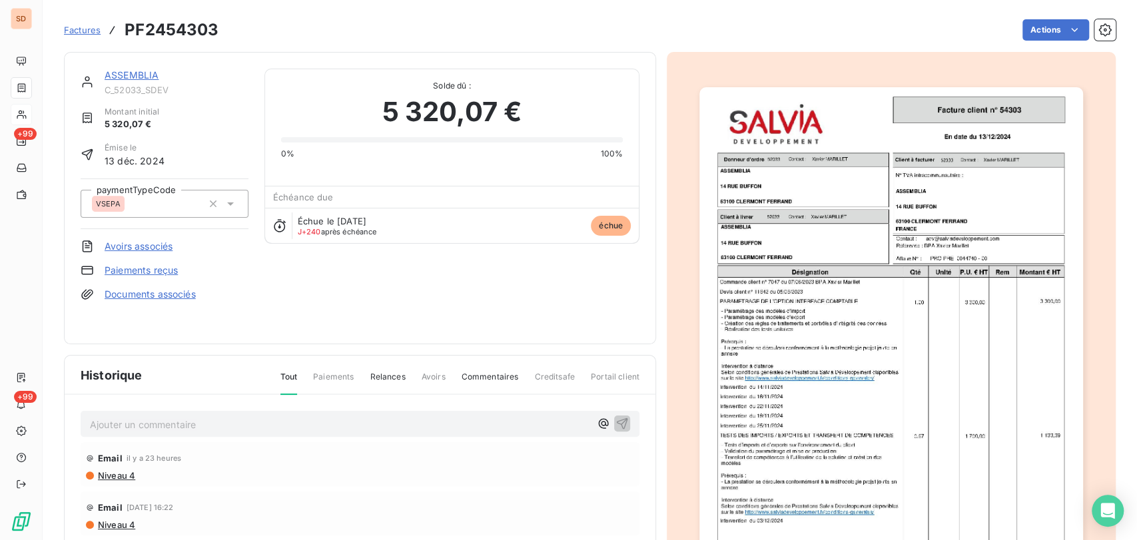
click at [122, 74] on link "ASSEMBLIA" at bounding box center [132, 74] width 54 height 11
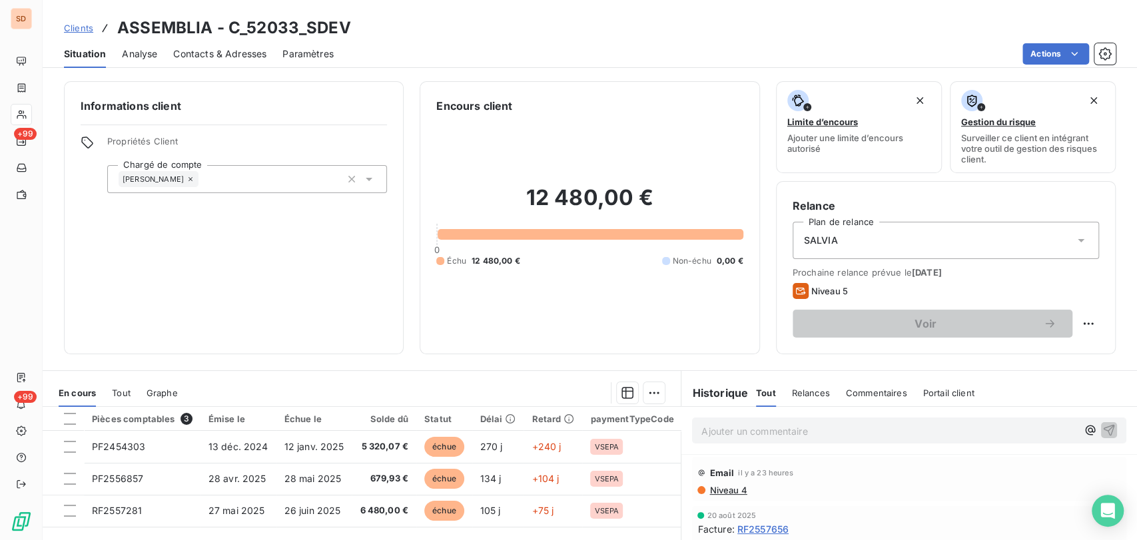
click at [216, 53] on span "Contacts & Adresses" at bounding box center [219, 53] width 93 height 13
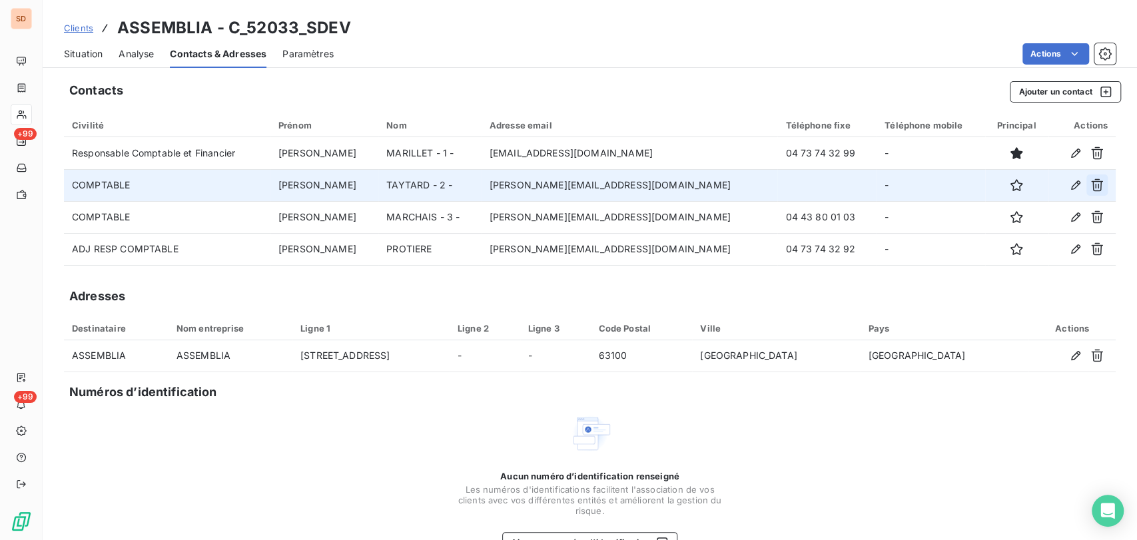
click at [1091, 185] on icon "button" at bounding box center [1097, 185] width 12 height 13
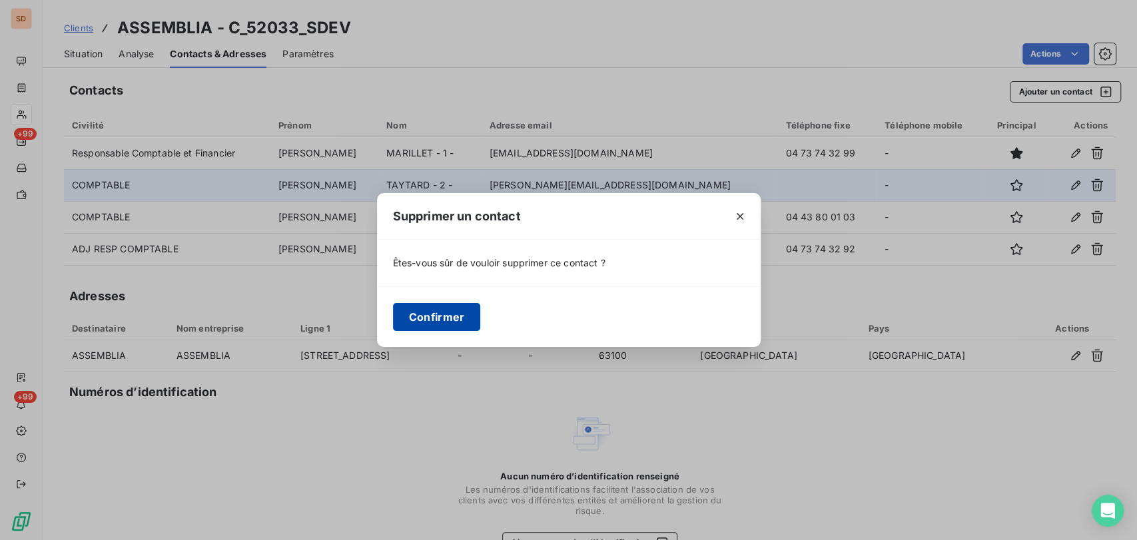
click at [454, 317] on button "Confirmer" at bounding box center [437, 317] width 88 height 28
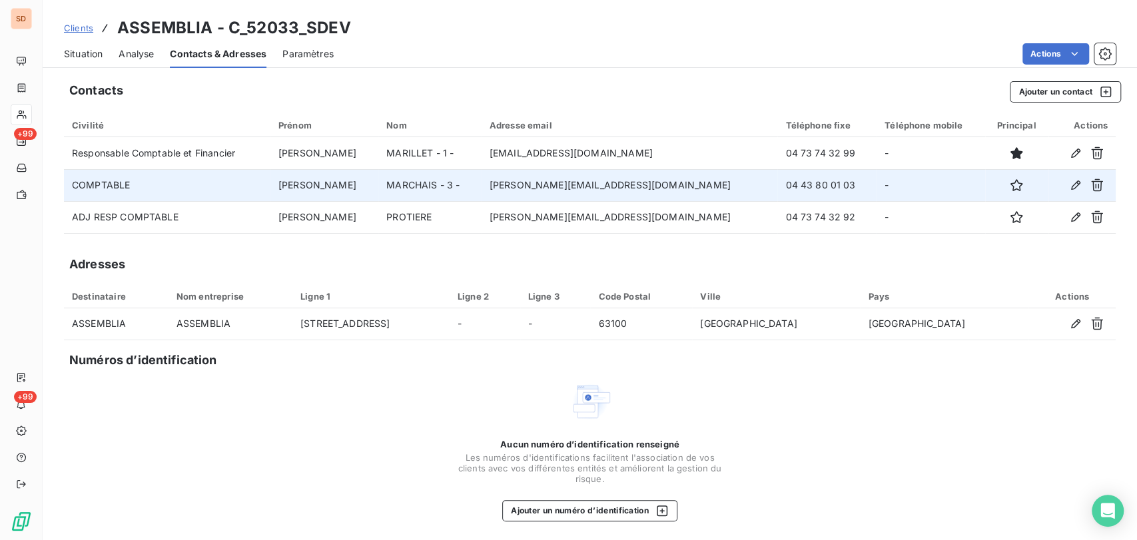
click at [76, 53] on span "Situation" at bounding box center [83, 53] width 39 height 13
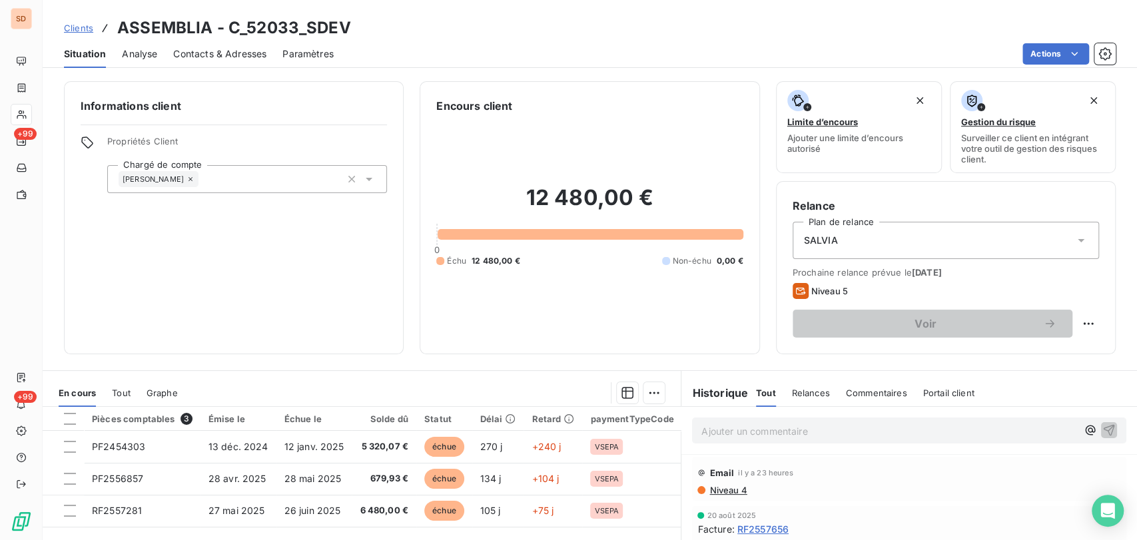
click at [714, 434] on p "Ajouter un commentaire ﻿" at bounding box center [889, 431] width 376 height 17
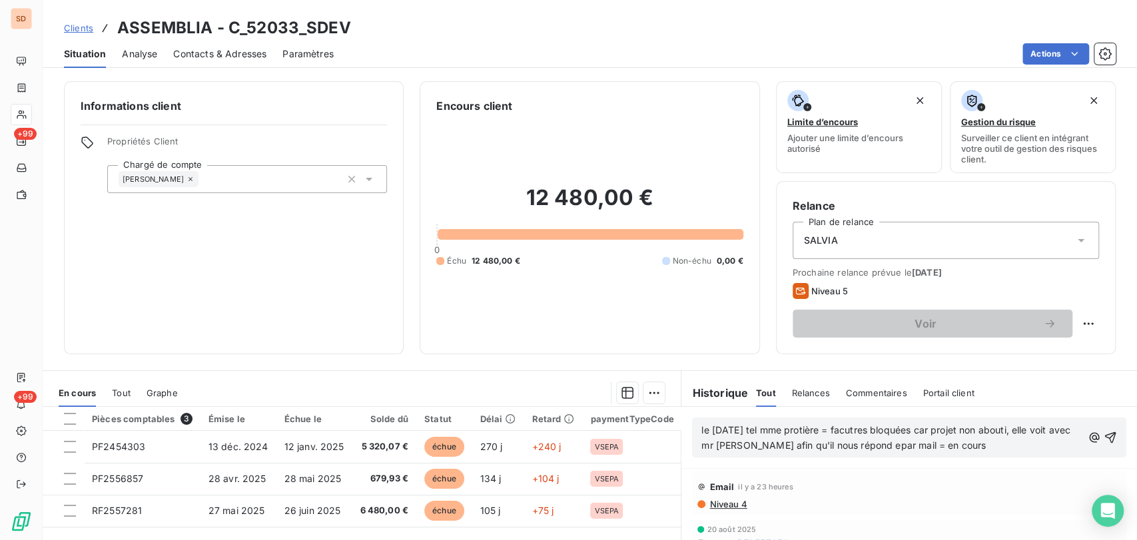
click at [876, 442] on span "le [DATE] tel mme protière = facutres bloquées car projet non abouti, elle voit…" at bounding box center [887, 437] width 372 height 27
click at [1103, 436] on icon "button" at bounding box center [1109, 437] width 13 height 13
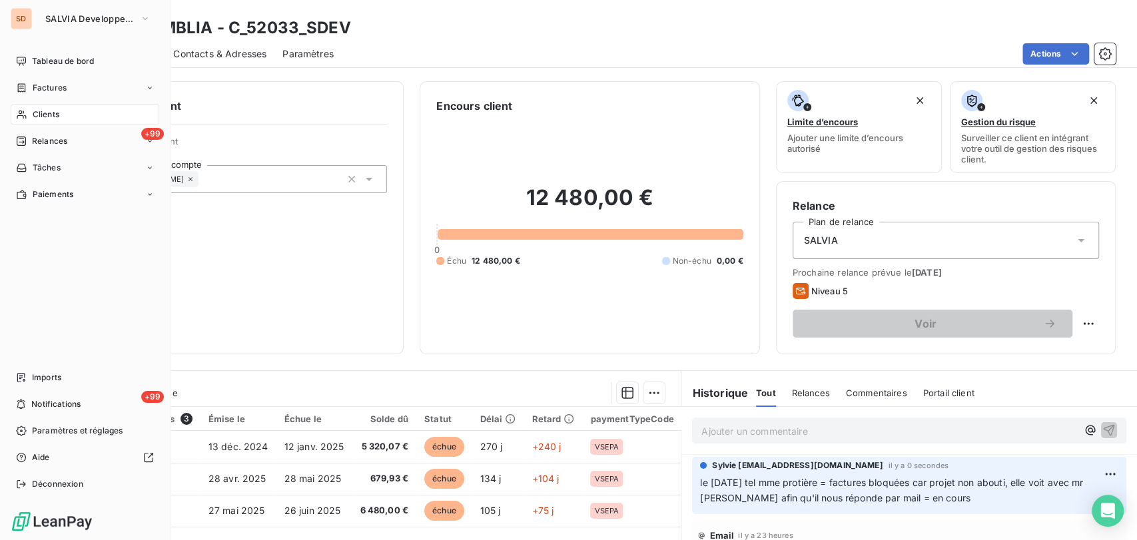
click at [35, 113] on span "Clients" at bounding box center [46, 115] width 27 height 12
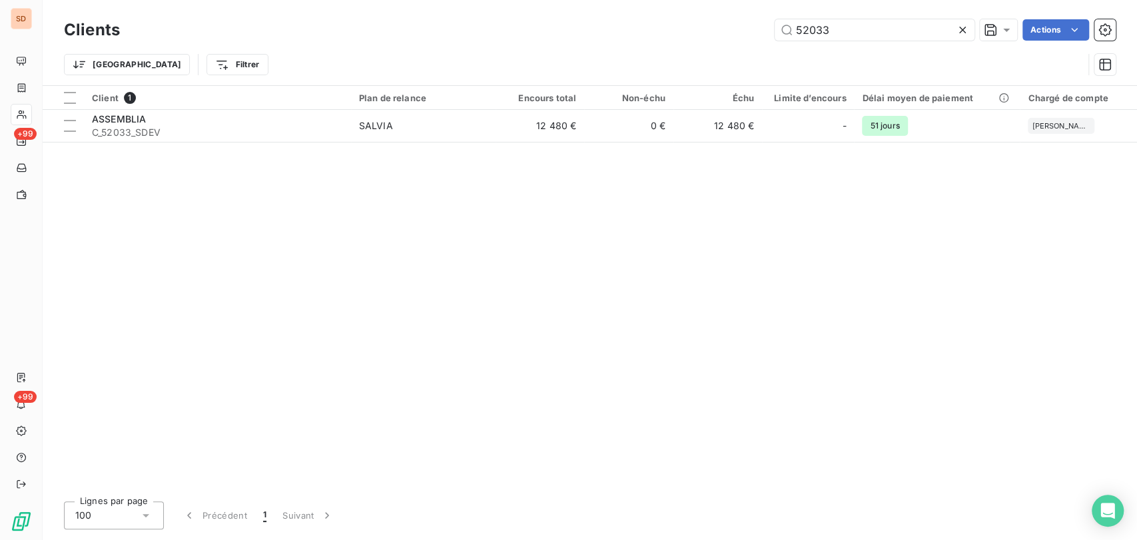
drag, startPoint x: 831, startPoint y: 30, endPoint x: 745, endPoint y: 29, distance: 86.6
click at [751, 31] on div "52033 Actions" at bounding box center [626, 29] width 980 height 21
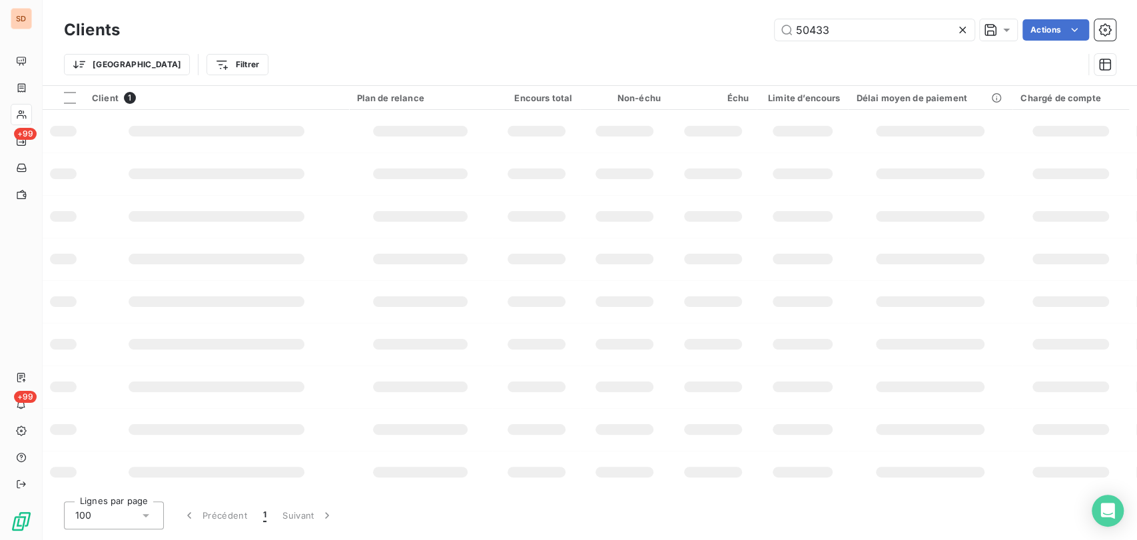
type input "50433"
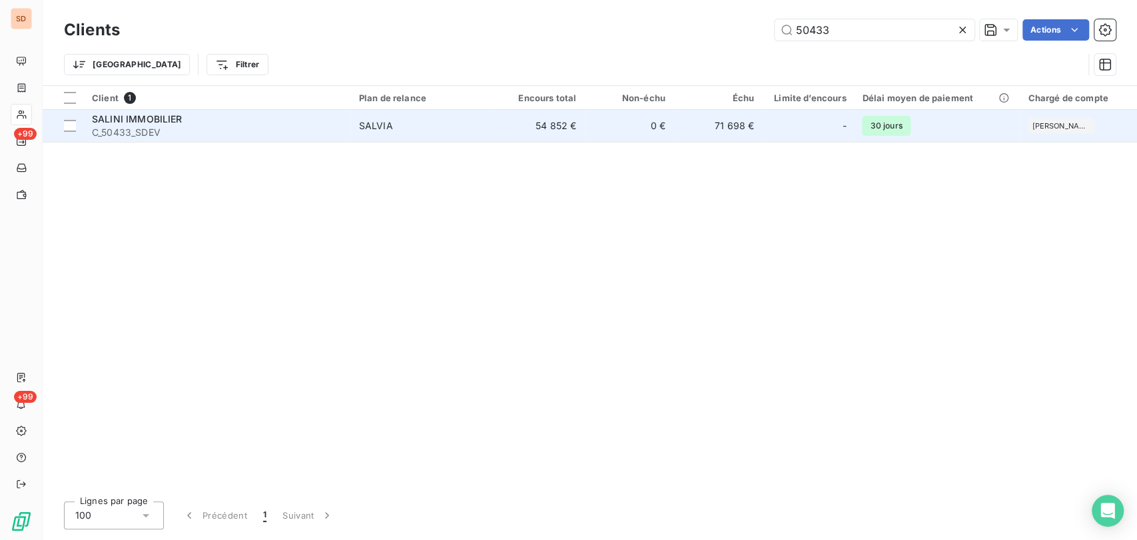
click at [131, 126] on span "C_50433_SDEV" at bounding box center [217, 132] width 251 height 13
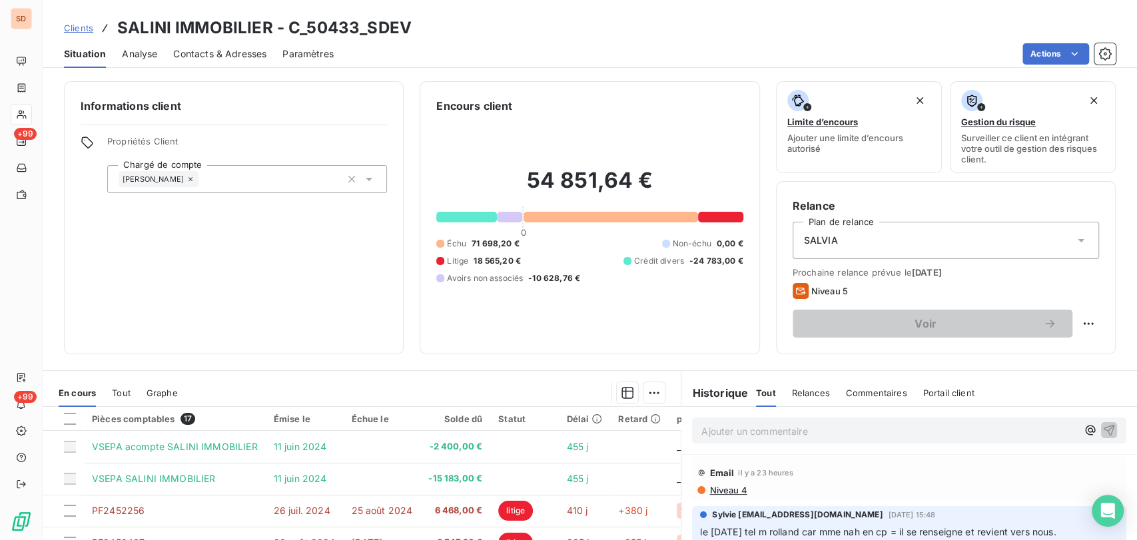
click at [196, 47] on span "Contacts & Adresses" at bounding box center [219, 53] width 93 height 13
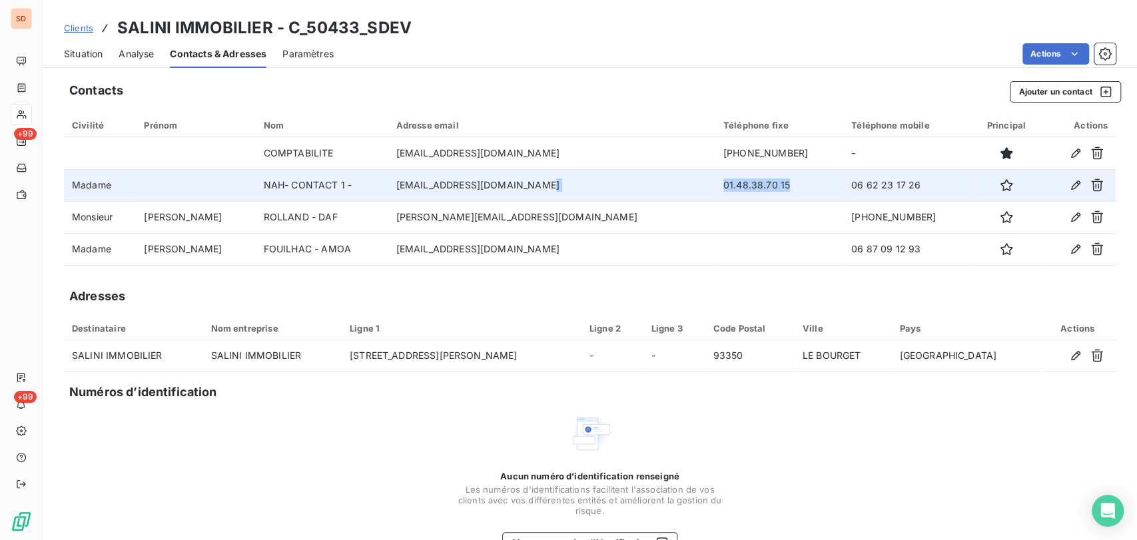
drag, startPoint x: 758, startPoint y: 188, endPoint x: 649, endPoint y: 183, distance: 108.7
click at [653, 188] on tr "Madame NAH- CONTACT 1 - [EMAIL_ADDRESS][DOMAIN_NAME] 01.48.38.70 15 06 62 23 17…" at bounding box center [590, 185] width 1052 height 32
copy tr "01.48.38.70 15"
drag, startPoint x: 876, startPoint y: 190, endPoint x: 810, endPoint y: 188, distance: 66.0
click at [843, 188] on td "06 62 23 17 26" at bounding box center [907, 185] width 128 height 32
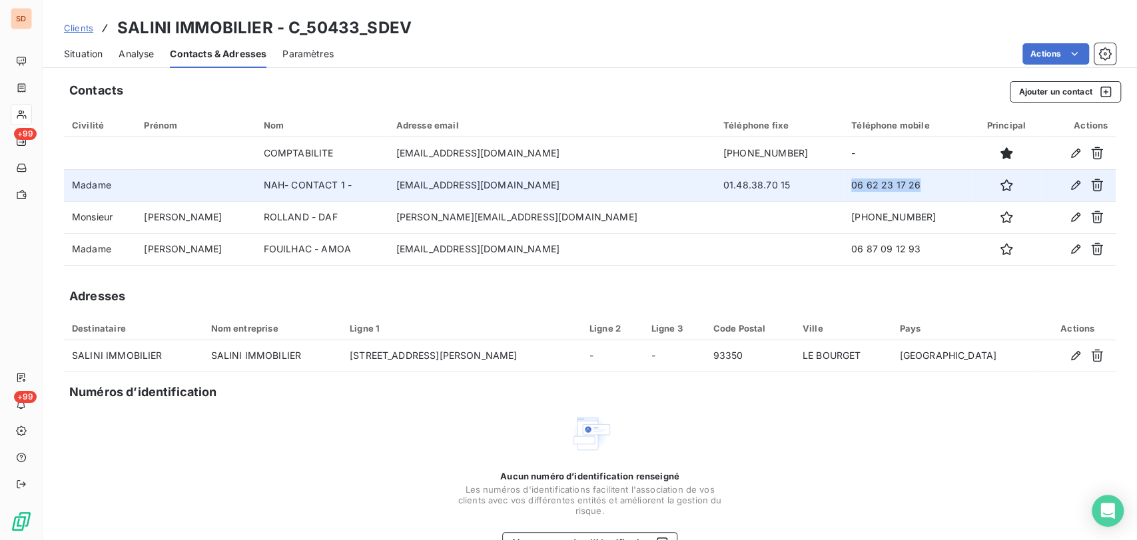
copy td "06 62 23 17 26"
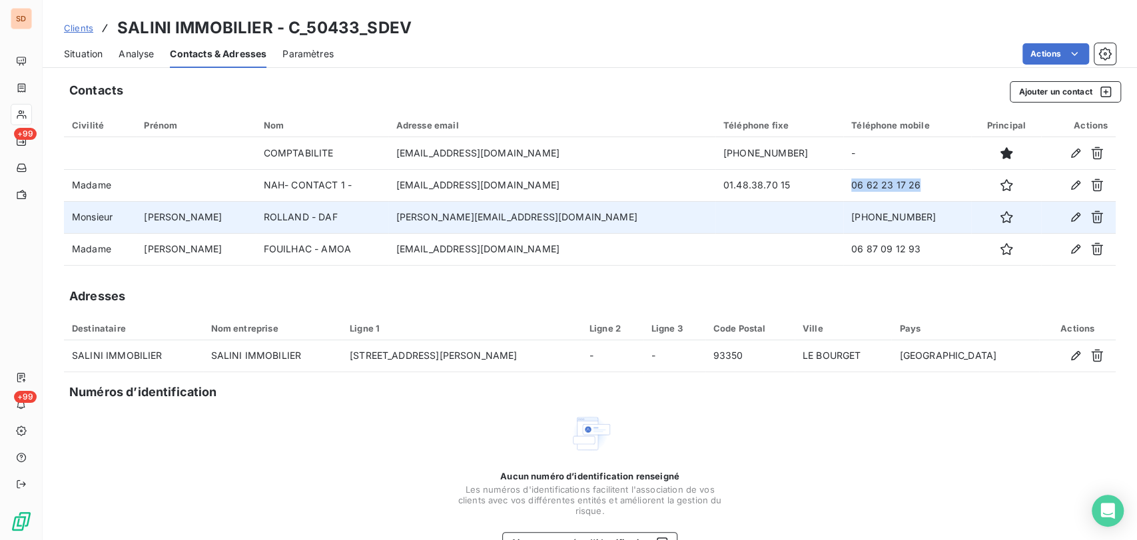
drag, startPoint x: 892, startPoint y: 214, endPoint x: 830, endPoint y: 225, distance: 62.8
click at [843, 225] on td "[PHONE_NUMBER]" at bounding box center [907, 217] width 128 height 32
copy td "6 16 60 15 17"
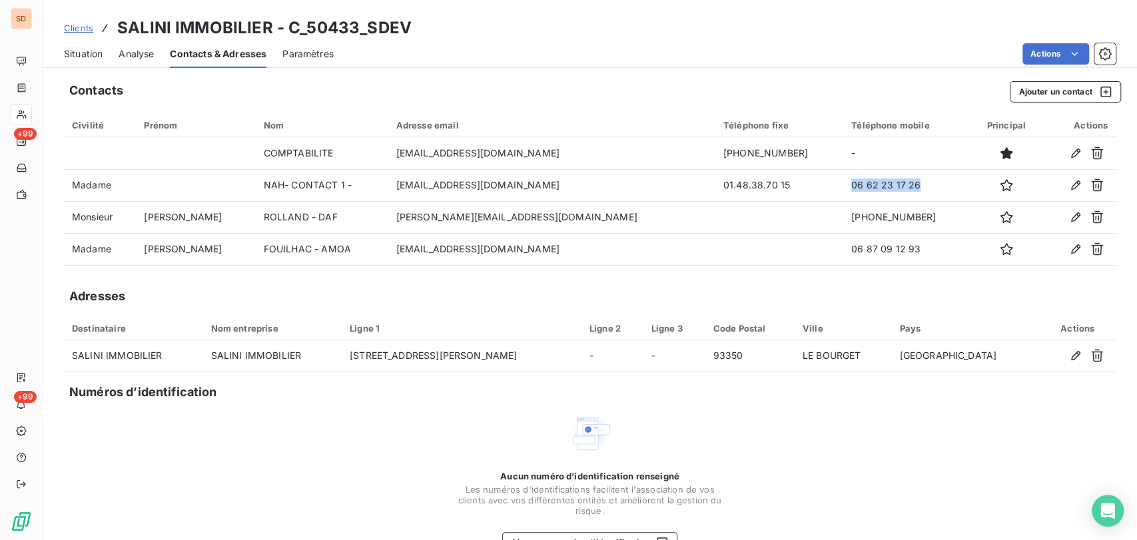
click at [75, 53] on span "Situation" at bounding box center [83, 53] width 39 height 13
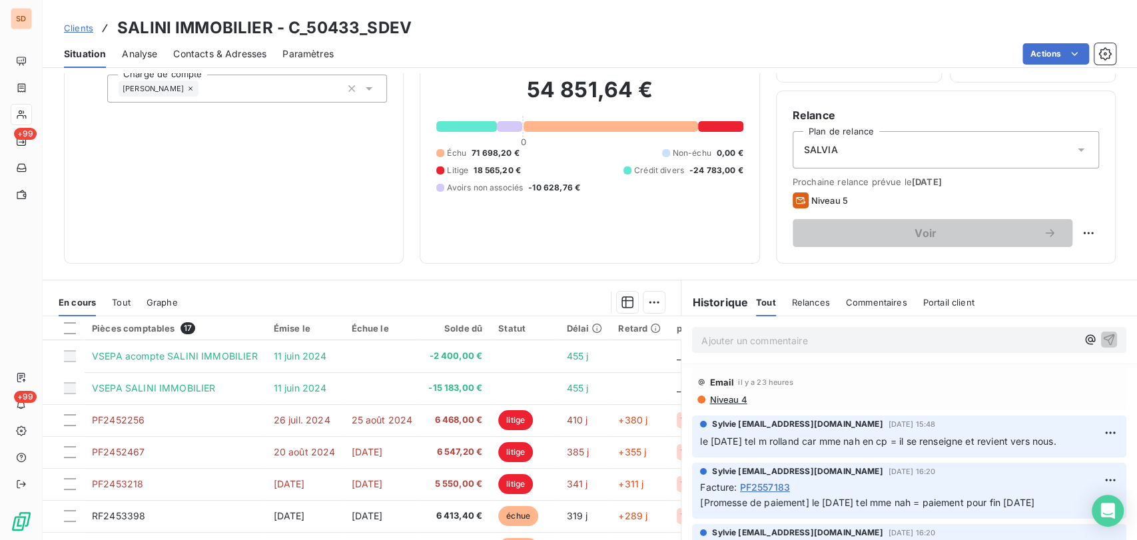
scroll to position [109, 0]
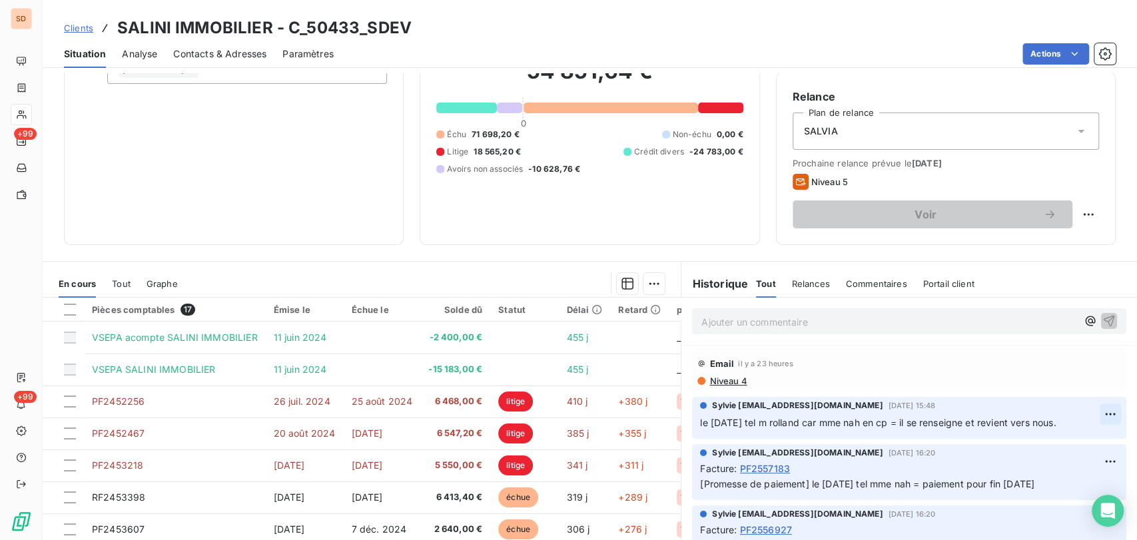
click at [1087, 412] on html "SD +99 +99 Clients SALINI IMMOBILIER - C_50433_SDEV Situation Analyse Contacts …" at bounding box center [568, 270] width 1137 height 540
click at [1032, 443] on div "Editer" at bounding box center [1055, 443] width 75 height 21
click at [700, 421] on span "le [DATE] tel m rolland car mme nah en cp = il se renseigne et revient vers nou…" at bounding box center [878, 422] width 356 height 11
click at [700, 421] on p "le [DATE] tel m rolland car mme nah en cp = il se renseigne et revient vers nou…" at bounding box center [900, 423] width 400 height 15
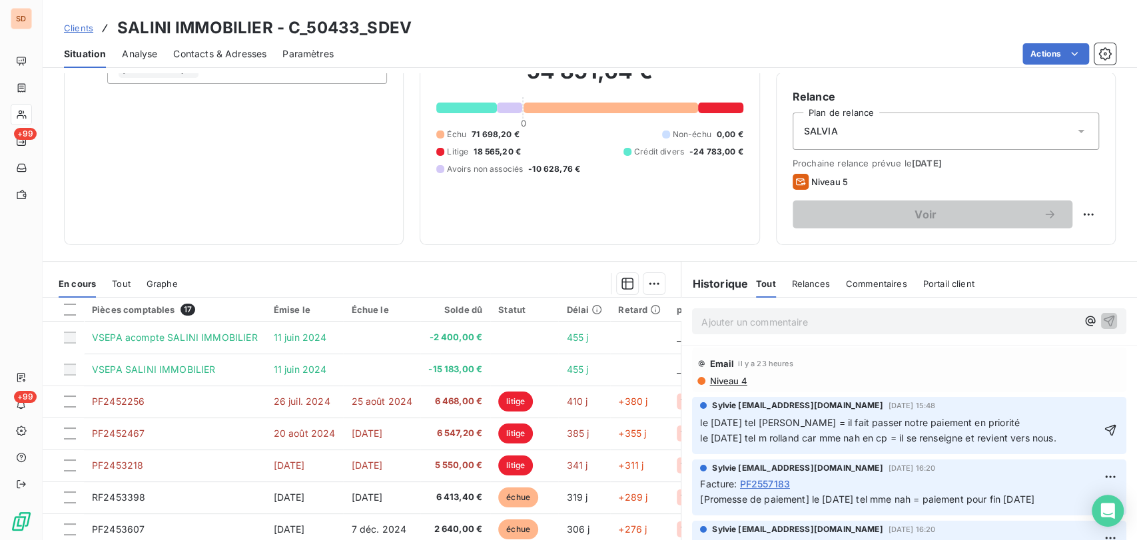
click at [693, 422] on div "Sylvie [EMAIL_ADDRESS][DOMAIN_NAME] [DATE] 15:48 le [DATE] tel [PERSON_NAME] = …" at bounding box center [909, 425] width 434 height 57
click at [700, 420] on span "le [DATE] tel [PERSON_NAME] = il fait passer notre paiement en priorité le [DAT…" at bounding box center [878, 430] width 356 height 27
click at [701, 424] on p "e [DATE] tel [PERSON_NAME] = il fait passer notre paiement en priorité le [DATE…" at bounding box center [900, 431] width 400 height 31
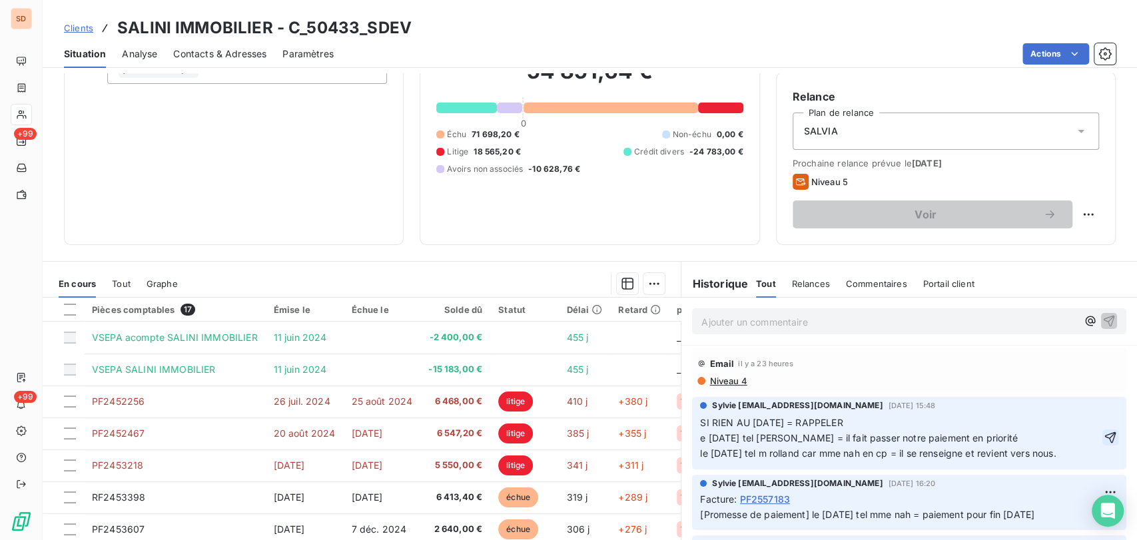
click at [1103, 438] on icon "button" at bounding box center [1109, 437] width 13 height 13
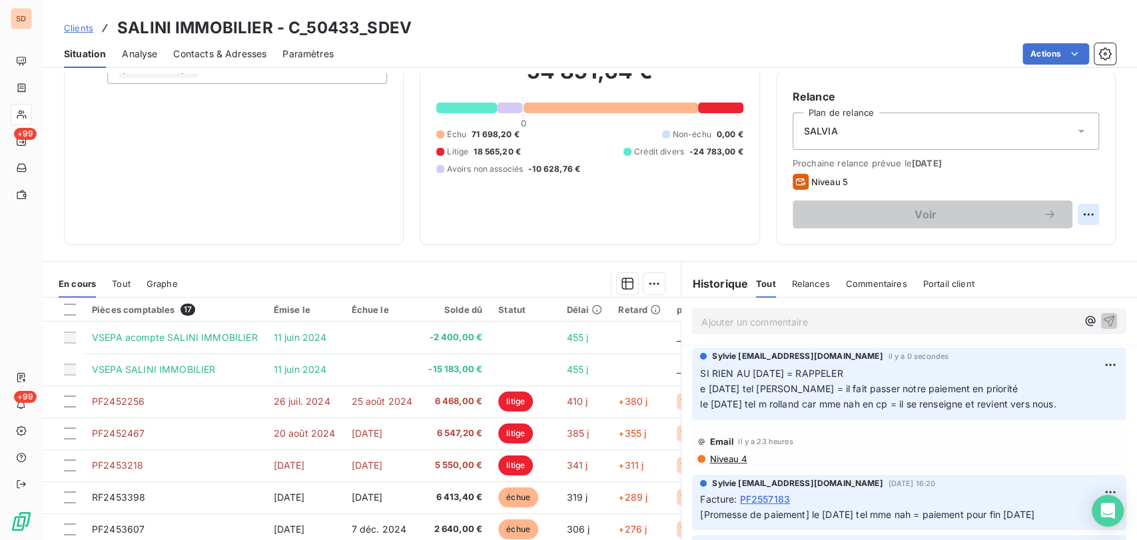
click at [1080, 218] on html "SD +99 +99 Clients SALINI IMMOBILIER - C_50433_SDEV Situation Analyse Contacts …" at bounding box center [568, 270] width 1137 height 540
click at [1019, 241] on div "Replanifier cette action" at bounding box center [1021, 242] width 119 height 21
select select "8"
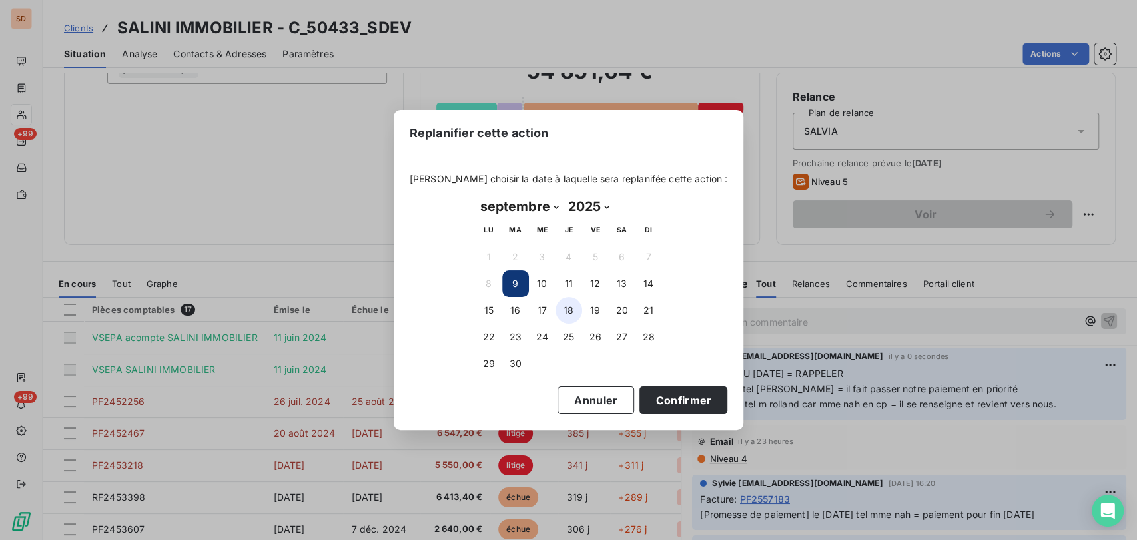
click at [572, 308] on button "18" at bounding box center [568, 310] width 27 height 27
click at [653, 400] on button "Confirmer" at bounding box center [683, 400] width 88 height 28
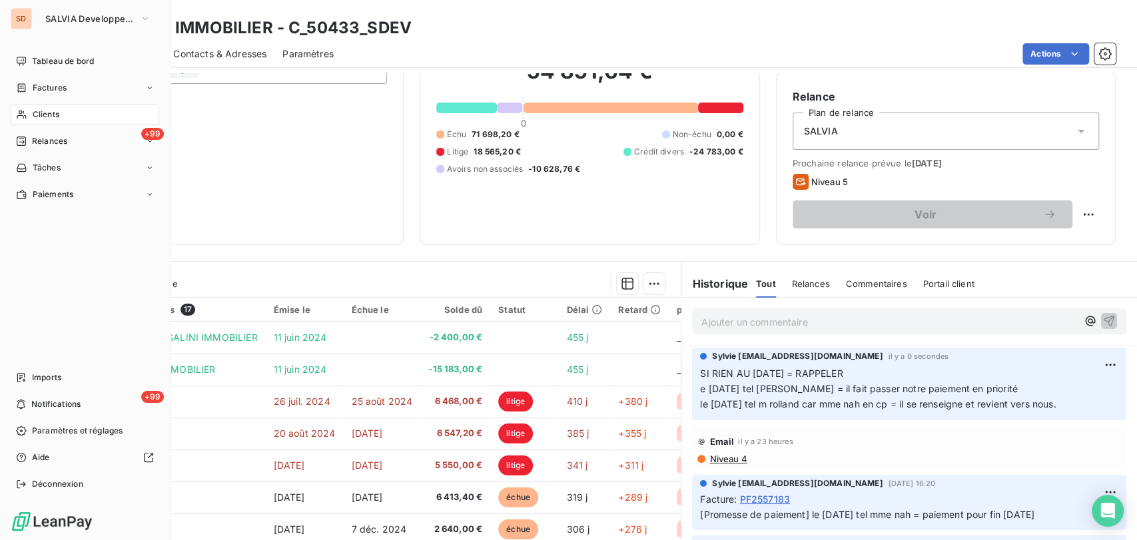
click at [56, 112] on span "Clients" at bounding box center [46, 115] width 27 height 12
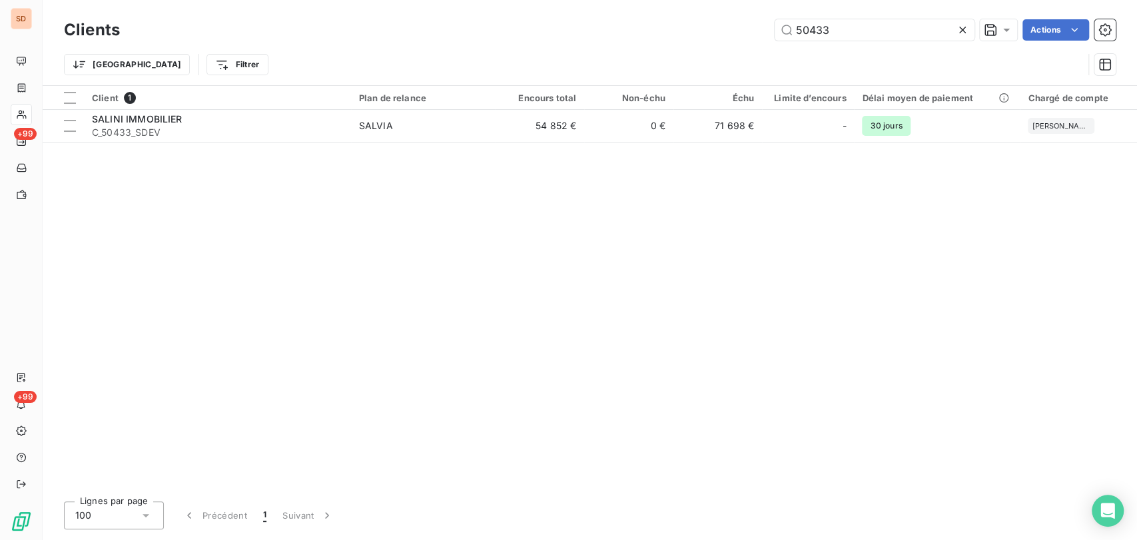
drag, startPoint x: 827, startPoint y: 27, endPoint x: 752, endPoint y: 25, distance: 75.3
click at [753, 25] on div "50433 Actions" at bounding box center [626, 29] width 980 height 21
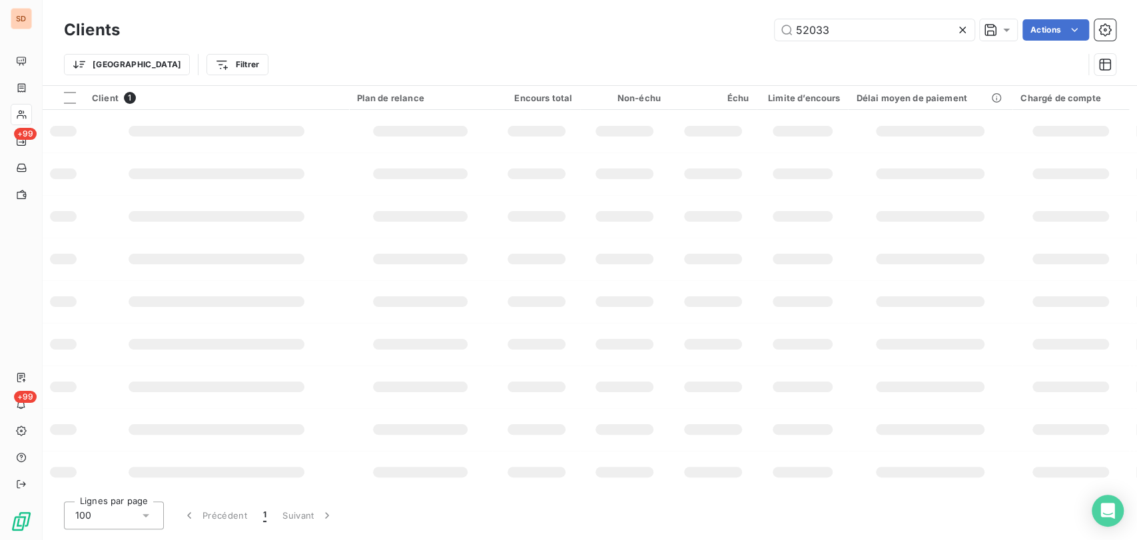
type input "52033"
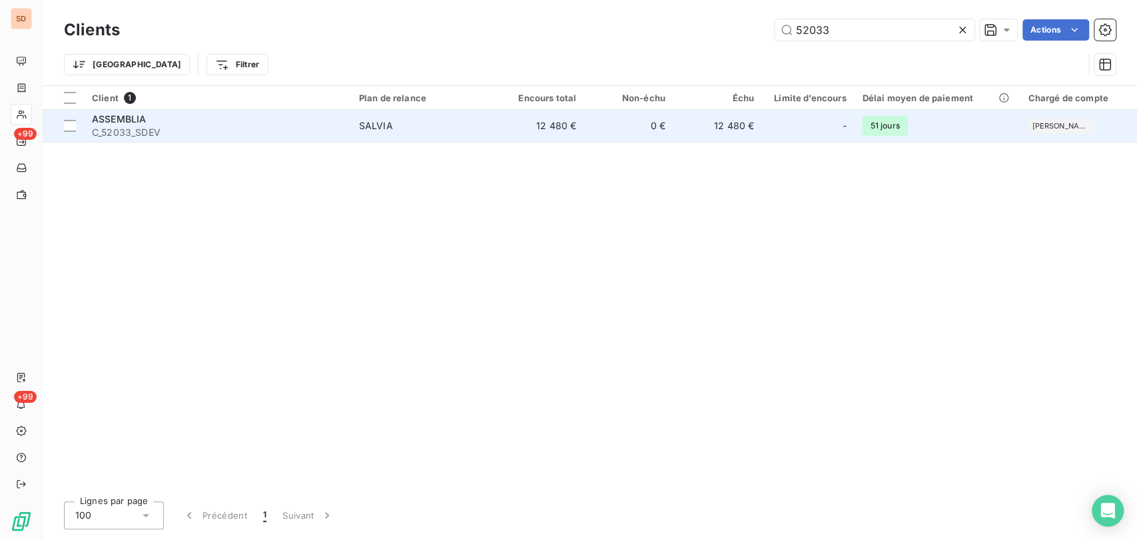
click at [117, 115] on span "ASSEMBLIA" at bounding box center [119, 118] width 54 height 11
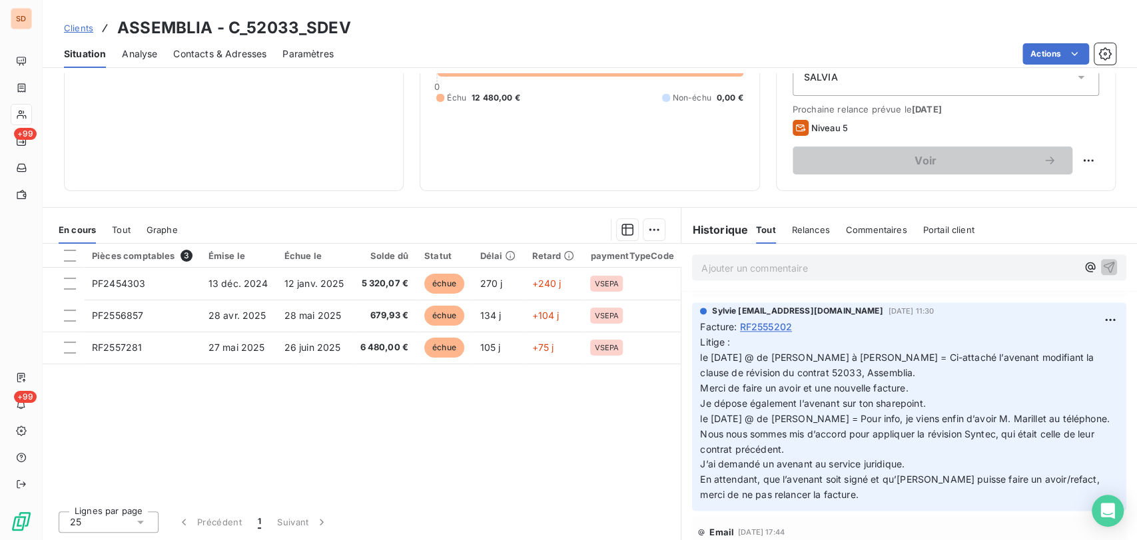
scroll to position [1257, 0]
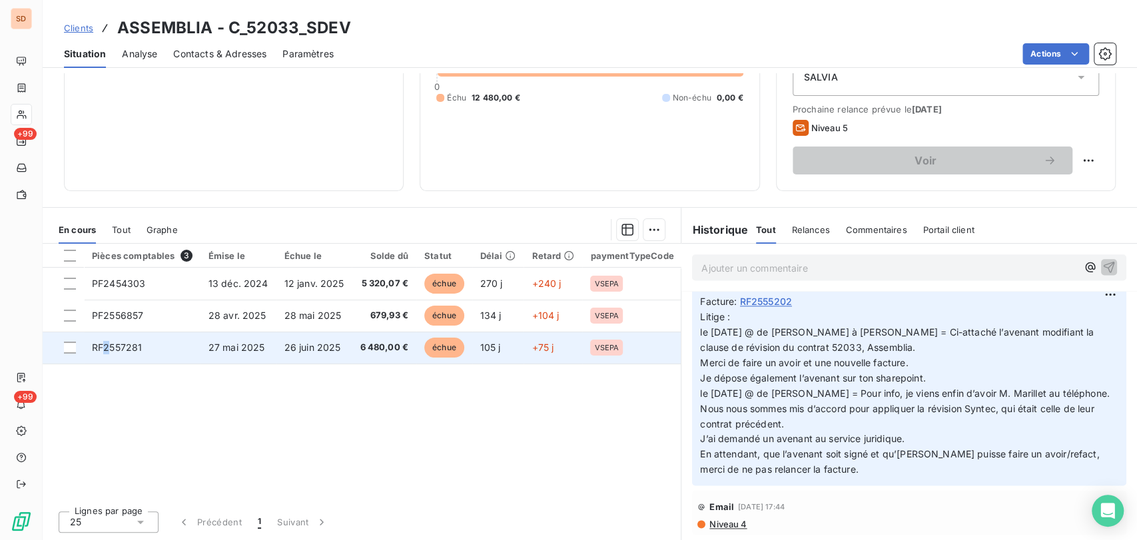
click at [107, 353] on td "RF2557281" at bounding box center [142, 348] width 117 height 32
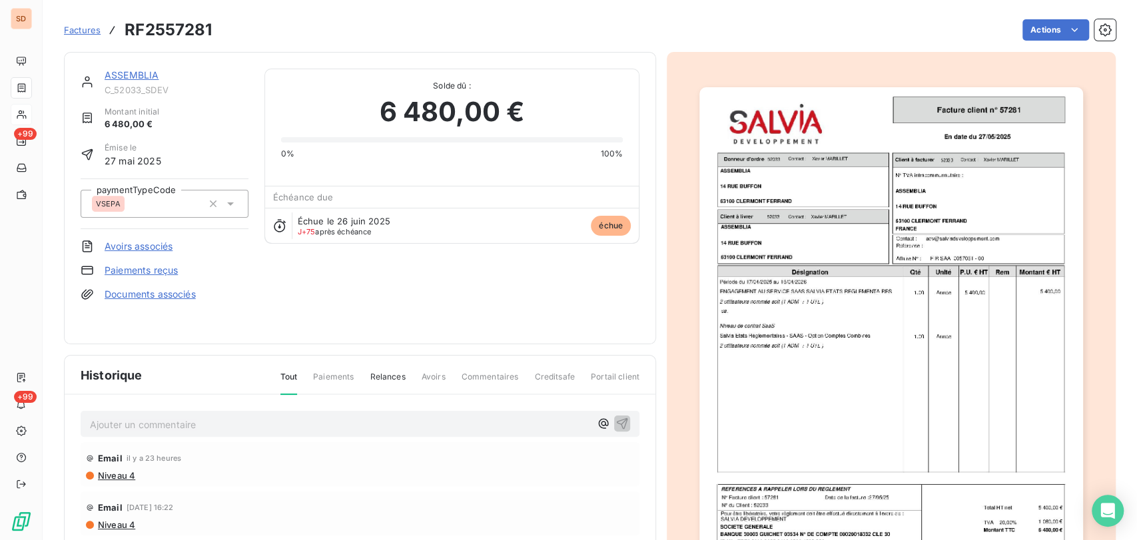
click at [775, 270] on img "button" at bounding box center [891, 358] width 384 height 542
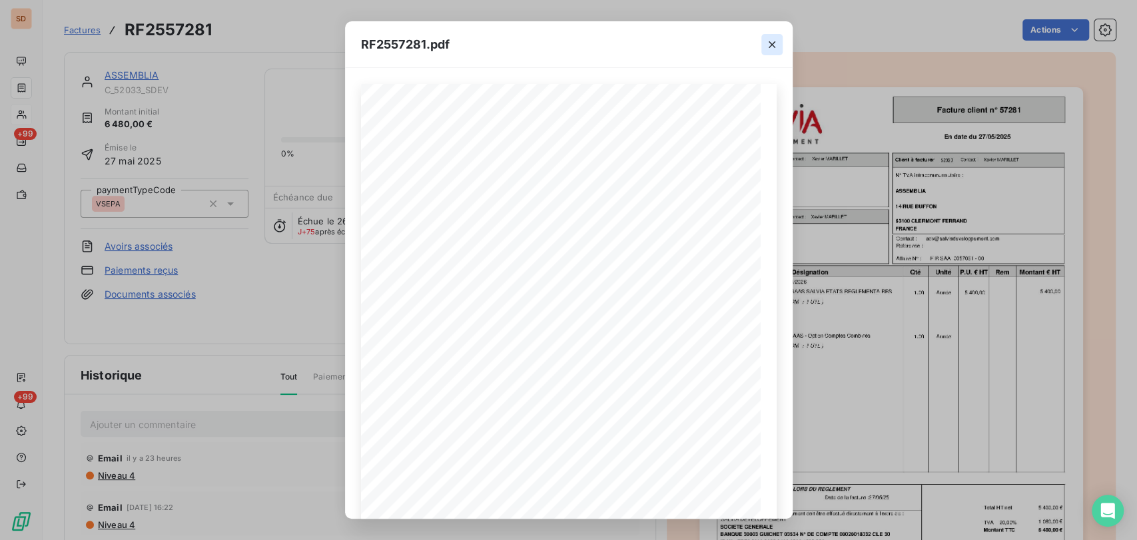
click at [772, 44] on icon "button" at bounding box center [772, 44] width 7 height 7
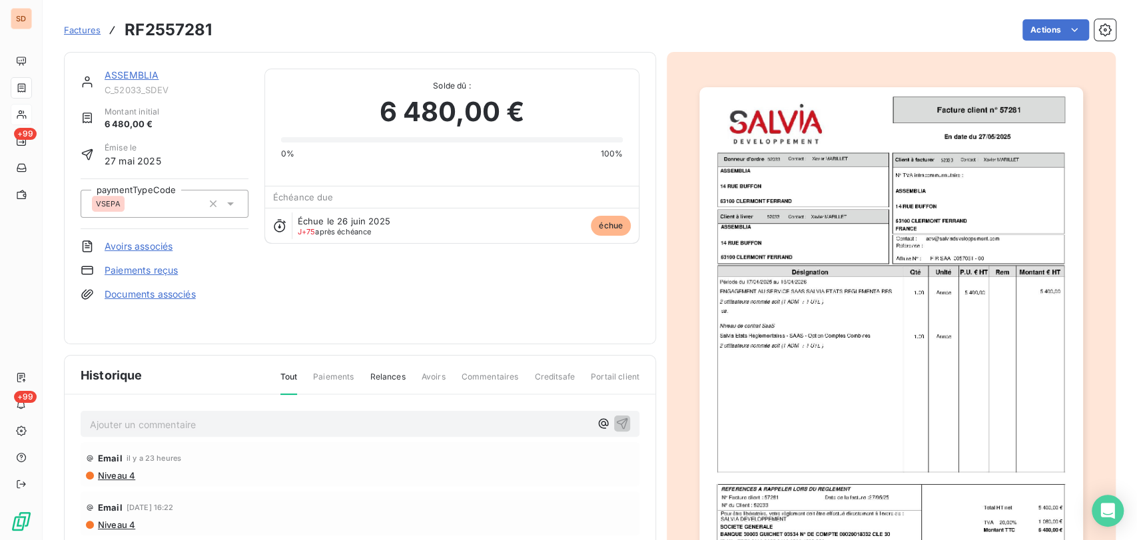
click at [113, 76] on link "ASSEMBLIA" at bounding box center [132, 74] width 54 height 11
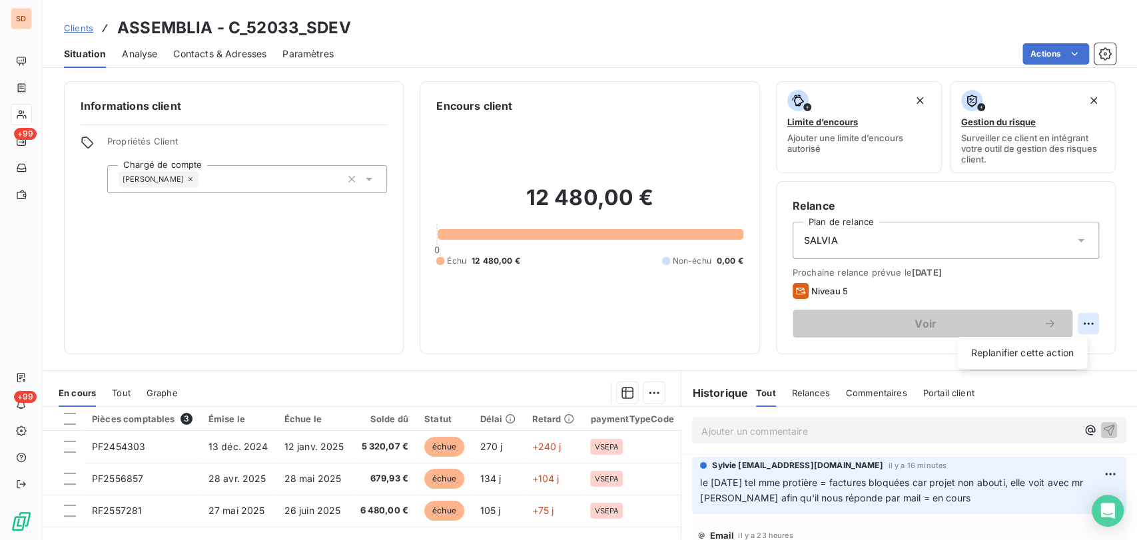
click at [1077, 321] on html "SD +99 +99 Clients ASSEMBLIA - C_52033_SDEV Situation Analyse Contacts & Adress…" at bounding box center [568, 270] width 1137 height 540
click at [1044, 350] on div "Replanifier cette action" at bounding box center [1021, 352] width 119 height 21
select select "8"
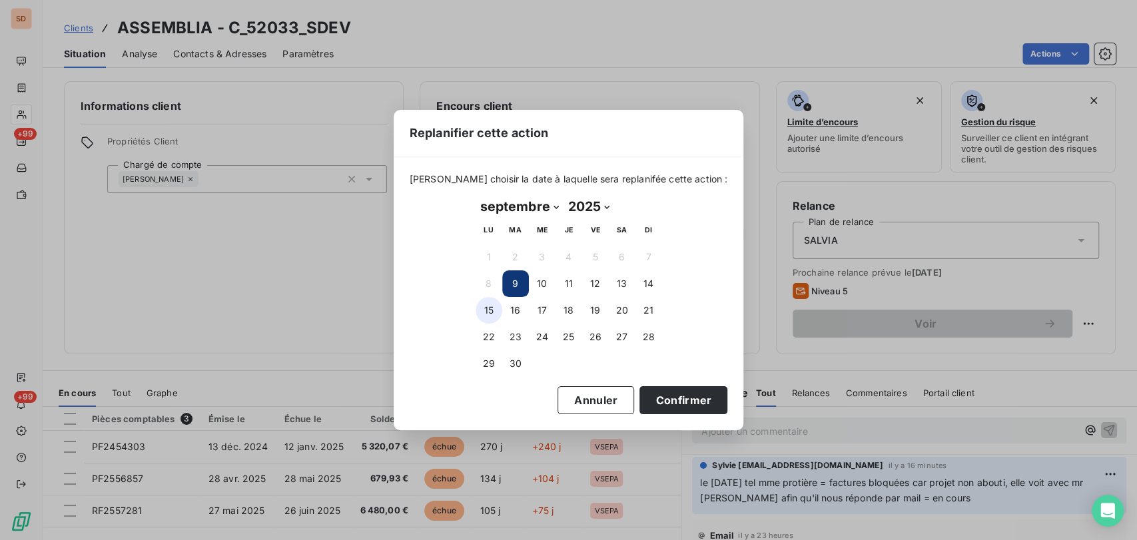
click at [495, 305] on button "15" at bounding box center [488, 310] width 27 height 27
click at [646, 398] on button "Confirmer" at bounding box center [683, 400] width 88 height 28
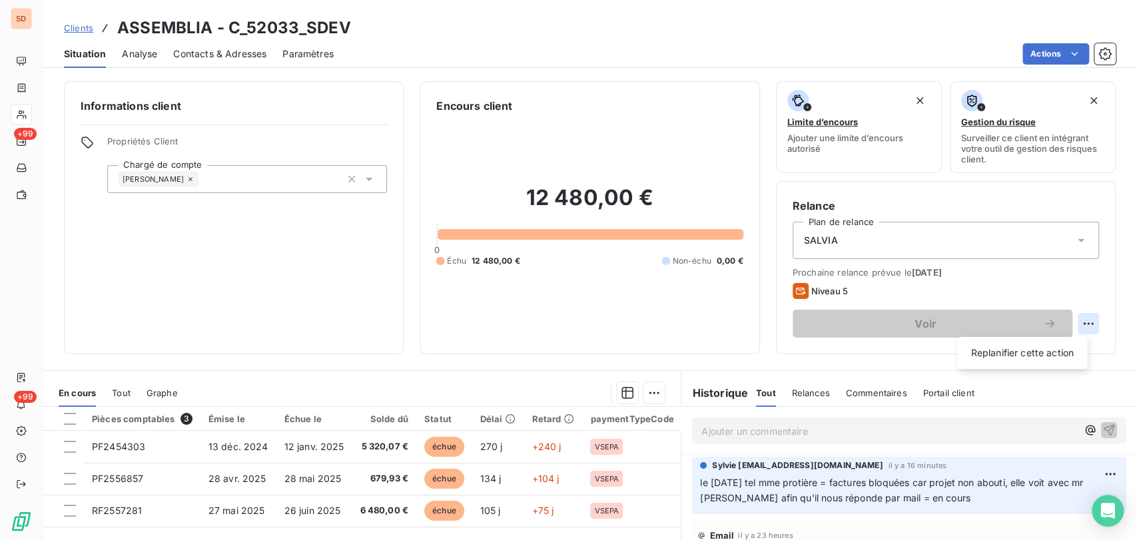
click at [1080, 320] on html "SD +99 +99 Clients ASSEMBLIA - C_52033_SDEV Situation Analyse Contacts & Adress…" at bounding box center [568, 270] width 1137 height 540
click at [990, 352] on div "Replanifier cette action" at bounding box center [1021, 352] width 119 height 21
select select "8"
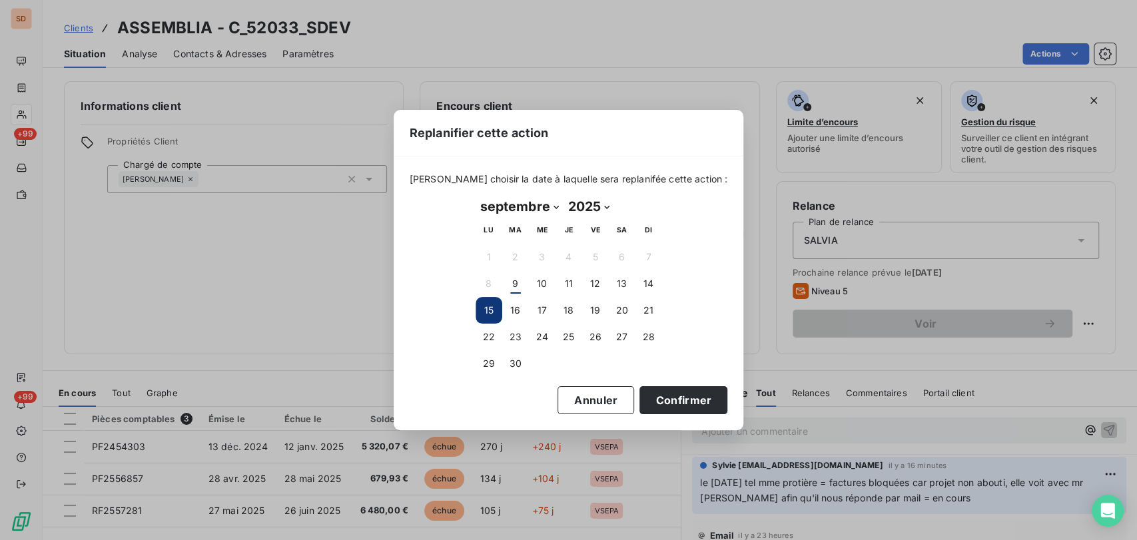
click at [493, 313] on button "15" at bounding box center [488, 310] width 27 height 27
click at [493, 307] on button "15" at bounding box center [488, 310] width 27 height 27
click at [661, 395] on button "Confirmer" at bounding box center [683, 400] width 88 height 28
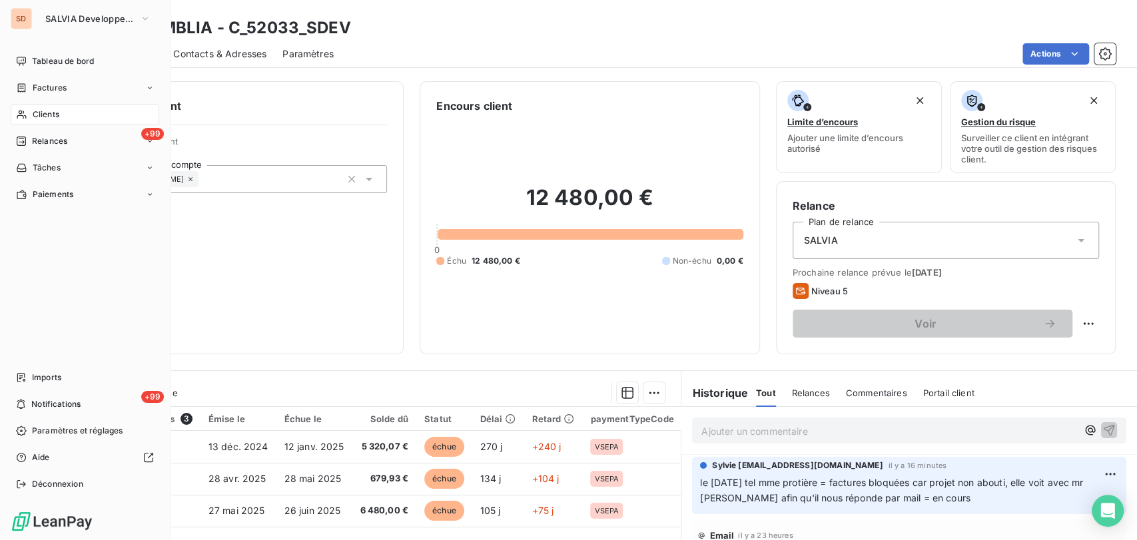
drag, startPoint x: 35, startPoint y: 113, endPoint x: 59, endPoint y: 117, distance: 24.9
click at [35, 113] on span "Clients" at bounding box center [46, 115] width 27 height 12
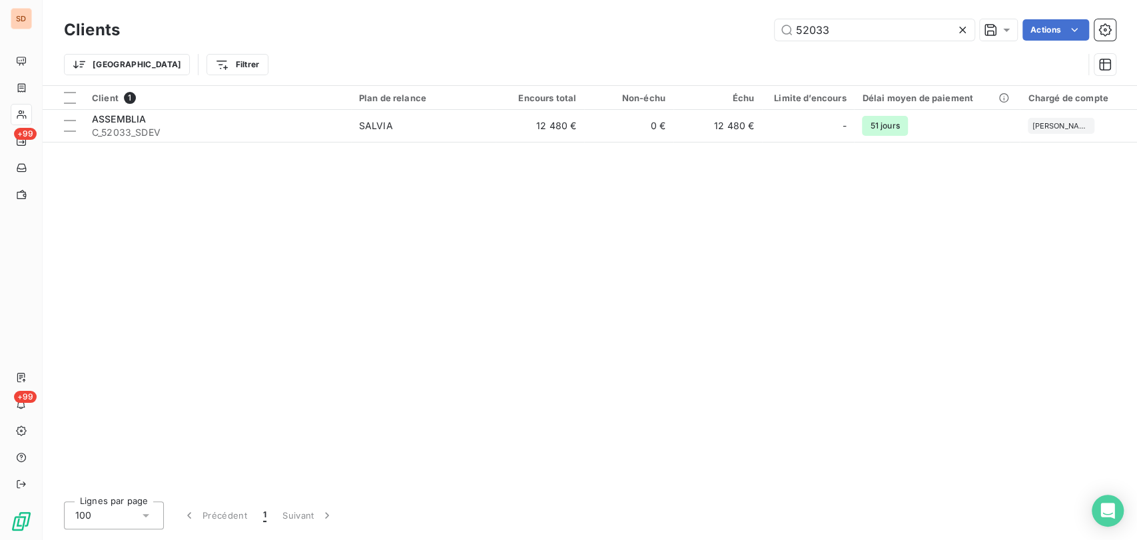
drag, startPoint x: 836, startPoint y: 29, endPoint x: 766, endPoint y: 18, distance: 71.4
click at [774, 18] on div "Clients 52033 Actions" at bounding box center [590, 30] width 1052 height 28
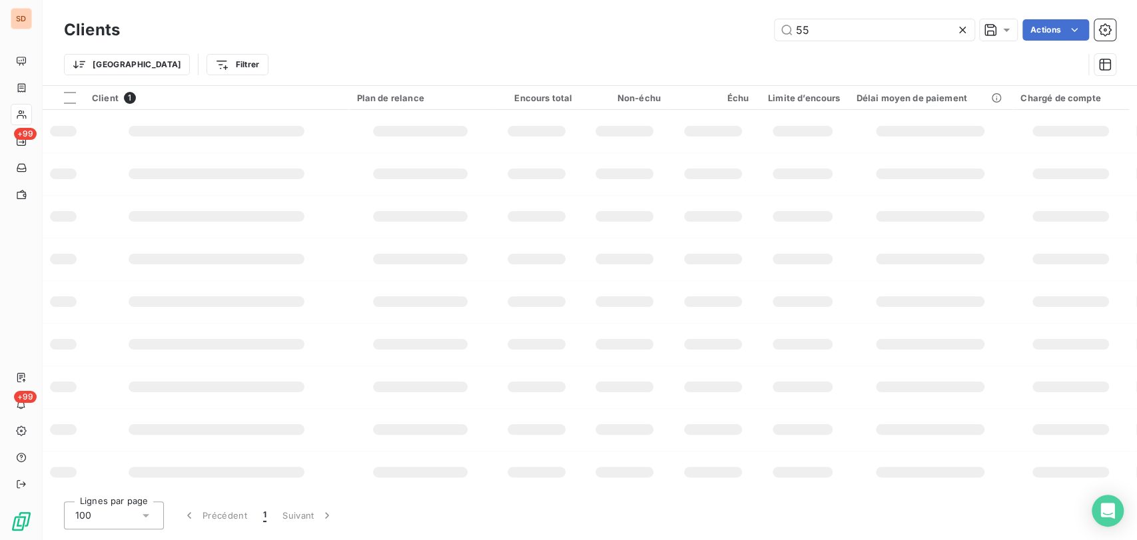
type input "5"
type input "8239"
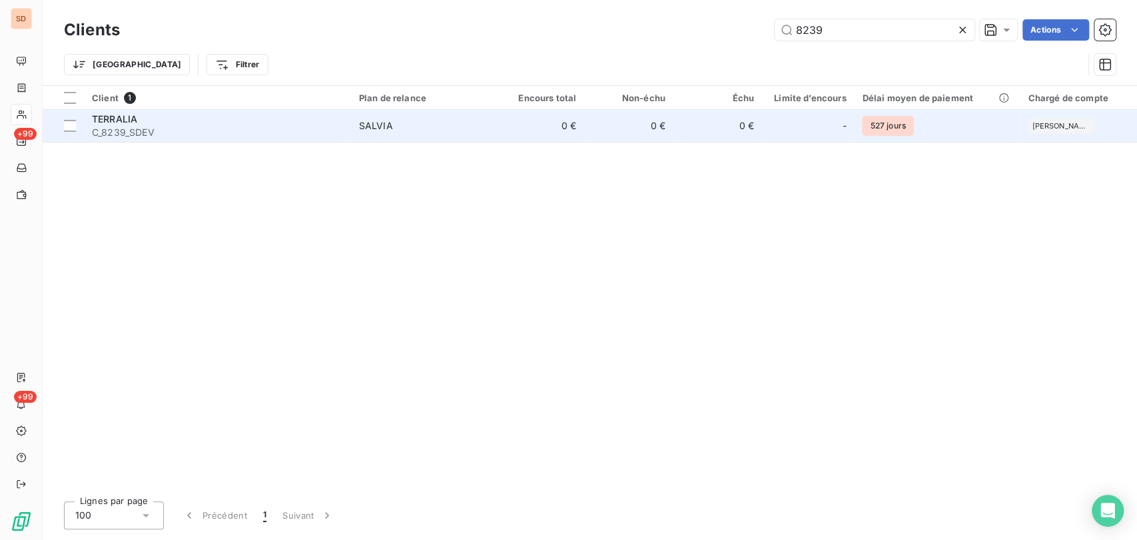
click at [112, 133] on span "C_8239_SDEV" at bounding box center [217, 132] width 251 height 13
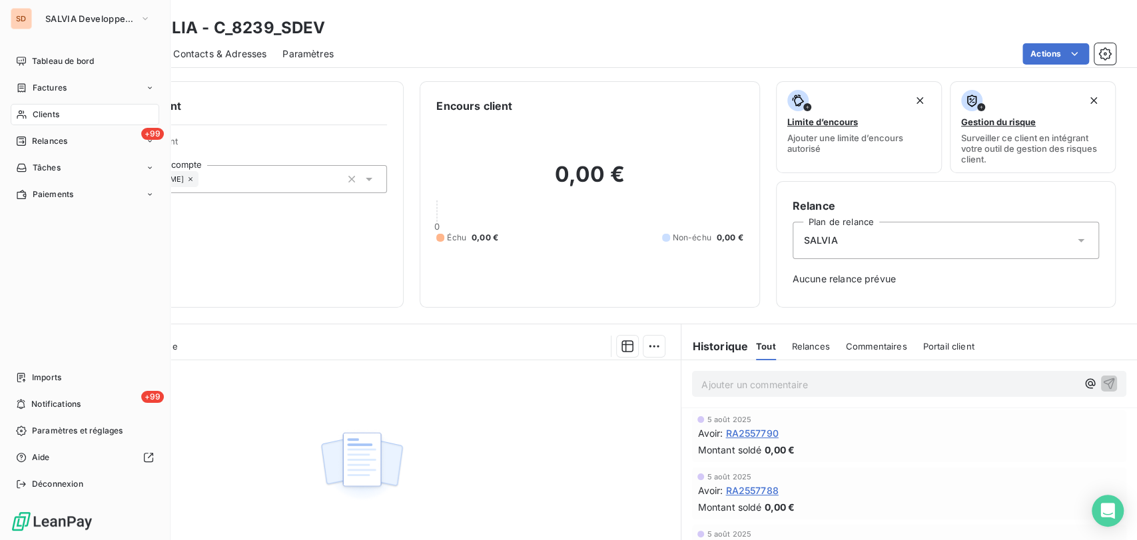
click at [24, 115] on icon at bounding box center [21, 115] width 9 height 9
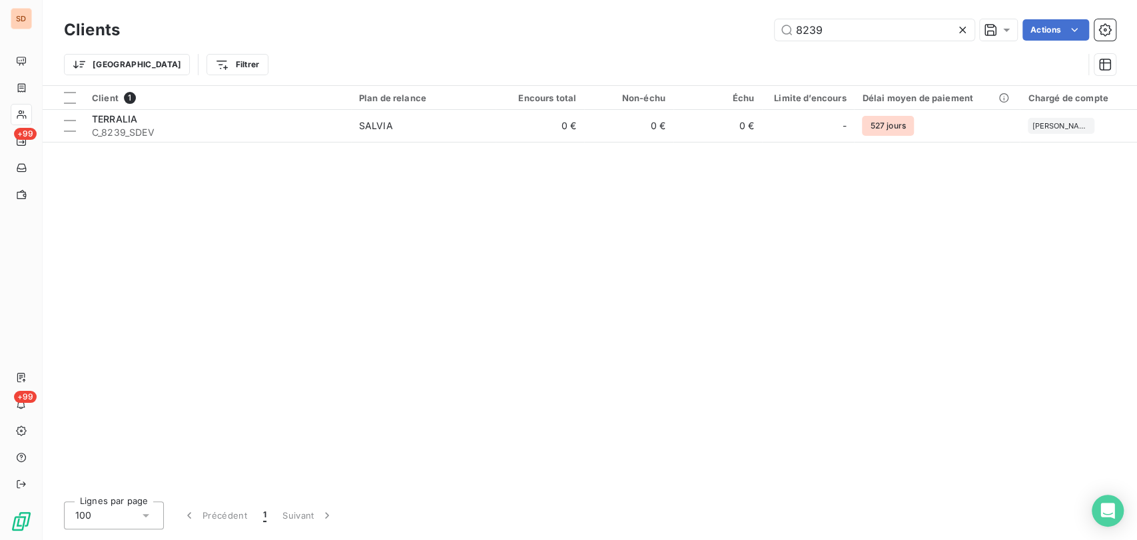
drag, startPoint x: 829, startPoint y: 31, endPoint x: 767, endPoint y: 26, distance: 62.2
click at [767, 26] on div "8239 Actions" at bounding box center [626, 29] width 980 height 21
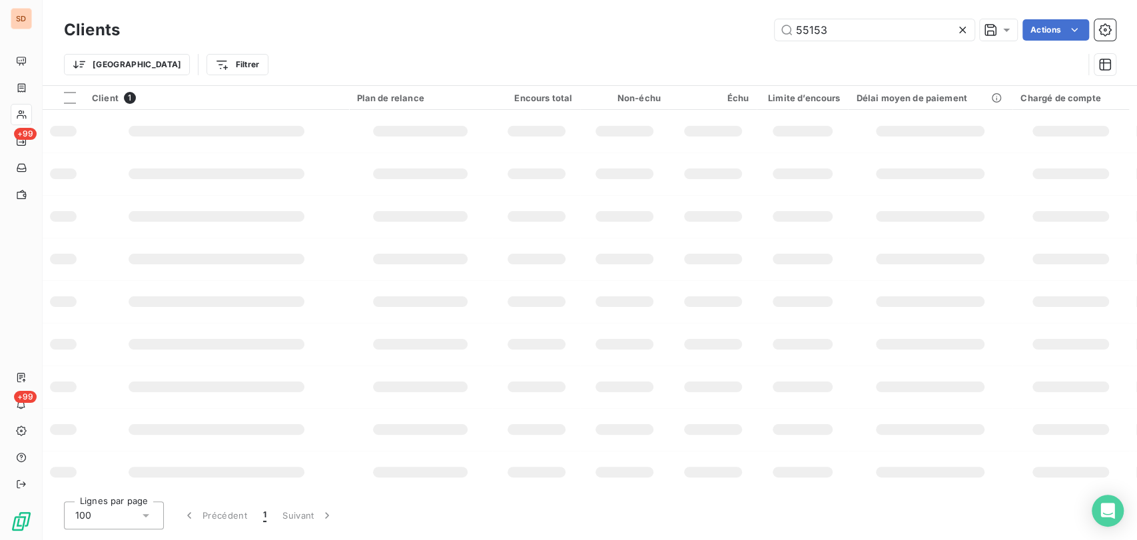
type input "55153"
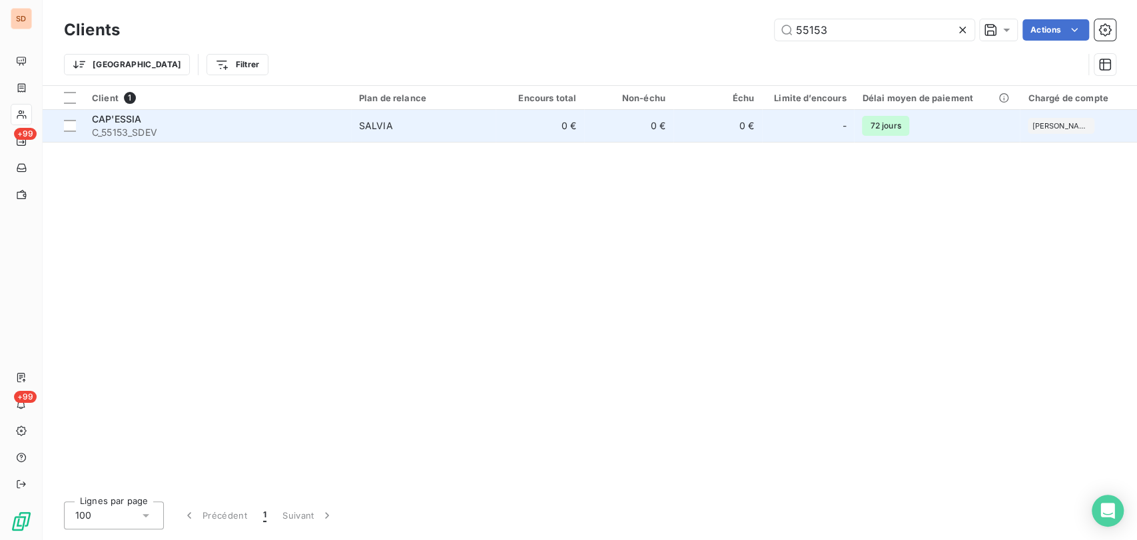
click at [120, 123] on span "CAP'ESSIA" at bounding box center [116, 118] width 49 height 11
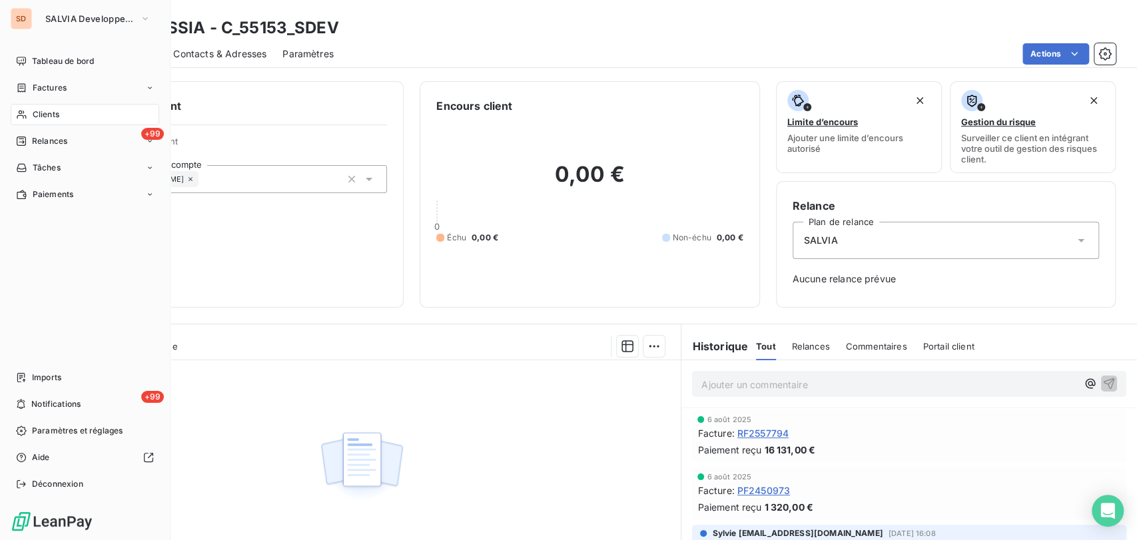
drag, startPoint x: 29, startPoint y: 115, endPoint x: 62, endPoint y: 113, distance: 32.7
click at [31, 113] on div "Clients" at bounding box center [85, 114] width 149 height 21
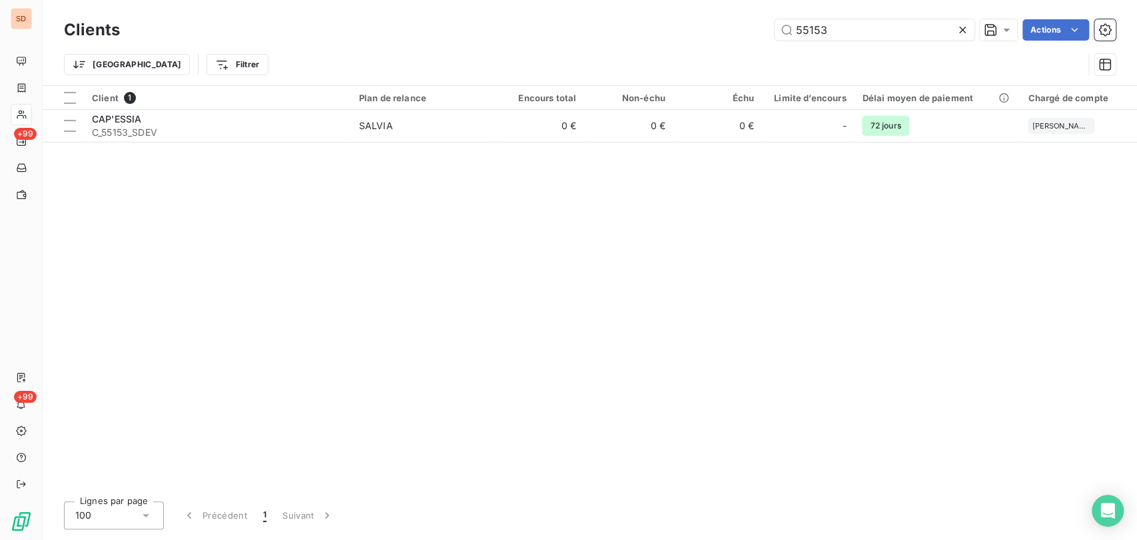
drag, startPoint x: 838, startPoint y: 30, endPoint x: 681, endPoint y: 31, distance: 157.2
click at [681, 30] on div "55153 Actions" at bounding box center [626, 29] width 980 height 21
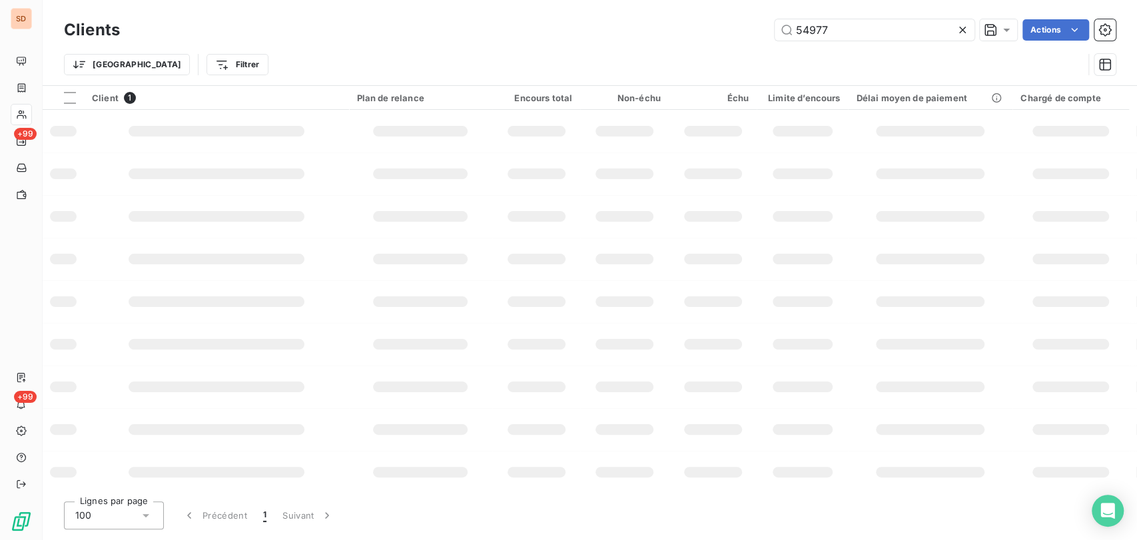
type input "54977"
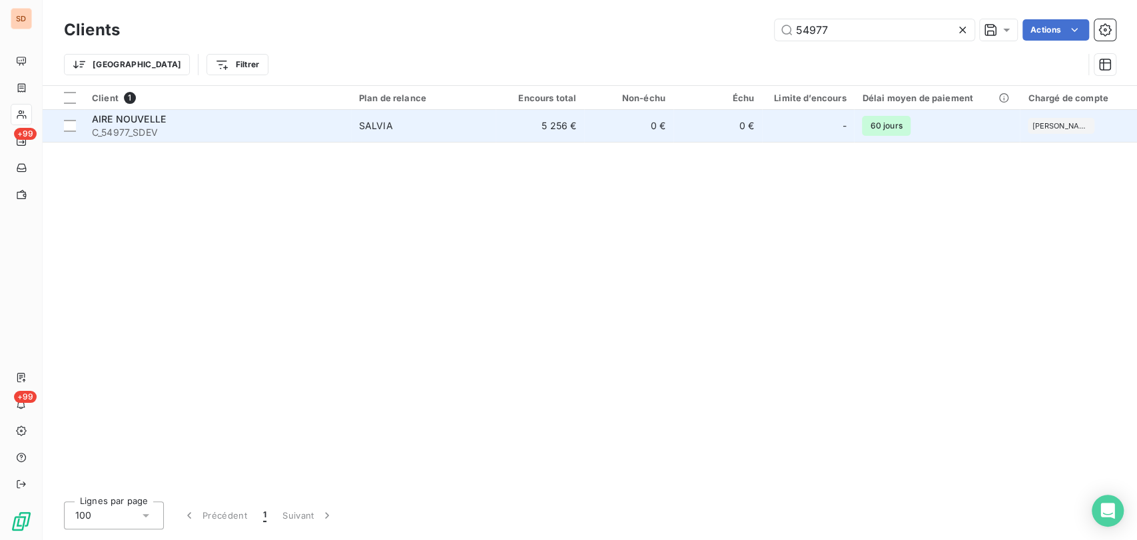
click at [107, 128] on span "C_54977_SDEV" at bounding box center [217, 132] width 251 height 13
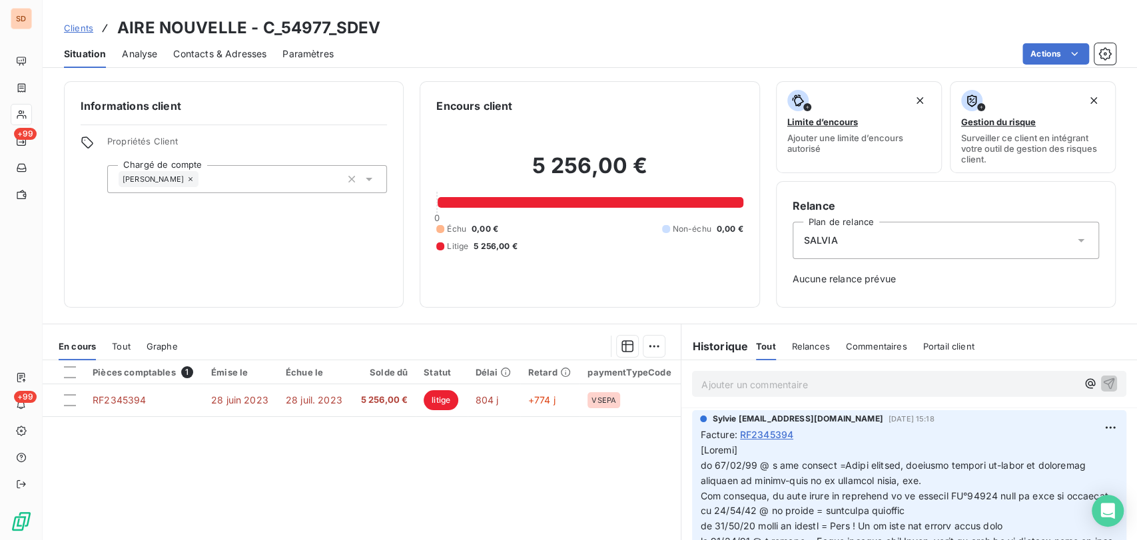
click at [214, 49] on span "Contacts & Adresses" at bounding box center [219, 53] width 93 height 13
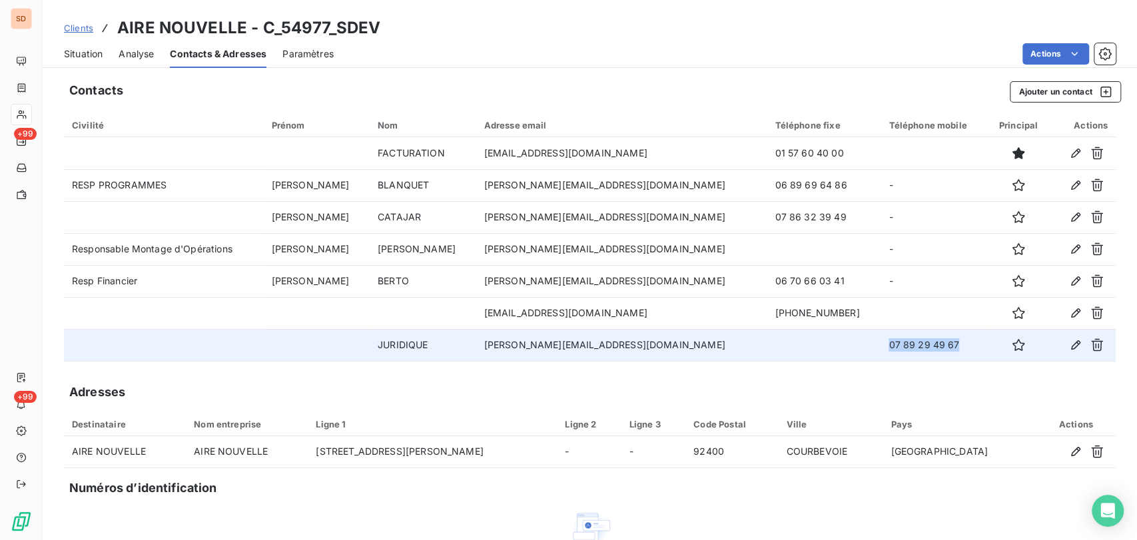
drag, startPoint x: 926, startPoint y: 346, endPoint x: 857, endPoint y: 338, distance: 69.7
click at [880, 338] on td "07 89 29 49 67" at bounding box center [933, 345] width 107 height 32
copy td "07 89 29 49 67"
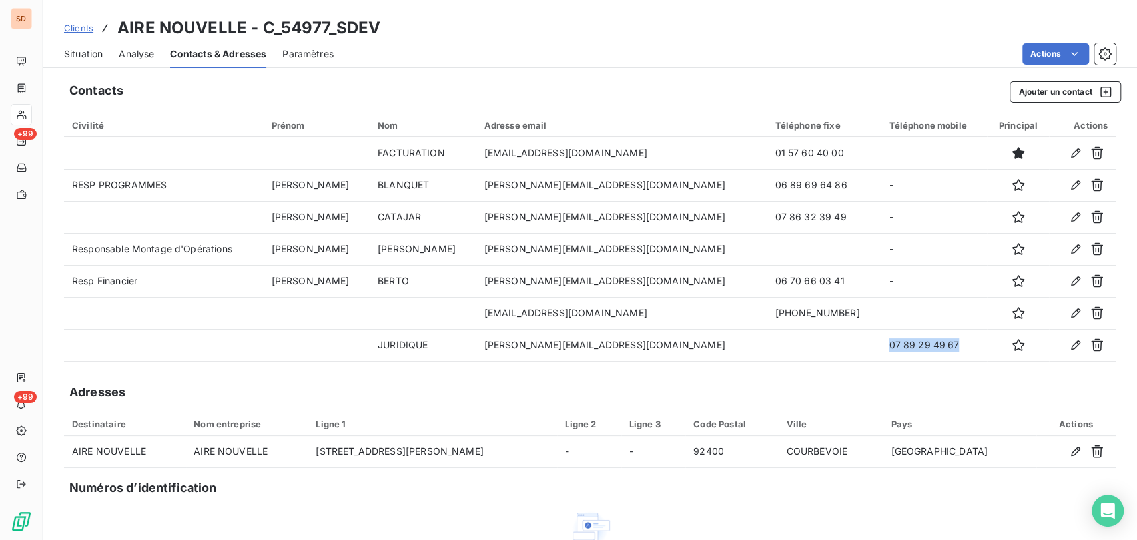
drag, startPoint x: 87, startPoint y: 57, endPoint x: 101, endPoint y: 65, distance: 15.5
click at [87, 57] on span "Situation" at bounding box center [83, 53] width 39 height 13
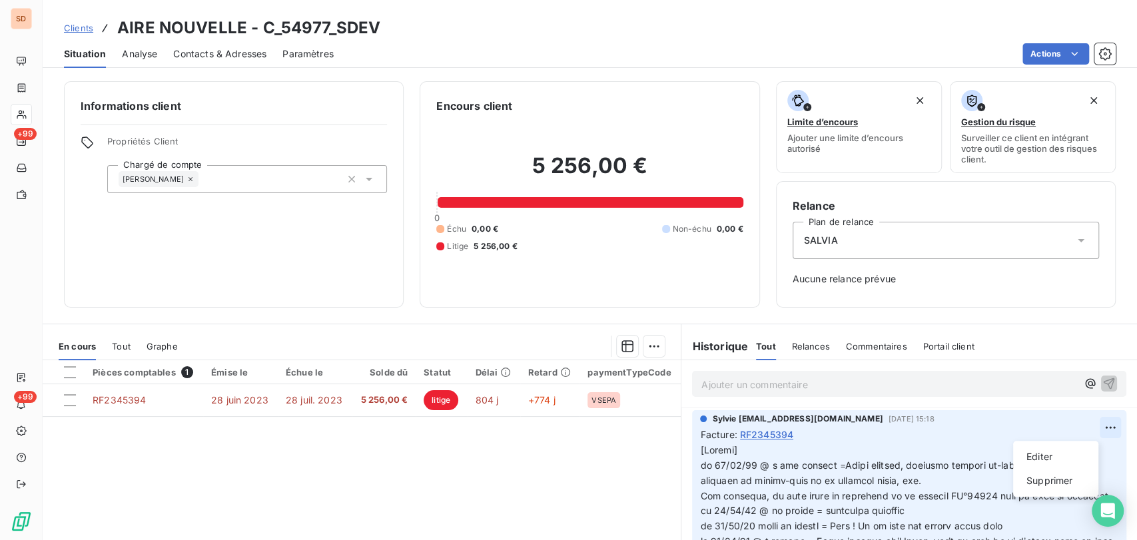
click at [1083, 423] on html "SD +99 +99 Clients AIRE NOUVELLE - C_54977_SDEV Situation Analyse Contacts & Ad…" at bounding box center [568, 270] width 1137 height 540
drag, startPoint x: 1032, startPoint y: 454, endPoint x: 976, endPoint y: 454, distance: 55.9
click at [1029, 454] on div "Editer" at bounding box center [1055, 456] width 75 height 21
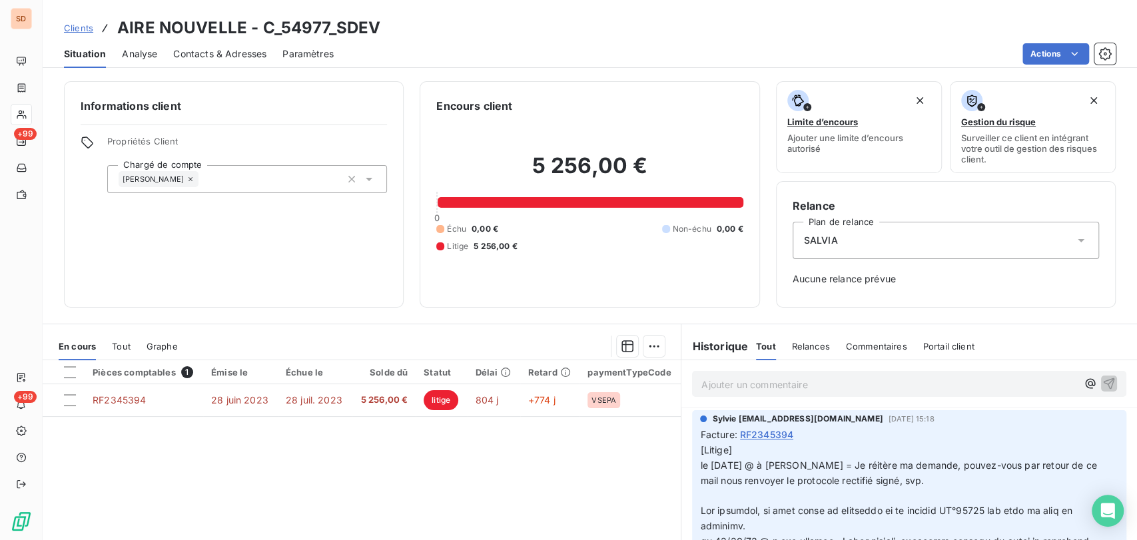
click at [700, 494] on p "﻿" at bounding box center [901, 496] width 402 height 15
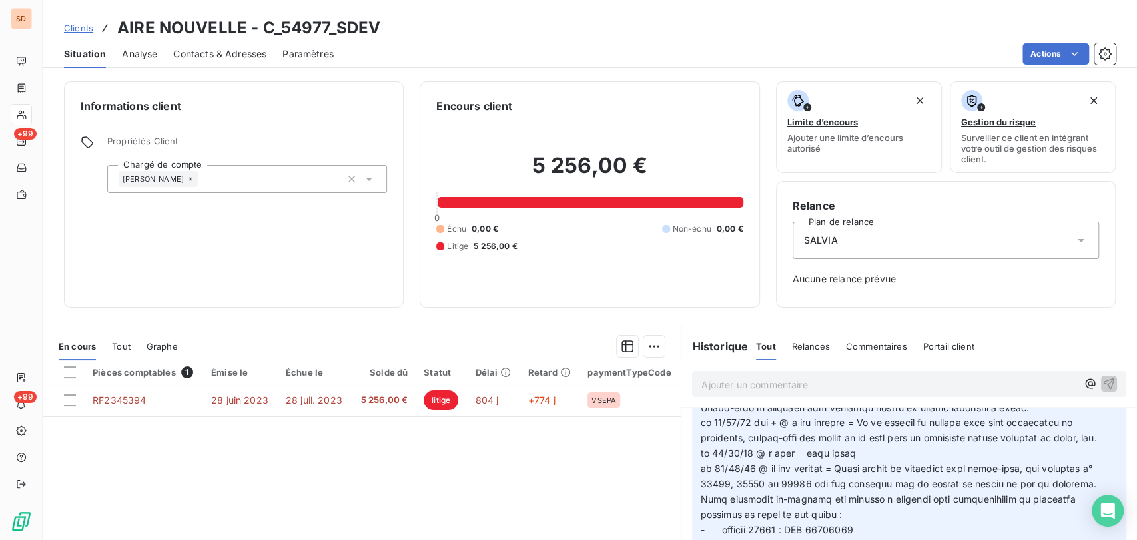
scroll to position [287, 0]
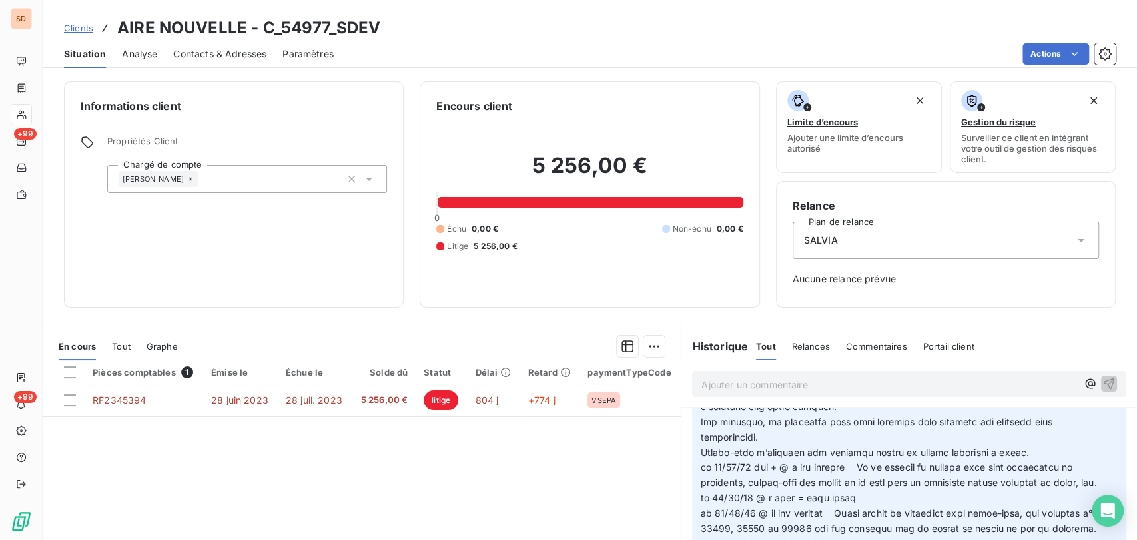
click at [1105, 406] on icon "button" at bounding box center [1111, 398] width 13 height 13
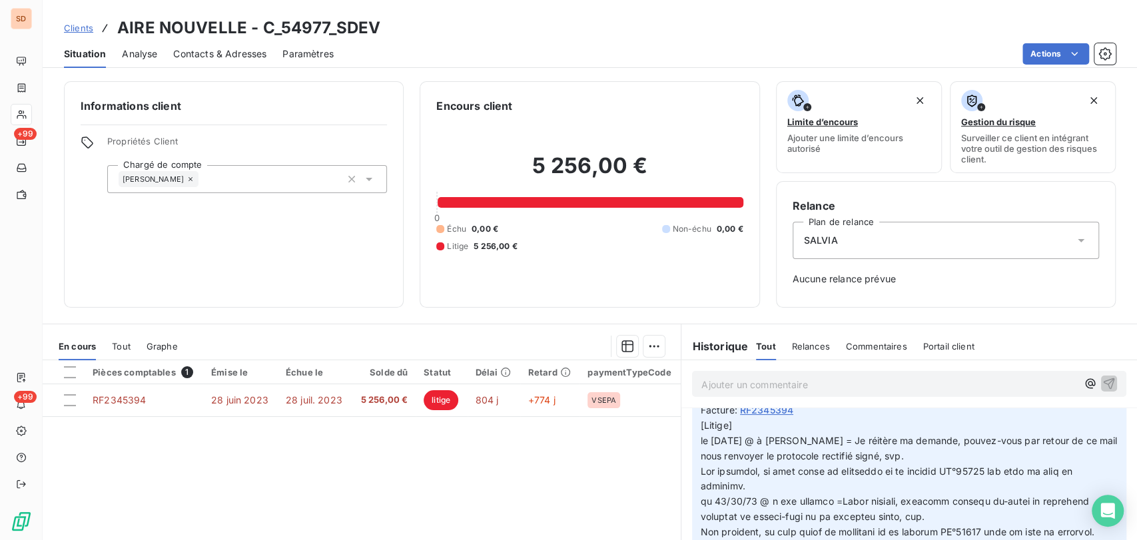
scroll to position [16, 0]
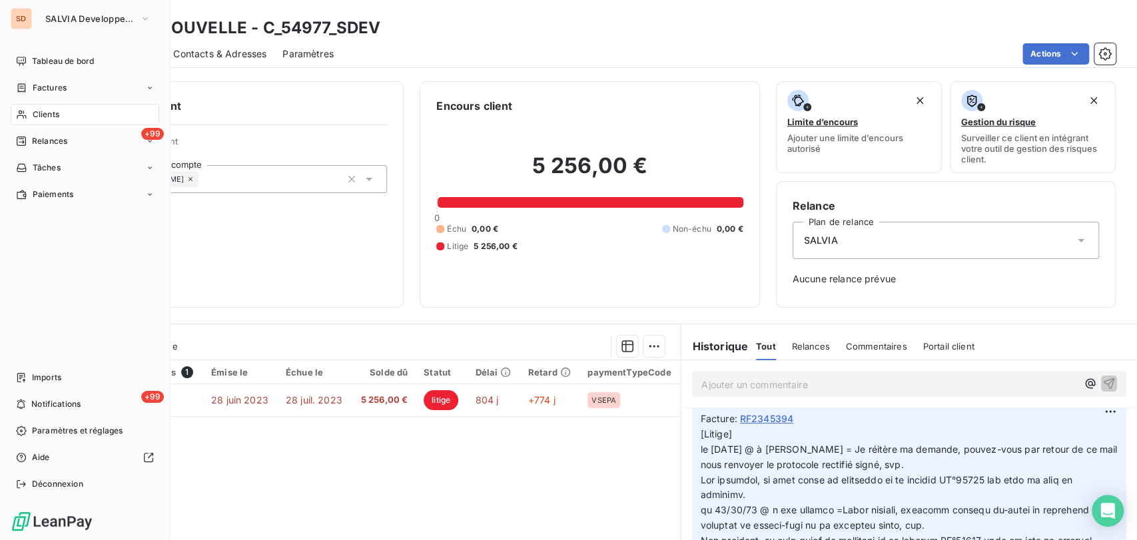
click at [48, 109] on span "Clients" at bounding box center [46, 115] width 27 height 12
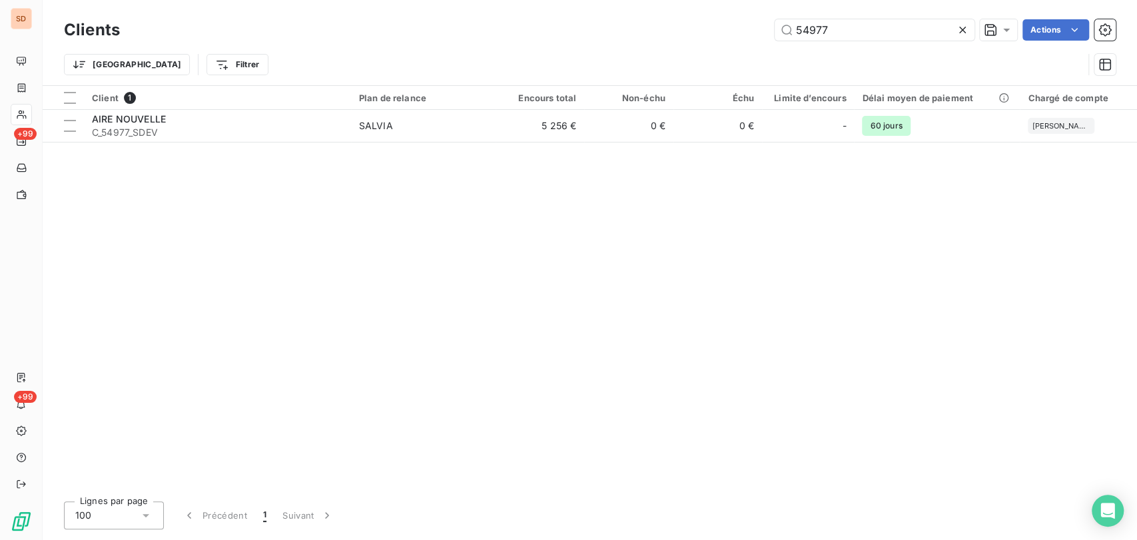
drag, startPoint x: 826, startPoint y: 25, endPoint x: 740, endPoint y: 32, distance: 86.8
click at [740, 33] on div "54977 Actions" at bounding box center [626, 29] width 980 height 21
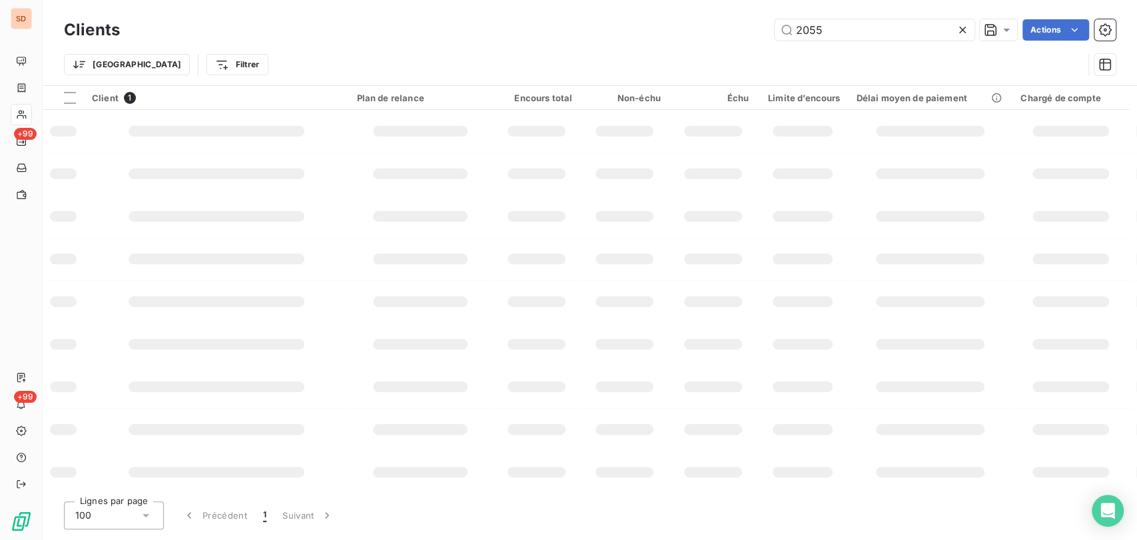
type input "2055"
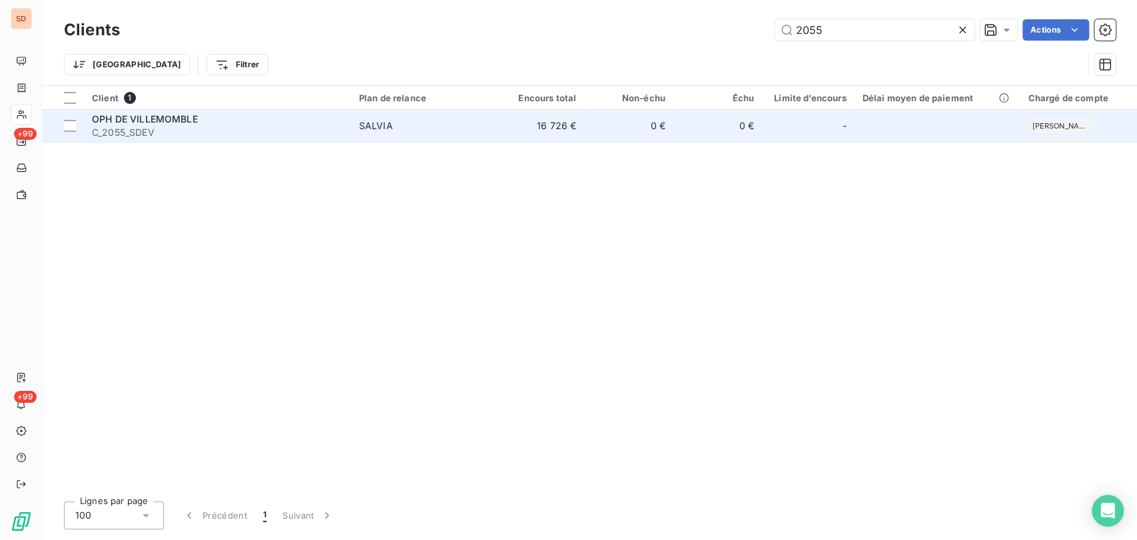
click at [125, 123] on span "OPH DE VILLEMOMBLE" at bounding box center [145, 118] width 106 height 11
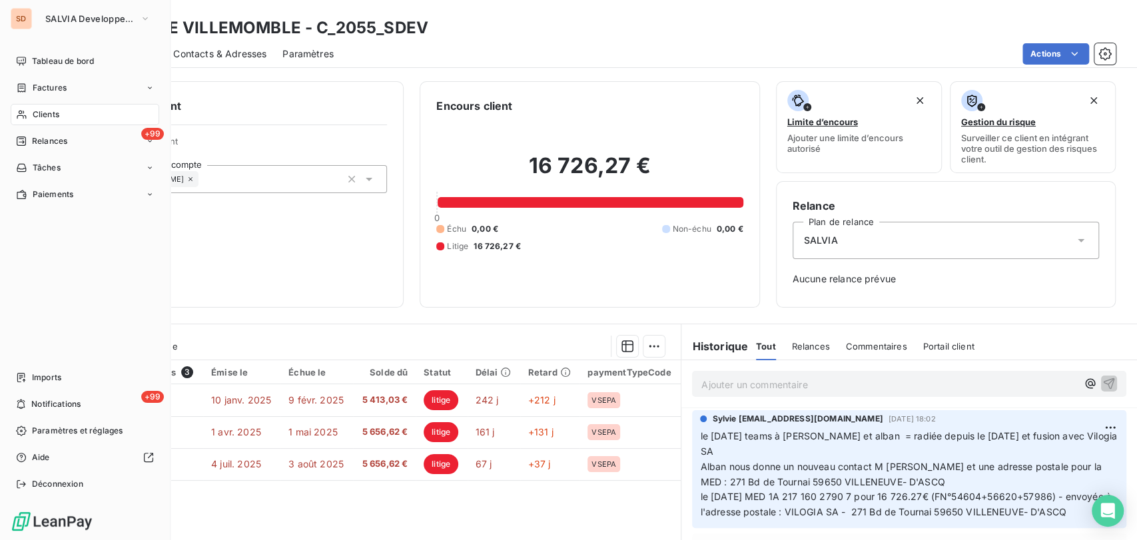
click at [41, 113] on span "Clients" at bounding box center [46, 115] width 27 height 12
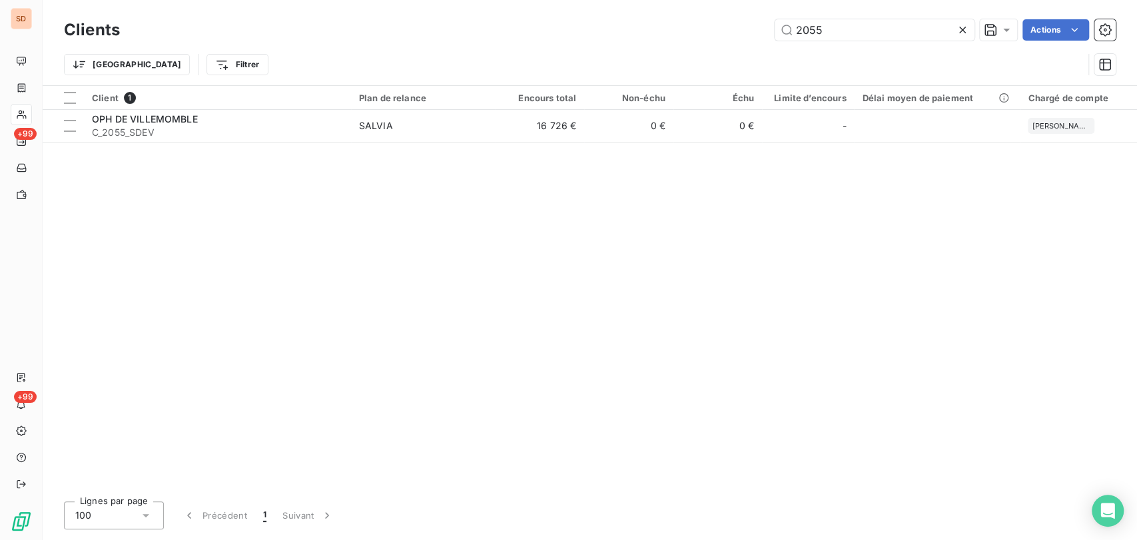
drag, startPoint x: 837, startPoint y: 24, endPoint x: 715, endPoint y: 44, distance: 124.2
click at [719, 44] on div "Clients 2055 Actions Trier Filtrer" at bounding box center [590, 50] width 1052 height 69
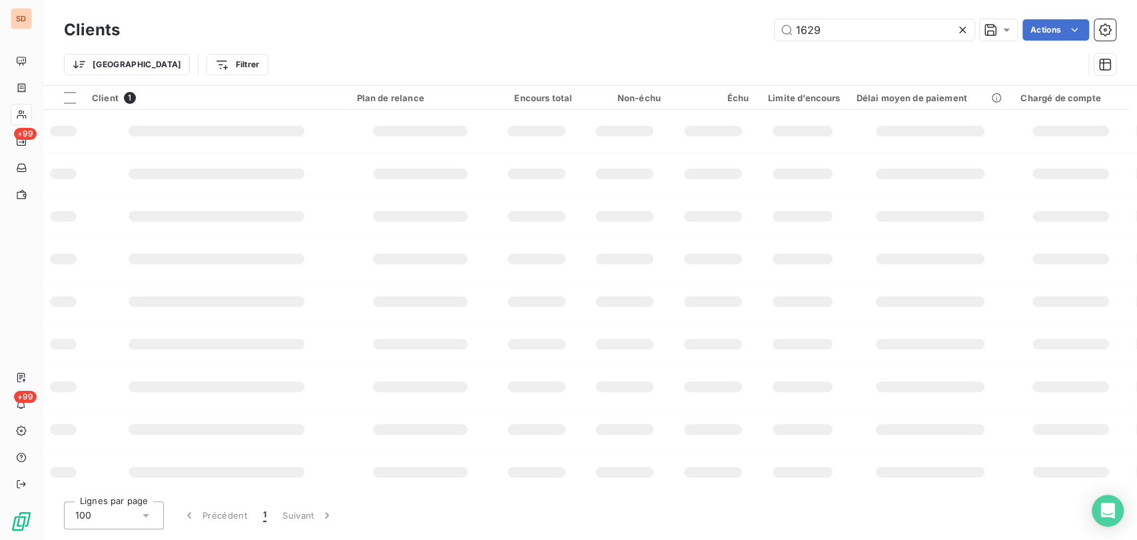
type input "1629"
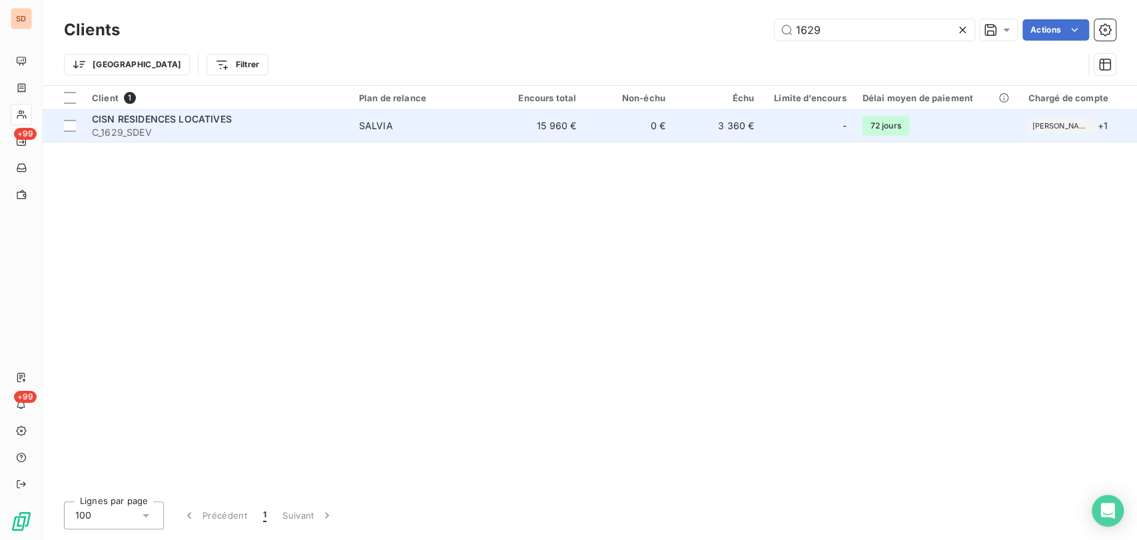
click at [124, 115] on span "CISN RESIDENCES LOCATIVES" at bounding box center [162, 118] width 140 height 11
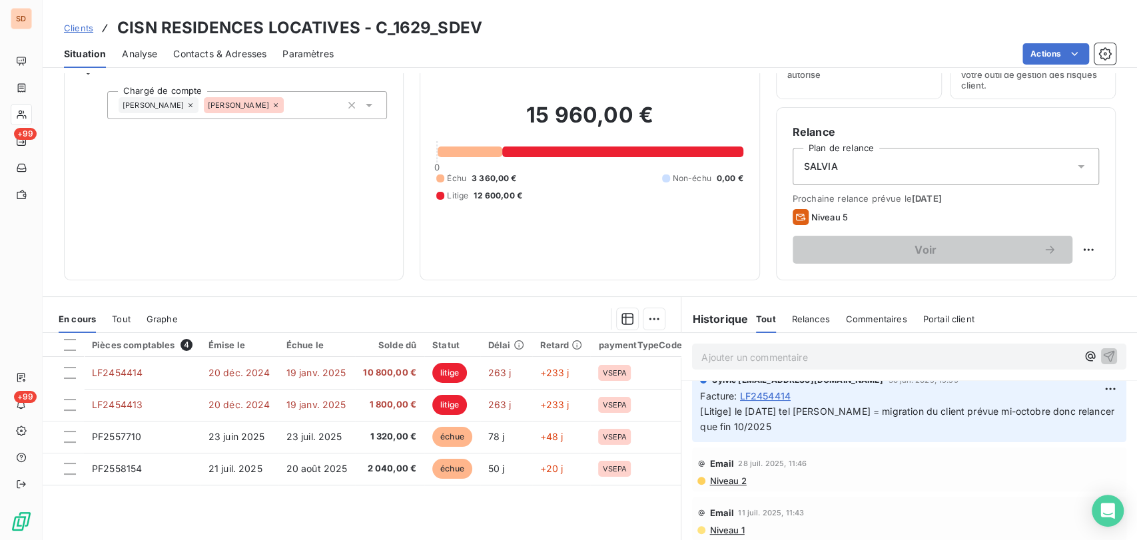
scroll to position [148, 0]
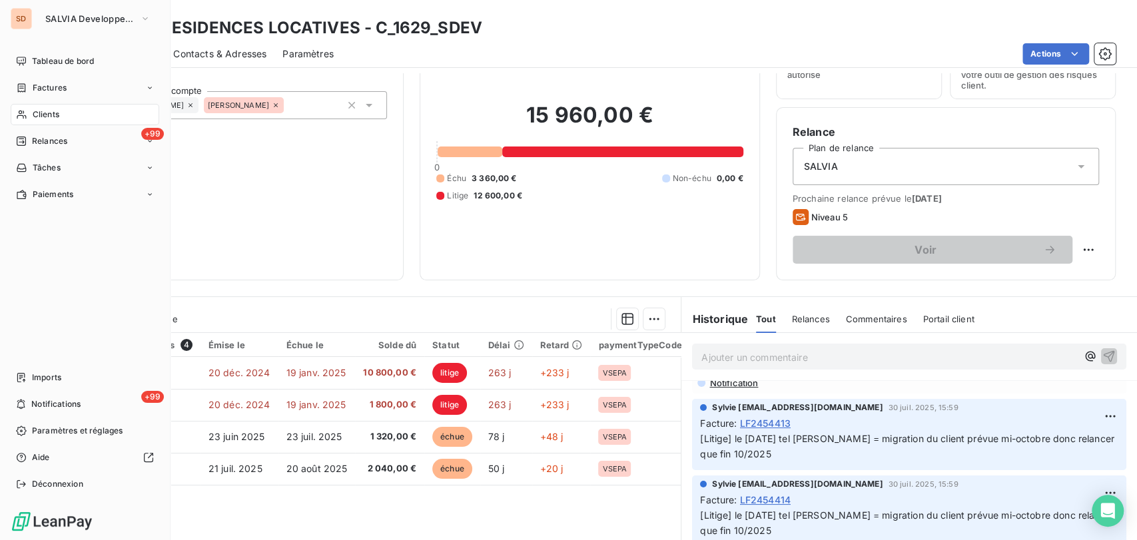
click at [34, 115] on span "Clients" at bounding box center [46, 115] width 27 height 12
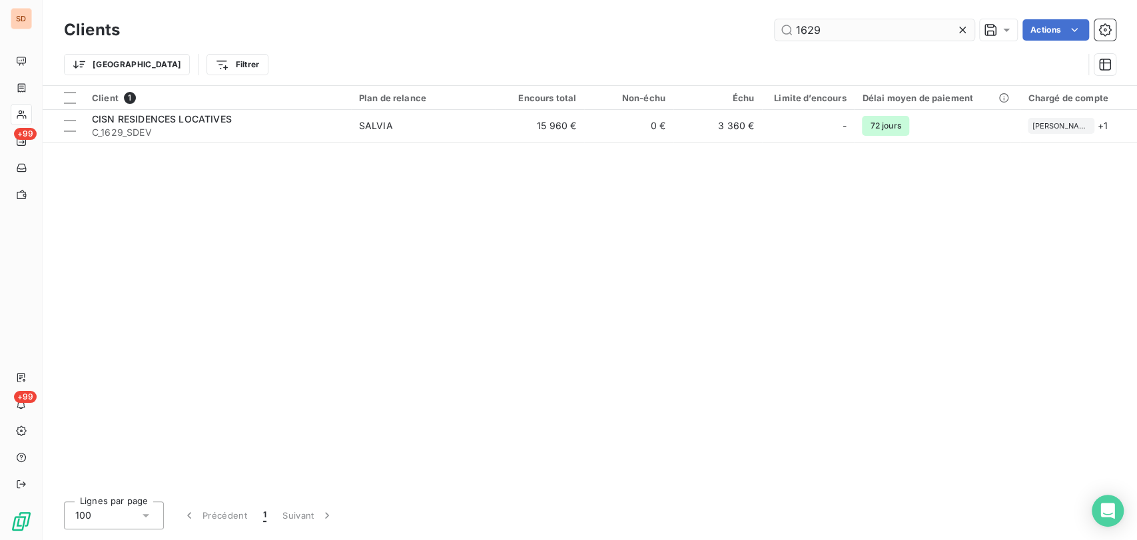
drag, startPoint x: 836, startPoint y: 29, endPoint x: 777, endPoint y: 23, distance: 59.5
click at [778, 23] on input "1629" at bounding box center [875, 29] width 200 height 21
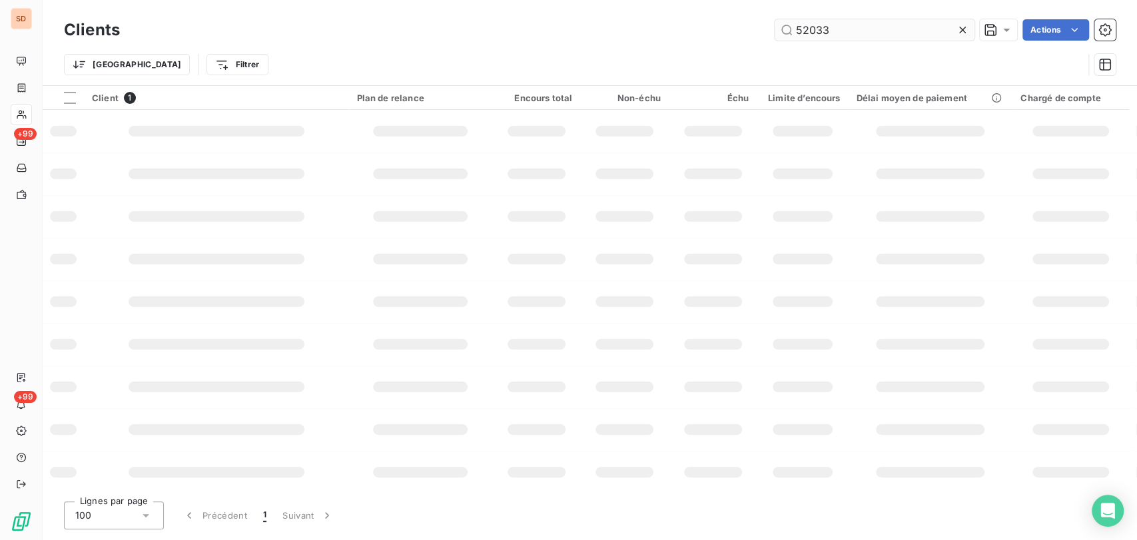
type input "52033"
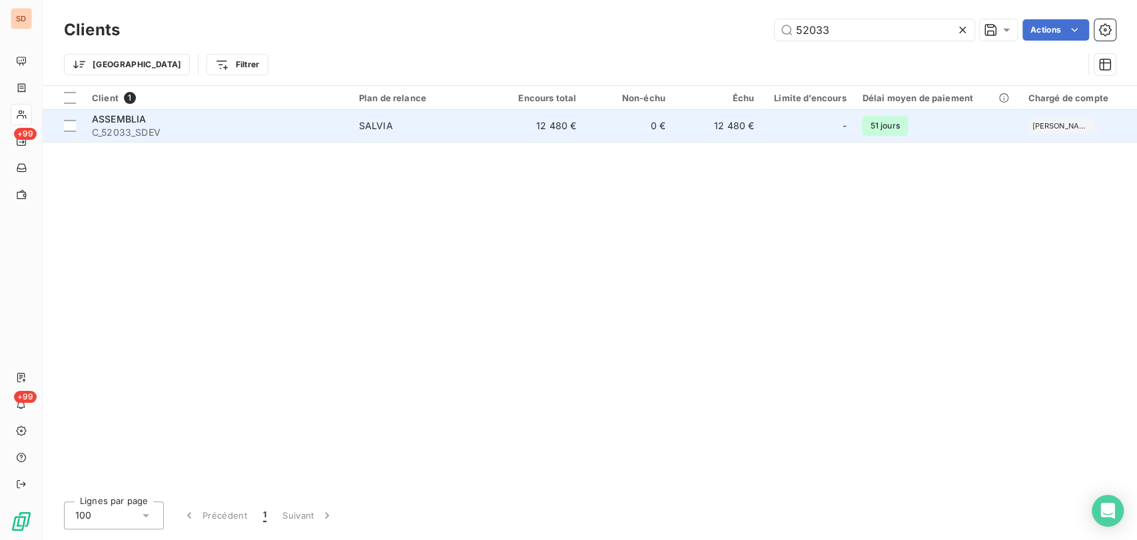
click at [144, 121] on span "ASSEMBLIA" at bounding box center [119, 118] width 54 height 11
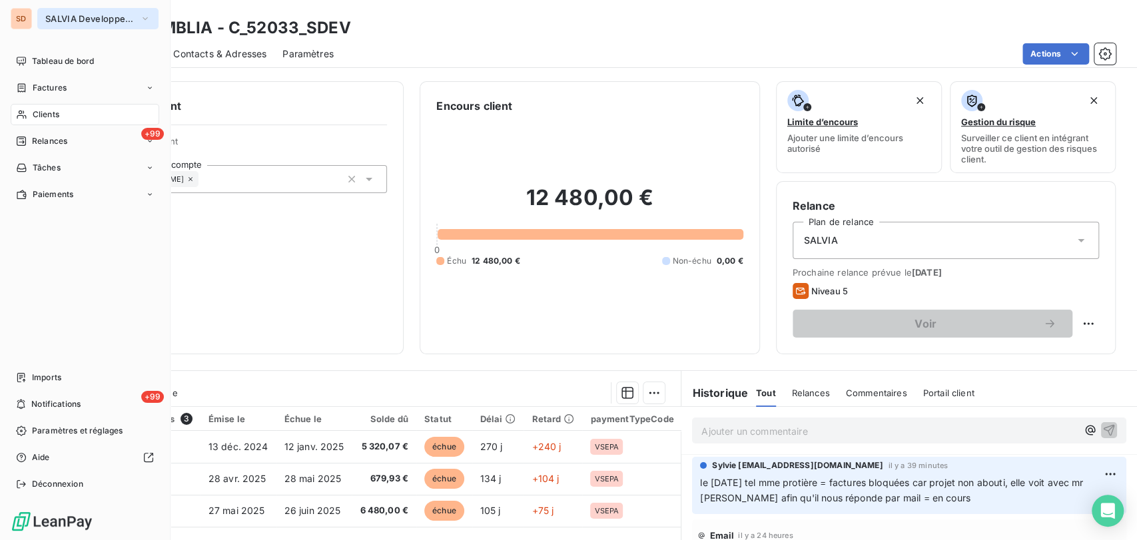
click at [143, 17] on icon "button" at bounding box center [145, 18] width 11 height 13
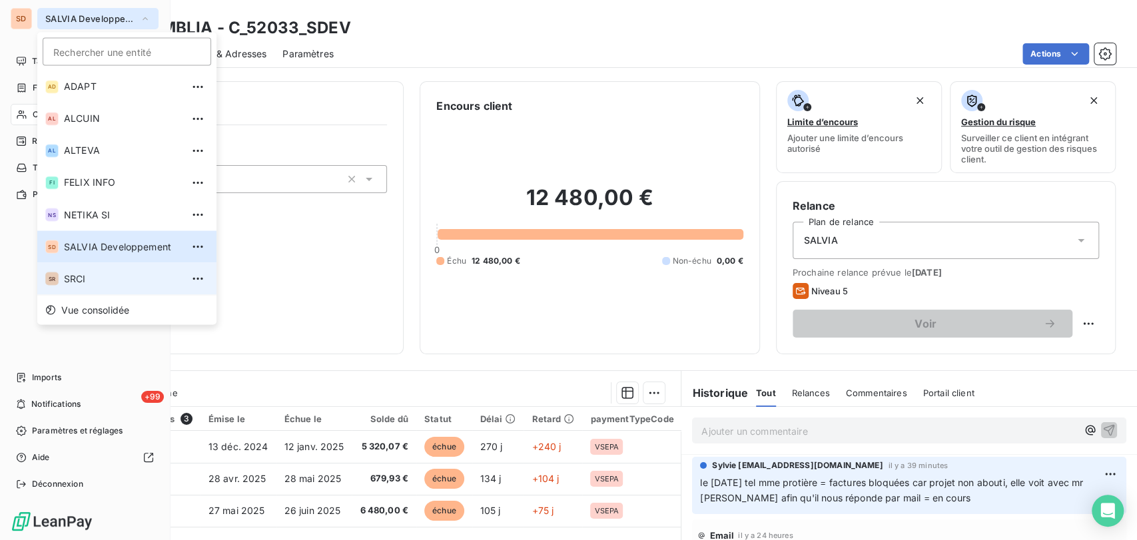
click at [67, 273] on span "SRCI" at bounding box center [123, 278] width 118 height 13
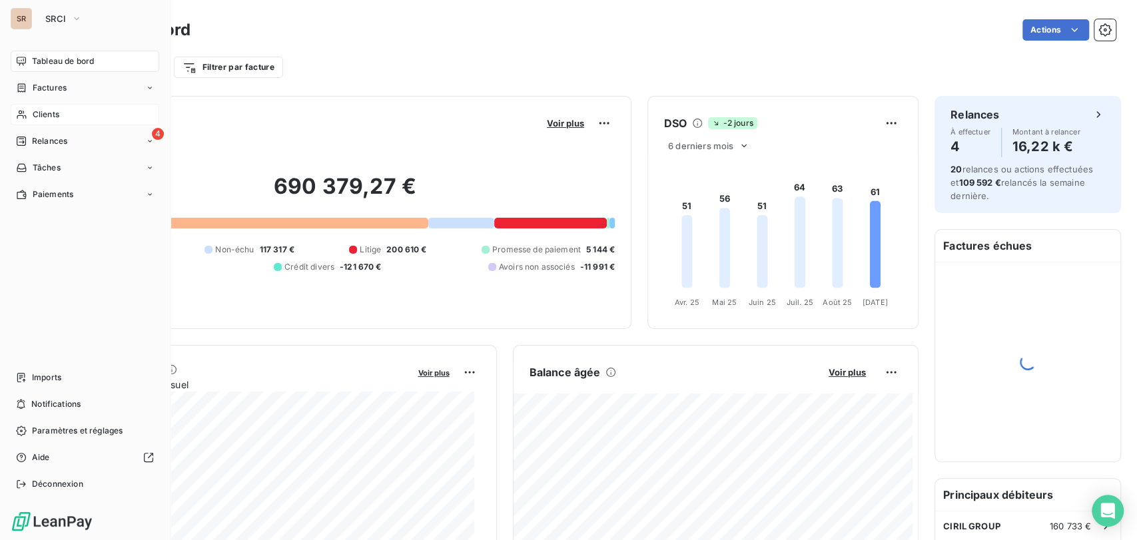
click at [42, 121] on div "Clients" at bounding box center [85, 114] width 149 height 21
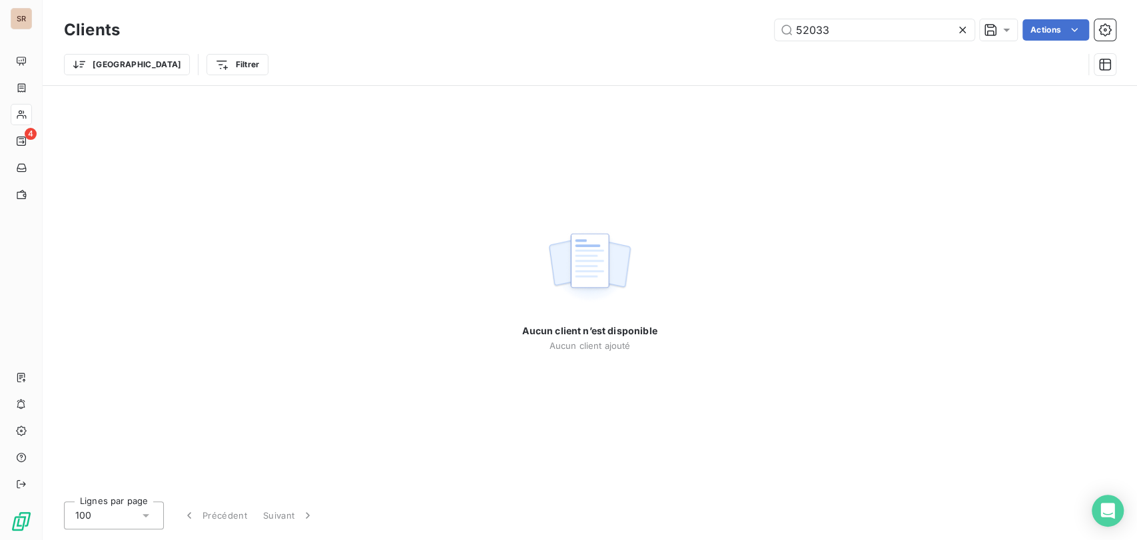
drag, startPoint x: 836, startPoint y: 33, endPoint x: 736, endPoint y: 28, distance: 100.7
click at [737, 30] on div "52033 Actions" at bounding box center [626, 29] width 980 height 21
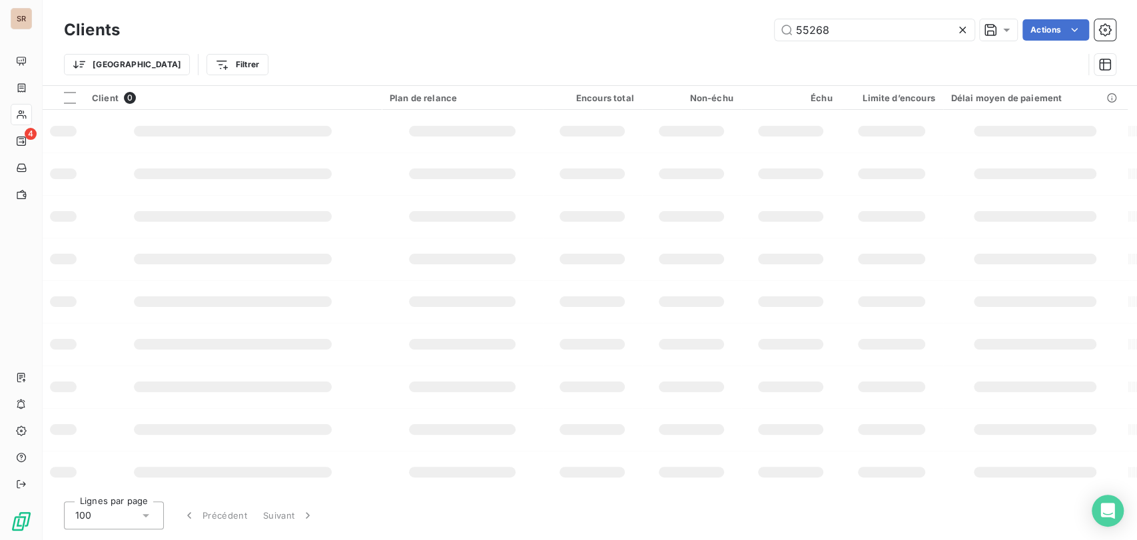
type input "55268"
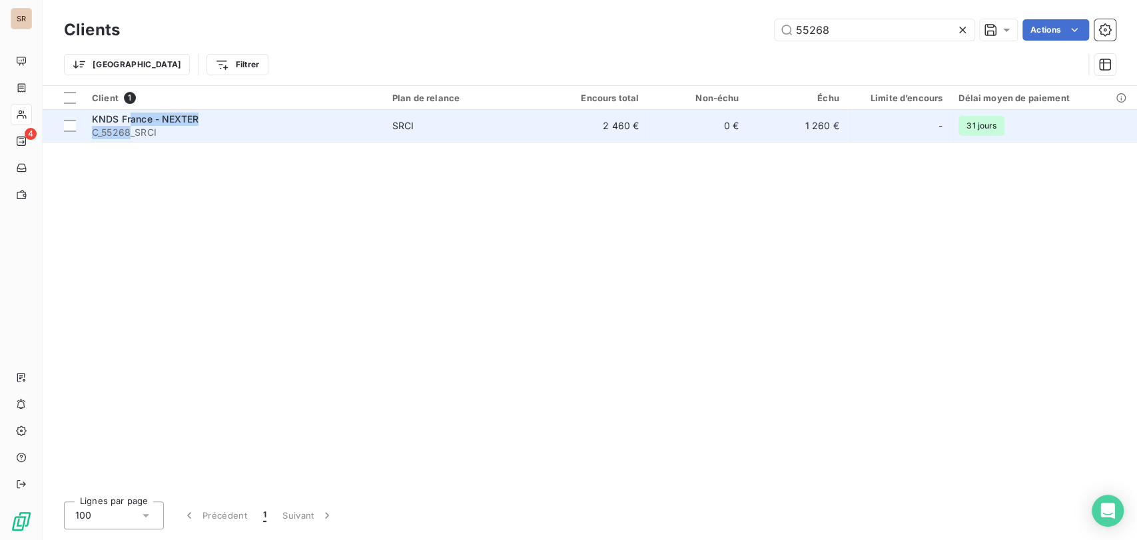
click at [131, 125] on div "KNDS [GEOGRAPHIC_DATA] - NEXTER C_55268_SRCI" at bounding box center [234, 126] width 284 height 27
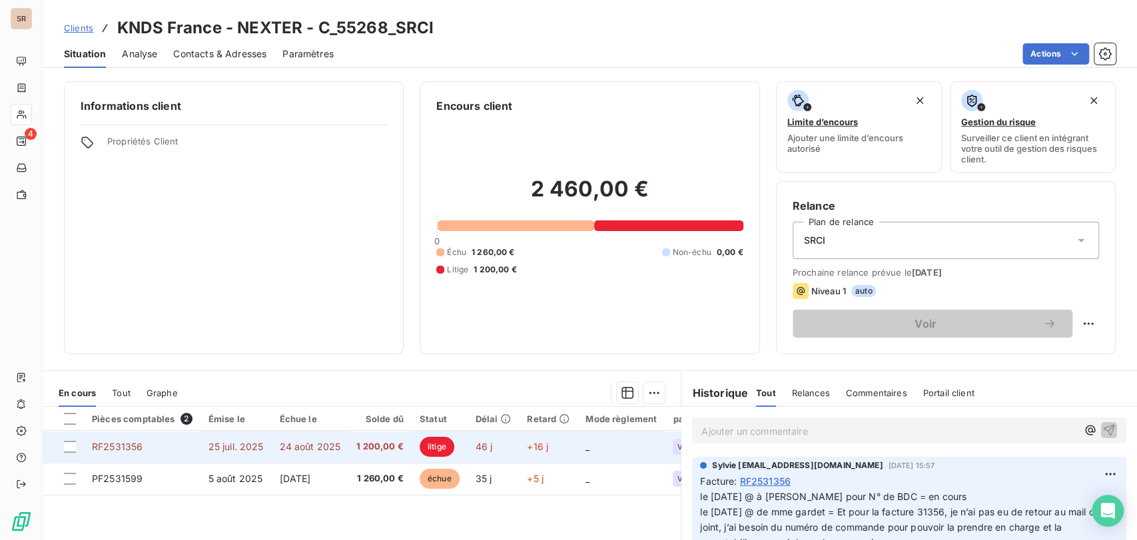
click at [125, 441] on span "RF2531356" at bounding box center [117, 446] width 51 height 11
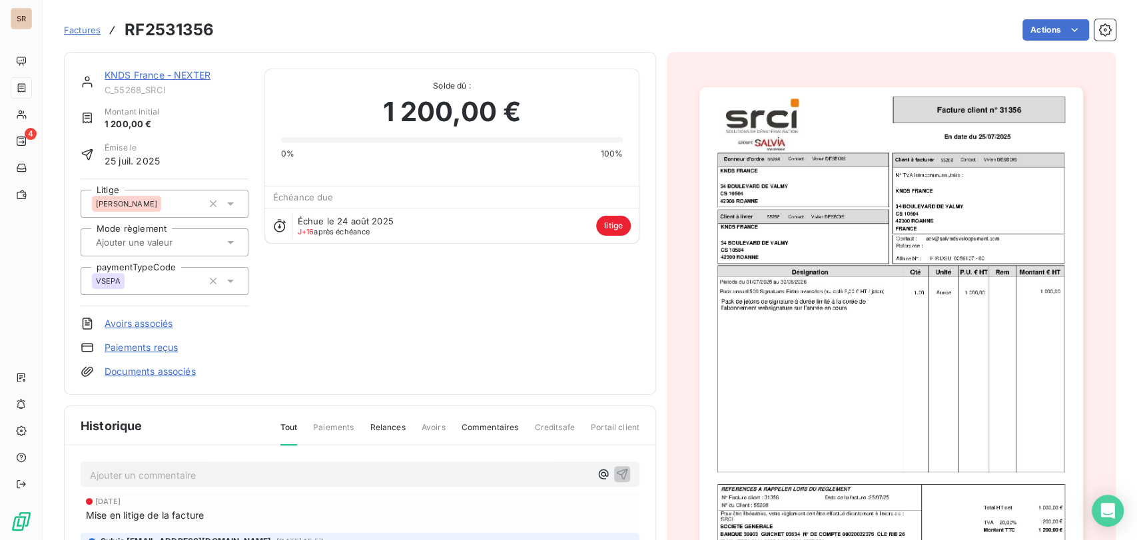
click at [846, 369] on img "button" at bounding box center [891, 358] width 384 height 542
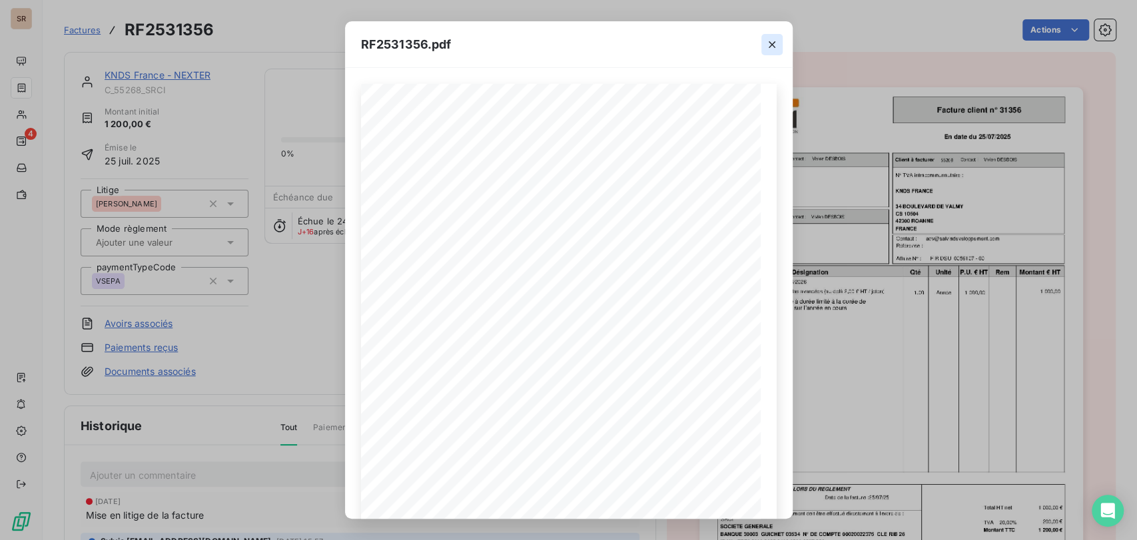
click at [774, 47] on icon "button" at bounding box center [772, 44] width 7 height 7
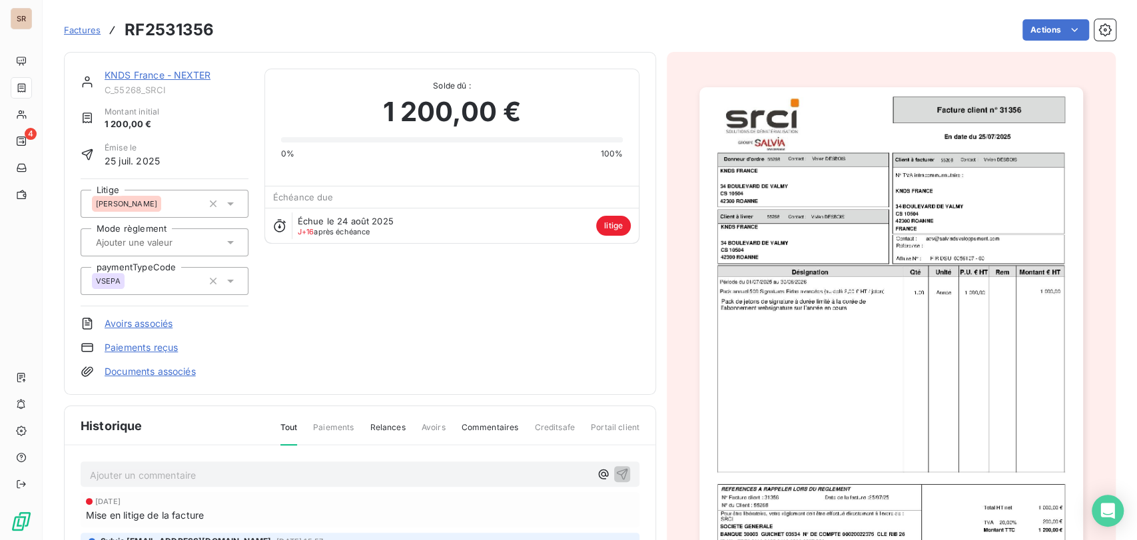
click at [131, 73] on link "KNDS France - NEXTER" at bounding box center [158, 74] width 106 height 11
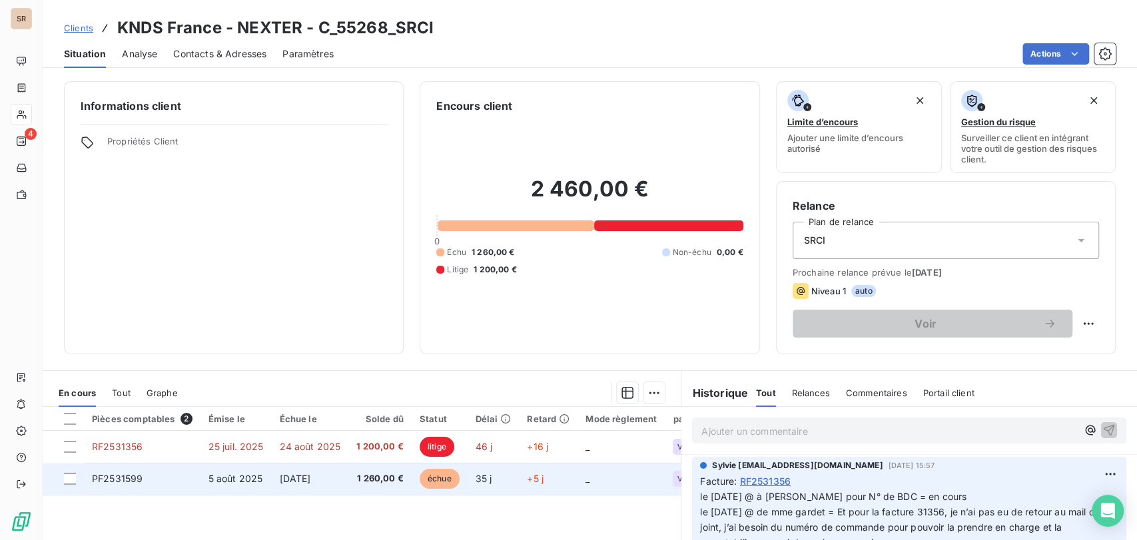
click at [127, 471] on td "PF2531599" at bounding box center [142, 479] width 117 height 32
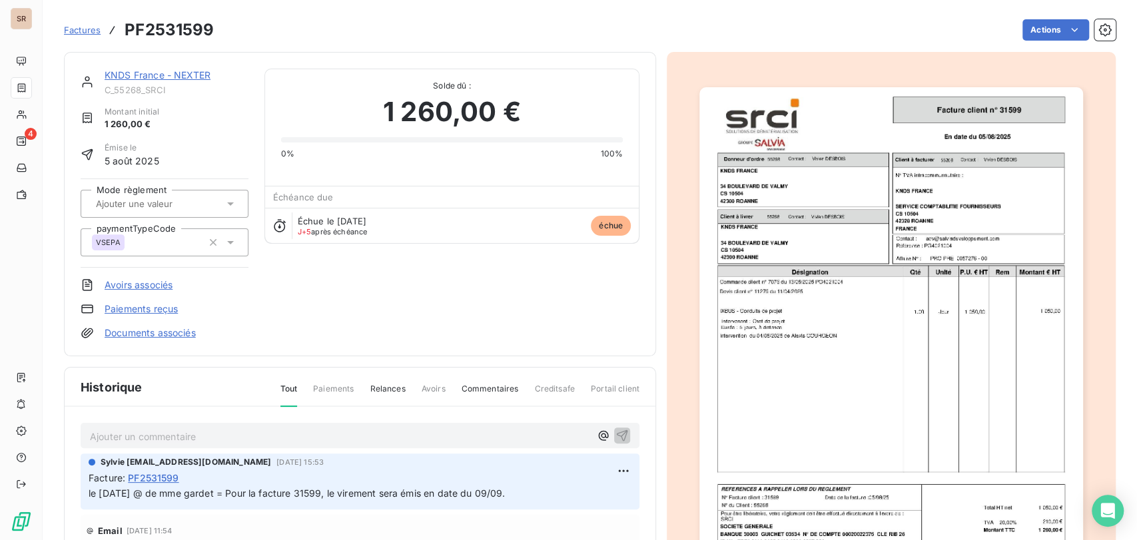
click at [761, 349] on img "button" at bounding box center [891, 358] width 384 height 542
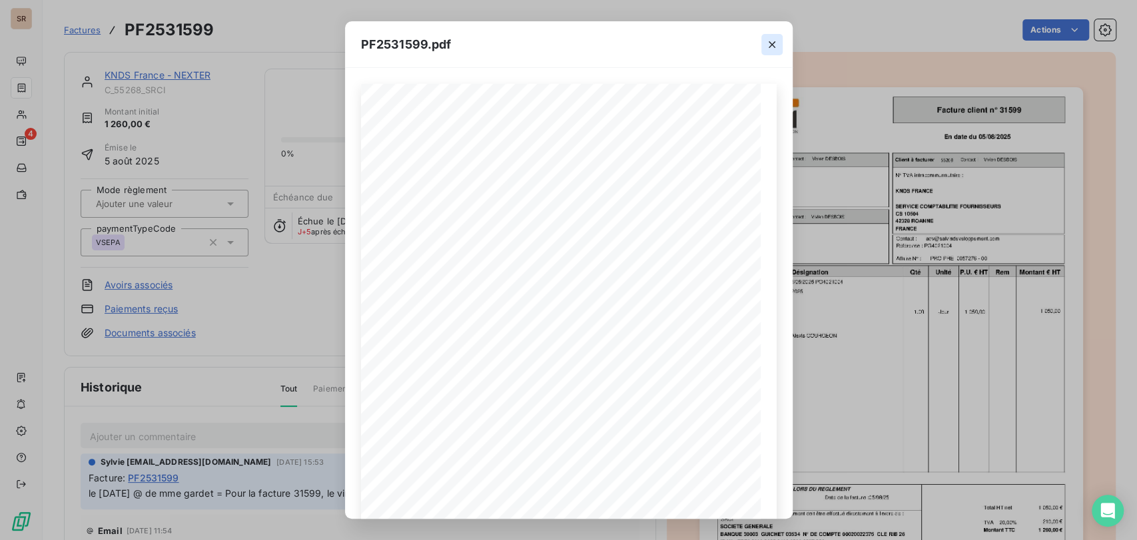
click at [773, 43] on icon "button" at bounding box center [771, 44] width 13 height 13
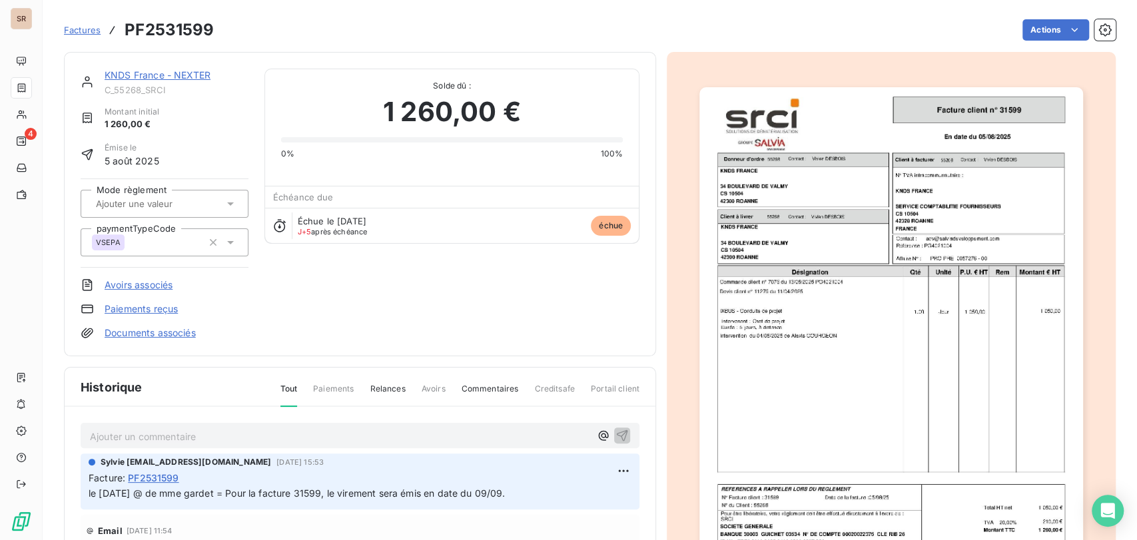
click at [155, 73] on link "KNDS France - NEXTER" at bounding box center [158, 74] width 106 height 11
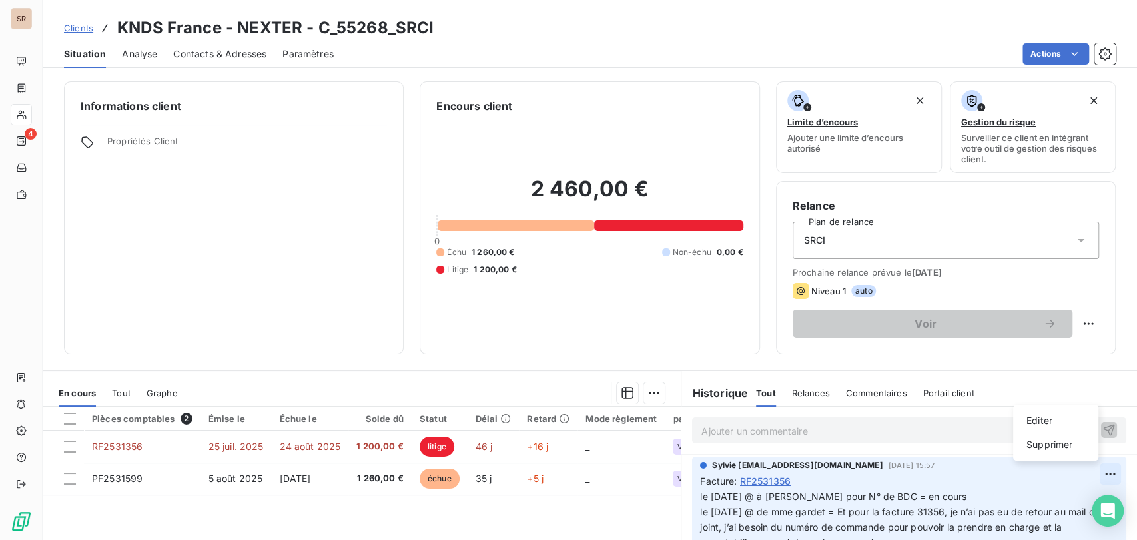
click at [1081, 471] on html "SR 4 Clients KNDS [GEOGRAPHIC_DATA] - NEXTER - C_55268_SRCI Situation Analyse C…" at bounding box center [568, 270] width 1137 height 540
click at [1039, 412] on div "Editer" at bounding box center [1055, 420] width 75 height 21
click at [700, 497] on span "le [DATE] @ à [PERSON_NAME] pour N° de BDC = en cours le [DATE] @ de mme gardet…" at bounding box center [900, 519] width 400 height 57
click at [707, 495] on p "le [DATE] @ à [PERSON_NAME] pour N° de BDC = en cours le [DATE] @ de mme gardet…" at bounding box center [901, 519] width 402 height 61
click at [815, 496] on span "le [DATE] @ de mr [PERSON_NAME] à [PERSON_NAME] et spéphanie = le [DATE] @ à [P…" at bounding box center [900, 527] width 400 height 73
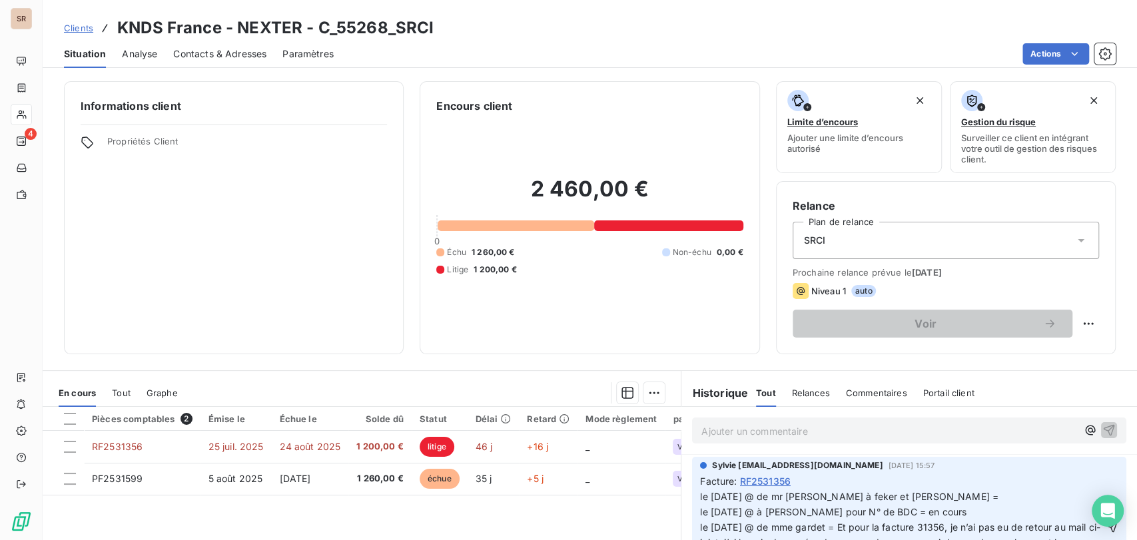
click at [946, 493] on p "le [DATE] @ de mr [PERSON_NAME] à feker et [PERSON_NAME] = le [DATE] @ à [PERSO…" at bounding box center [901, 527] width 402 height 76
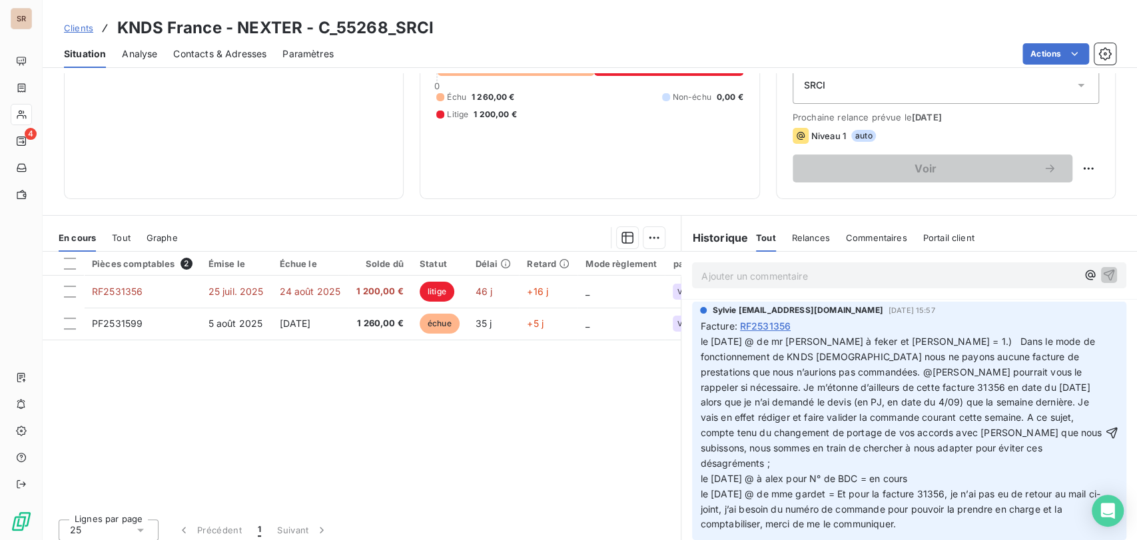
scroll to position [158, 0]
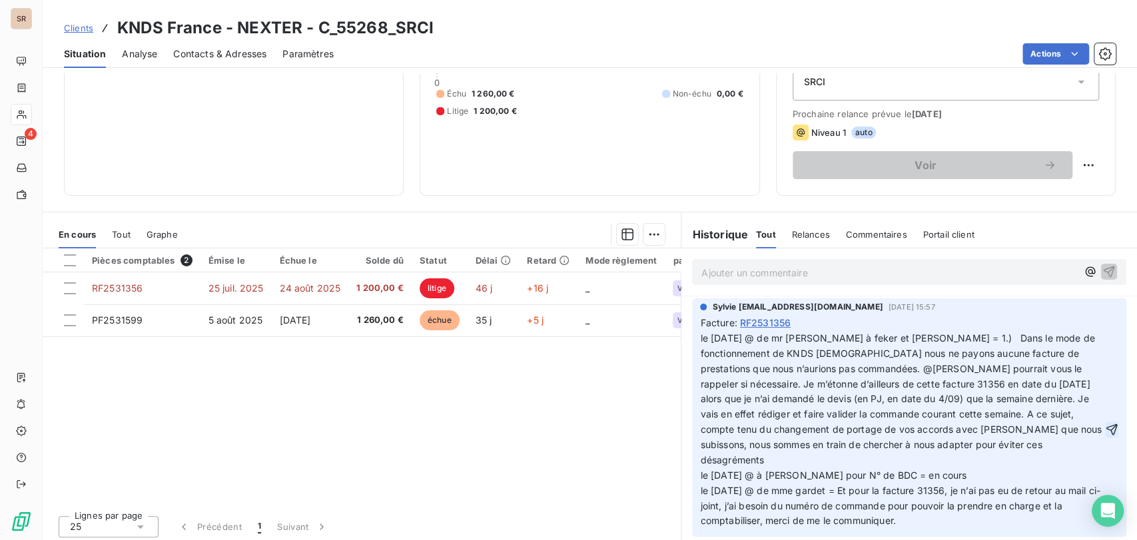
click at [1105, 426] on icon "button" at bounding box center [1111, 429] width 13 height 13
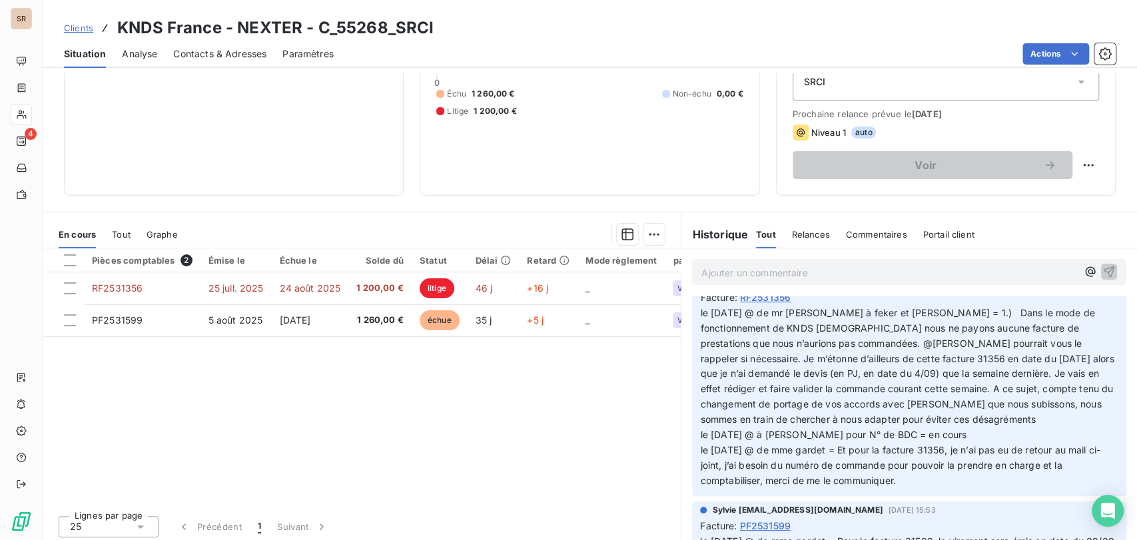
scroll to position [0, 0]
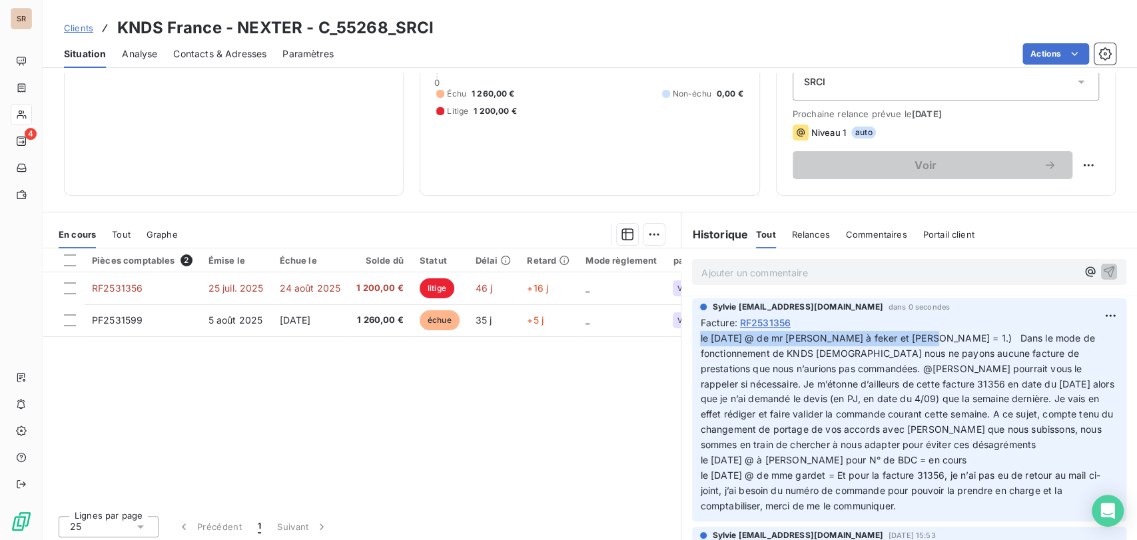
drag, startPoint x: 914, startPoint y: 337, endPoint x: 691, endPoint y: 337, distance: 223.1
click at [692, 337] on div "Sylvie [EMAIL_ADDRESS][DOMAIN_NAME] dans 0 secondes Facture : RF2531356 le [DAT…" at bounding box center [909, 410] width 434 height 224
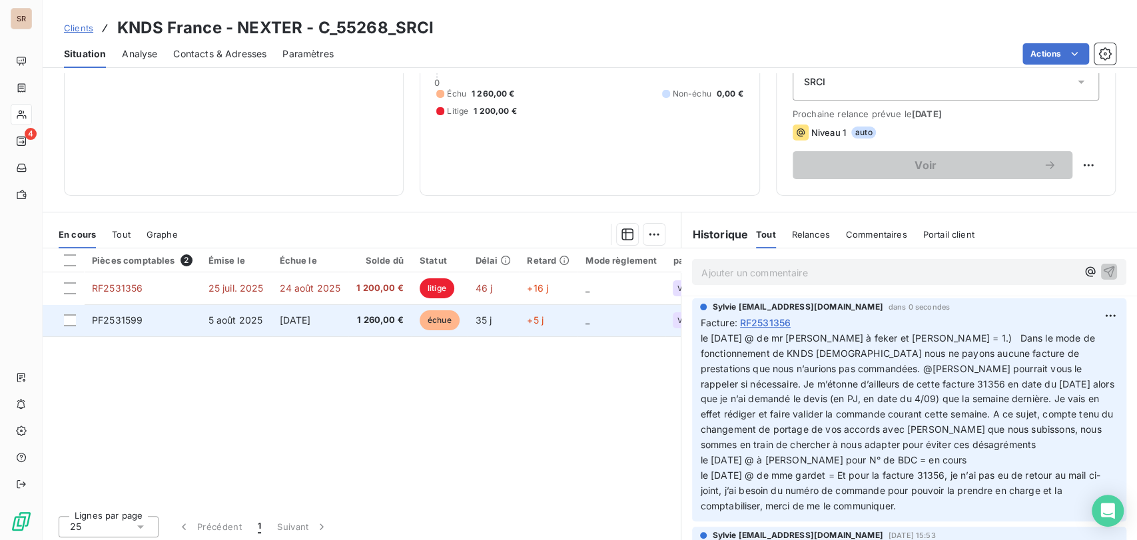
click at [128, 320] on span "PF2531599" at bounding box center [117, 319] width 51 height 11
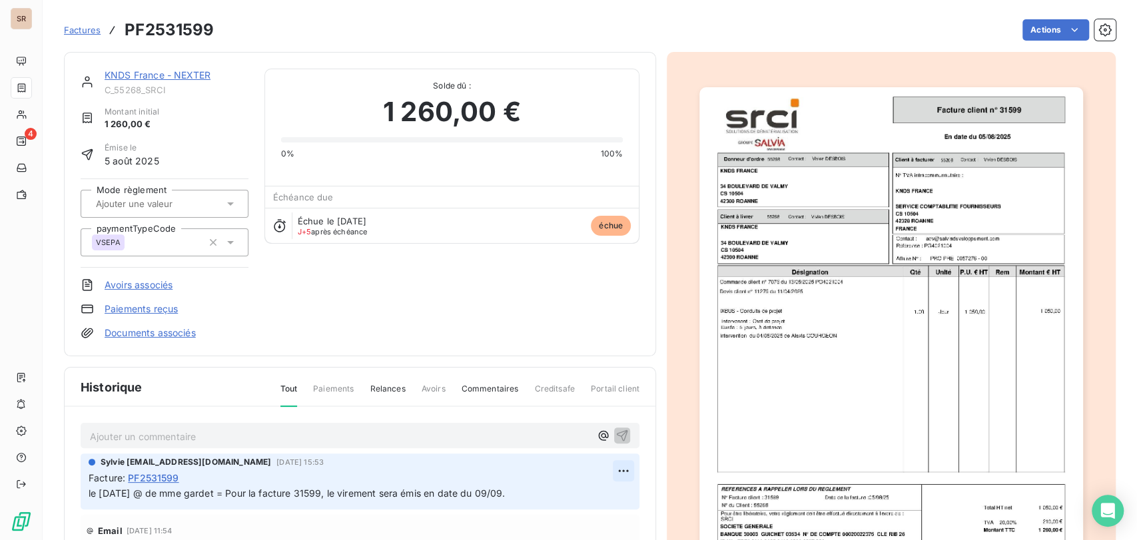
click at [605, 467] on html "SR 4 Factures PF2531599 Actions KNDS [GEOGRAPHIC_DATA] - NEXTER C_55268_SRCI Mo…" at bounding box center [568, 270] width 1137 height 540
click at [565, 498] on div "Editer" at bounding box center [585, 499] width 75 height 21
click at [188, 480] on div "Facture : PF2531599" at bounding box center [360, 478] width 543 height 14
click at [91, 493] on span "le [DATE] @ de mme gardet = Pour la facture 31599, le virement sera émis en dat…" at bounding box center [297, 492] width 417 height 11
click at [91, 489] on p "le [DATE] @ de mme gardet = Pour la facture 31599, le virement sera émis en dat…" at bounding box center [351, 493] width 524 height 15
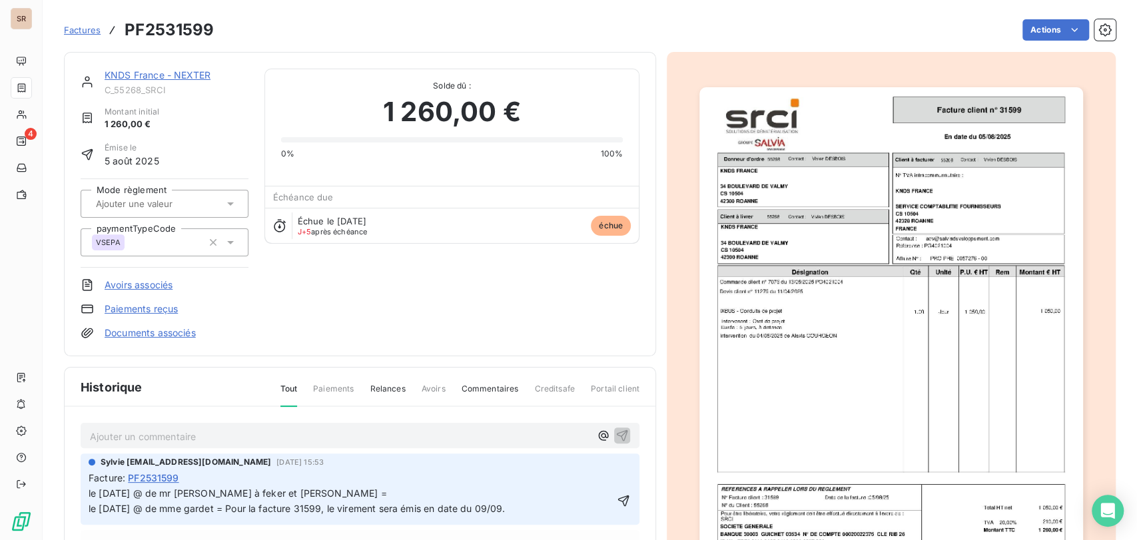
click at [346, 491] on p "le [DATE] @ de mr [PERSON_NAME] à feker et [PERSON_NAME] = le [DATE] @ de mme g…" at bounding box center [351, 501] width 524 height 31
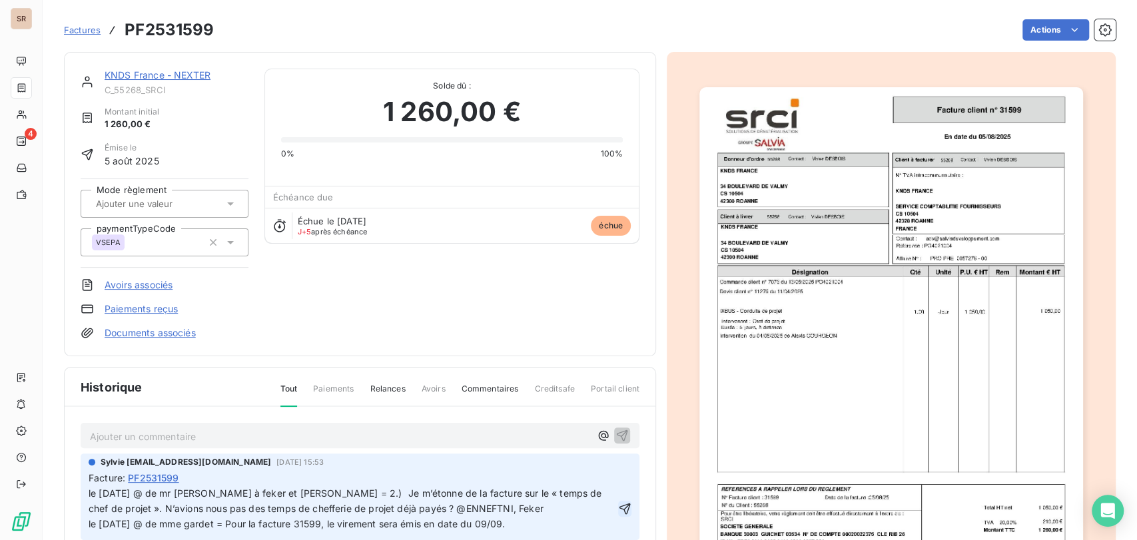
click at [618, 504] on icon "button" at bounding box center [624, 508] width 13 height 13
click at [1038, 27] on html "SR 4 Factures PF2531599 Actions KNDS [GEOGRAPHIC_DATA] - NEXTER C_55268_SRCI Mo…" at bounding box center [568, 270] width 1137 height 540
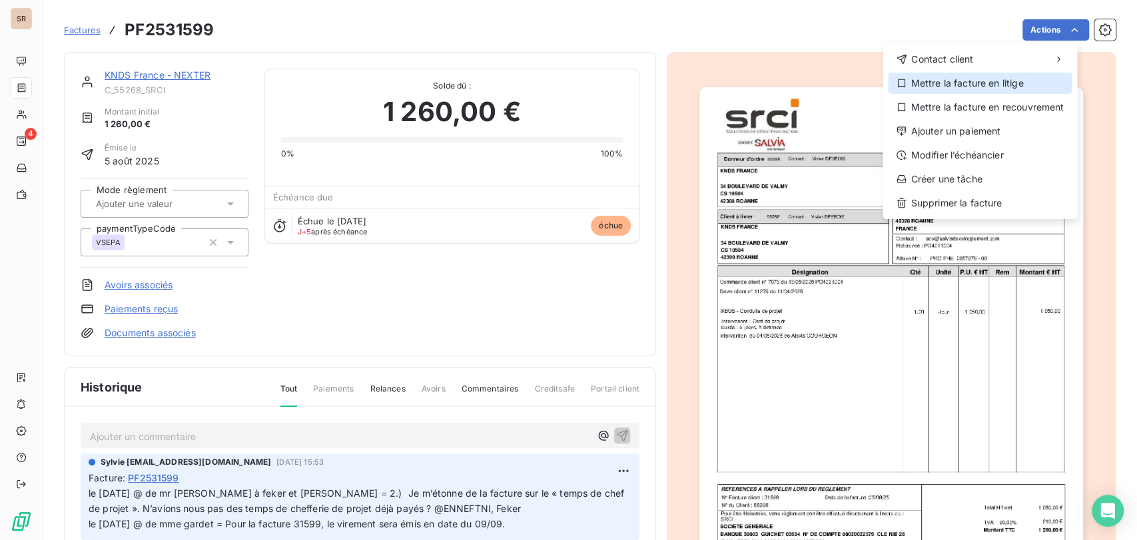
click at [932, 79] on div "Mettre la facture en litige" at bounding box center [980, 83] width 184 height 21
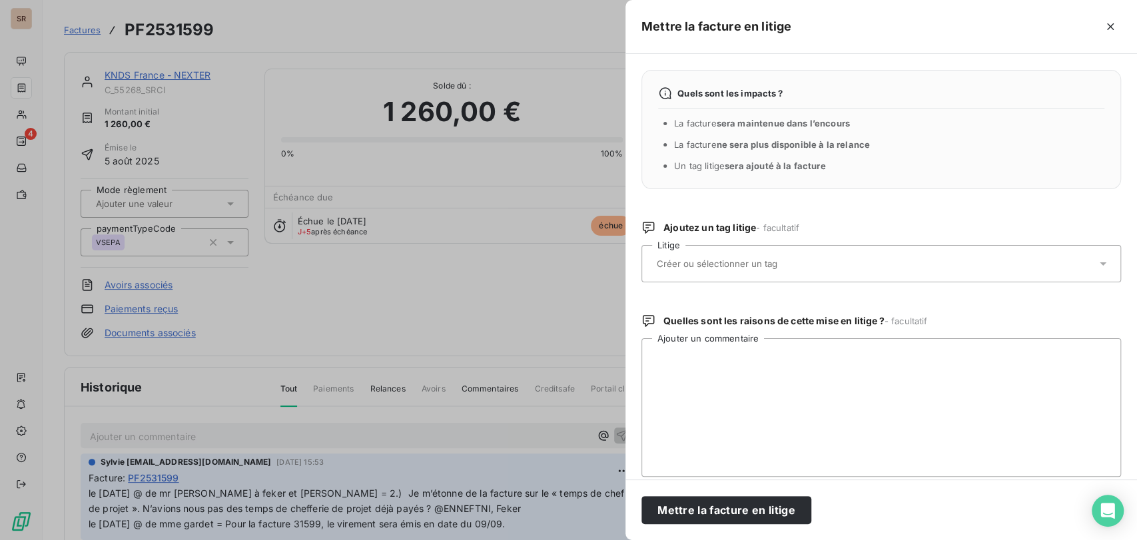
click at [1096, 260] on icon at bounding box center [1102, 263] width 13 height 13
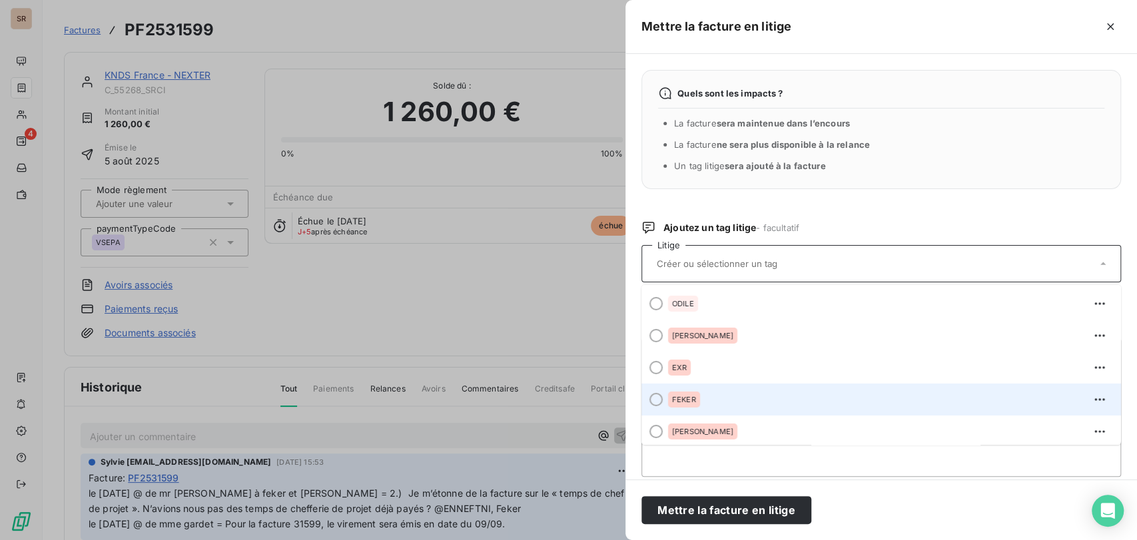
click at [661, 401] on div at bounding box center [655, 399] width 13 height 13
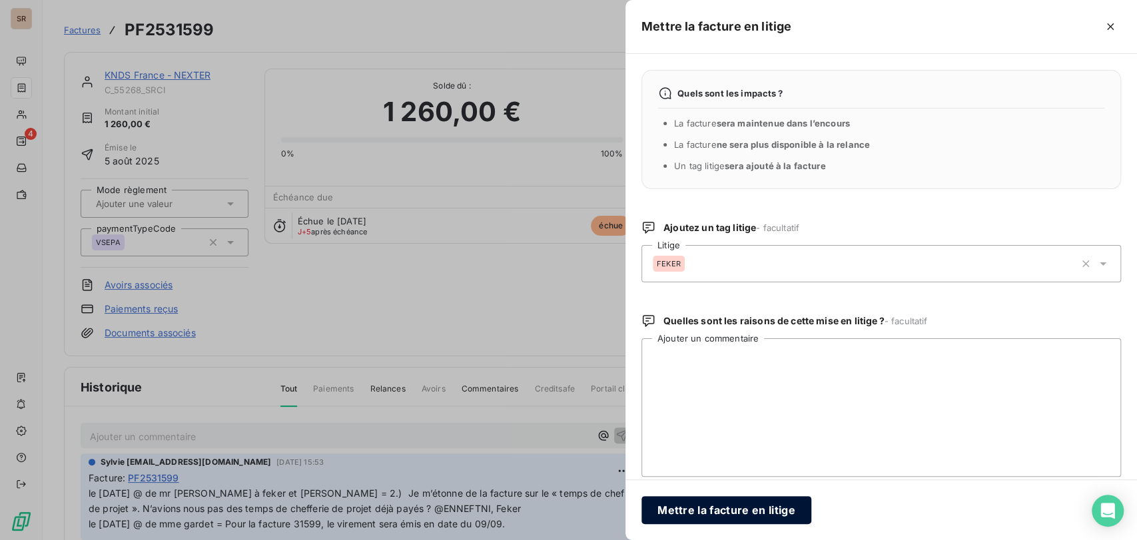
click at [722, 503] on button "Mettre la facture en litige" at bounding box center [726, 510] width 170 height 28
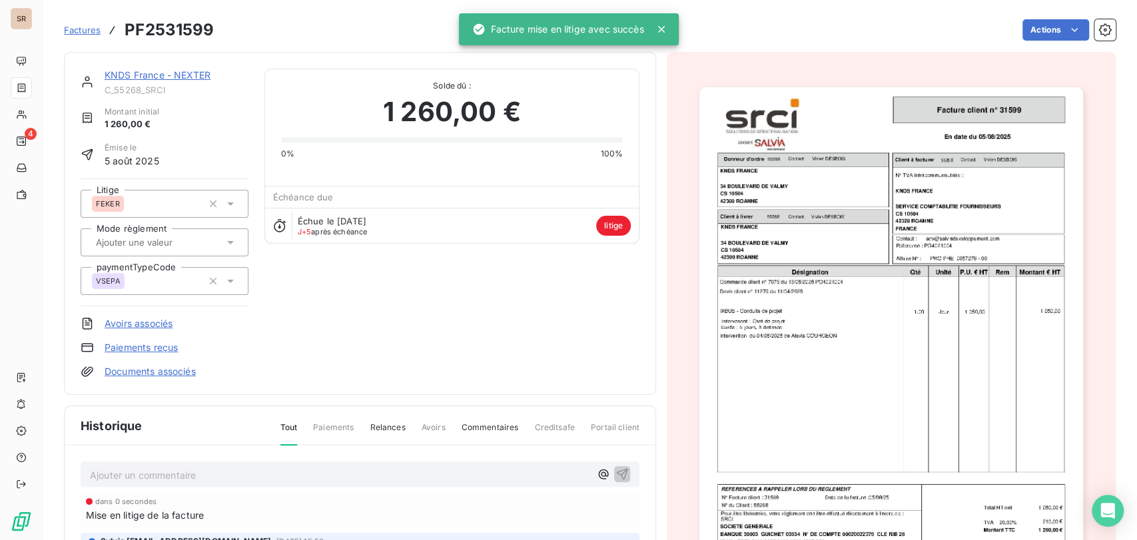
click at [157, 75] on link "KNDS France - NEXTER" at bounding box center [158, 74] width 106 height 11
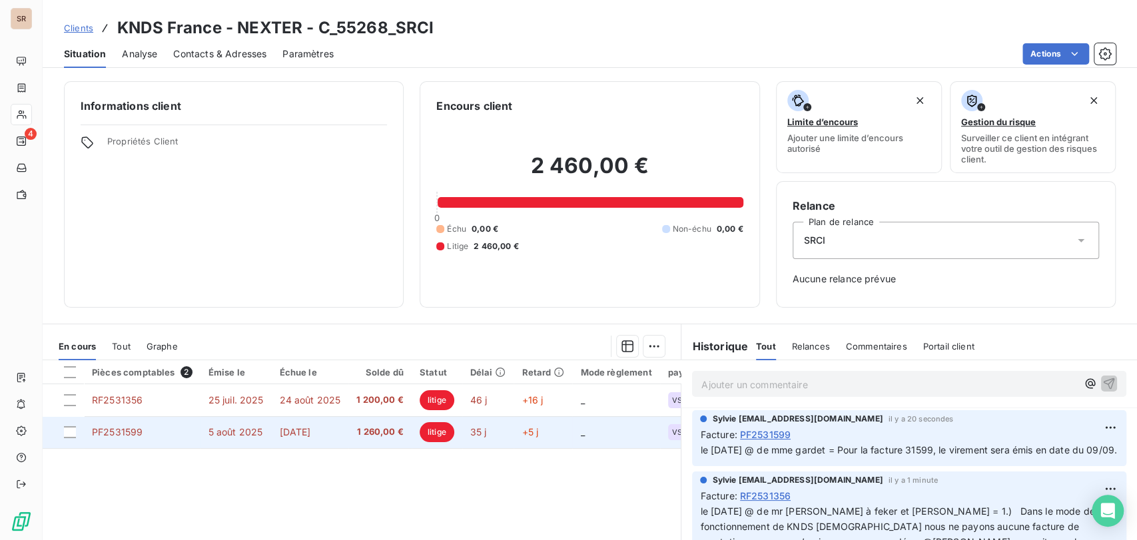
click at [123, 433] on span "PF2531599" at bounding box center [117, 431] width 51 height 11
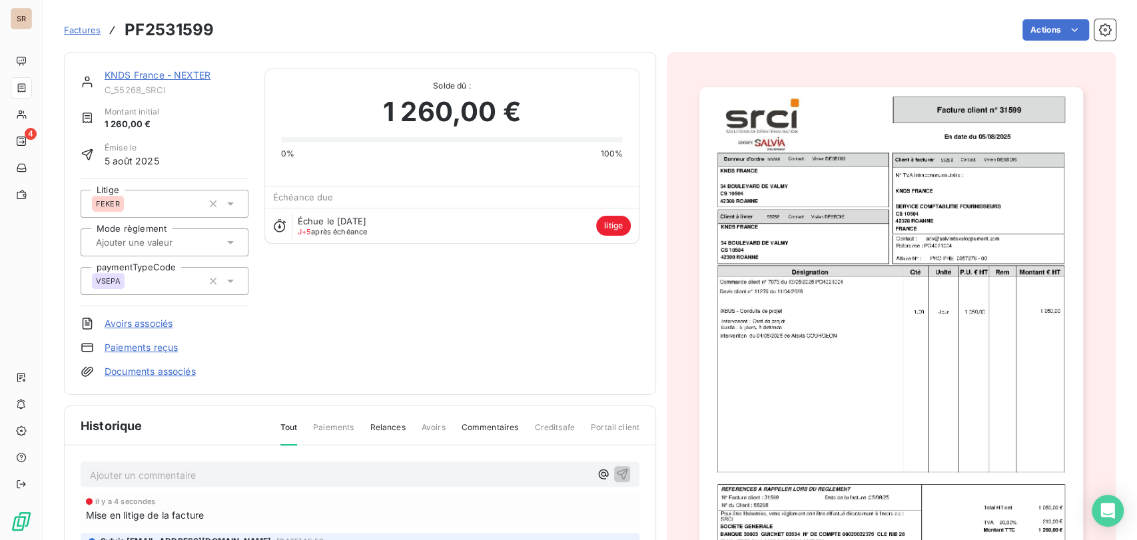
click at [139, 75] on link "KNDS France - NEXTER" at bounding box center [158, 74] width 106 height 11
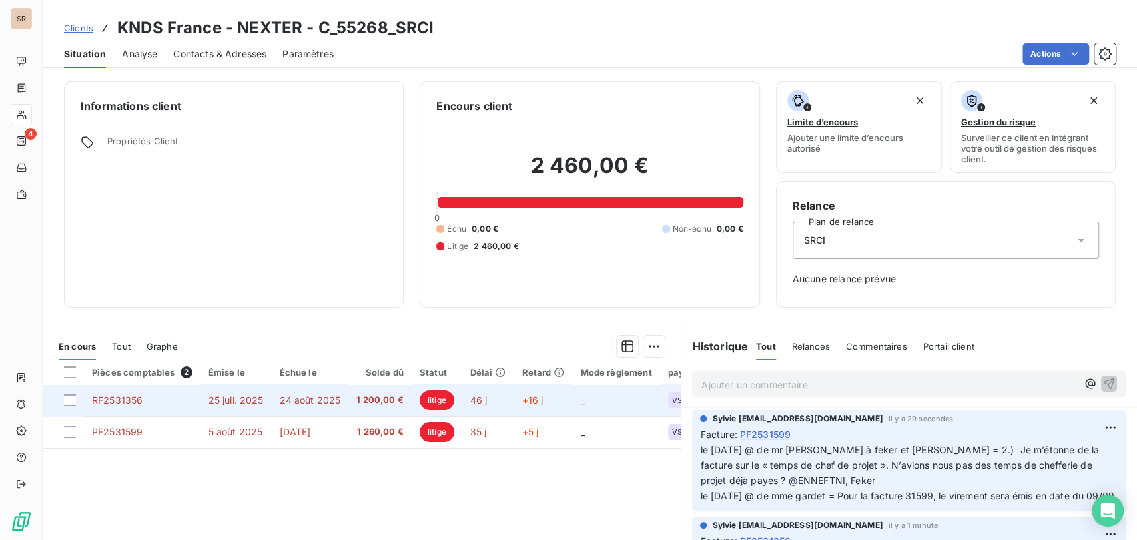
click at [124, 406] on td "RF2531356" at bounding box center [142, 400] width 117 height 32
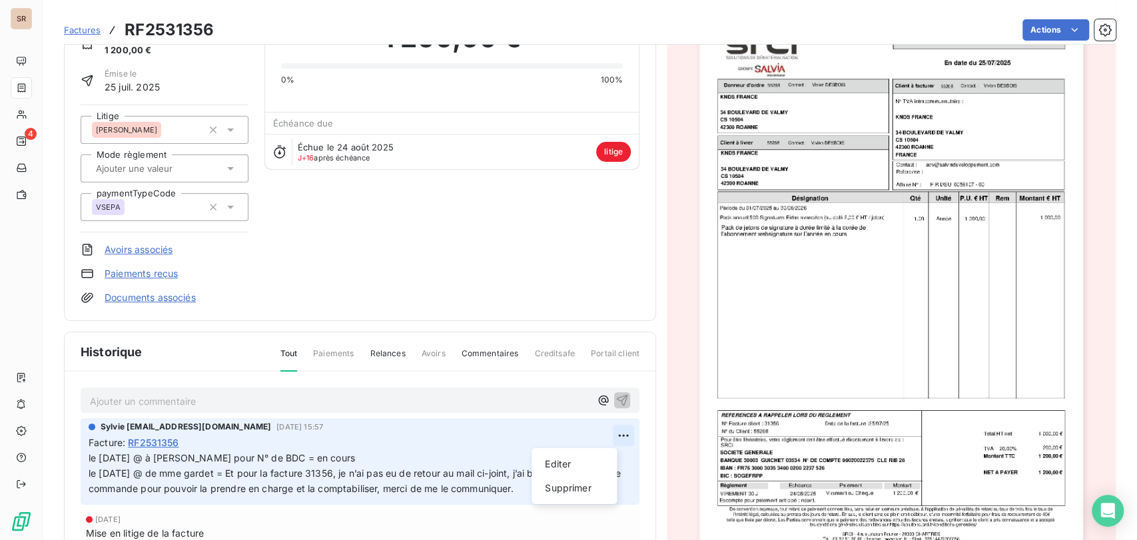
click at [605, 434] on html "SR 4 Factures RF2531356 Actions KNDS [GEOGRAPHIC_DATA] - NEXTER C_55268_SRCI Mo…" at bounding box center [568, 270] width 1137 height 540
click at [557, 461] on div "Editer" at bounding box center [574, 464] width 75 height 21
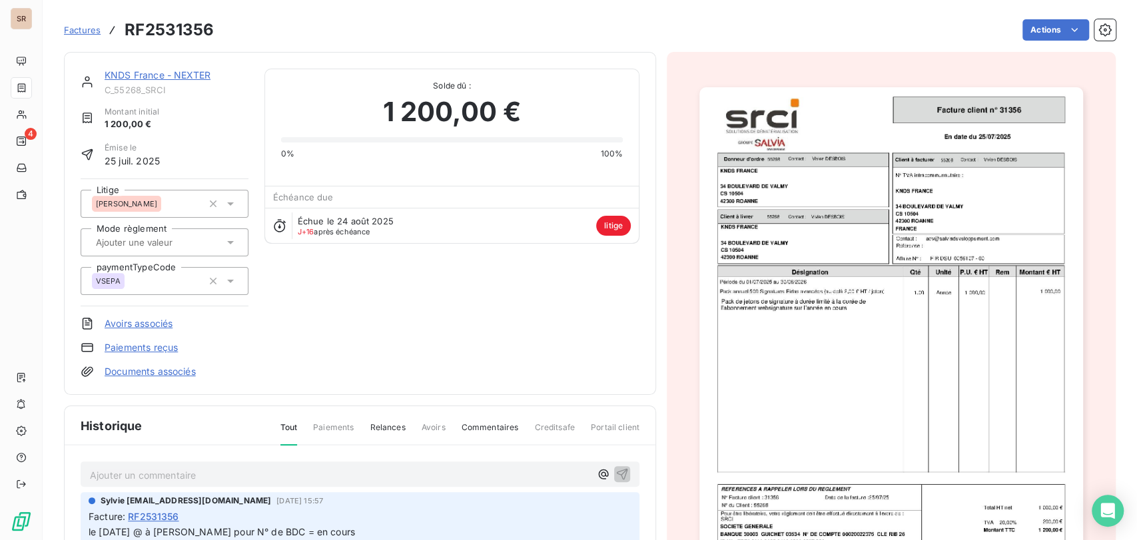
click at [144, 79] on link "KNDS France - NEXTER" at bounding box center [158, 74] width 106 height 11
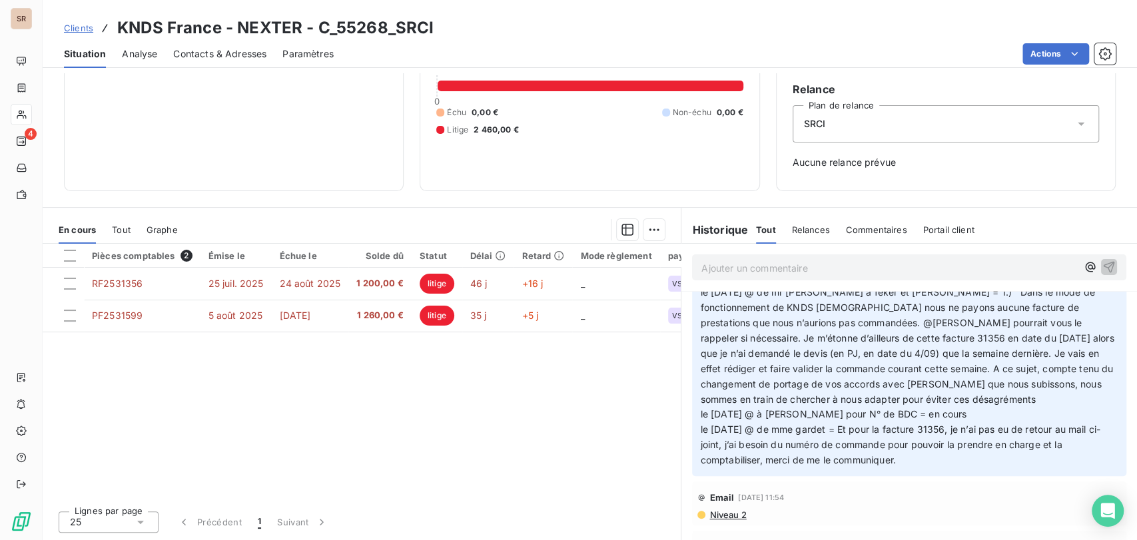
scroll to position [74, 0]
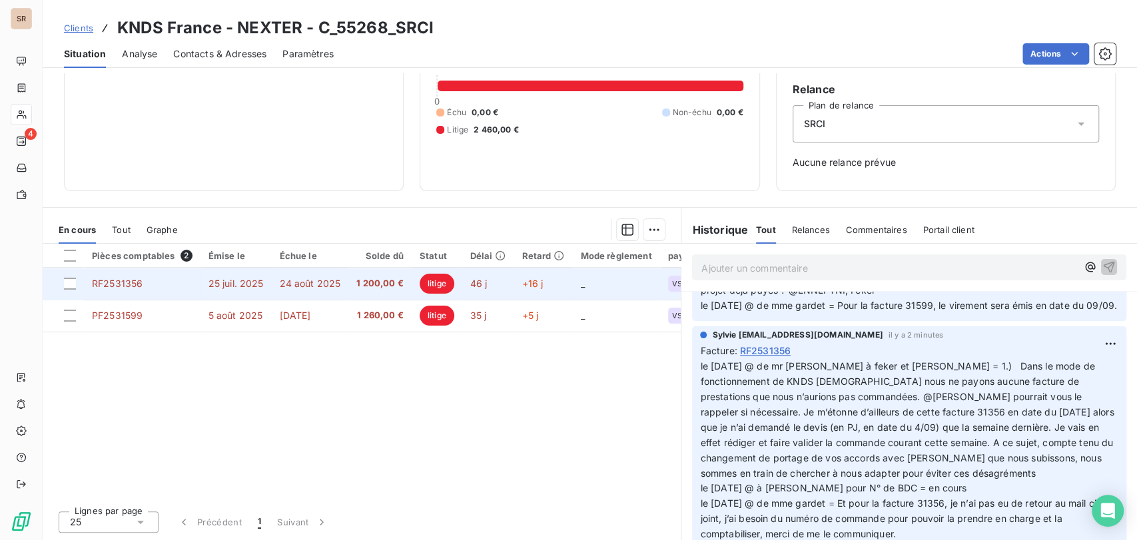
click at [121, 287] on span "RF2531356" at bounding box center [117, 283] width 51 height 11
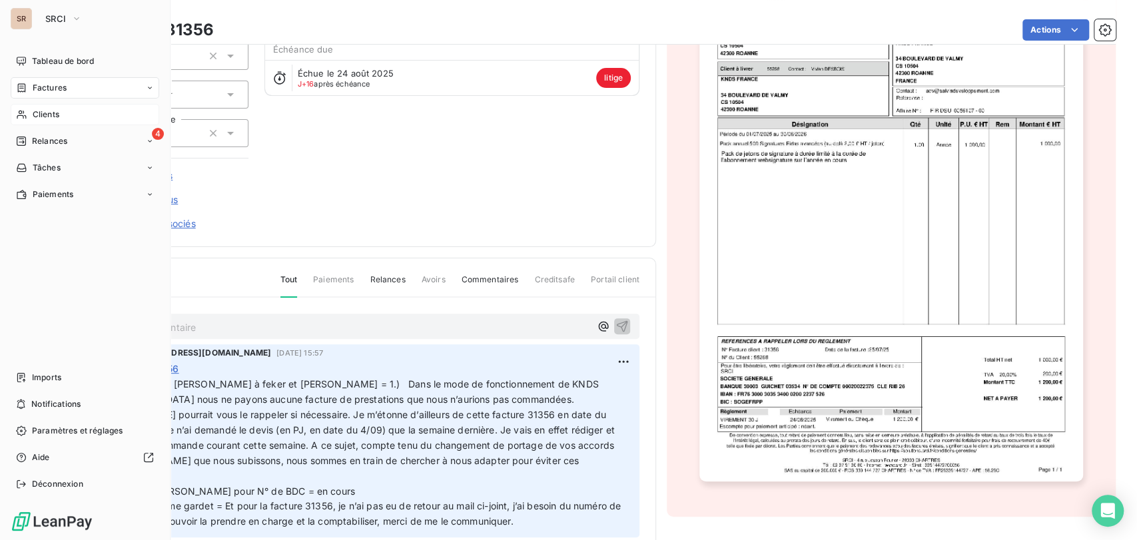
click at [53, 116] on span "Clients" at bounding box center [46, 115] width 27 height 12
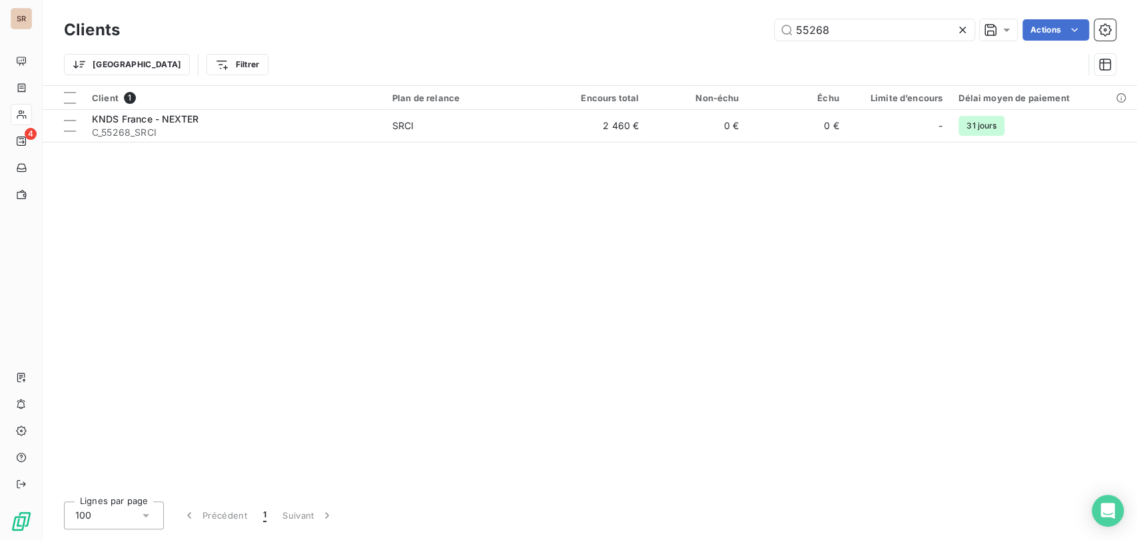
drag, startPoint x: 836, startPoint y: 30, endPoint x: 733, endPoint y: 18, distance: 104.6
click at [735, 21] on div "55268 Actions" at bounding box center [626, 29] width 980 height 21
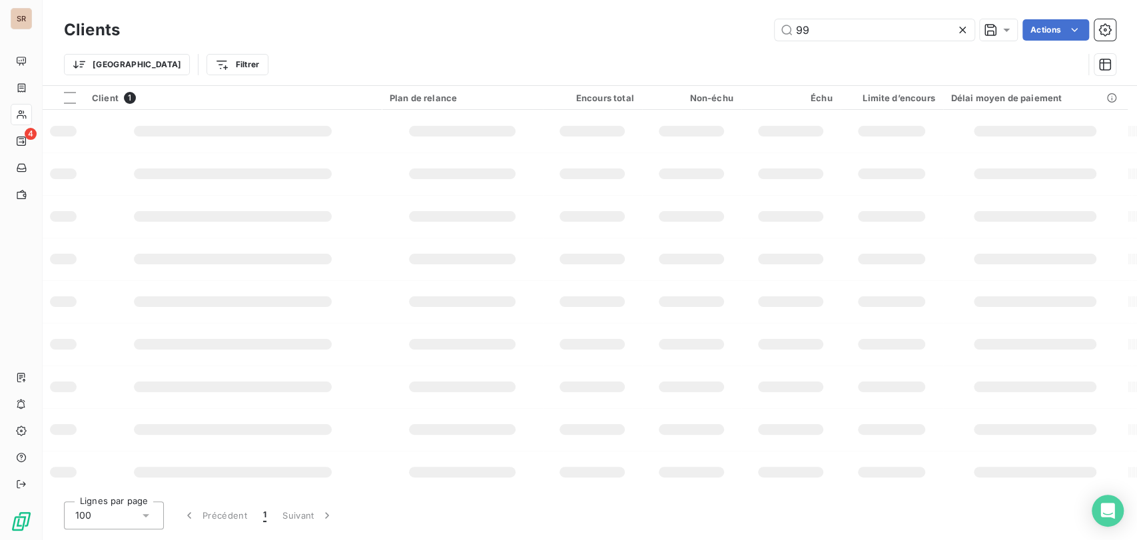
type input "99"
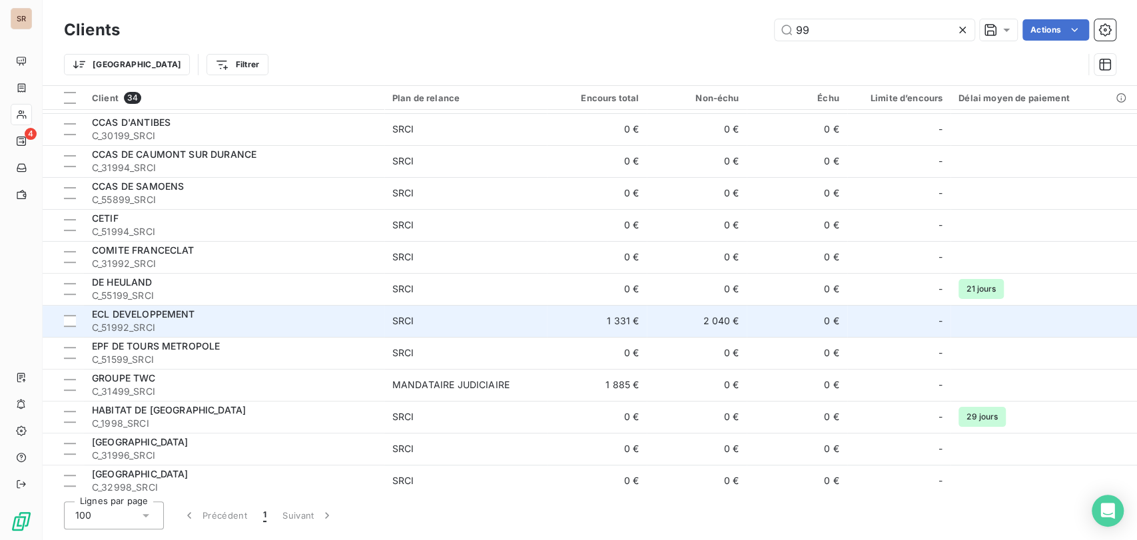
scroll to position [148, 0]
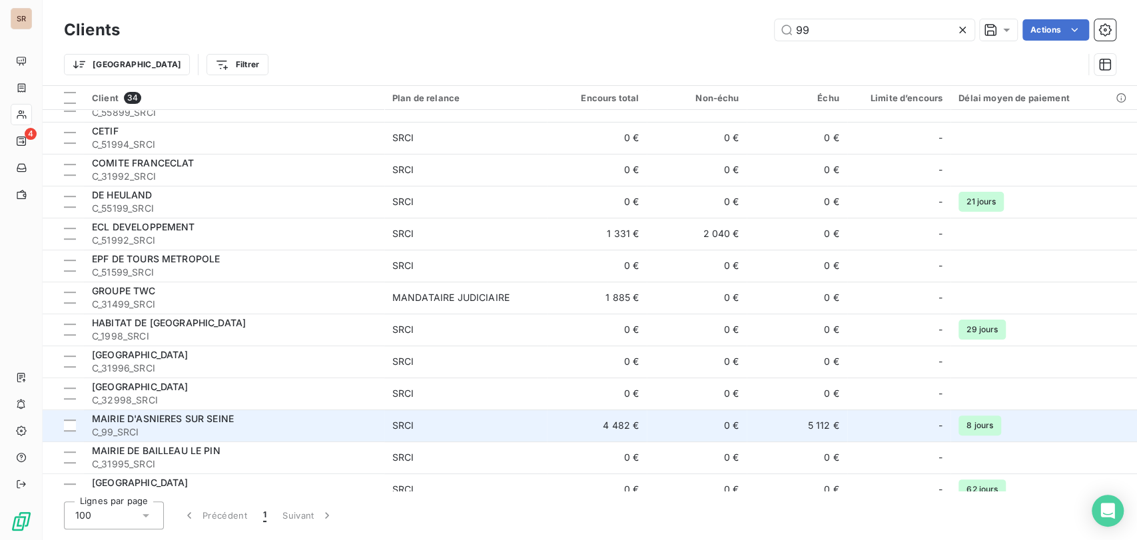
click at [149, 418] on span "MAIRIE D'ASNIERES SUR SEINE" at bounding box center [163, 418] width 142 height 11
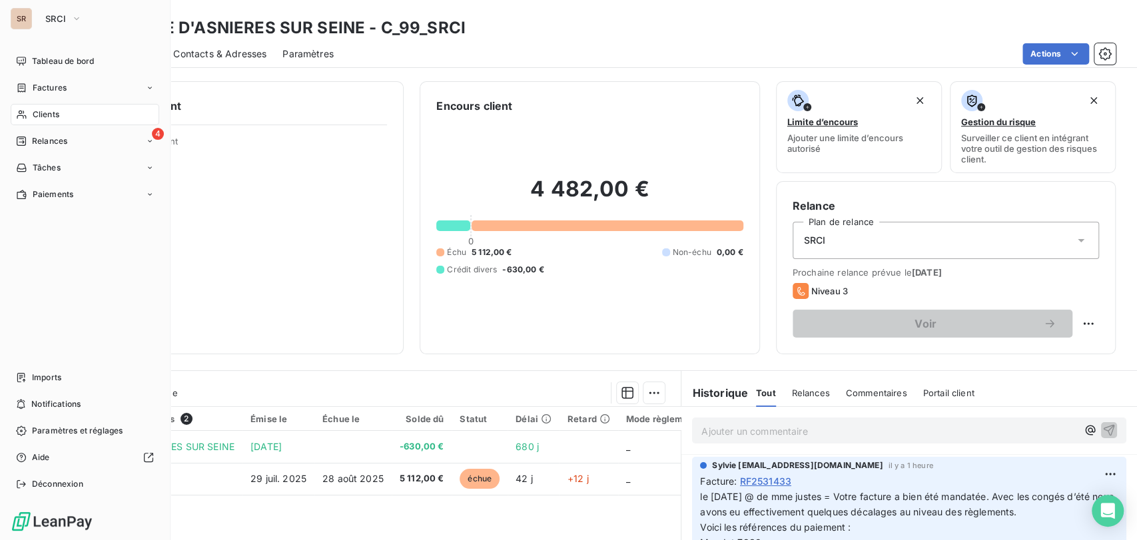
drag, startPoint x: 27, startPoint y: 113, endPoint x: 43, endPoint y: 118, distance: 16.0
click at [27, 113] on div "Clients" at bounding box center [85, 114] width 149 height 21
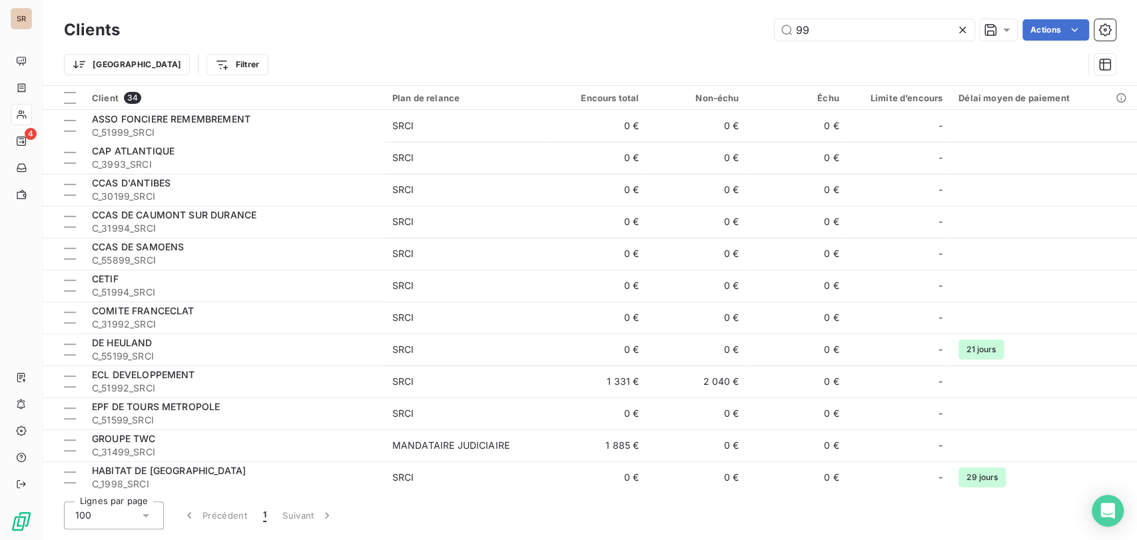
drag, startPoint x: 777, startPoint y: 37, endPoint x: 718, endPoint y: 35, distance: 58.6
click at [729, 37] on div "99 Actions" at bounding box center [626, 29] width 980 height 21
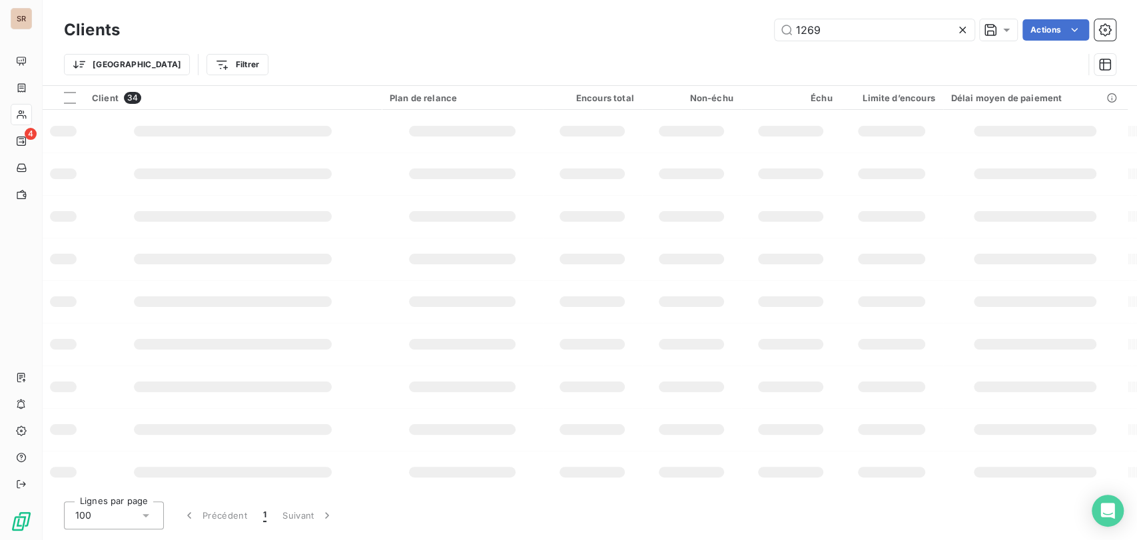
type input "1269"
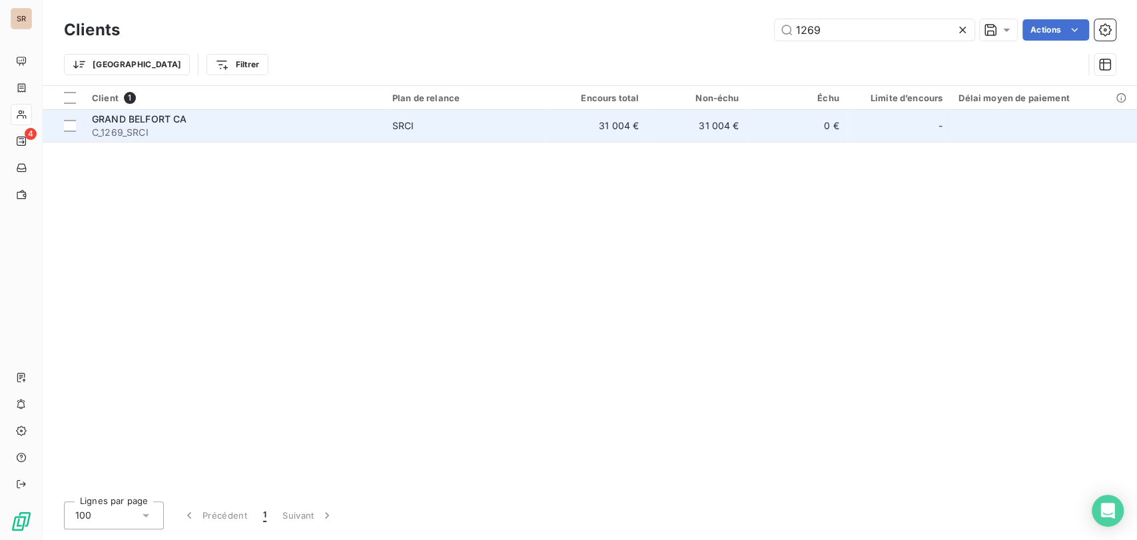
click at [136, 119] on span "GRAND BELFORT CA" at bounding box center [139, 118] width 95 height 11
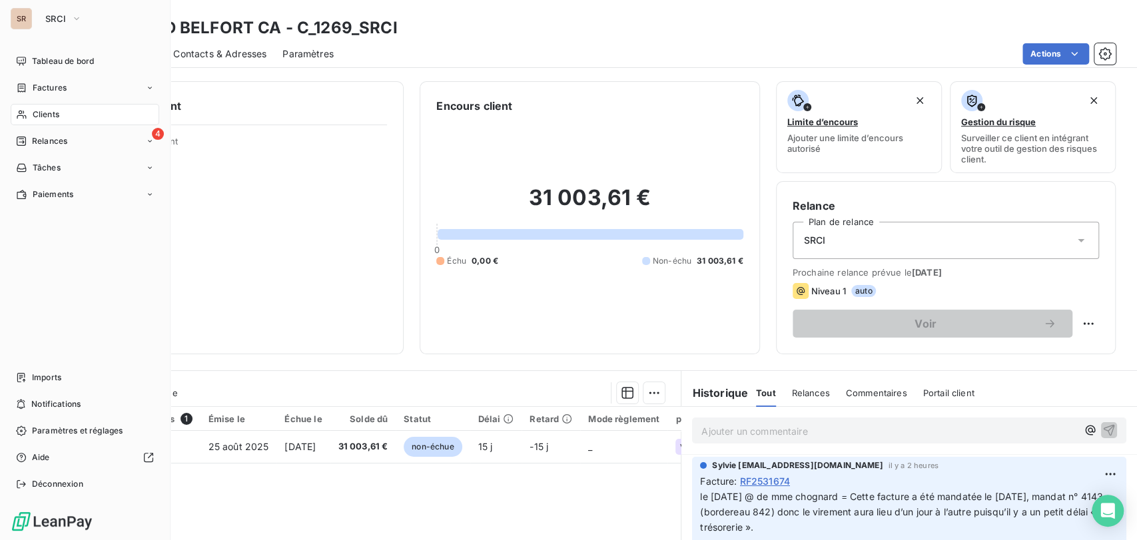
click at [36, 111] on span "Clients" at bounding box center [46, 115] width 27 height 12
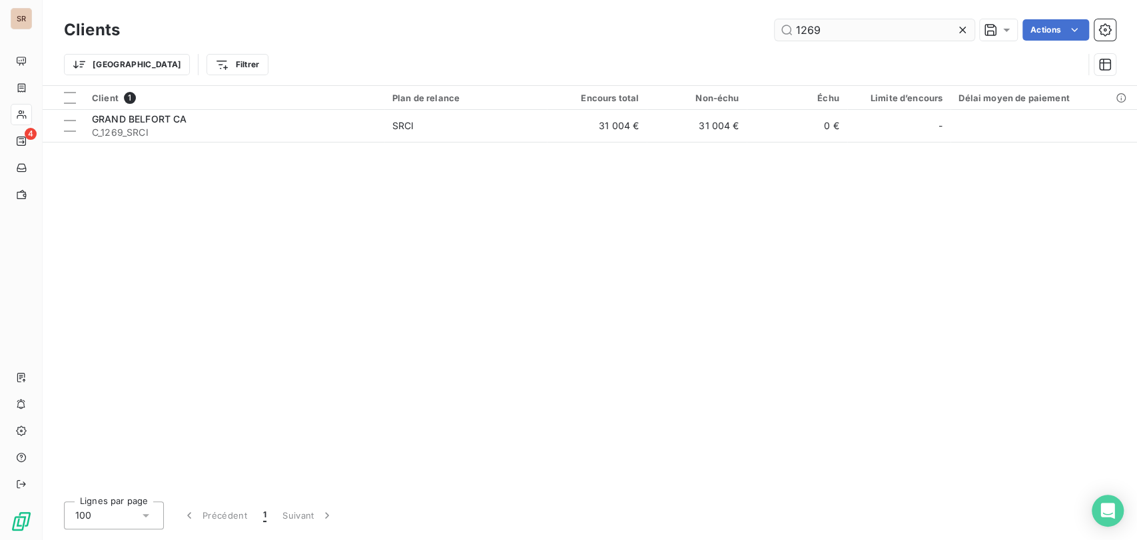
click at [832, 35] on input "1269" at bounding box center [875, 29] width 200 height 21
drag, startPoint x: 829, startPoint y: 29, endPoint x: 763, endPoint y: 32, distance: 66.6
click at [767, 31] on div "1269 Actions" at bounding box center [626, 29] width 980 height 21
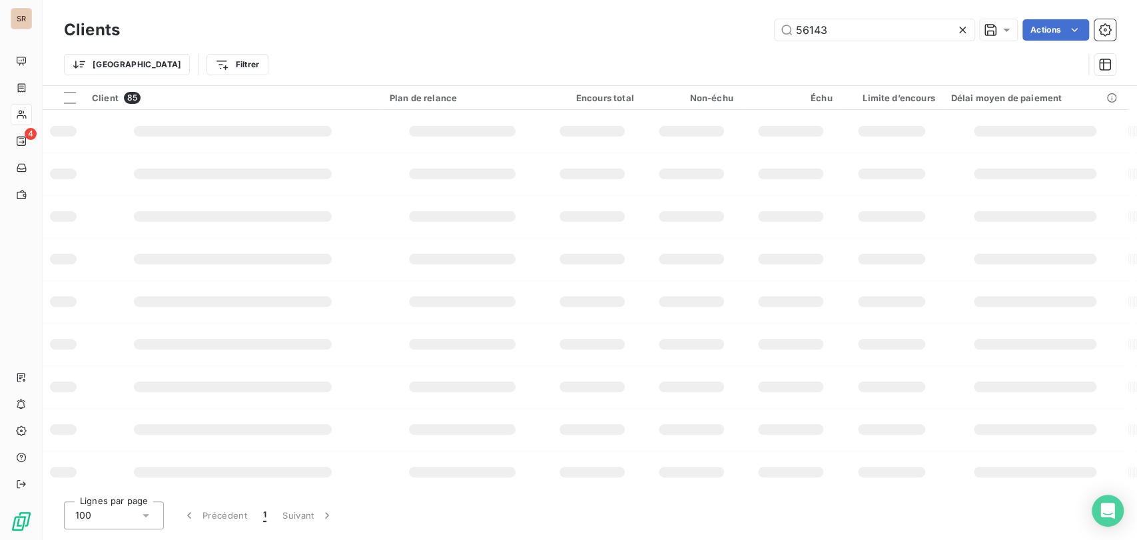
type input "56143"
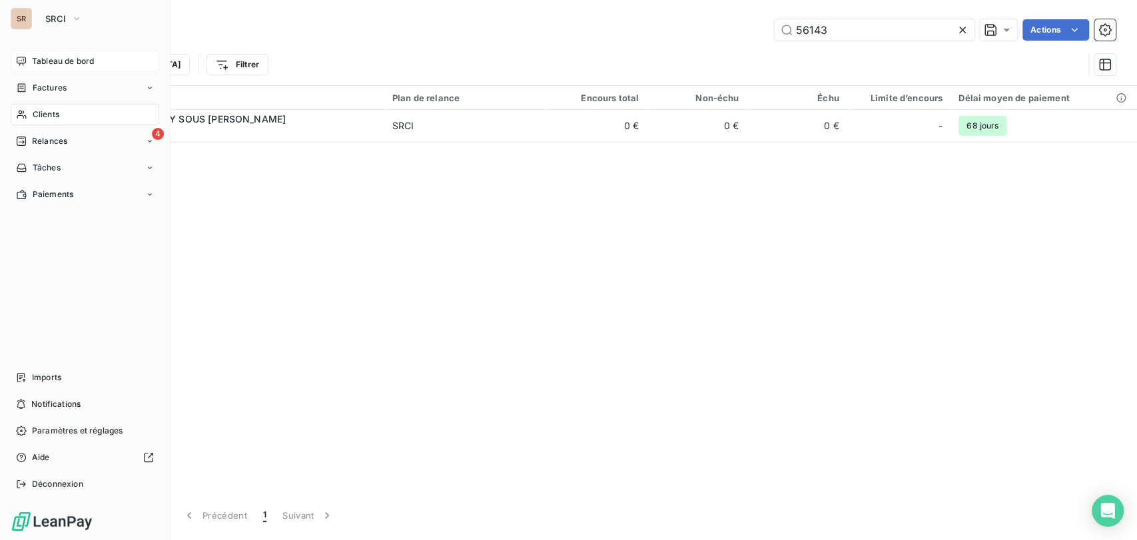
click at [51, 63] on span "Tableau de bord" at bounding box center [63, 61] width 62 height 12
